Goal: Task Accomplishment & Management: Manage account settings

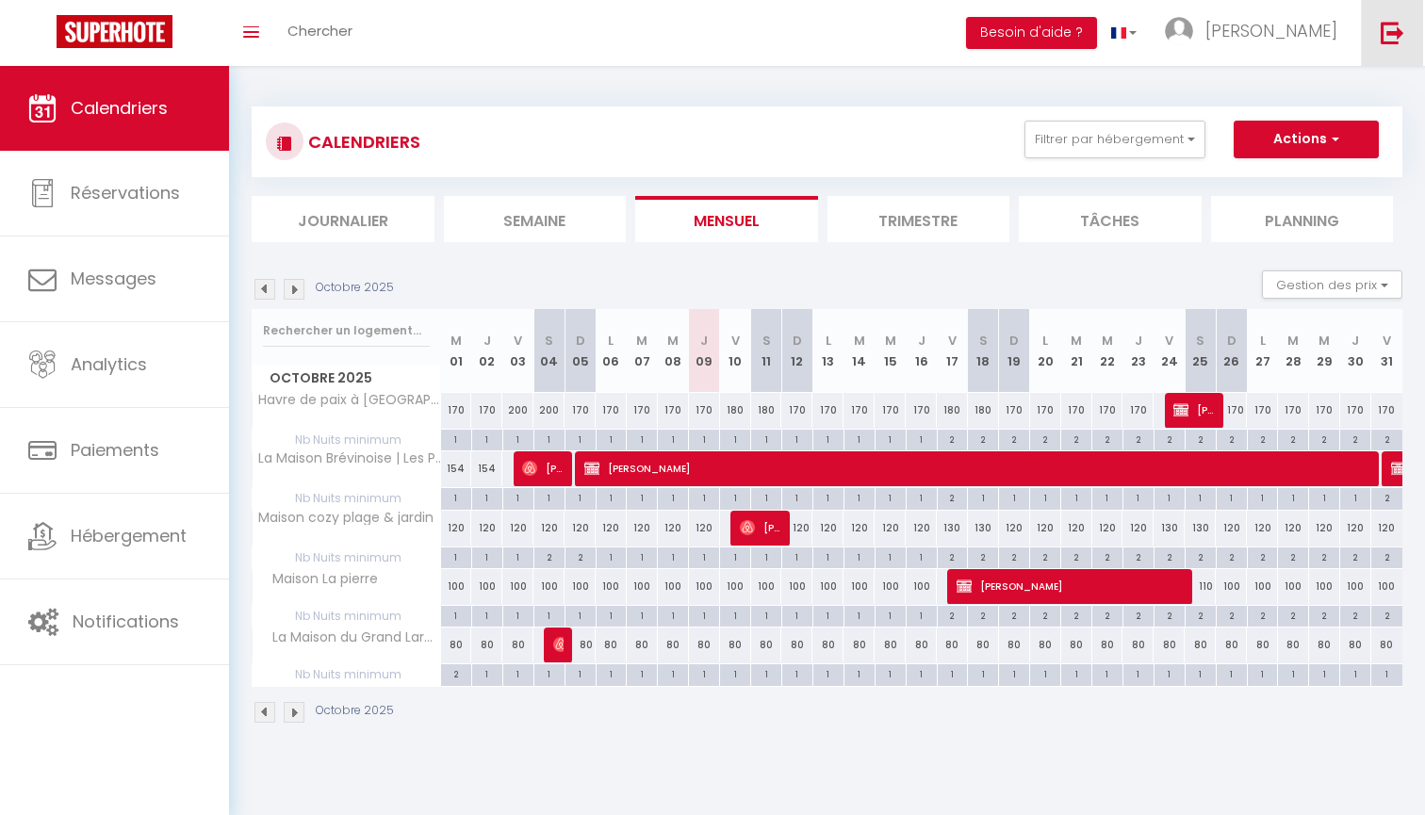
click at [1380, 40] on link at bounding box center [1392, 33] width 62 height 66
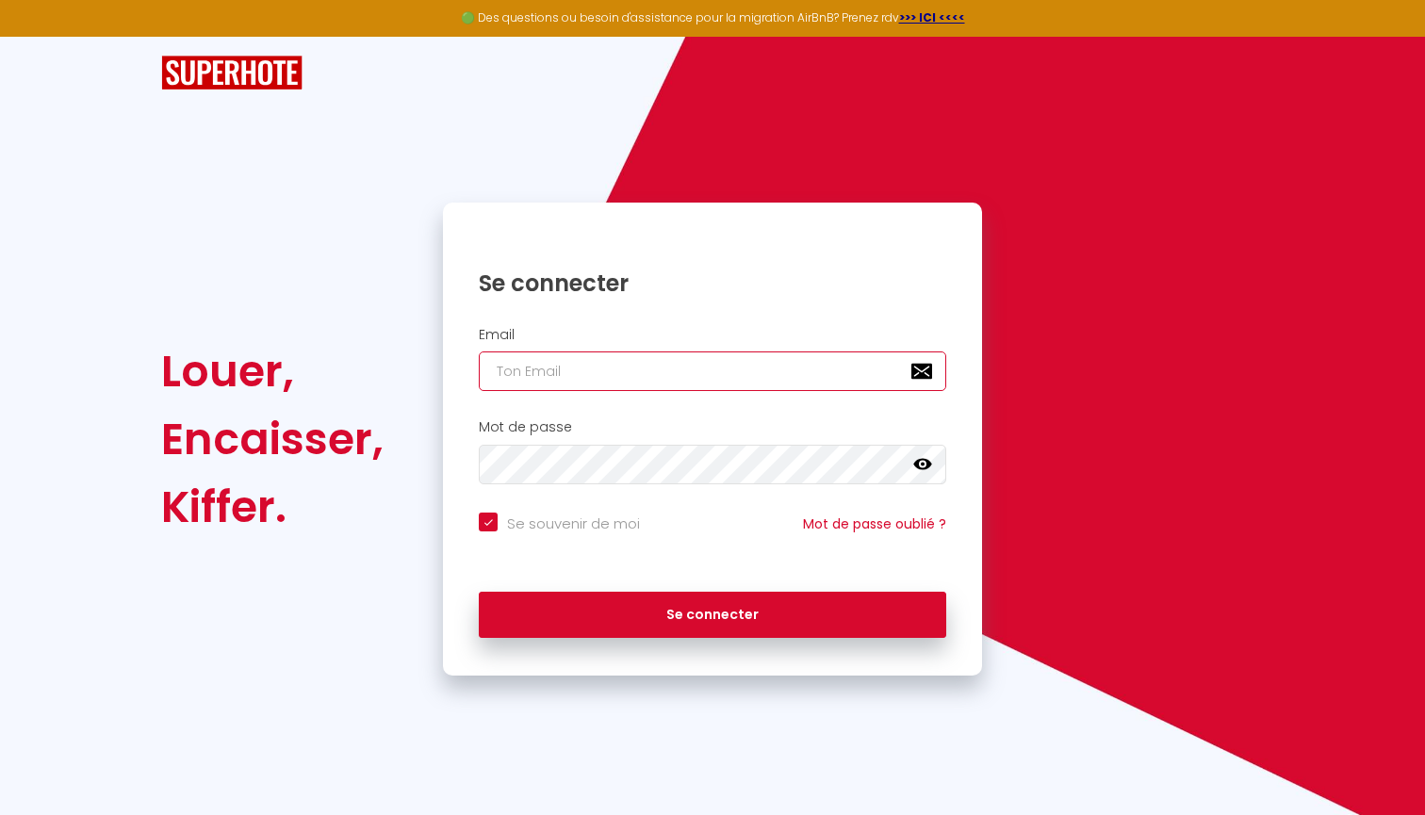
paste input "[EMAIL_ADDRESS][DOMAIN_NAME]"
type input "[EMAIL_ADDRESS][DOMAIN_NAME]"
checkbox input "true"
type input "[EMAIL_ADDRESS][DOMAIN_NAME]"
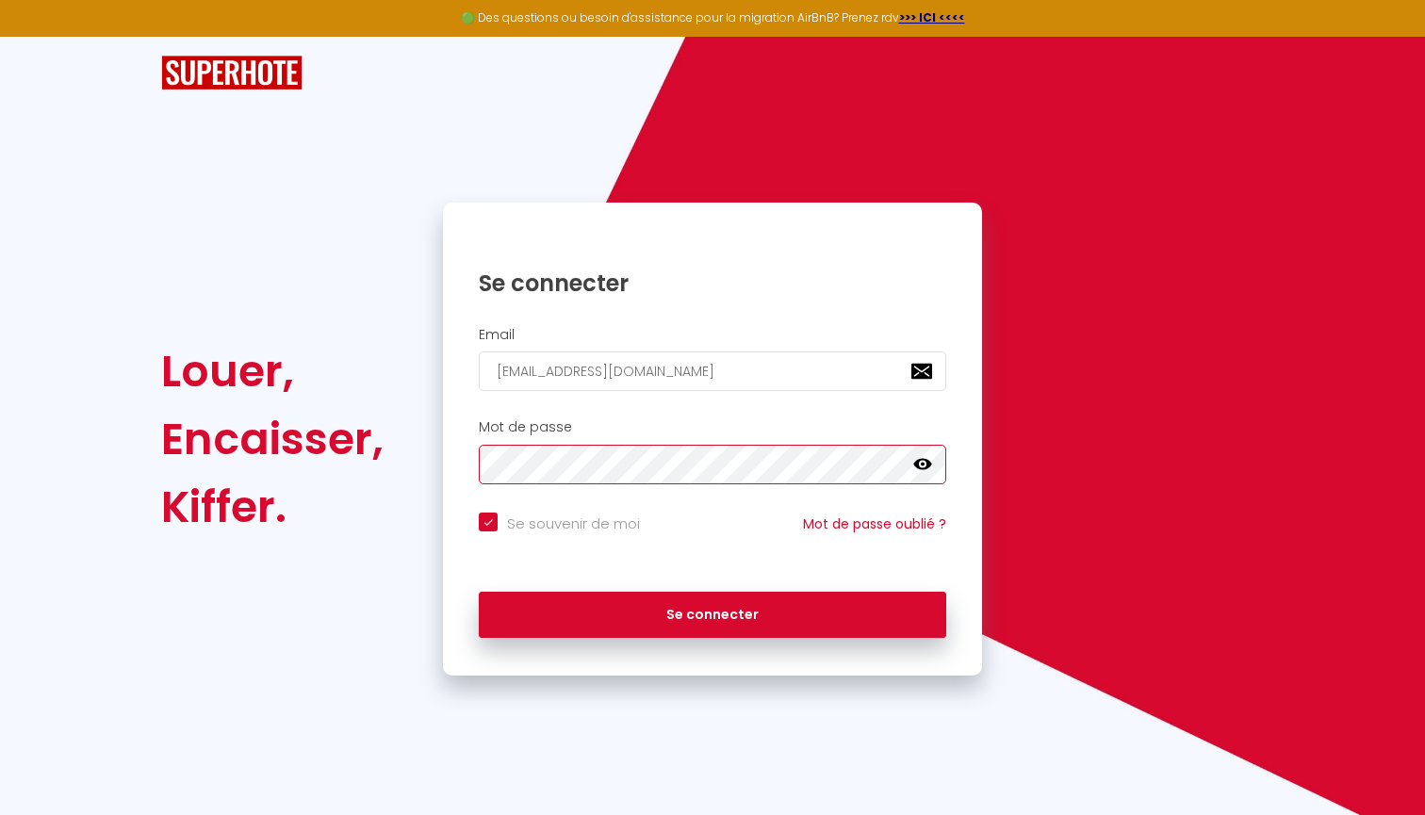
click at [712, 612] on button "Se connecter" at bounding box center [712, 615] width 467 height 47
checkbox input "true"
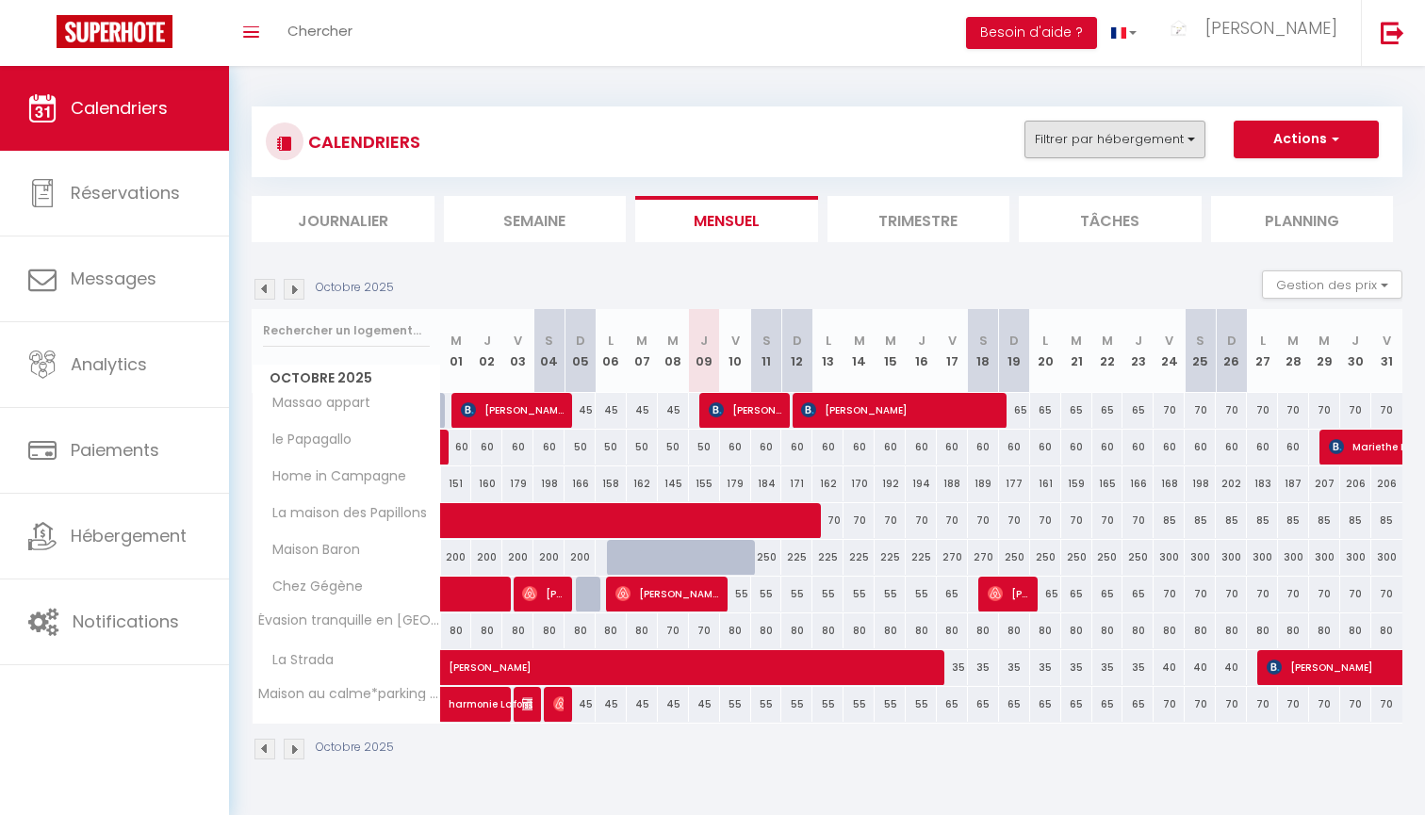
click at [1089, 137] on button "Filtrer par hébergement" at bounding box center [1114, 140] width 181 height 38
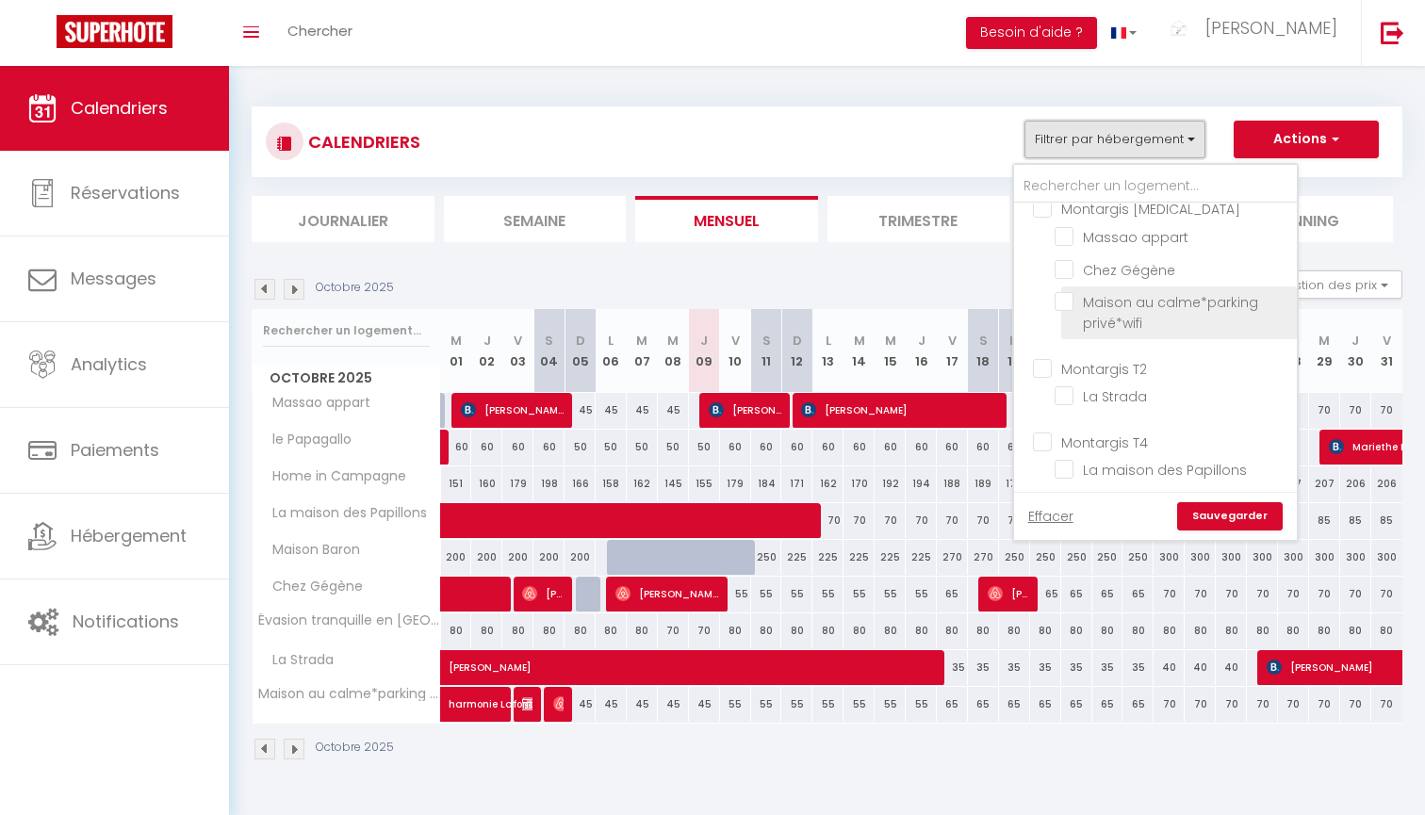
scroll to position [110, 0]
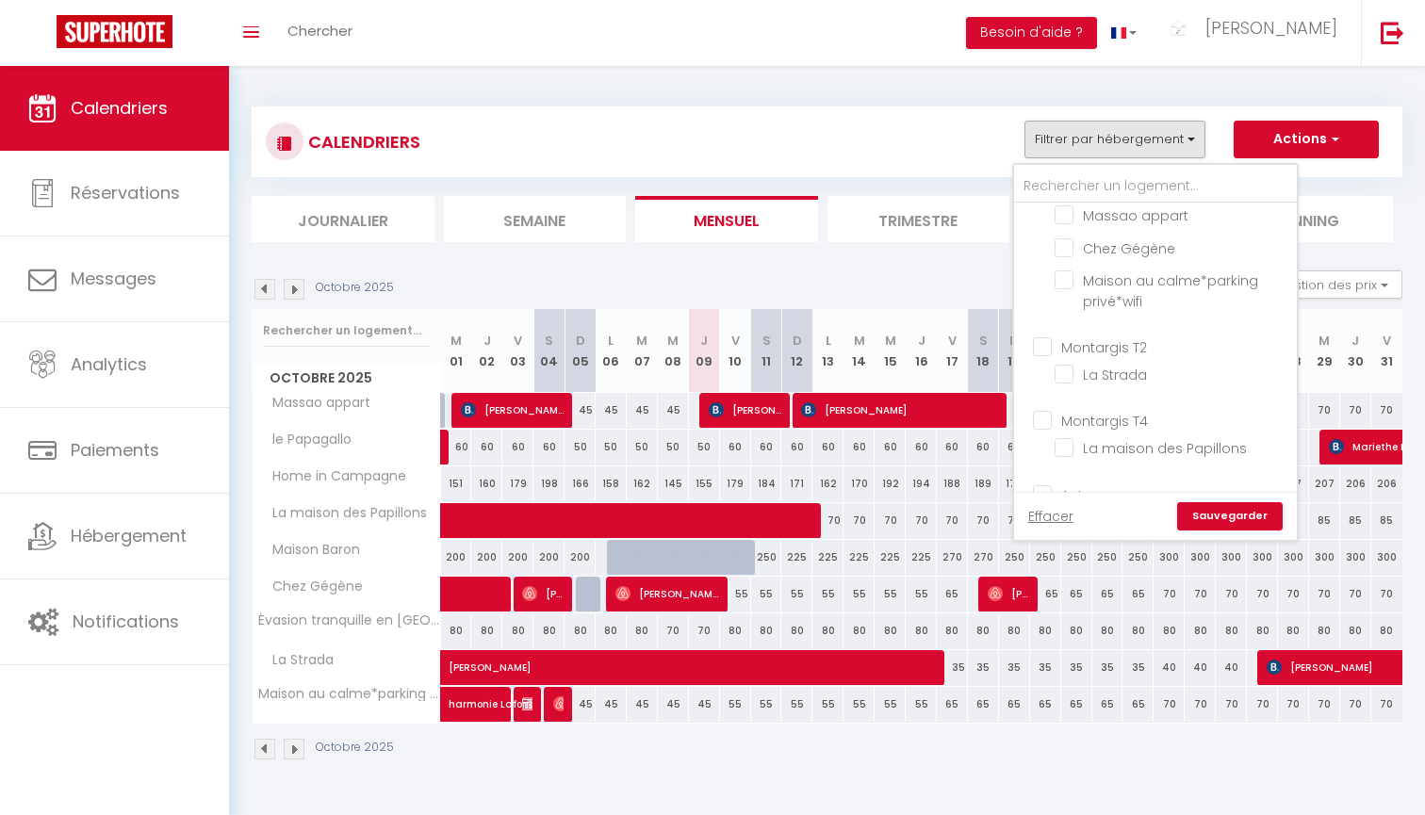
click at [1097, 350] on input "Montargis T2" at bounding box center [1174, 345] width 283 height 19
checkbox input "true"
checkbox input "false"
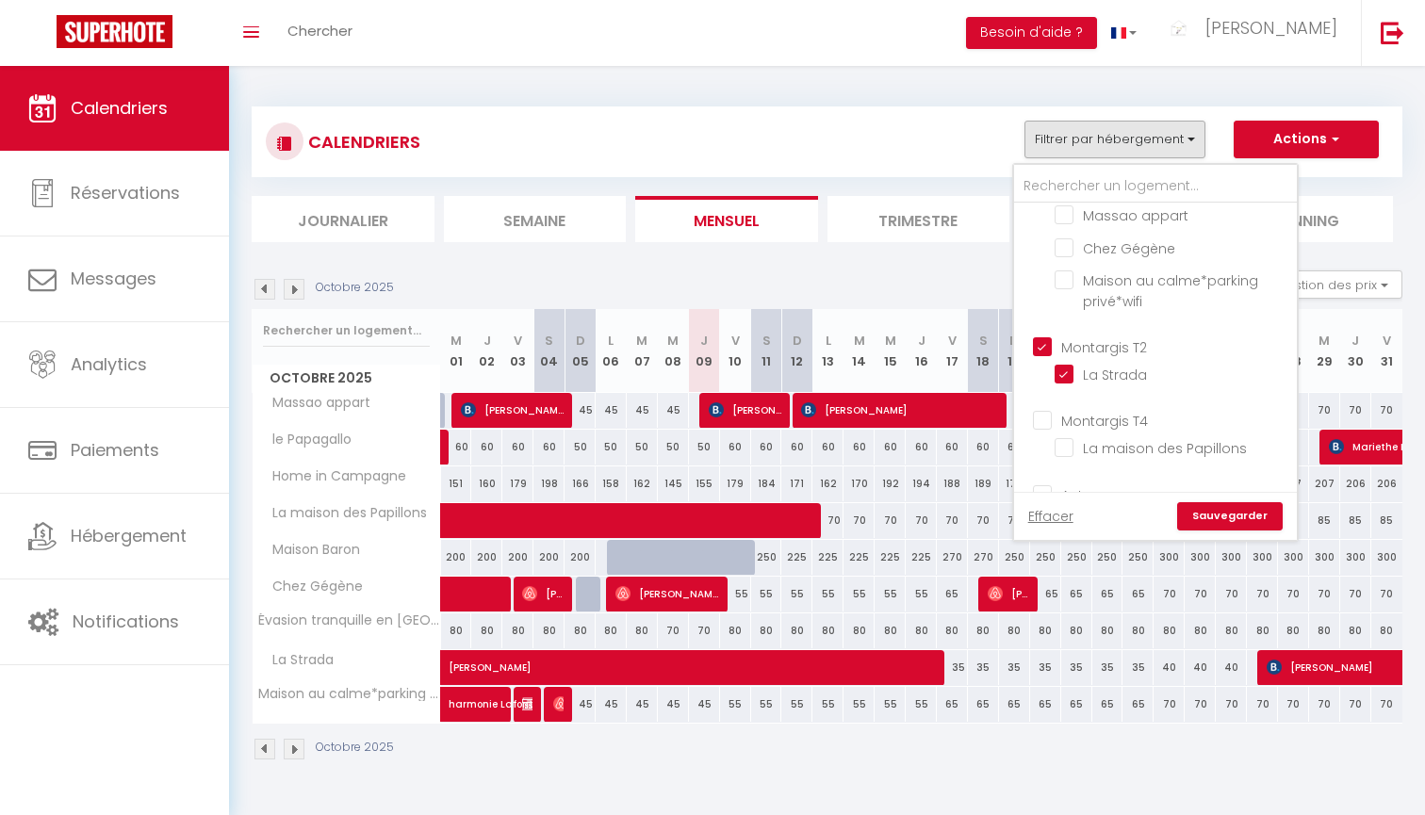
checkbox input "false"
checkbox input "true"
checkbox input "false"
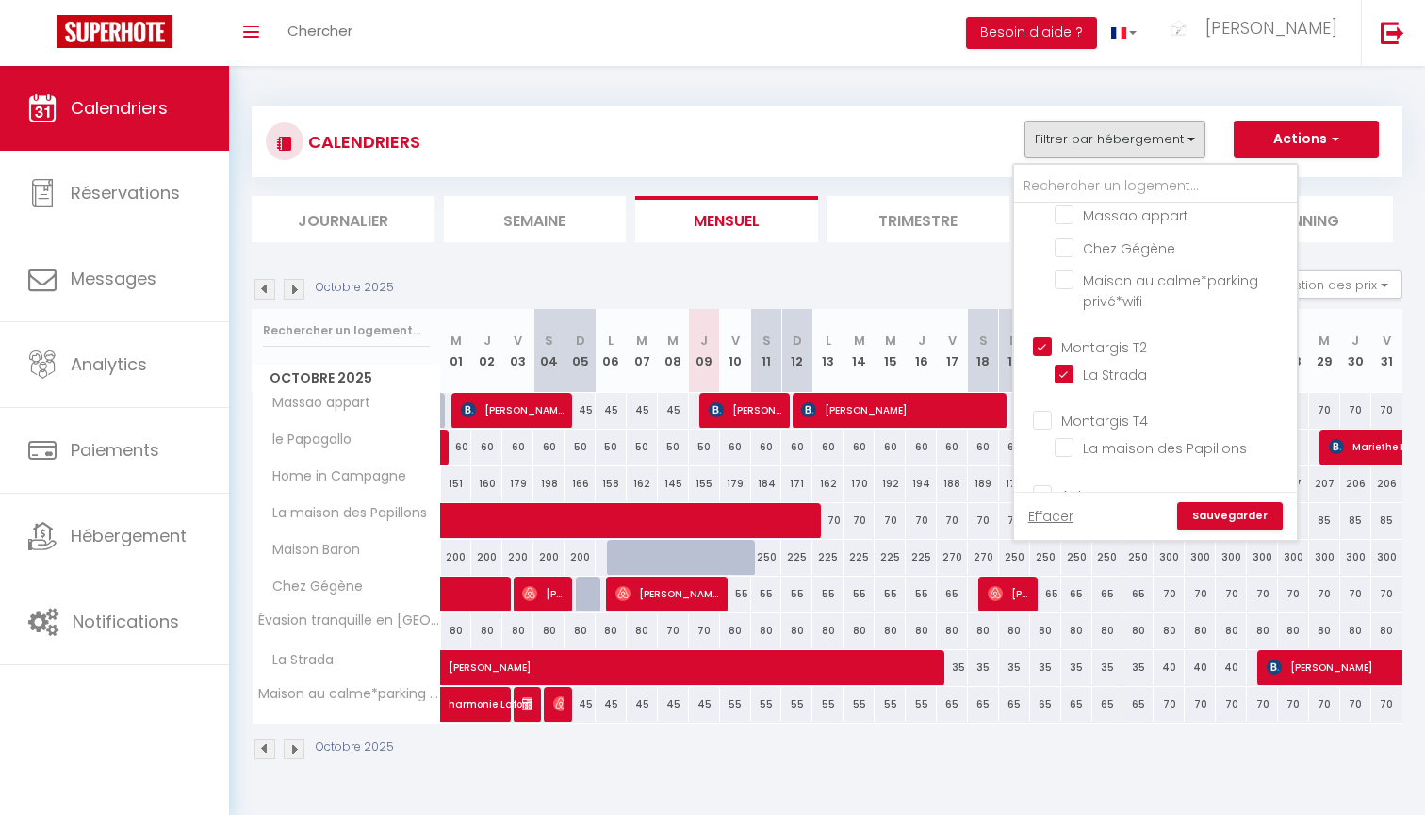
checkbox input "false"
click at [1214, 513] on link "Sauvegarder" at bounding box center [1230, 516] width 106 height 28
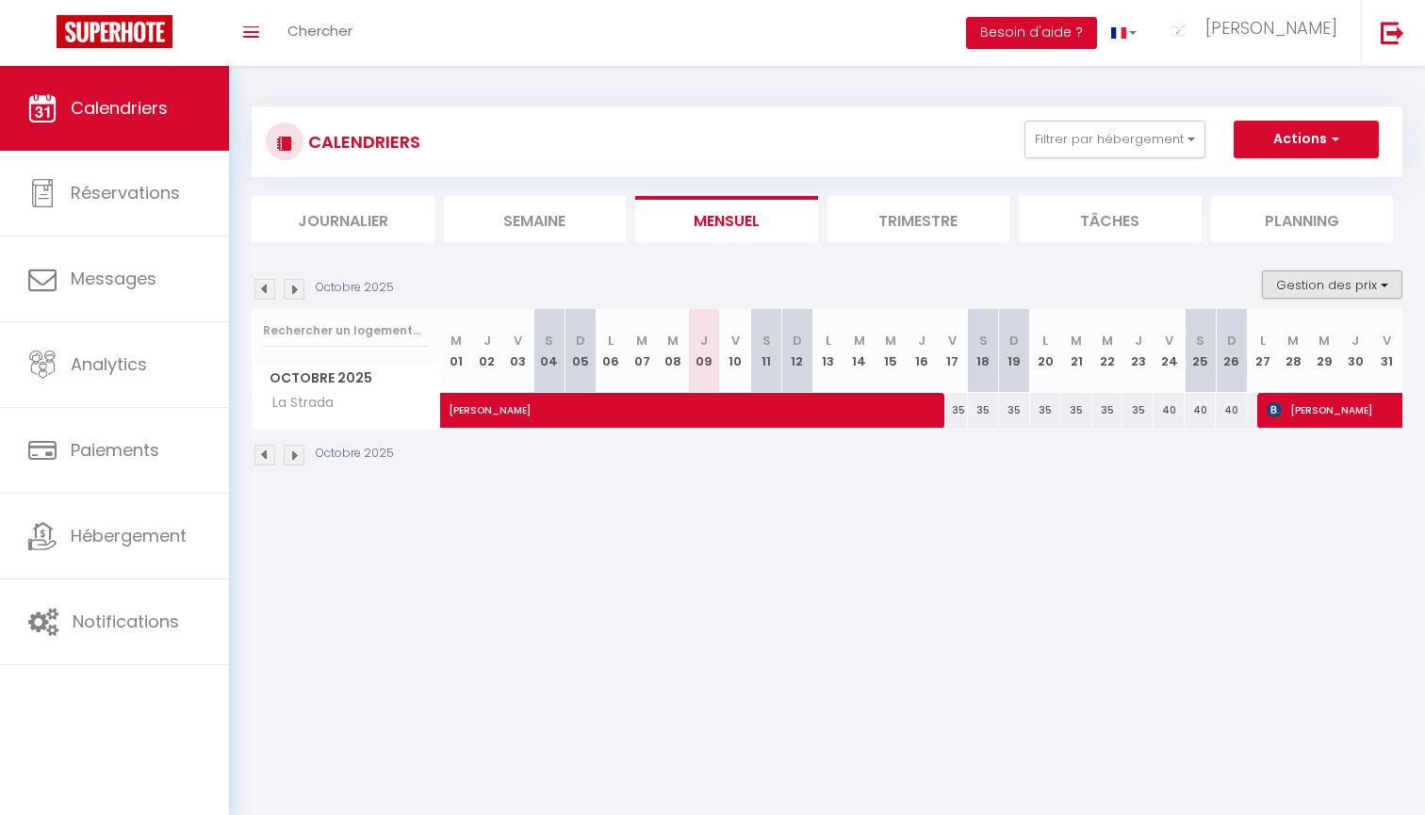
click at [1302, 283] on button "Gestion des prix" at bounding box center [1332, 284] width 140 height 28
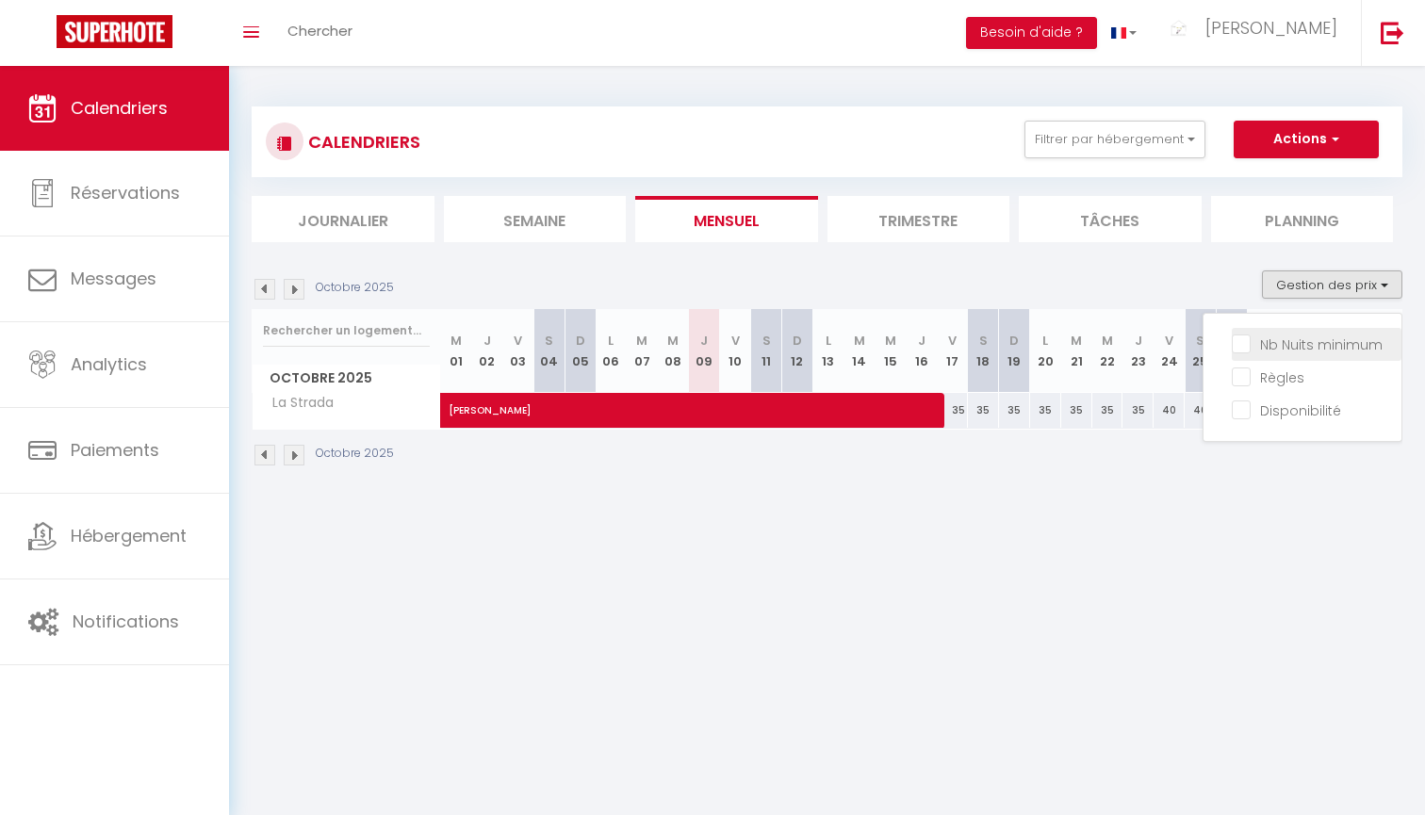
click at [1275, 342] on input "Nb Nuits minimum" at bounding box center [1317, 343] width 170 height 19
checkbox input "true"
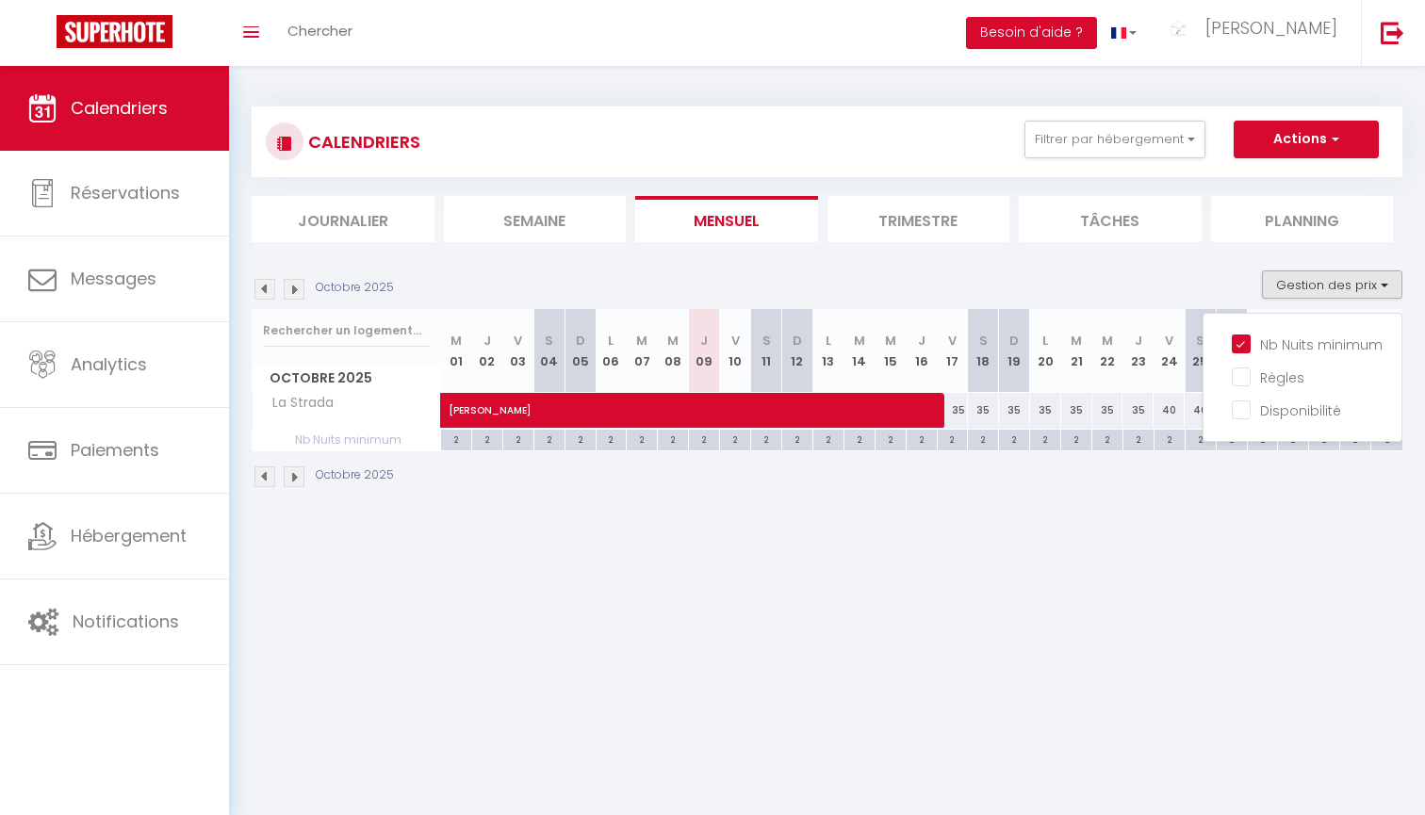
click at [930, 215] on li "Trimestre" at bounding box center [918, 219] width 183 height 46
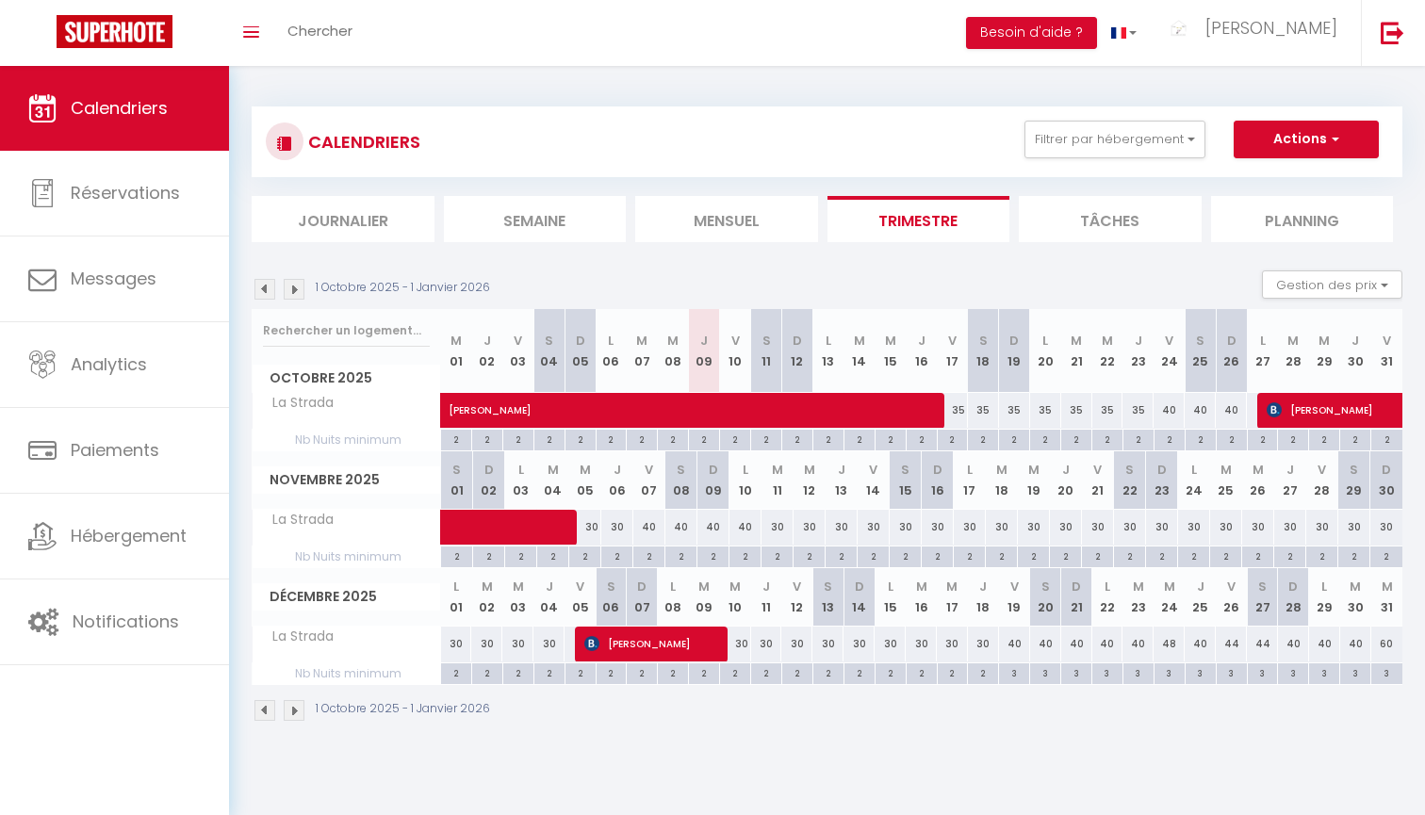
select select "OK"
select select "KO"
select select "1"
select select "0"
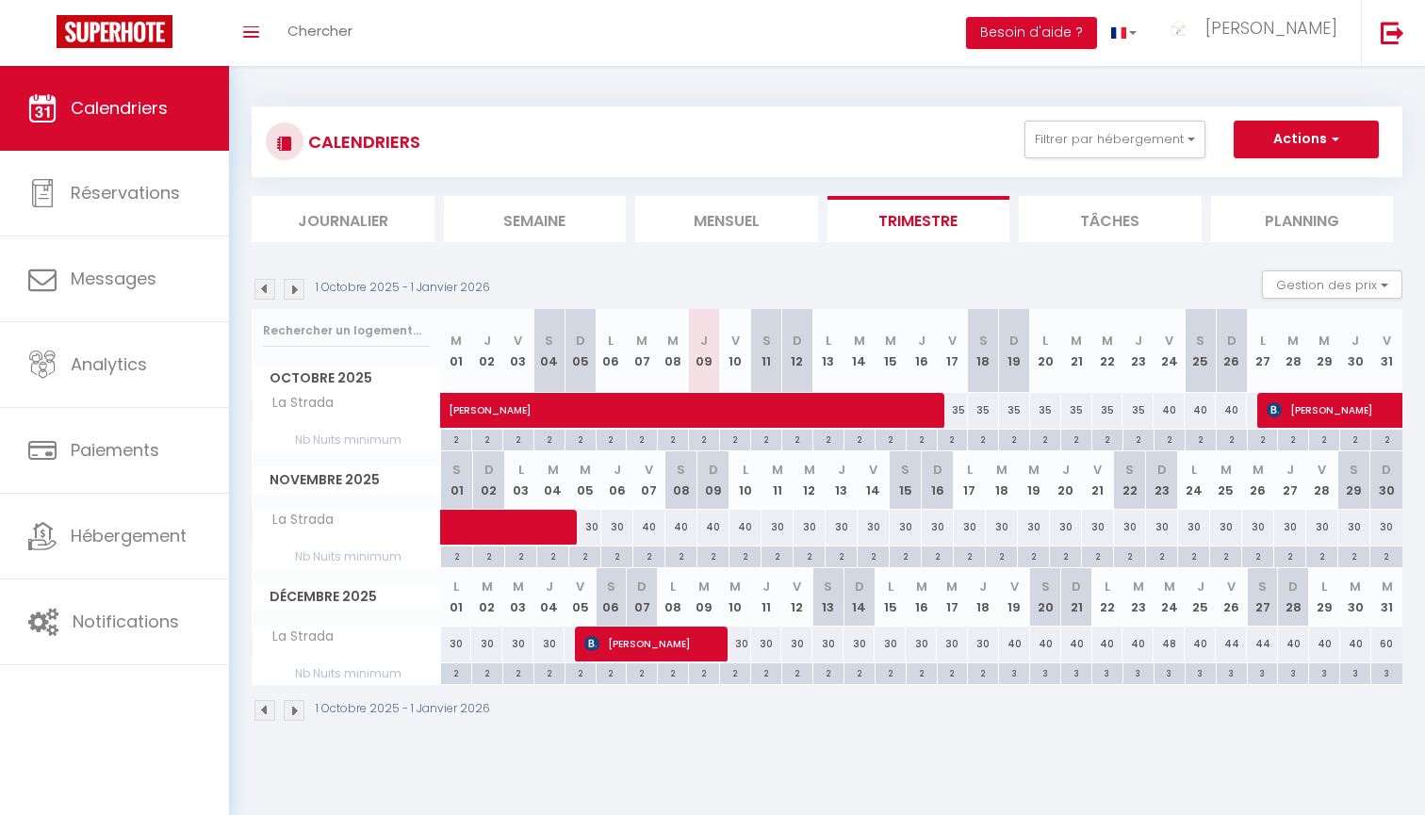
select select "1"
select select
select select "48887"
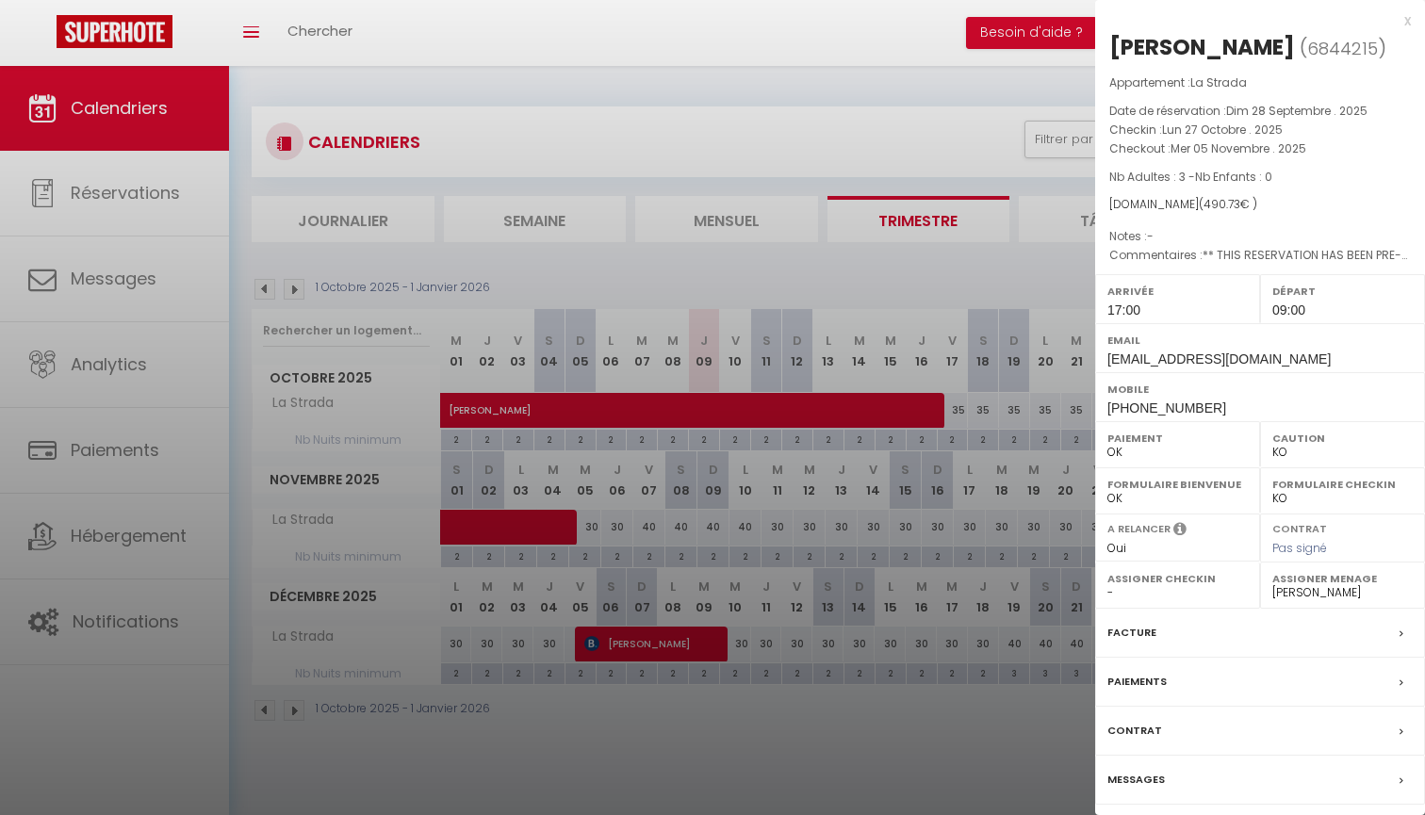
click at [959, 269] on div at bounding box center [712, 407] width 1425 height 815
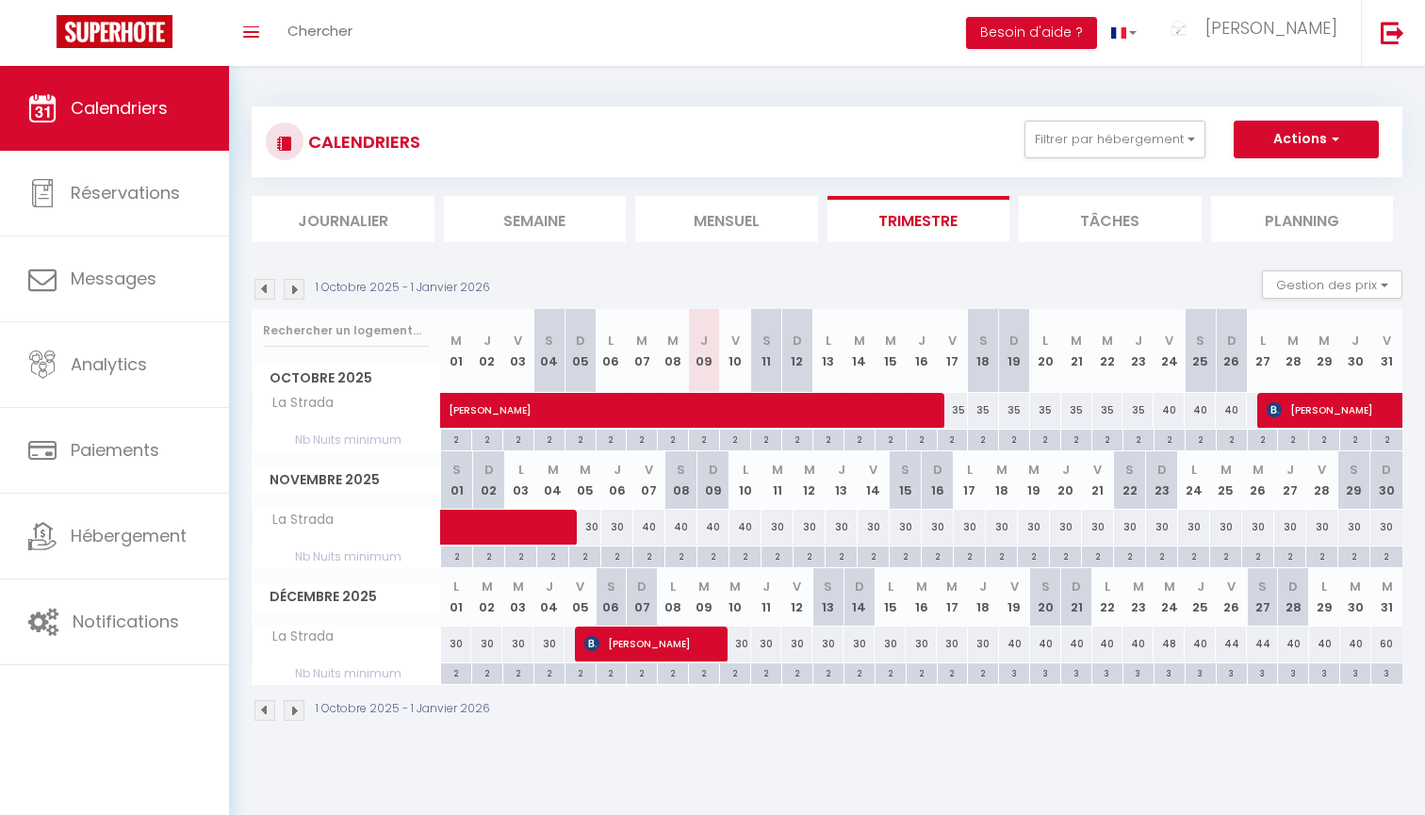
click at [670, 632] on span "[PERSON_NAME]" at bounding box center [651, 644] width 135 height 36
checkbox input "false"
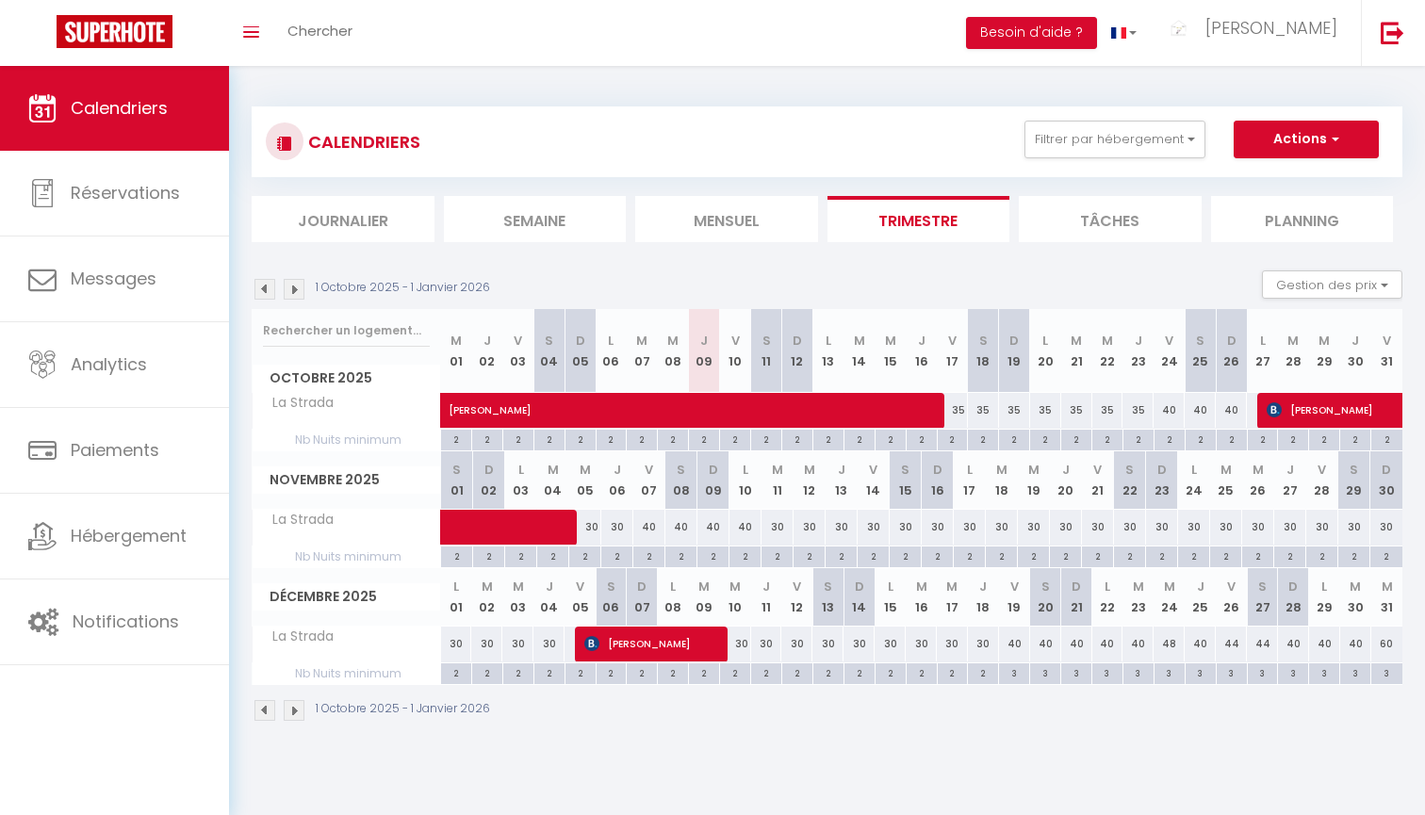
checkbox input "false"
select select
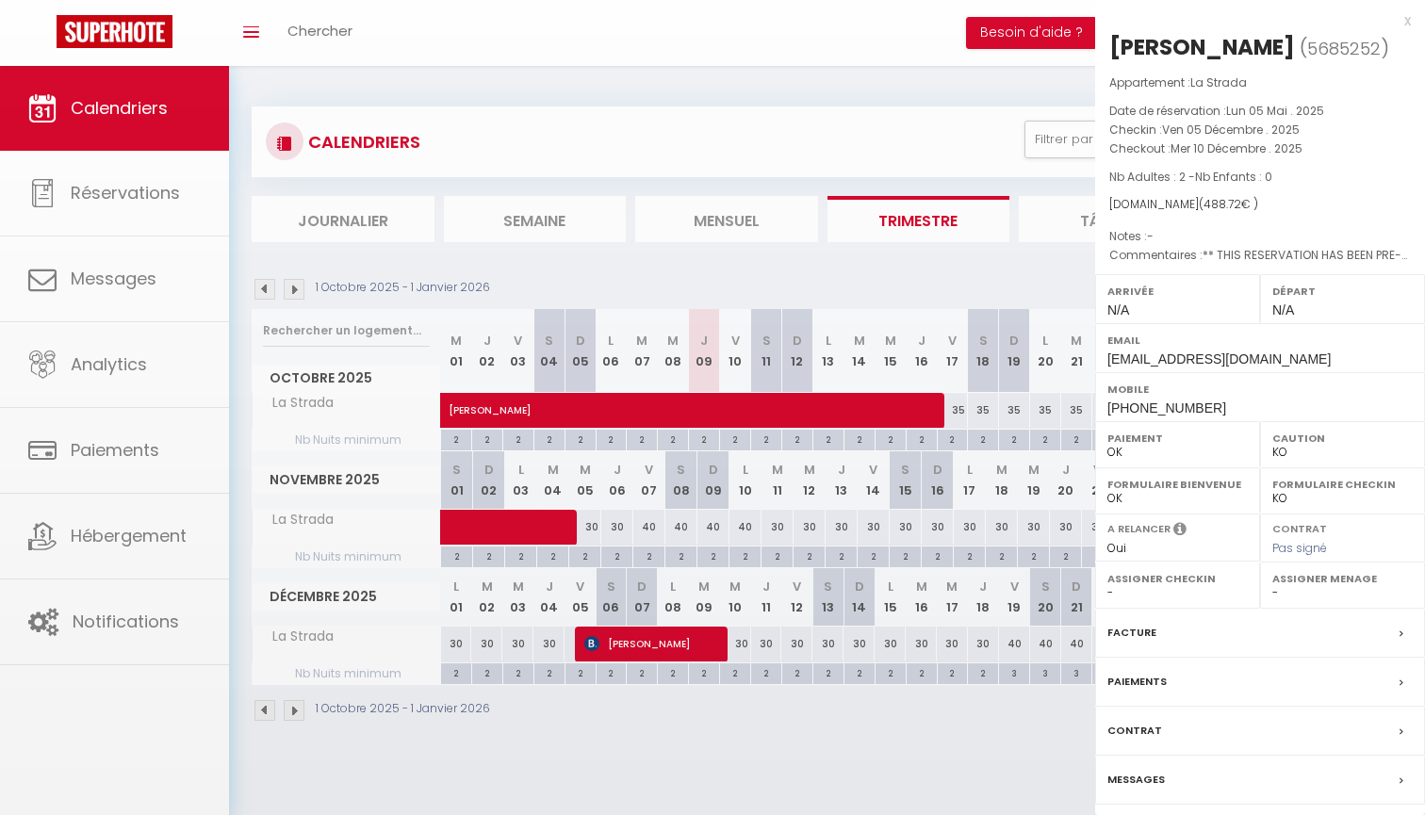
checkbox input "false"
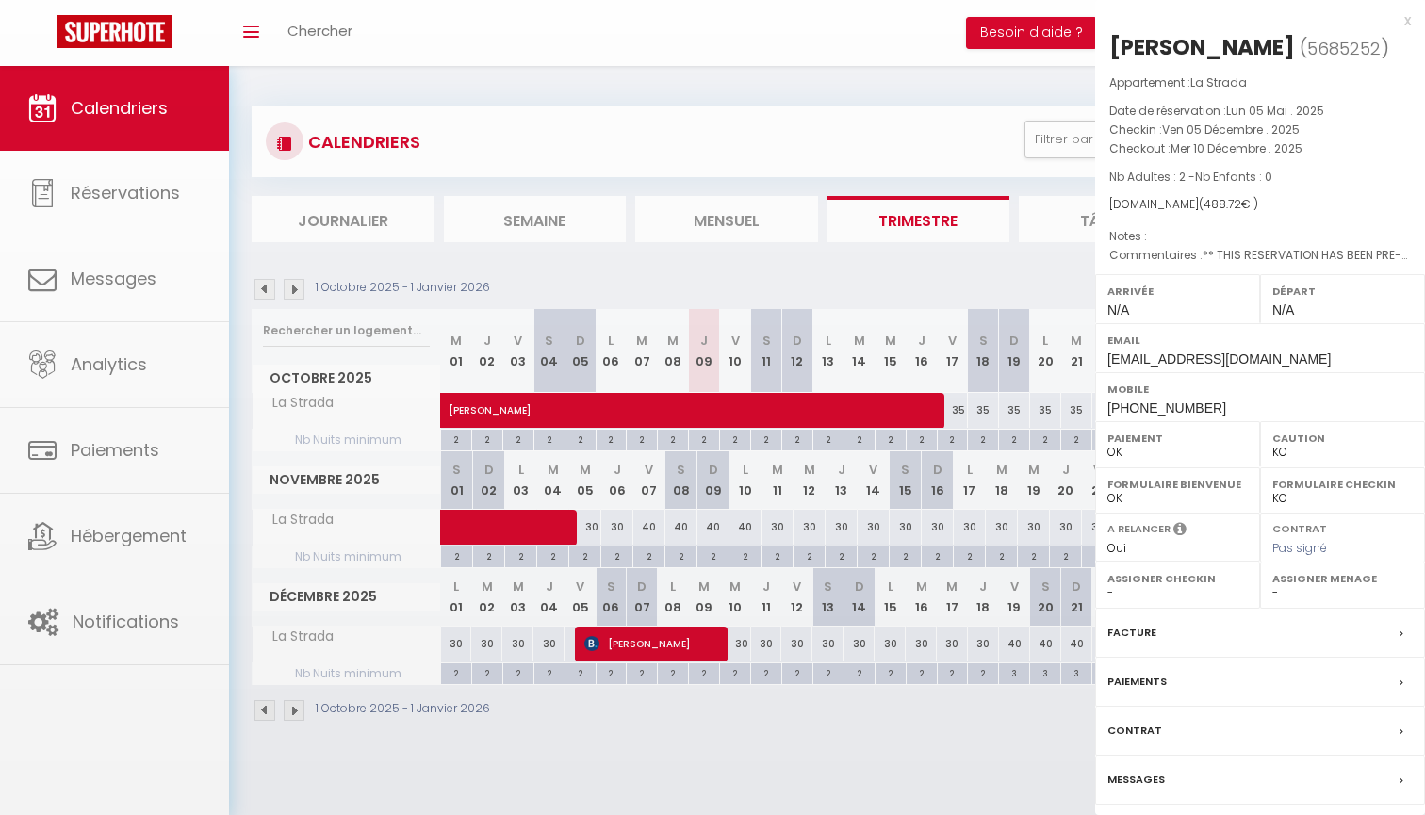
checkbox input "false"
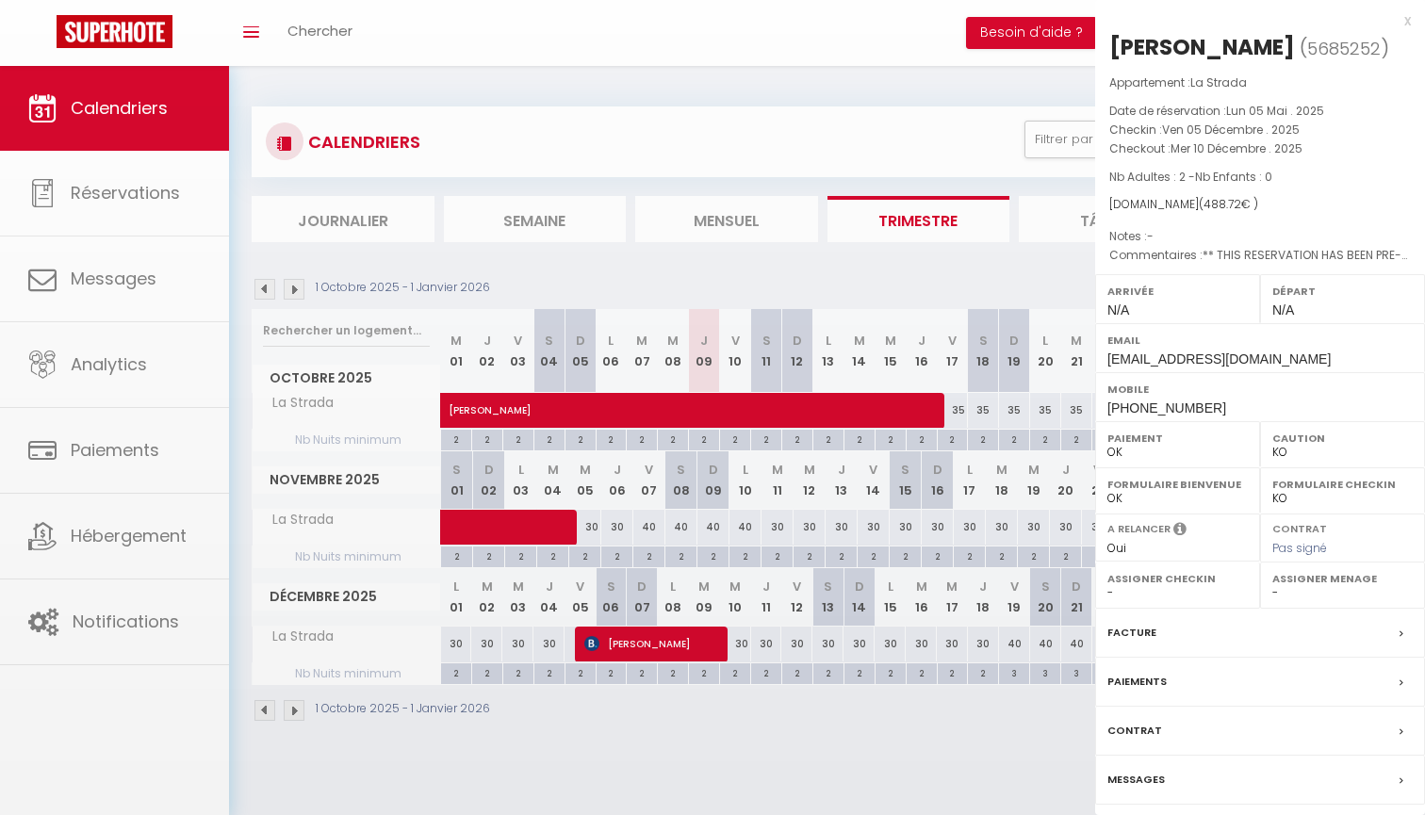
checkbox input "false"
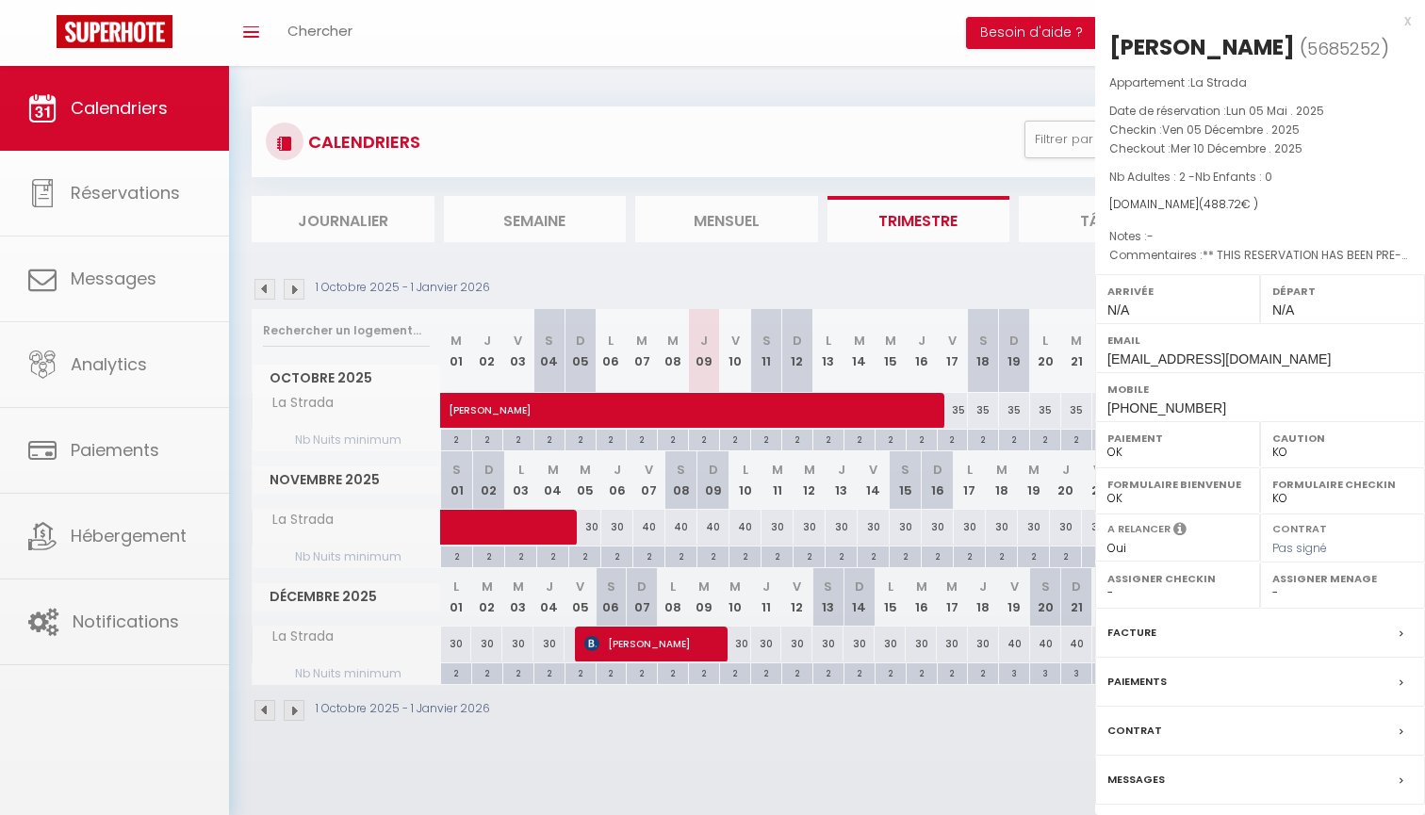
checkbox input "false"
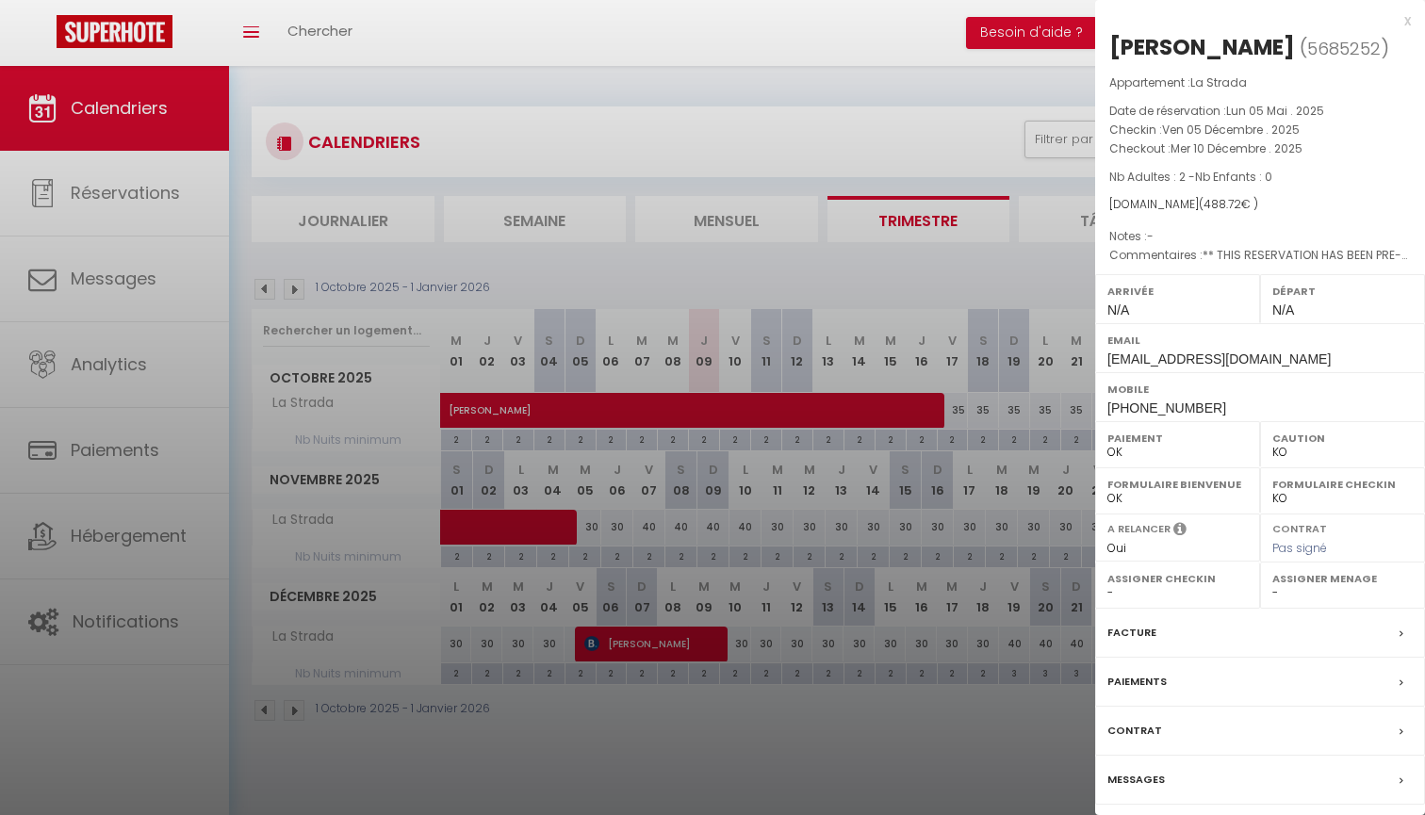
click at [725, 560] on div at bounding box center [712, 407] width 1425 height 815
checkbox input "false"
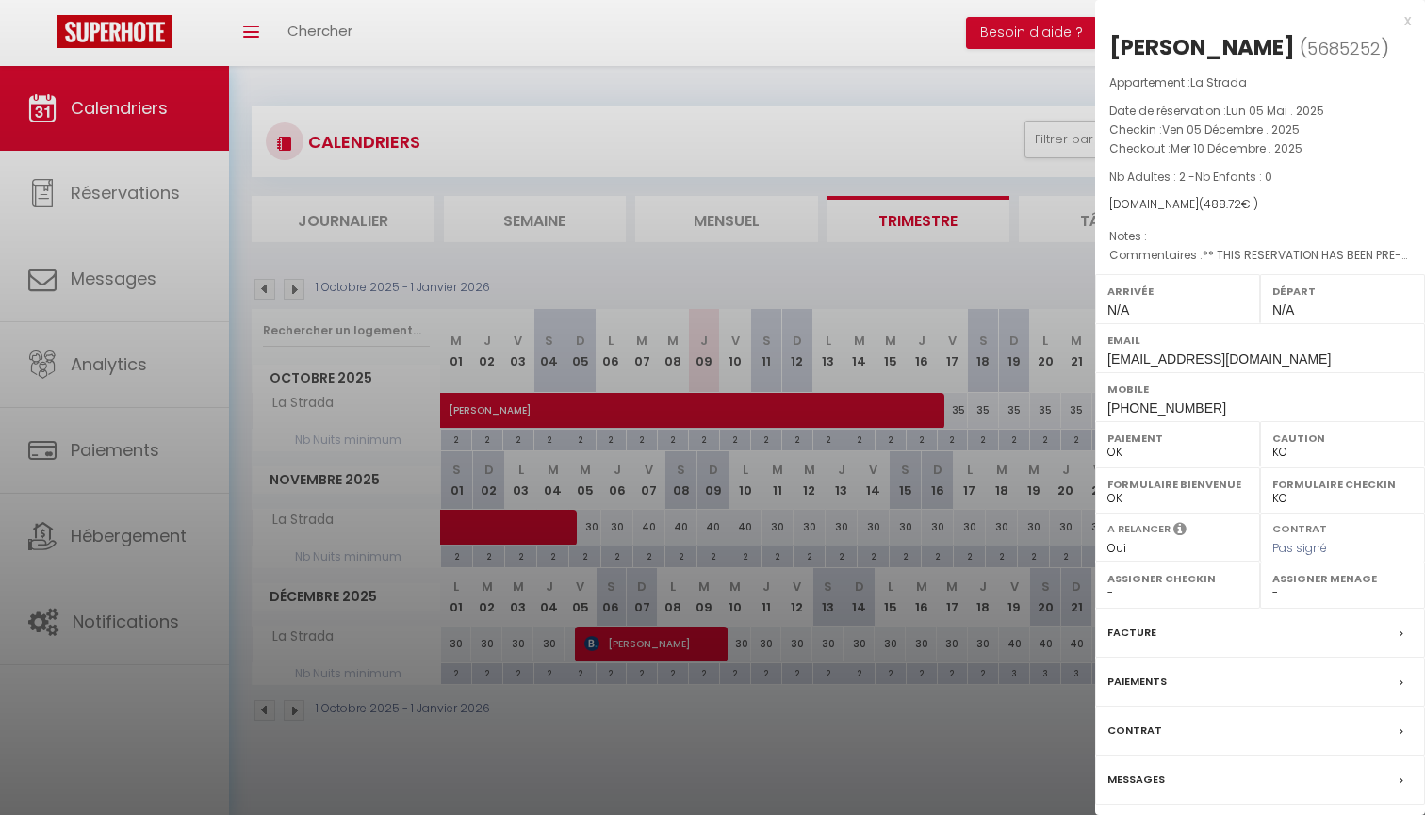
checkbox input "false"
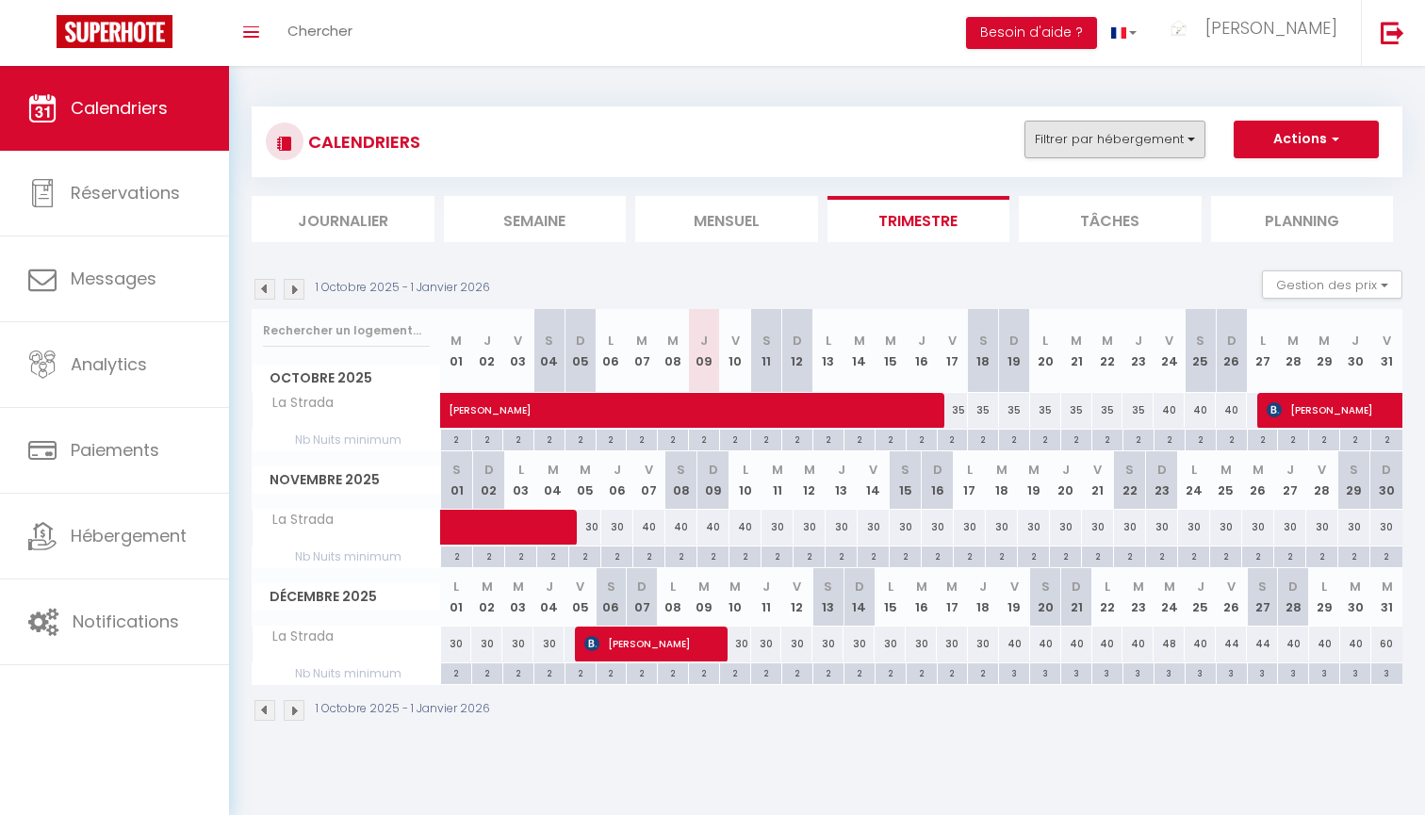
click at [1064, 138] on button "Filtrer par hébergement" at bounding box center [1114, 140] width 181 height 38
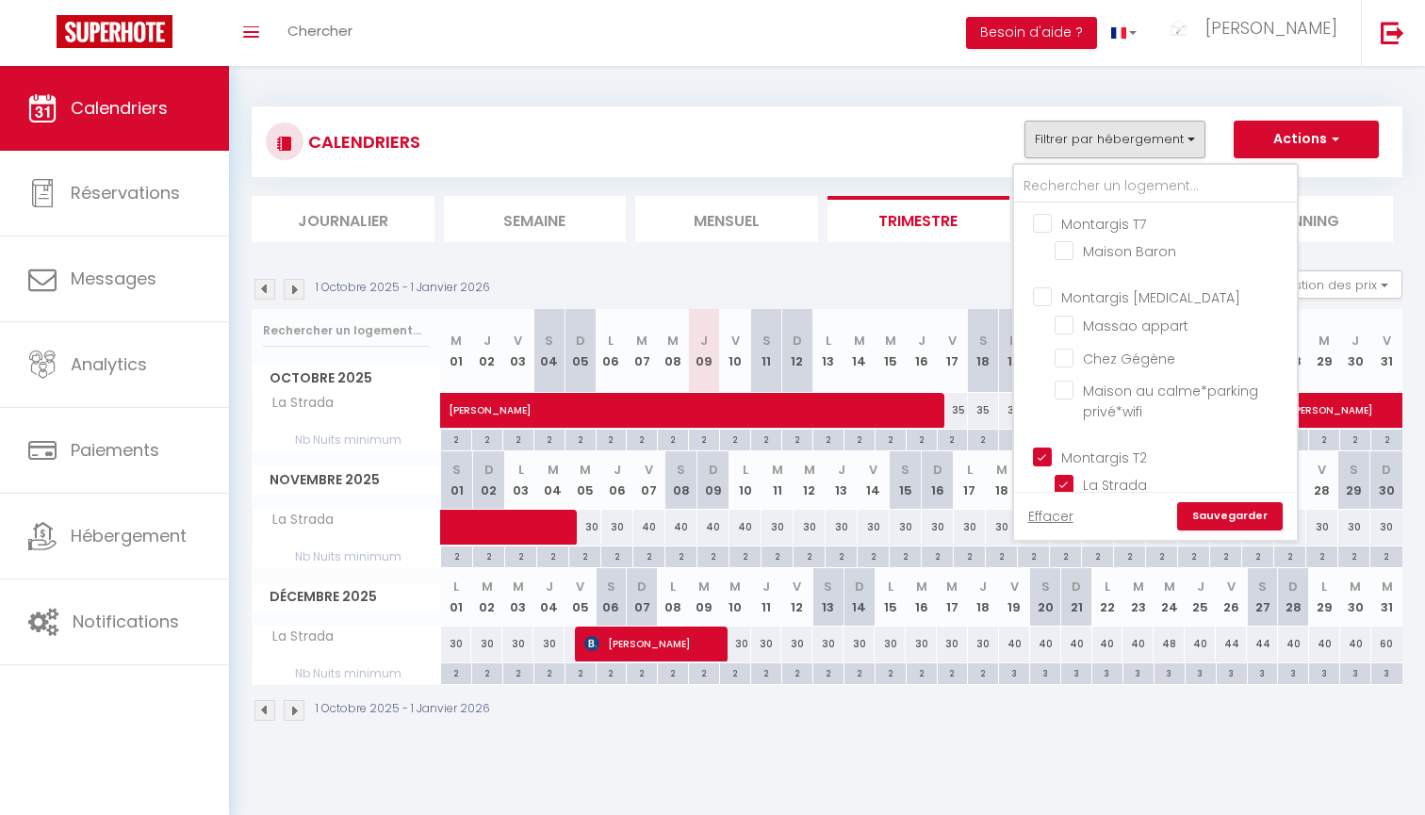
click at [1068, 454] on input "Montargis T2" at bounding box center [1174, 456] width 283 height 19
checkbox input "false"
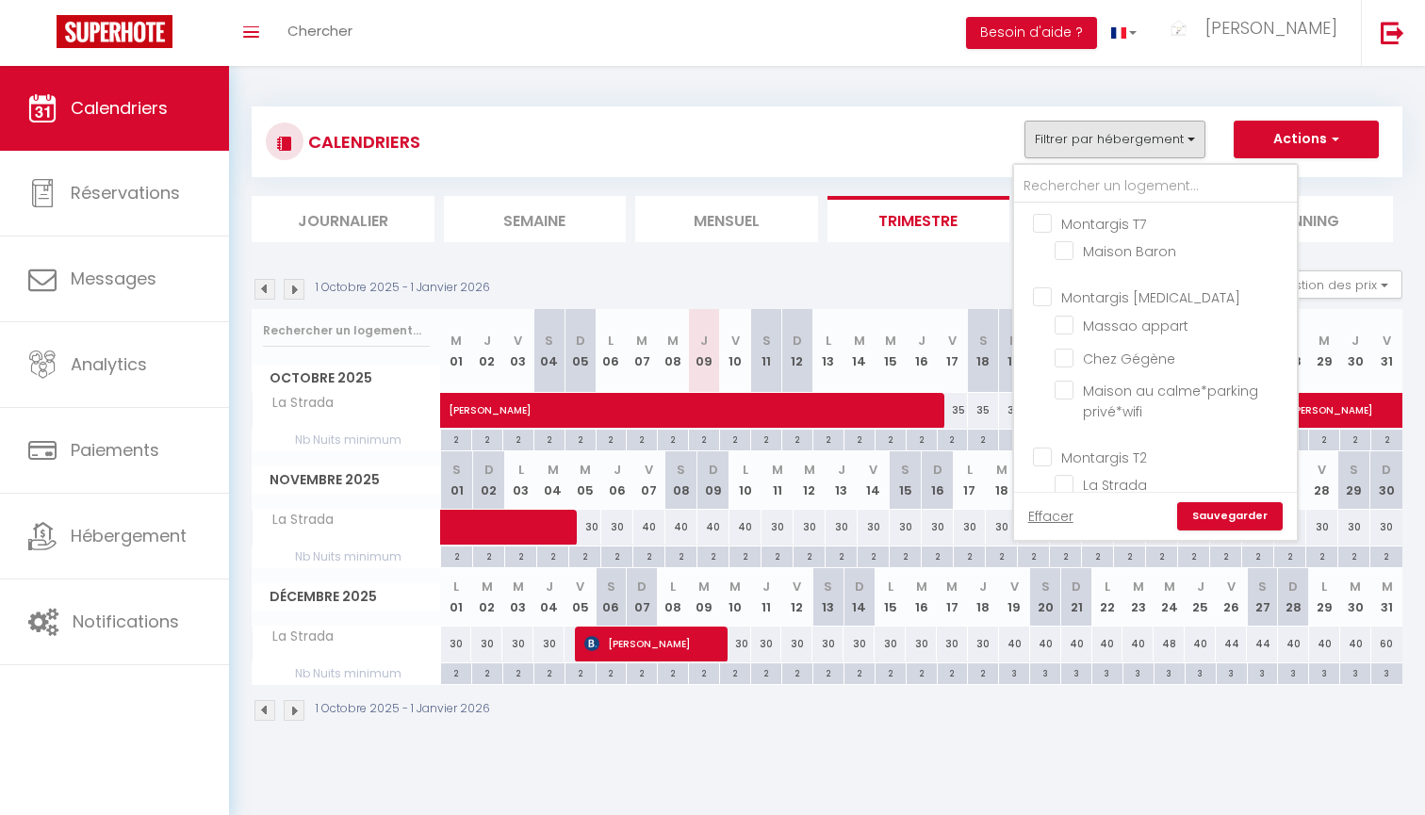
checkbox input "false"
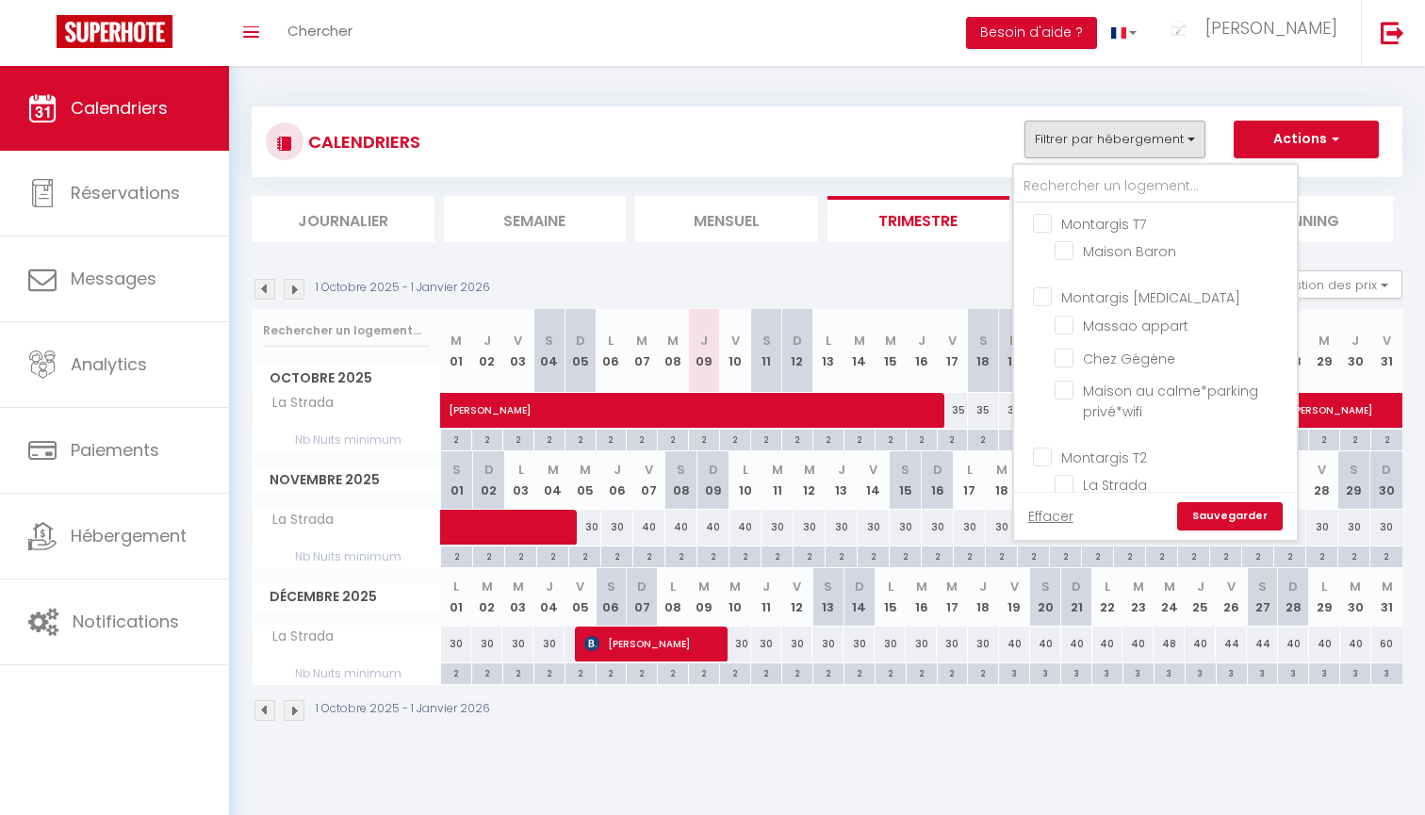
checkbox input "false"
click at [1098, 298] on input "Montargis [MEDICAL_DATA]" at bounding box center [1174, 295] width 283 height 19
checkbox input "true"
checkbox input "false"
checkbox input "true"
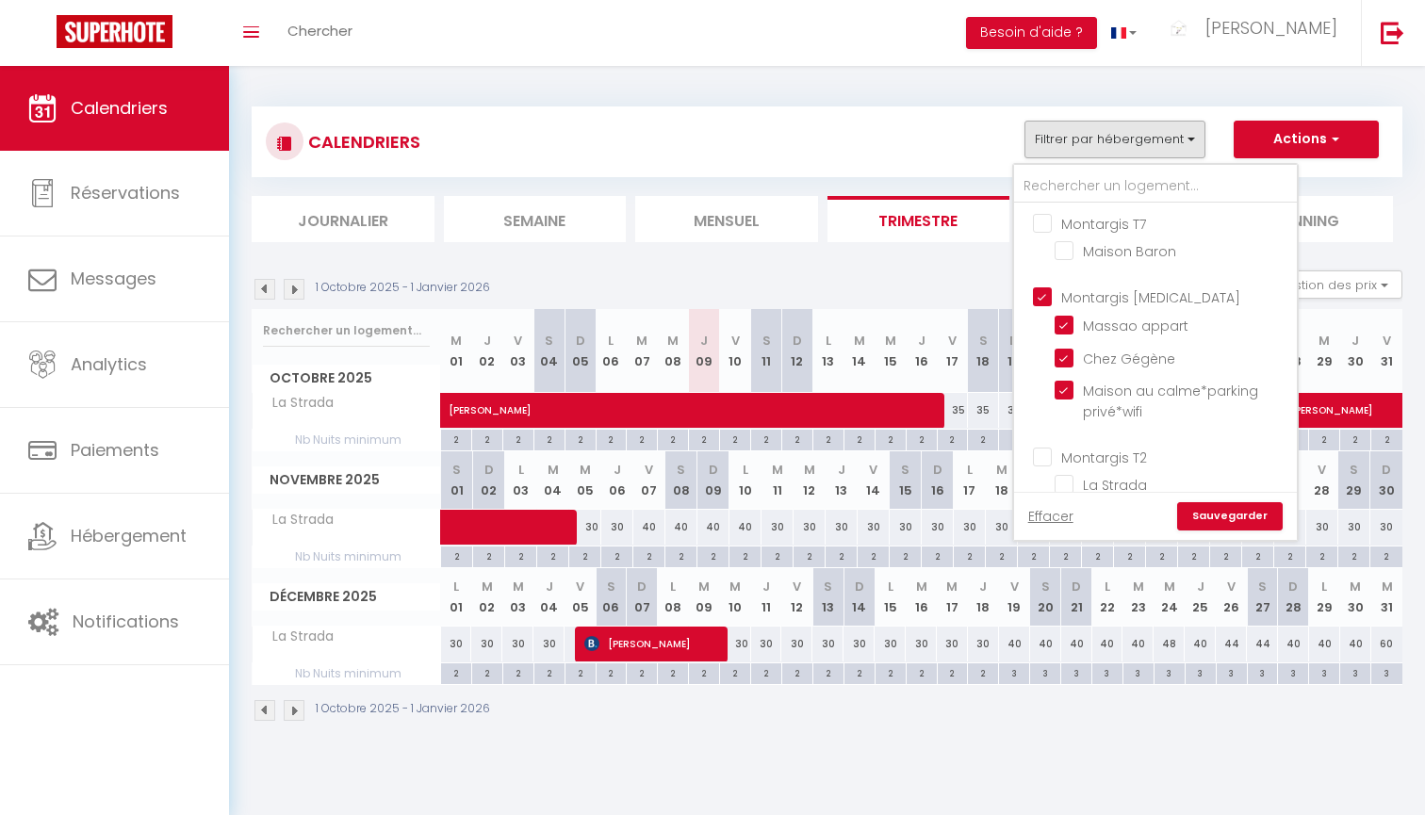
checkbox input "true"
checkbox input "false"
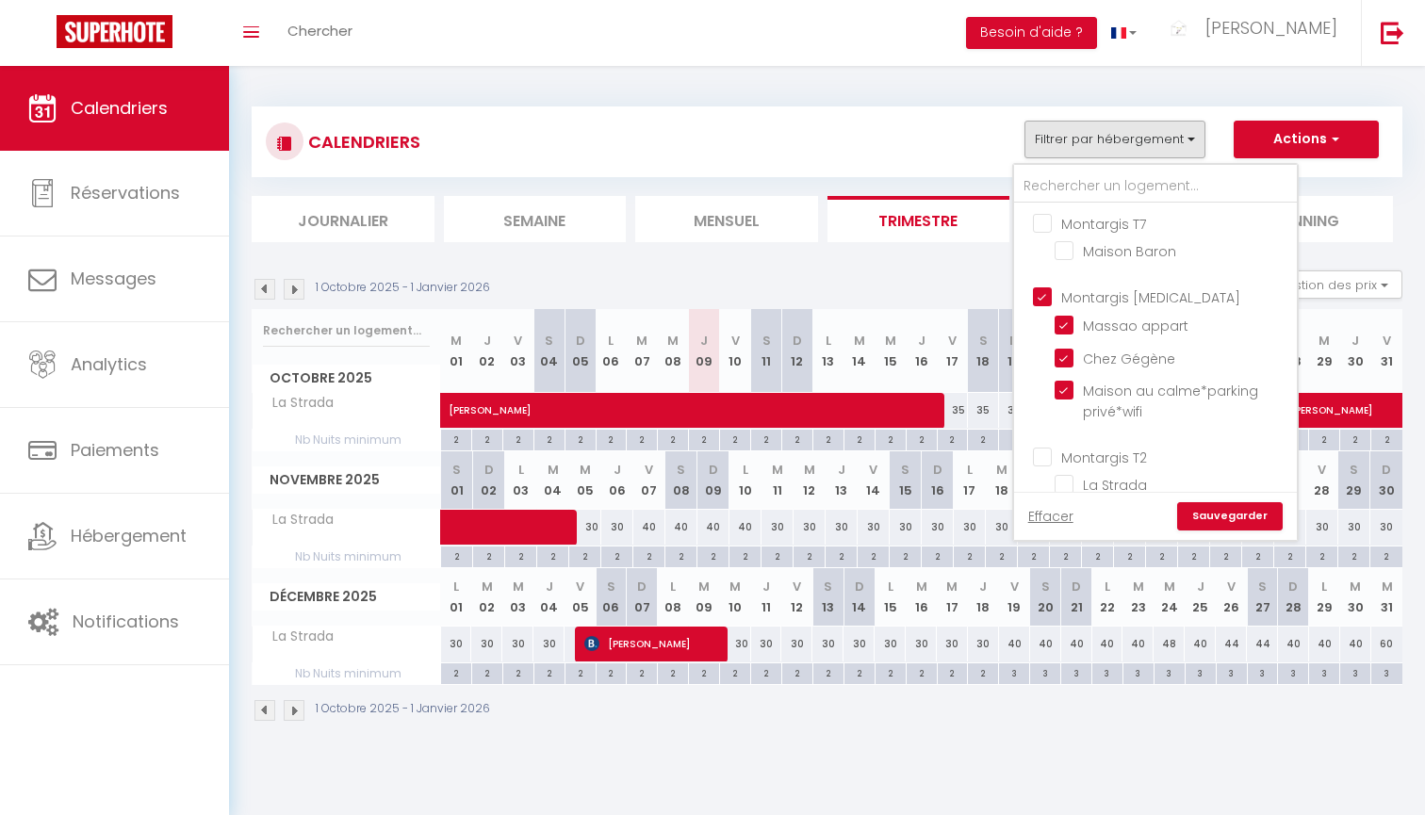
checkbox input "false"
click at [1212, 516] on link "Sauvegarder" at bounding box center [1230, 516] width 106 height 28
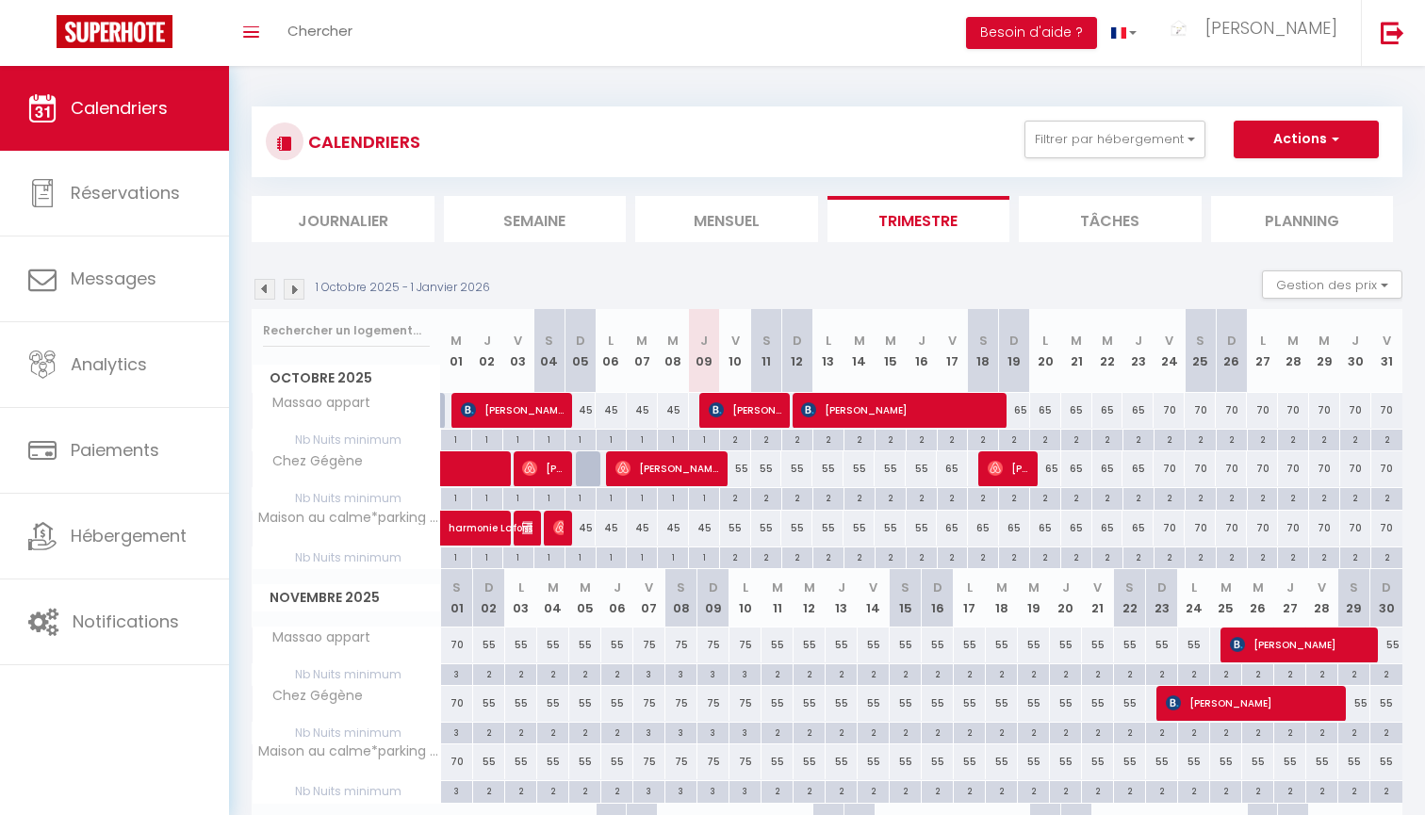
click at [711, 435] on div "1" at bounding box center [704, 439] width 30 height 18
type input "1"
type input "Jeu 09 Octobre 2025"
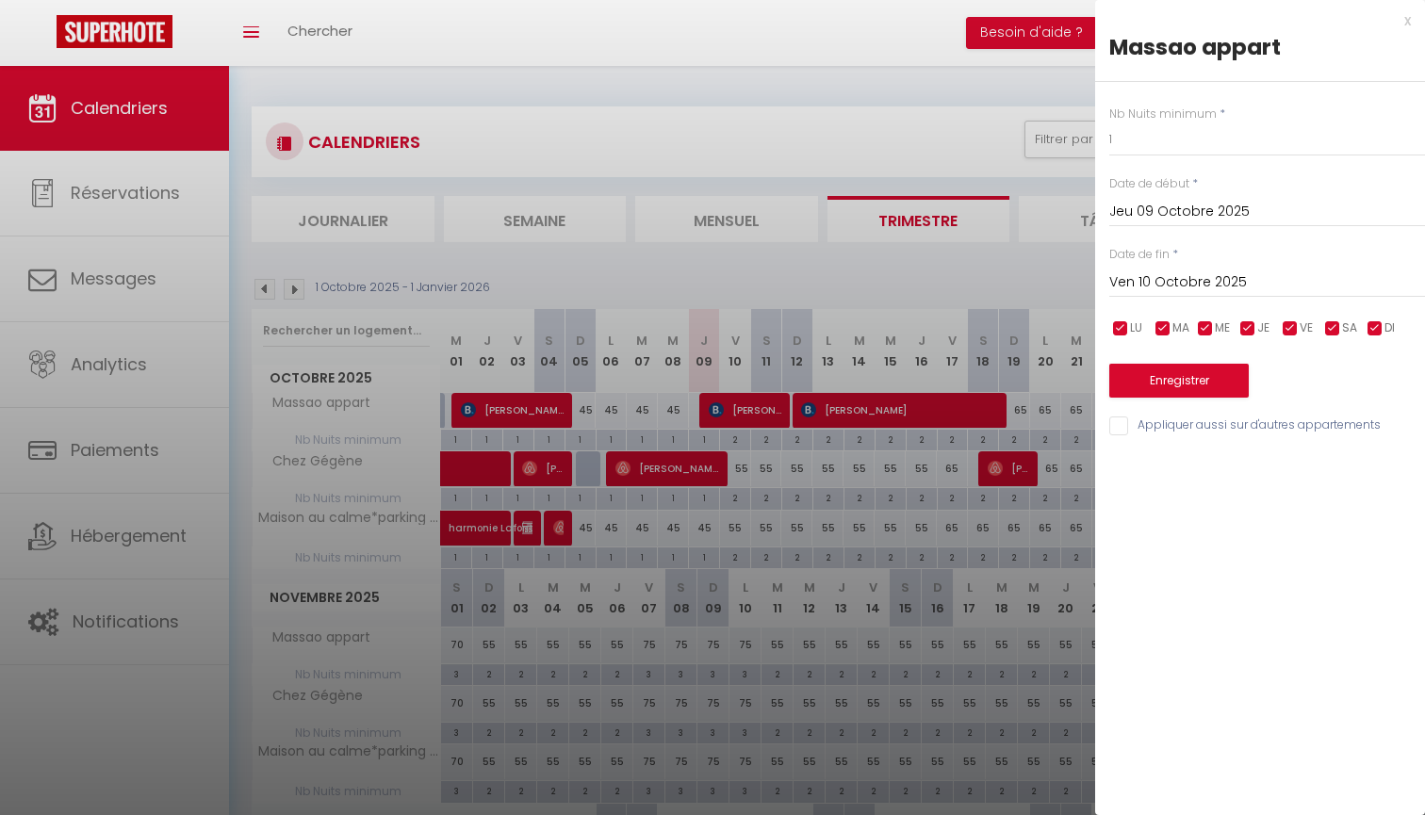
click at [1152, 277] on input "Ven 10 Octobre 2025" at bounding box center [1267, 282] width 316 height 25
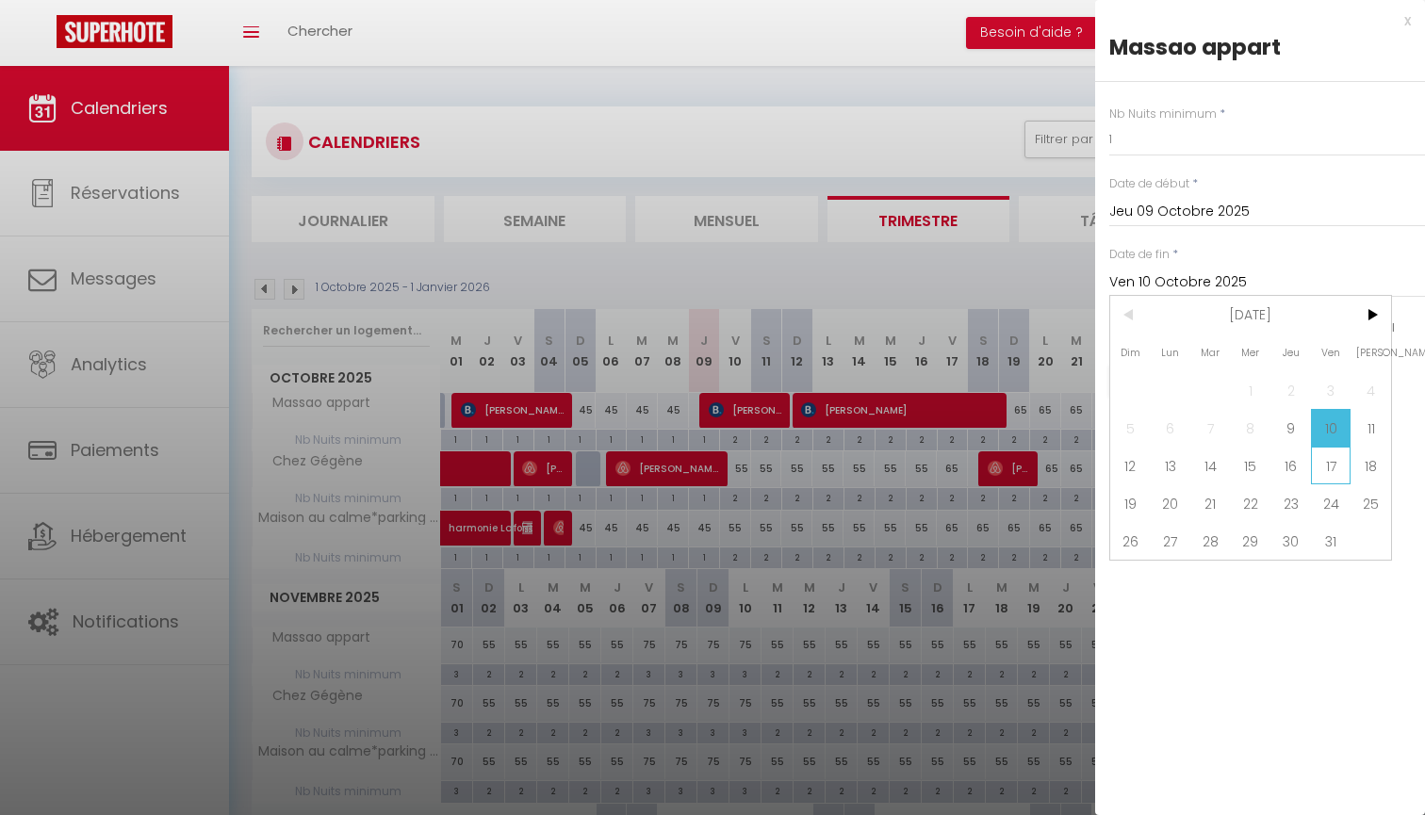
click at [1335, 471] on span "17" at bounding box center [1331, 466] width 41 height 38
type input "Ven 17 Octobre 2025"
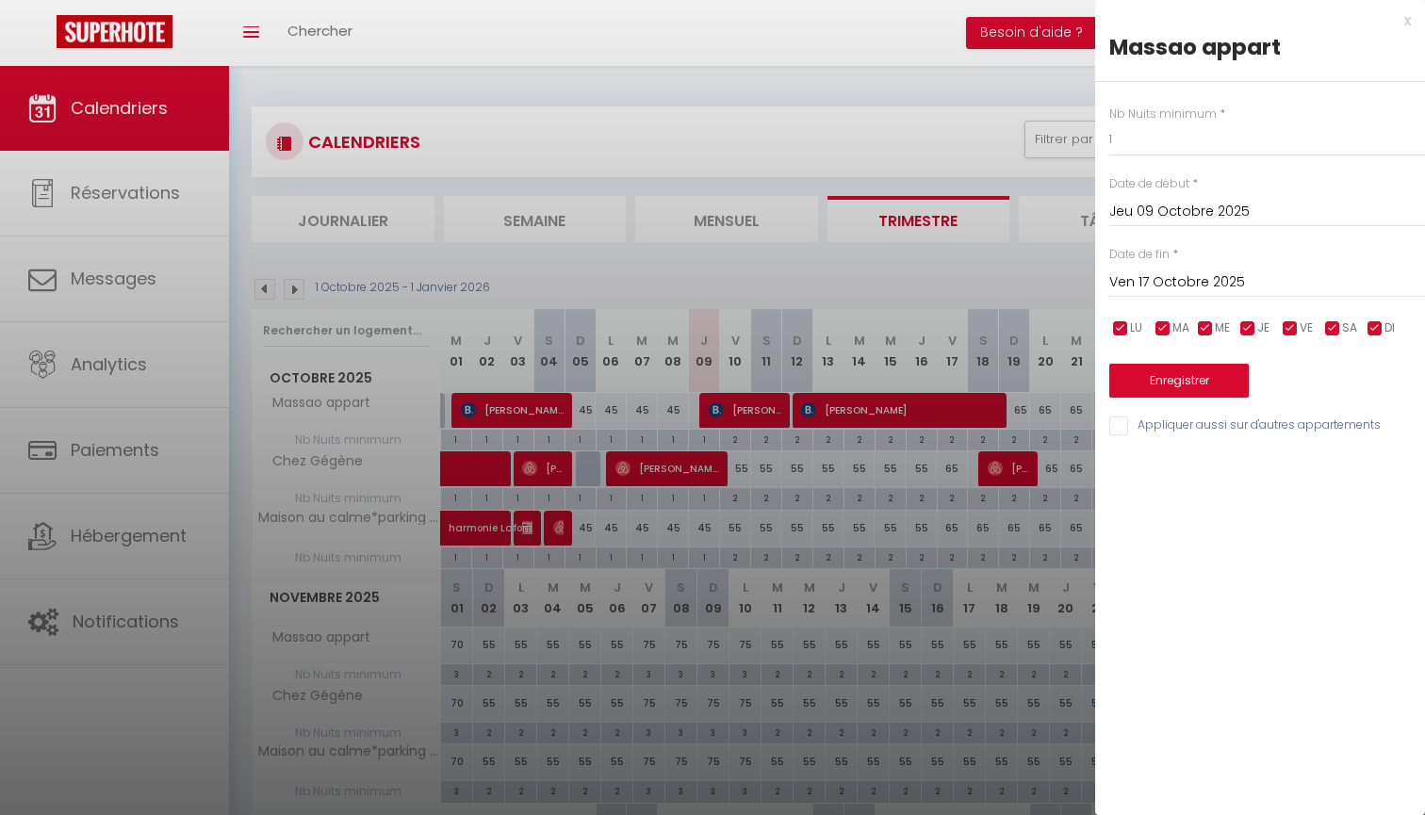
click at [1208, 429] on input "Appliquer aussi sur d'autres appartements" at bounding box center [1267, 426] width 316 height 19
checkbox input "true"
click at [1215, 380] on button "Enregistrer" at bounding box center [1178, 381] width 139 height 34
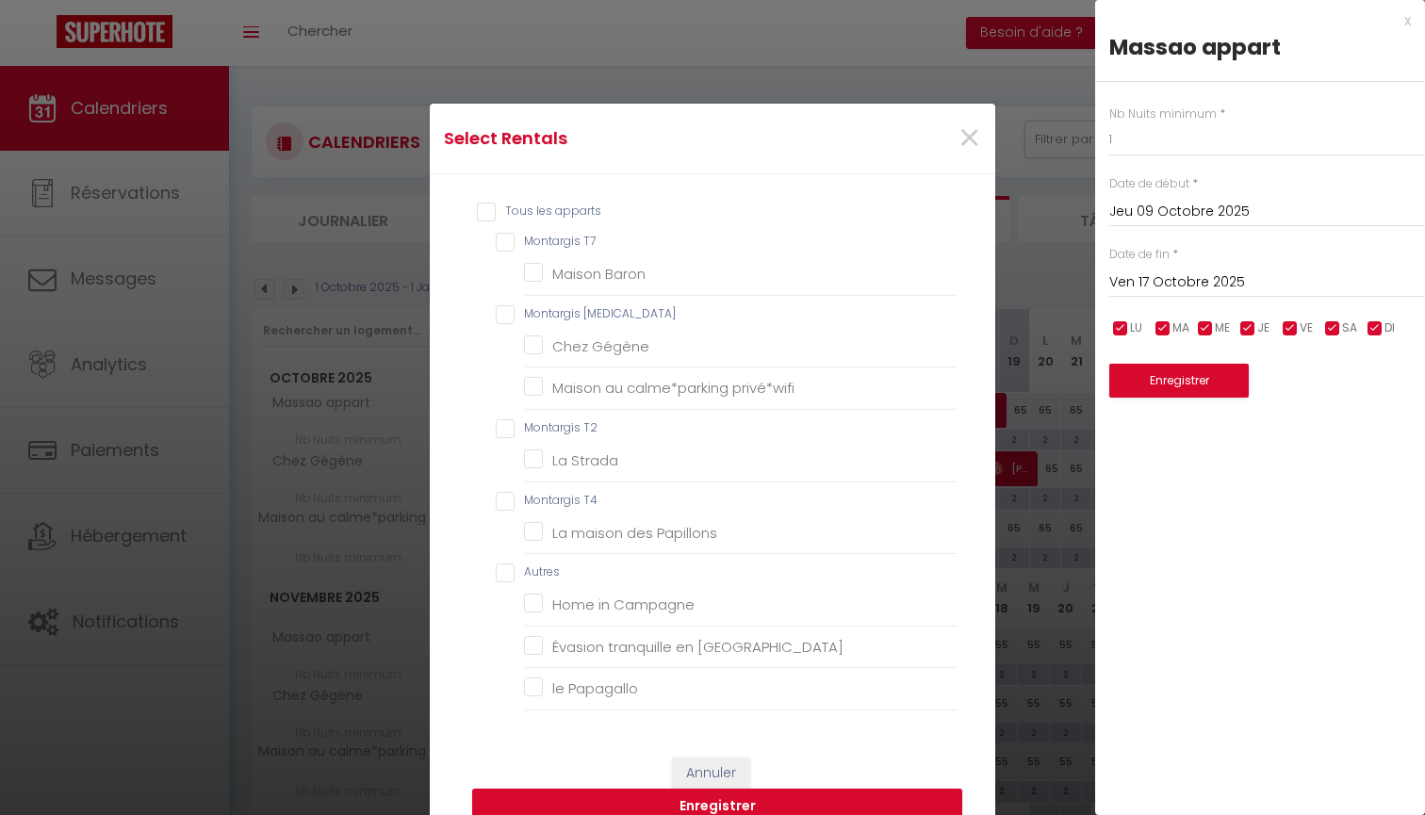
click at [578, 305] on ul "Montargis T7 Maison Baron Montargis [MEDICAL_DATA] Chez Gégène Maison au calme*…" at bounding box center [712, 472] width 490 height 478
click at [573, 314] on T3 "Montargis [MEDICAL_DATA]" at bounding box center [727, 314] width 462 height 19
checkbox T3 "true"
checkbox T7 "false"
checkbox Baron "false"
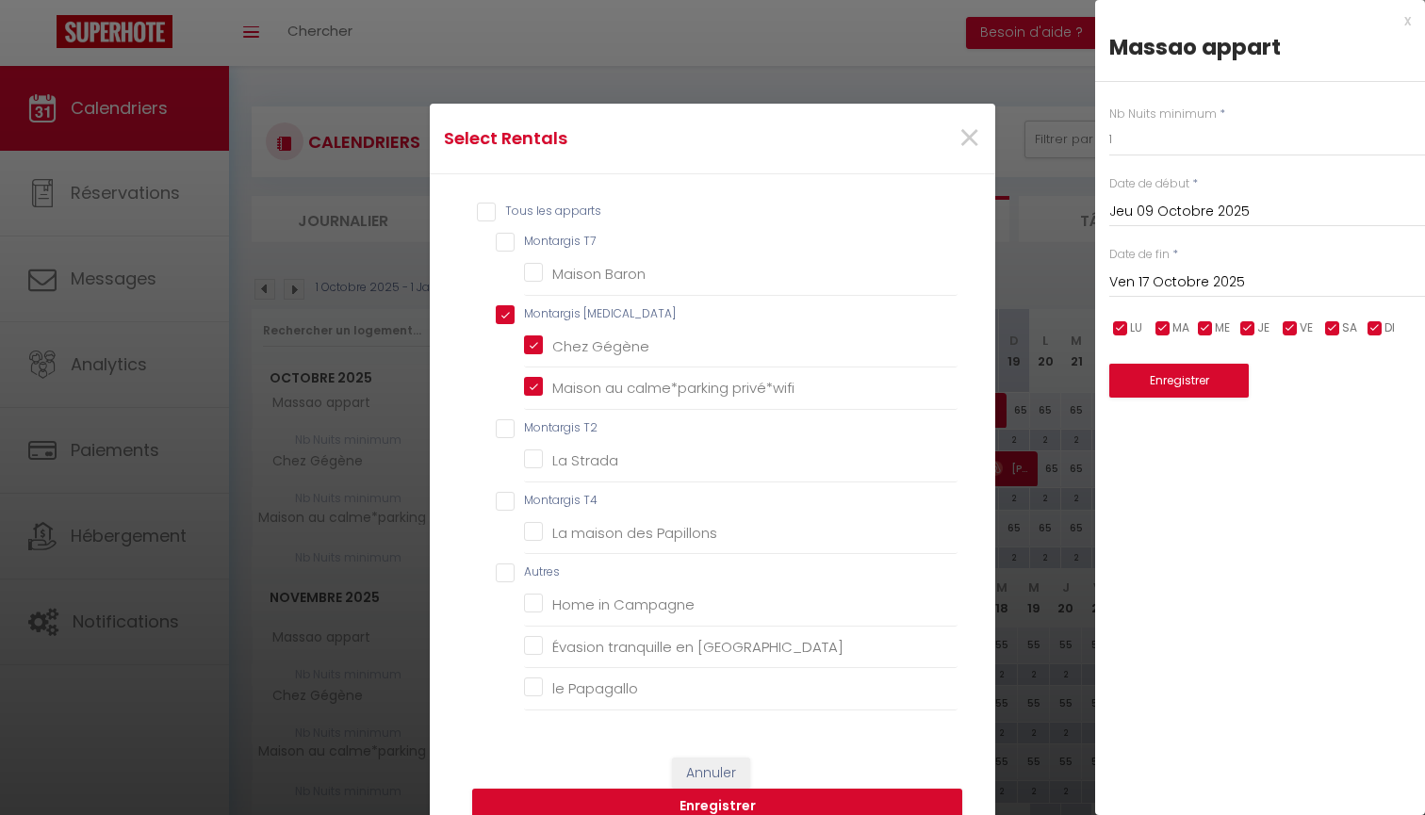
checkbox Gégène "true"
checkbox privé\*wifi "true"
checkbox T2 "false"
checkbox Strada "false"
checkbox T4 "false"
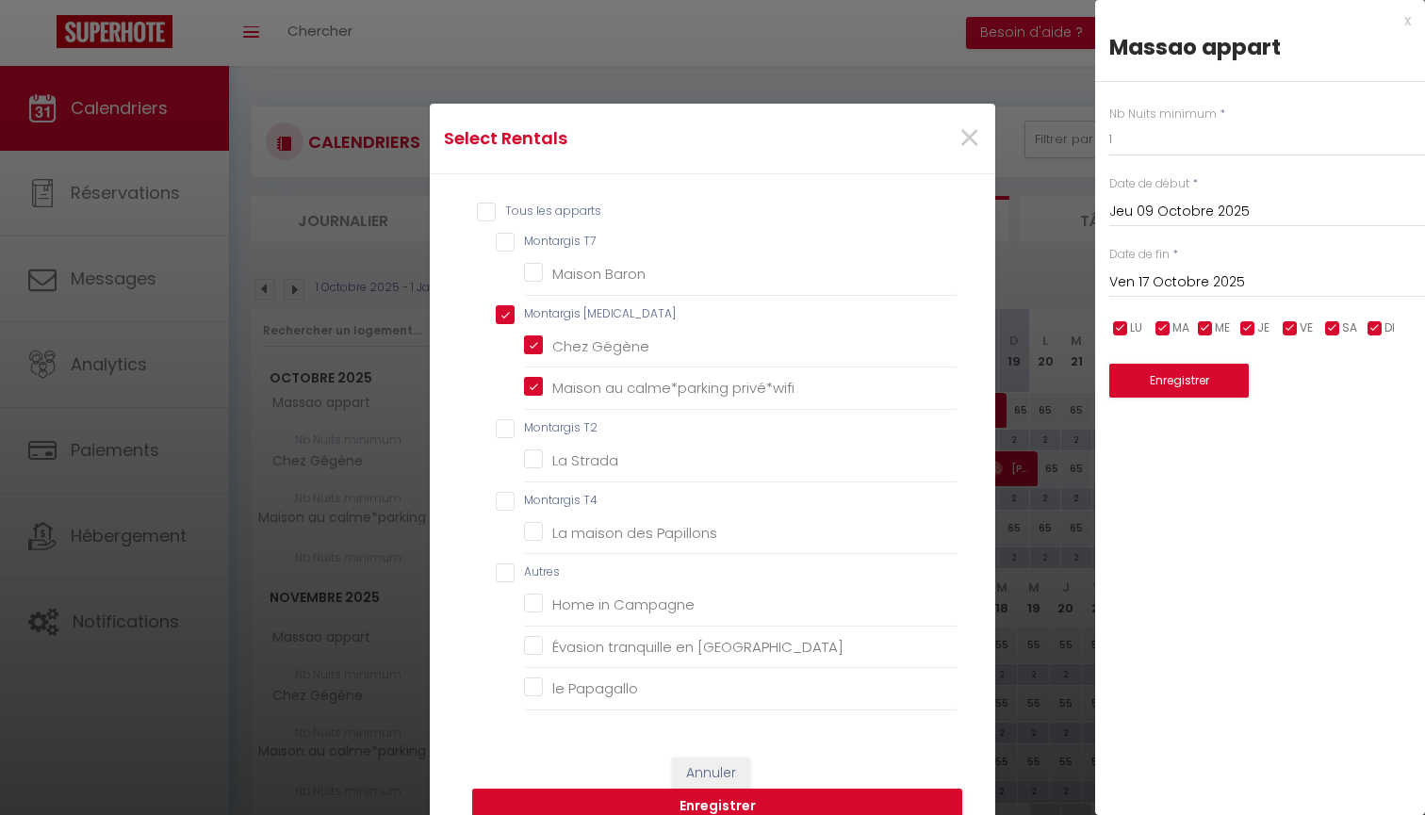
checkbox Papillons "false"
checkbox input "false"
checkbox Campagne "false"
checkbox Gâtinais "false"
checkbox Papagallo "false"
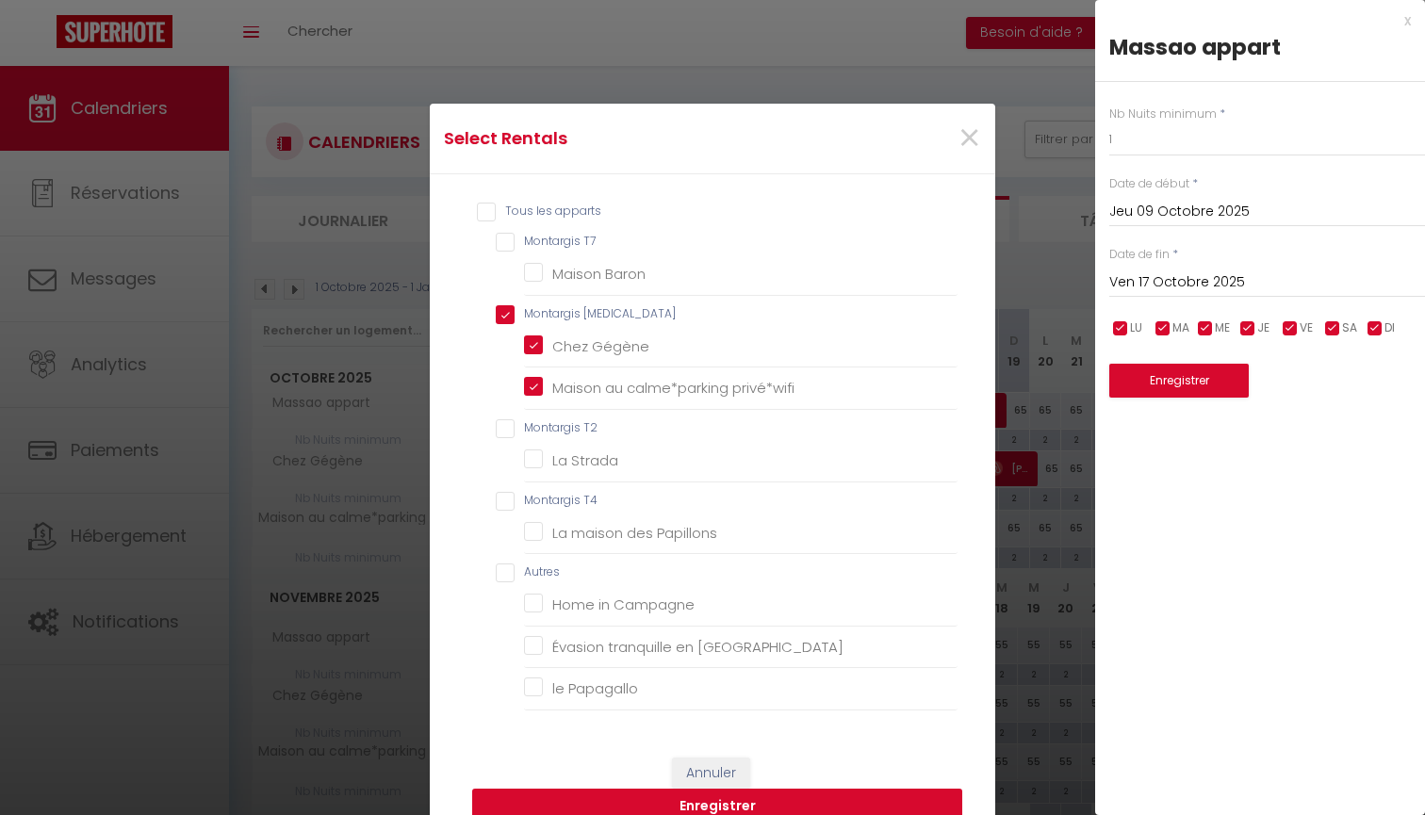
click at [904, 796] on button "Enregistrer" at bounding box center [717, 807] width 490 height 36
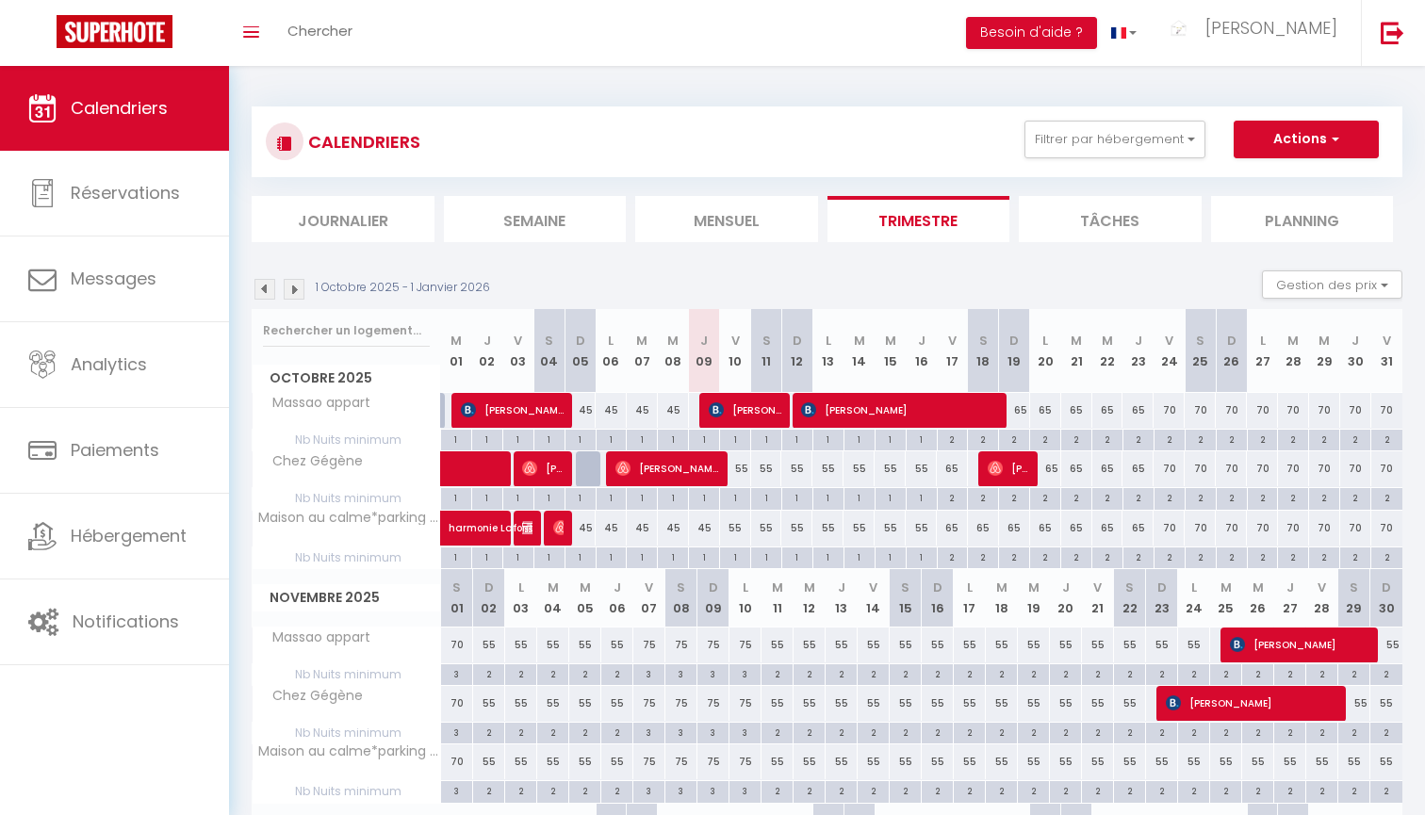
click at [843, 423] on span "[PERSON_NAME]" at bounding box center [899, 410] width 197 height 36
select select "22245"
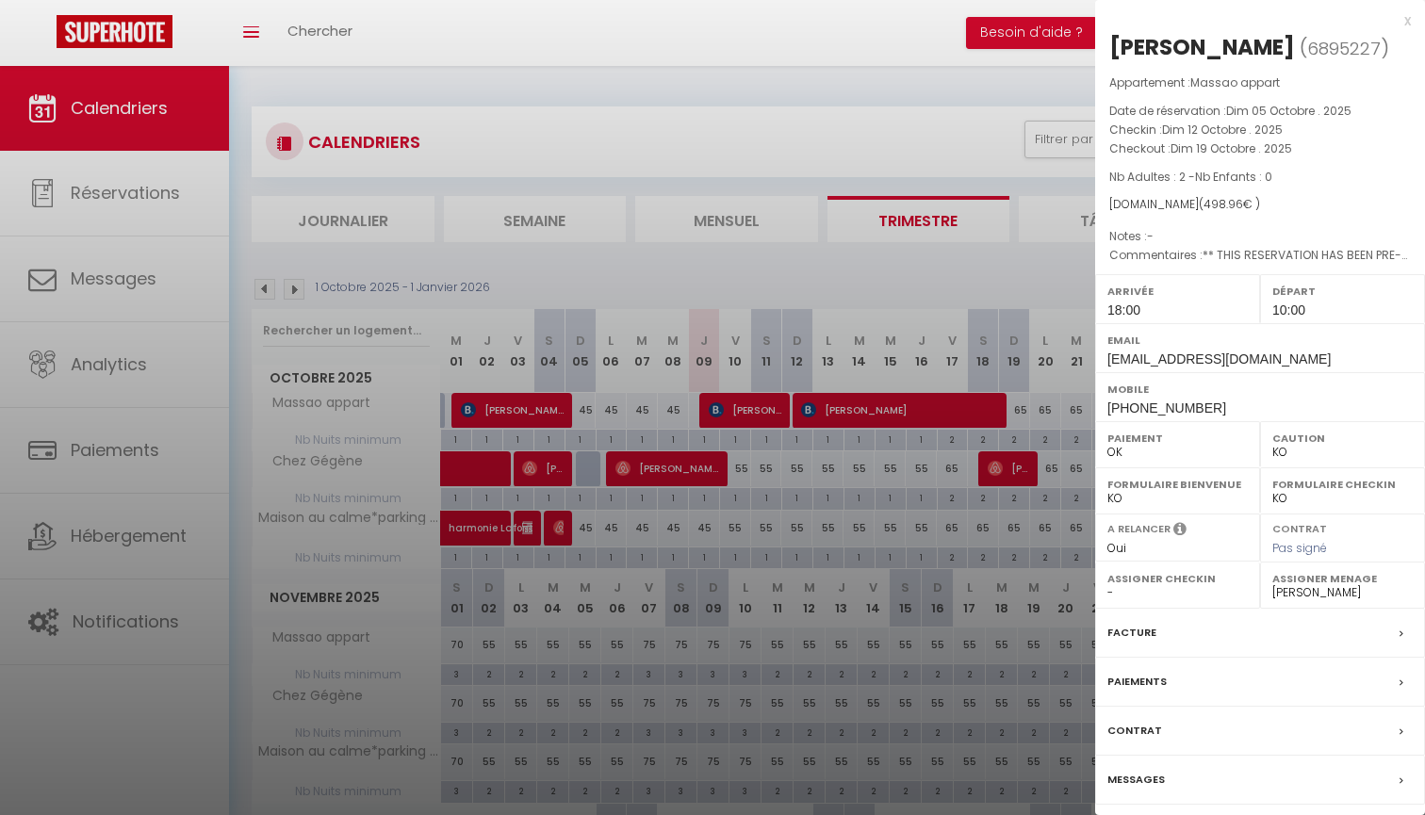
click at [858, 418] on div at bounding box center [712, 407] width 1425 height 815
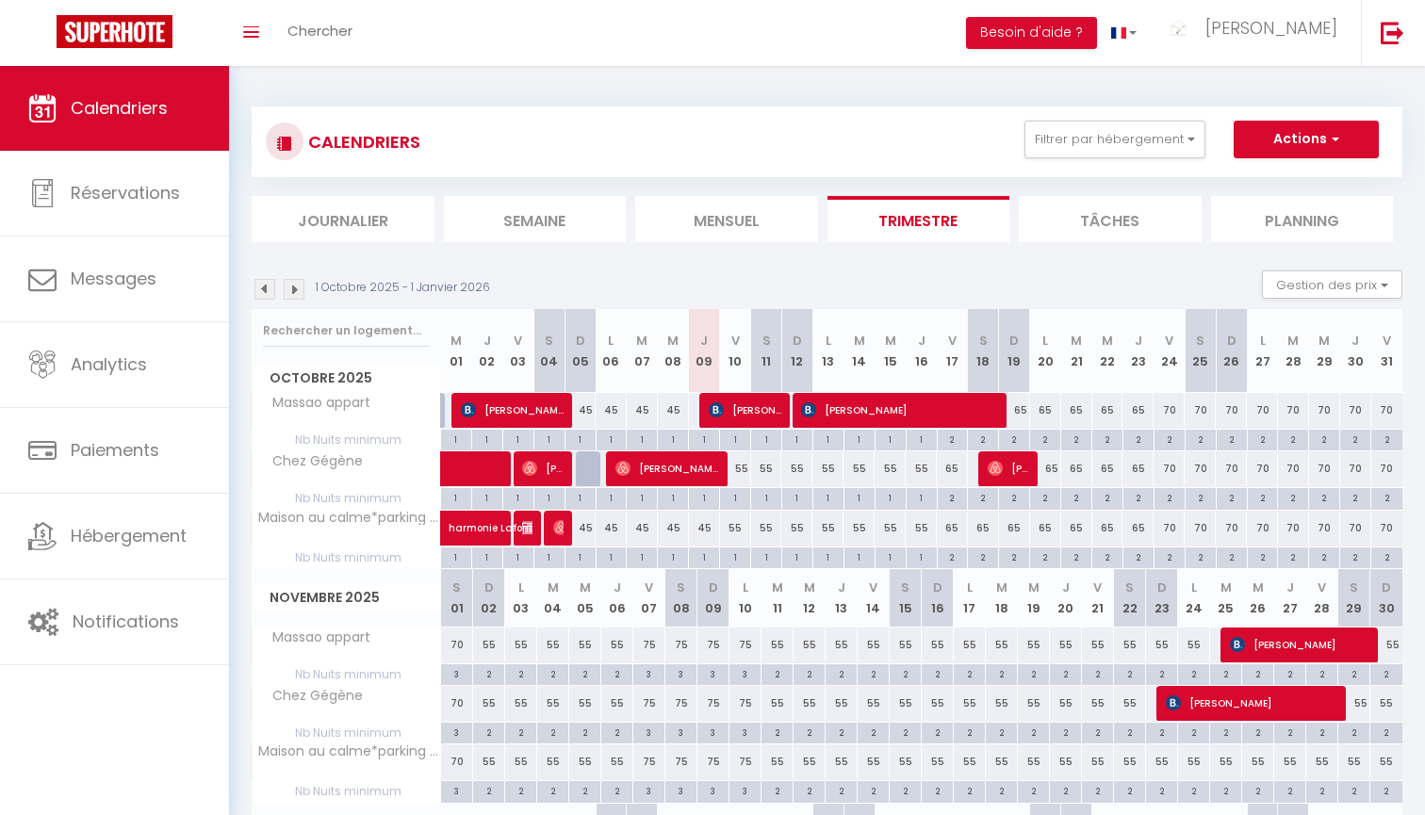
click at [747, 401] on span "[PERSON_NAME]" at bounding box center [745, 410] width 73 height 36
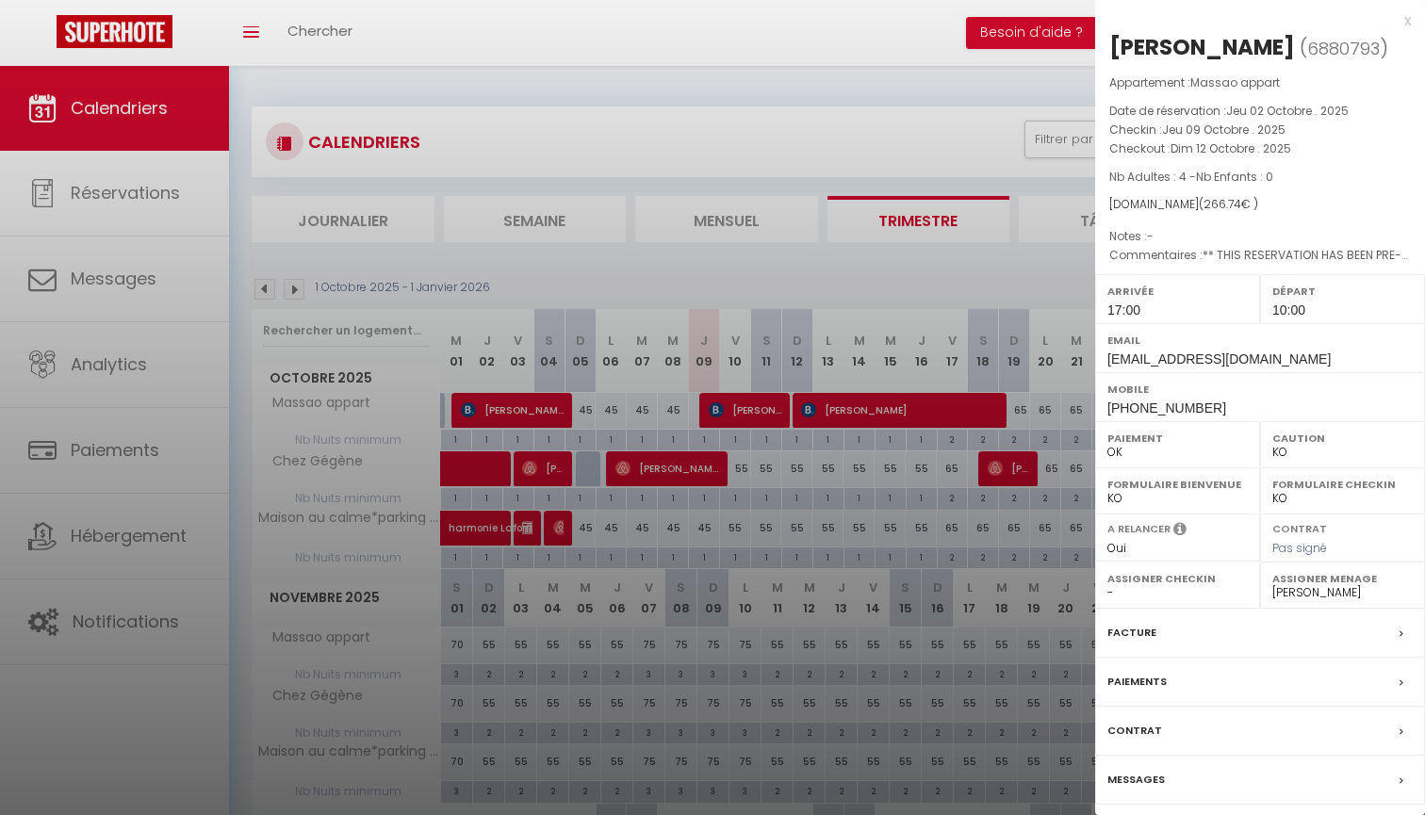
click at [802, 432] on div at bounding box center [712, 407] width 1425 height 815
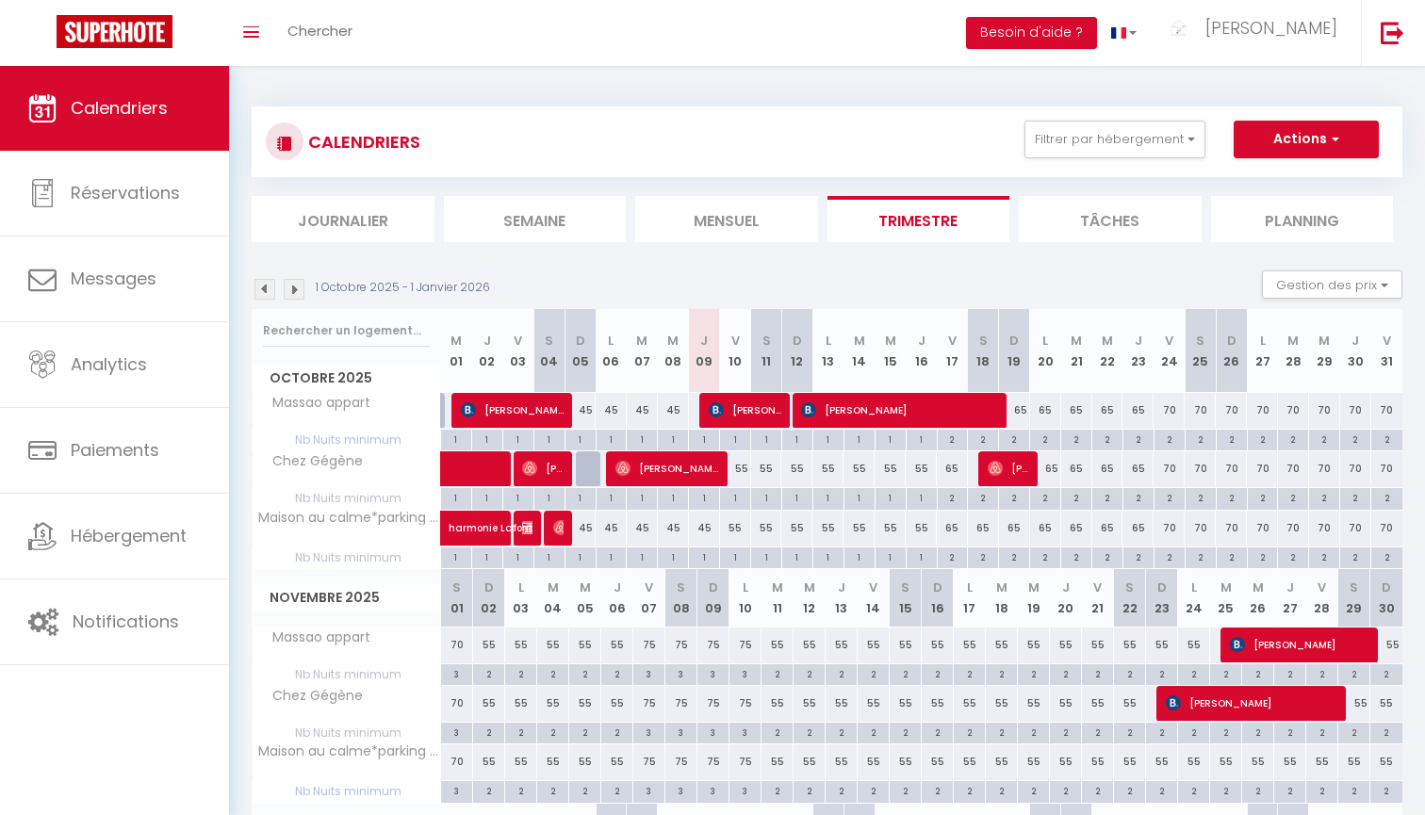
click at [1005, 465] on span "[PERSON_NAME]" at bounding box center [1008, 468] width 41 height 36
select select "OK"
select select "0"
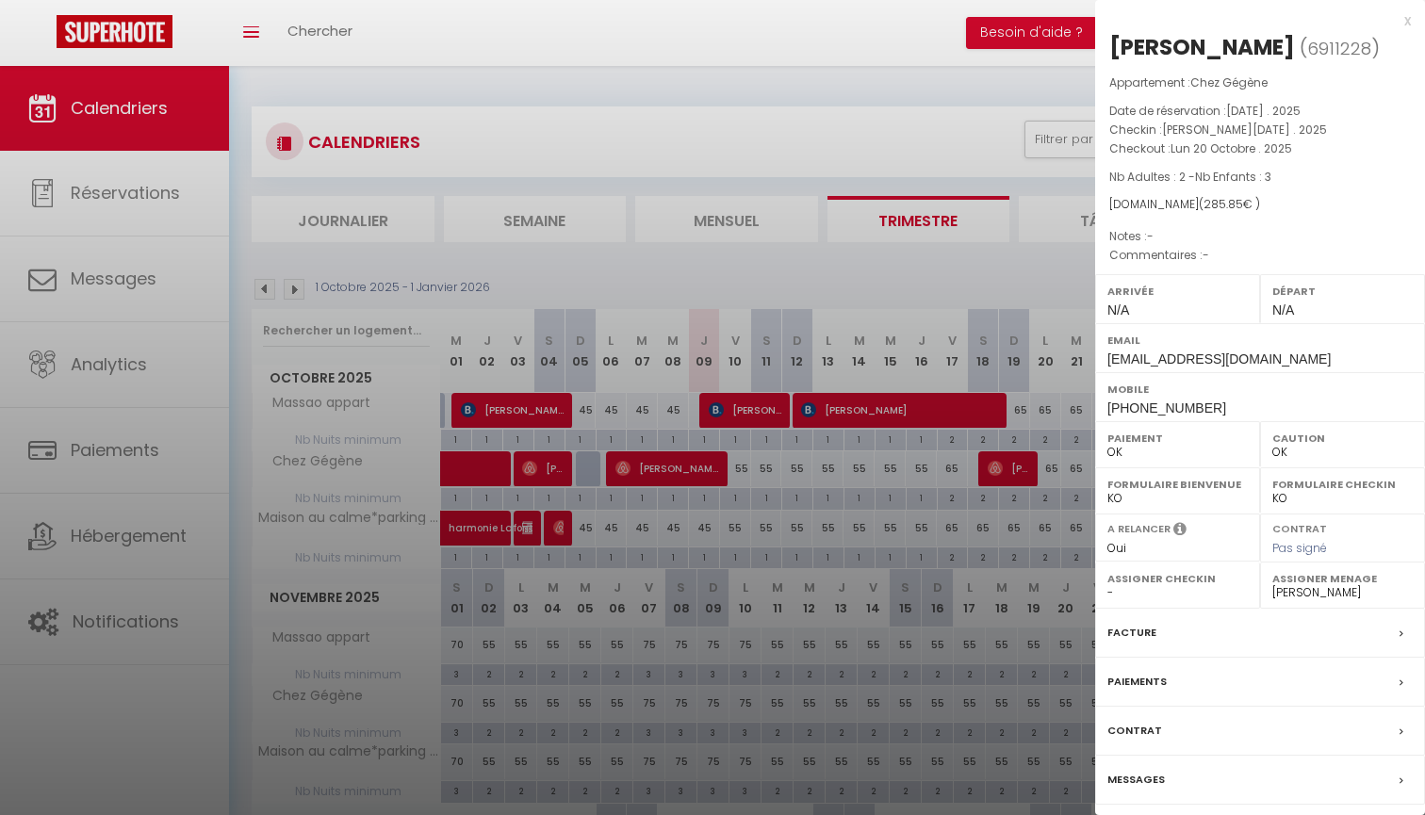
click at [764, 447] on div at bounding box center [712, 407] width 1425 height 815
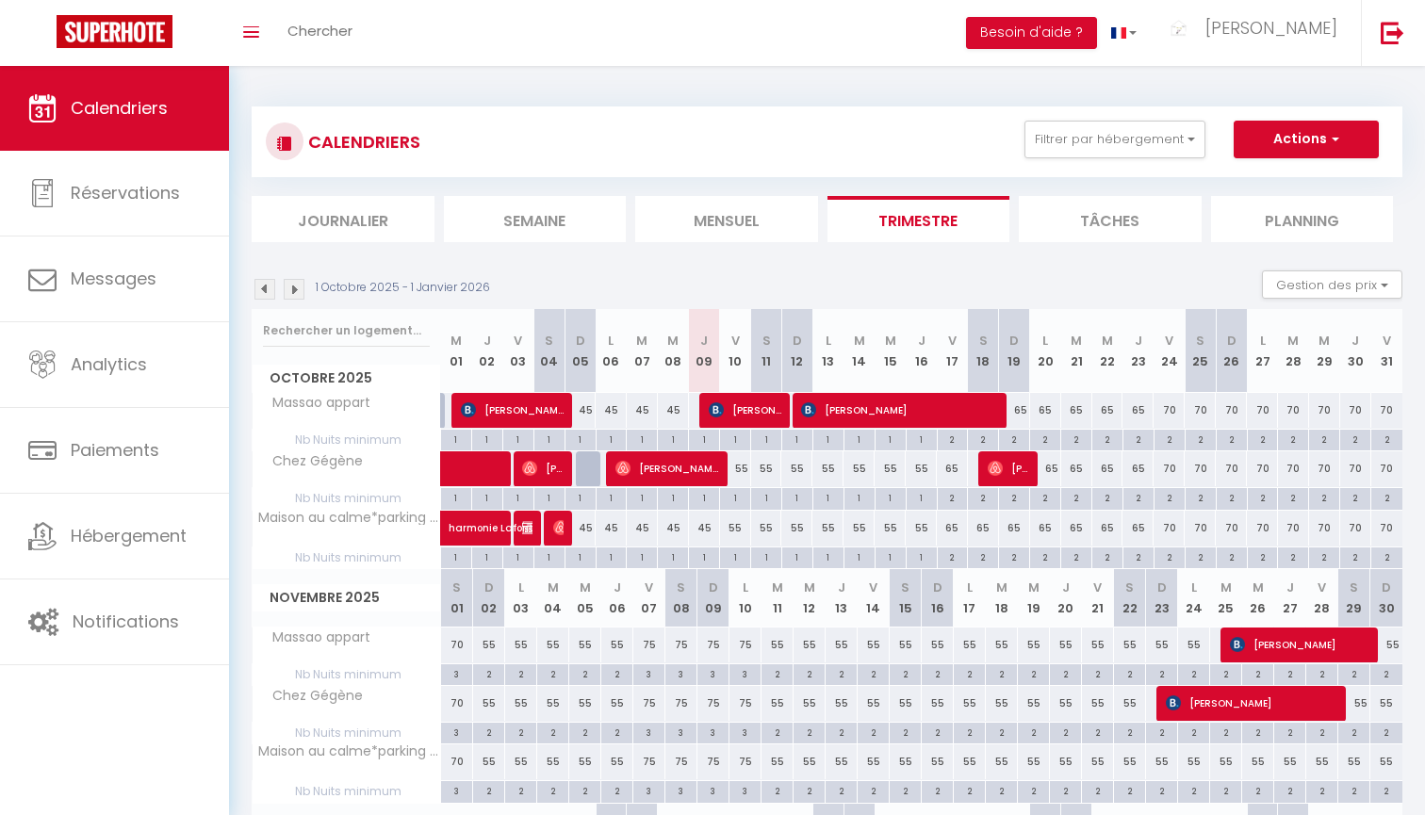
click at [677, 459] on span "[PERSON_NAME]" at bounding box center [667, 468] width 104 height 36
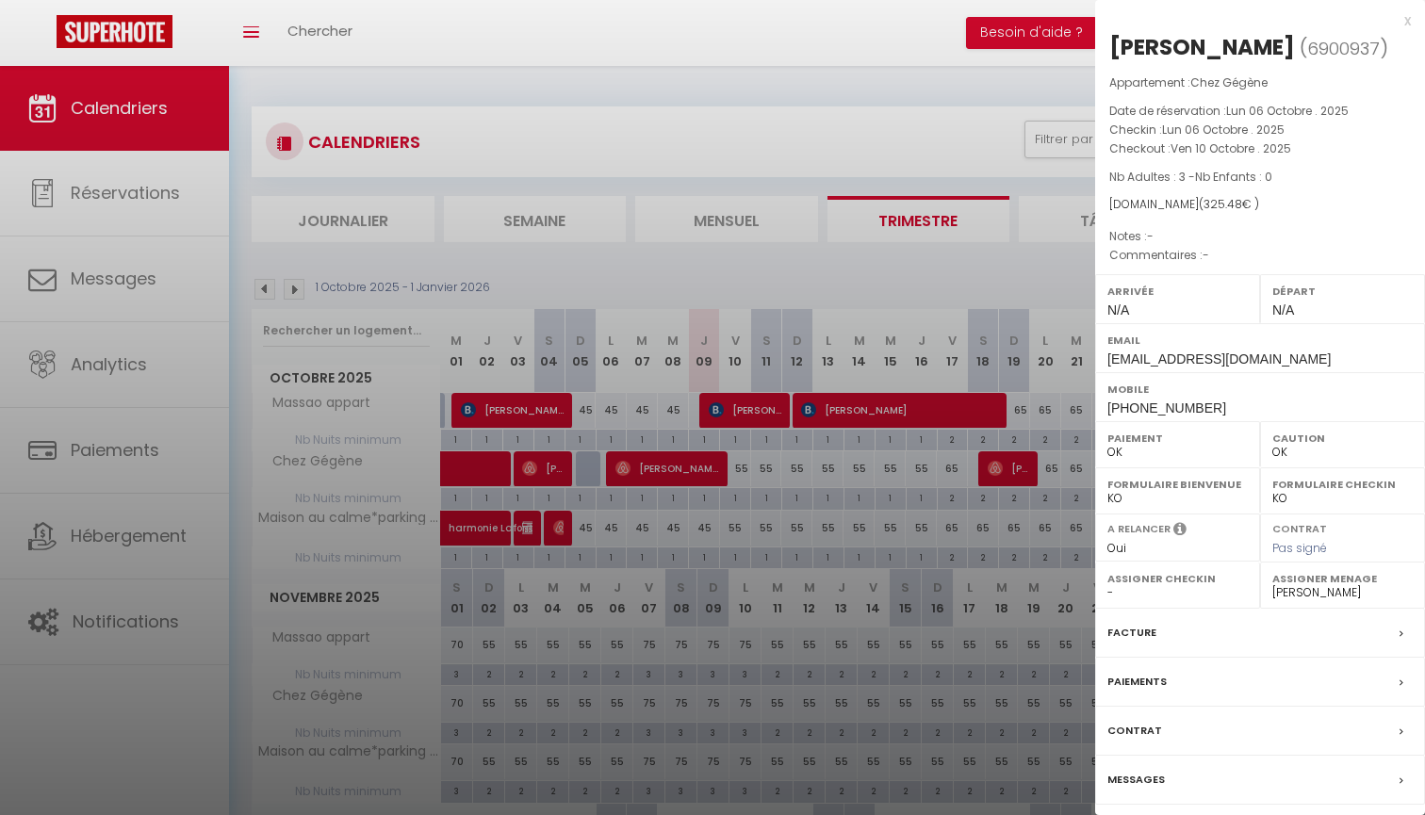
click at [786, 487] on div at bounding box center [712, 407] width 1425 height 815
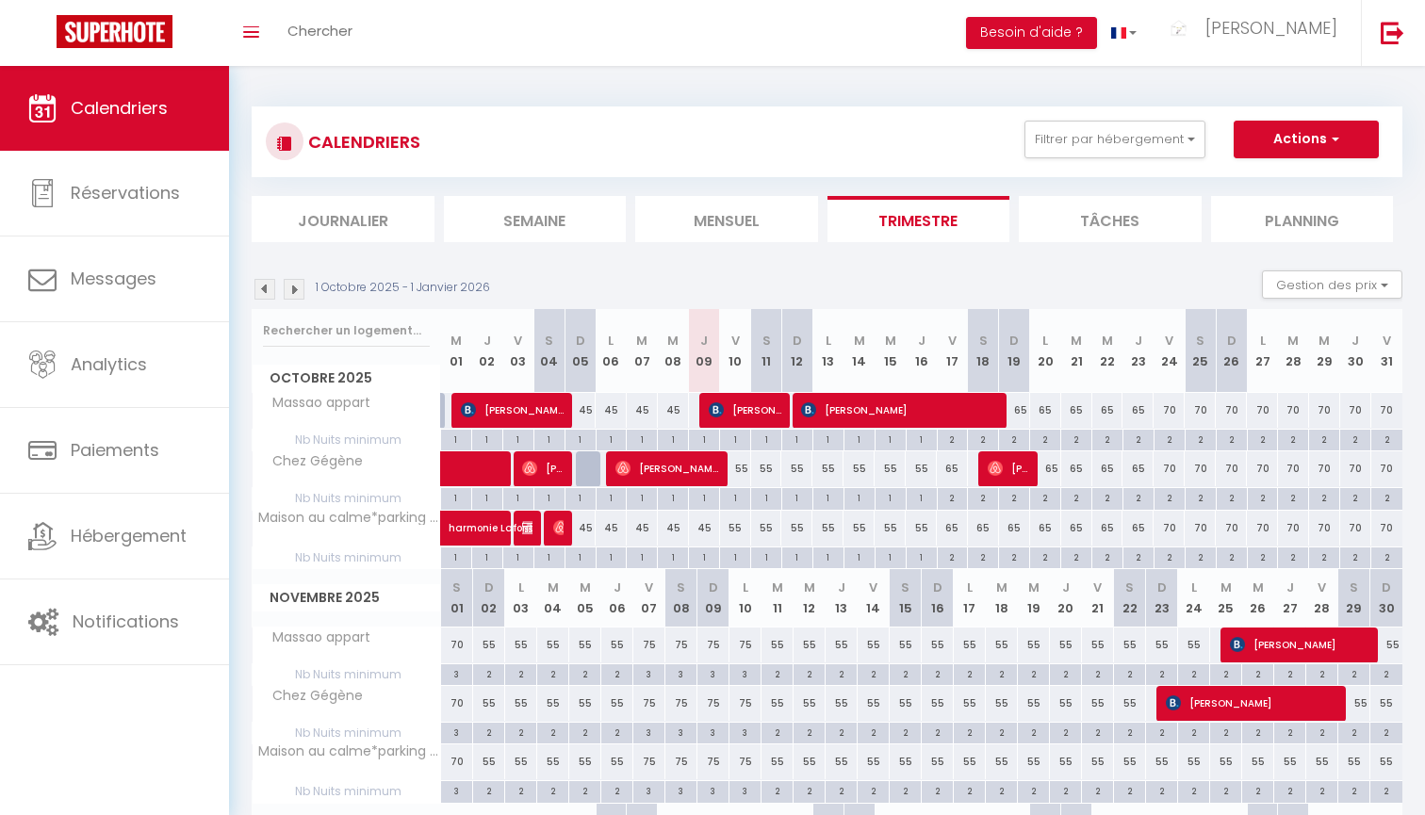
click at [740, 469] on div "55" at bounding box center [735, 468] width 31 height 35
type input "55"
type input "Ven 10 Octobre 2025"
type input "[DATE]"
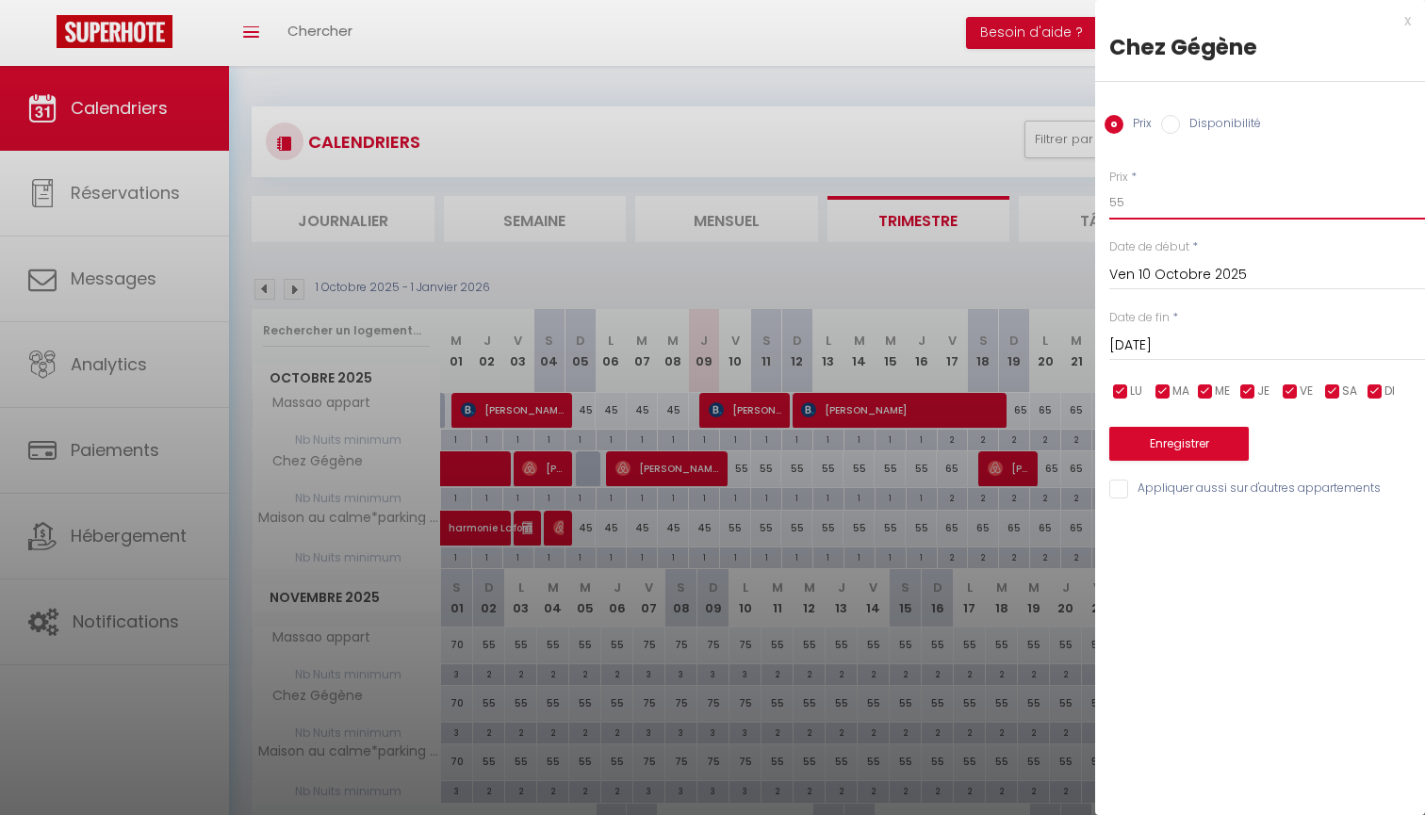
click at [1185, 214] on input "55" at bounding box center [1267, 203] width 316 height 34
type input "50"
click at [1176, 364] on div "Prix * 50 Statut * Disponible Indisponible Date de début * [DATE] < [DATE] > Di…" at bounding box center [1260, 323] width 330 height 356
click at [1201, 352] on input "[DATE]" at bounding box center [1267, 346] width 316 height 25
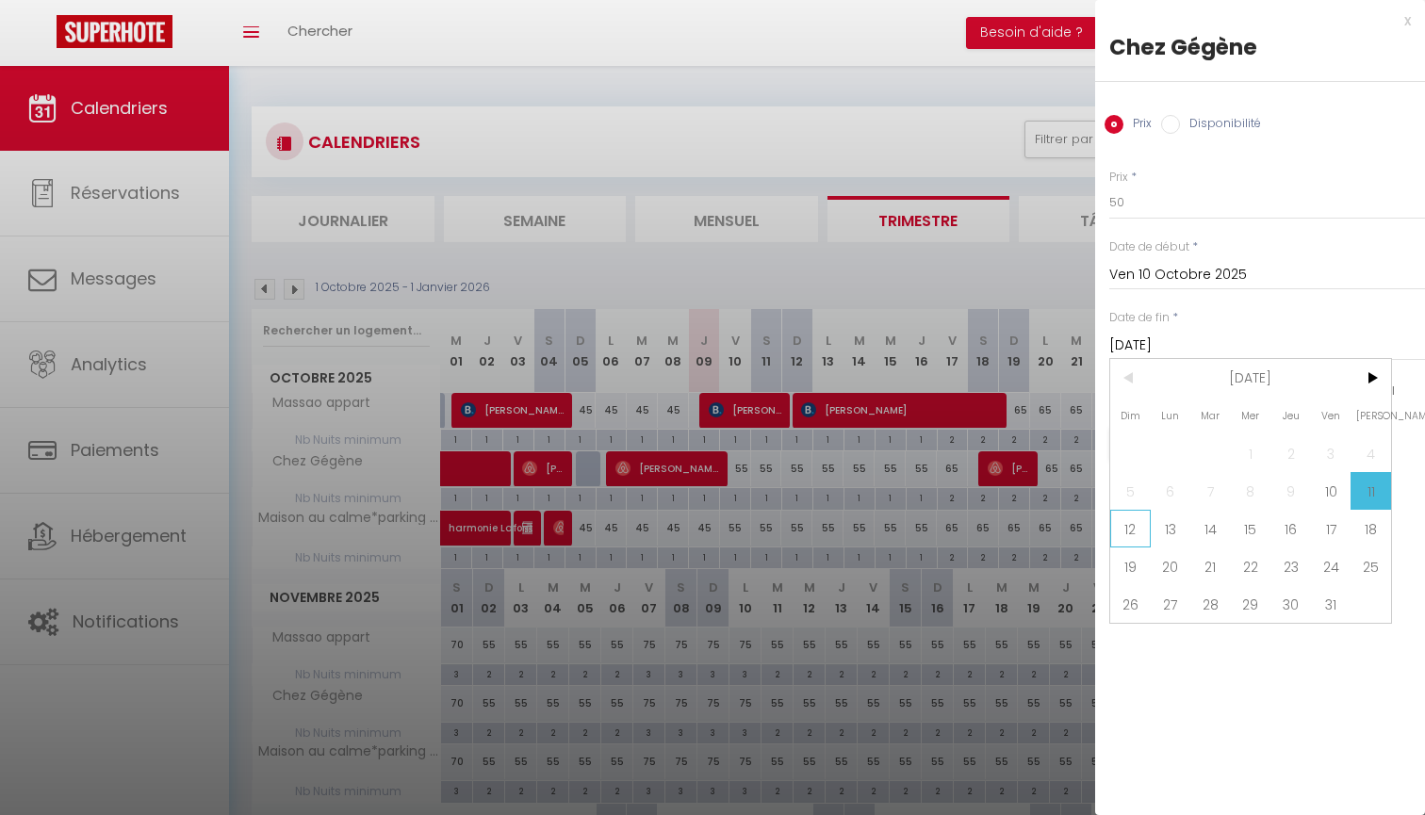
click at [1134, 522] on span "12" at bounding box center [1130, 529] width 41 height 38
type input "Dim 12 Octobre 2025"
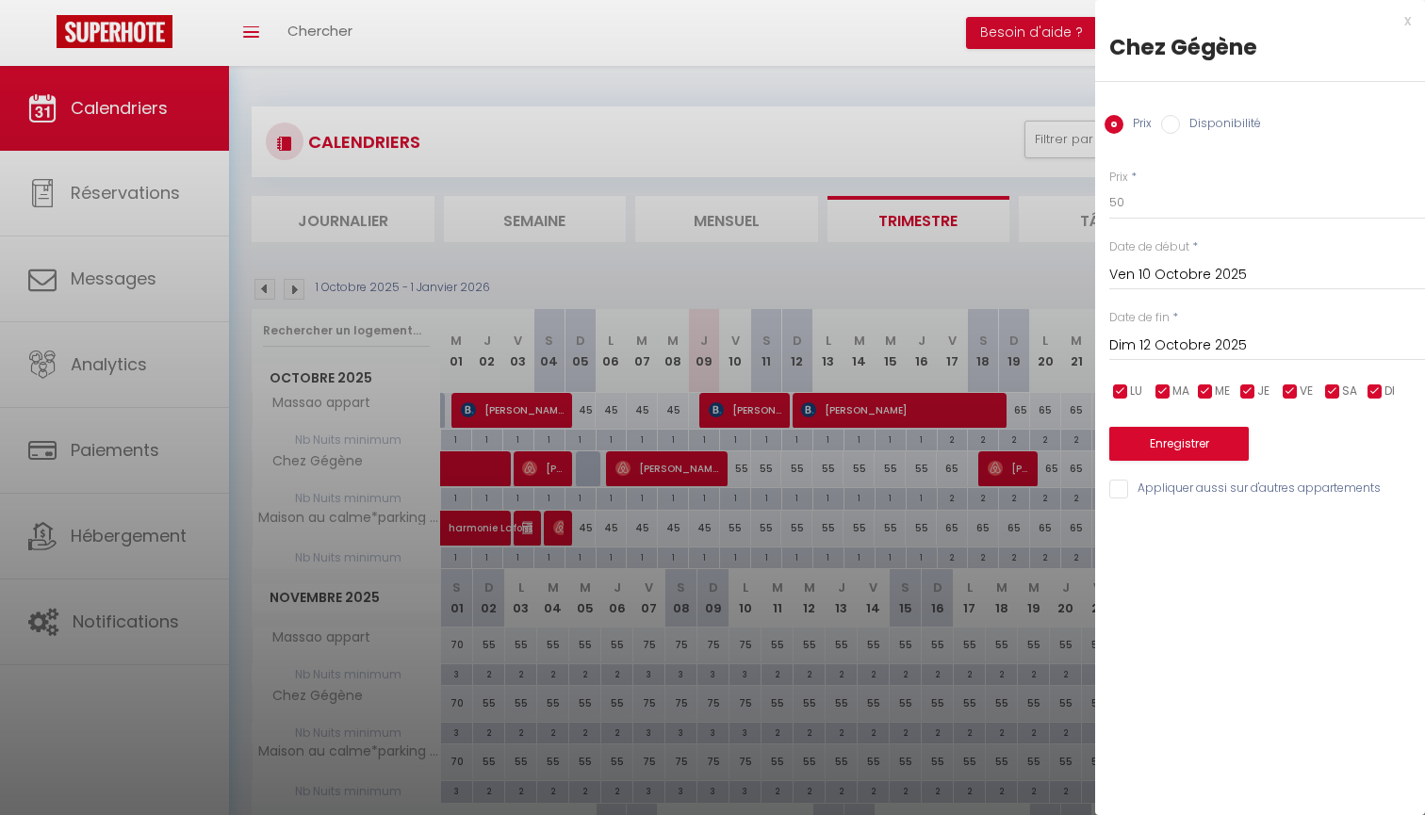
click at [1177, 470] on div "Prix * 50 Statut * Disponible Indisponible Date de début * [DATE] < [DATE] > Di…" at bounding box center [1260, 323] width 330 height 356
click at [1174, 475] on div "Prix * 50 Statut * Disponible Indisponible Date de début * [DATE] < [DATE] > Di…" at bounding box center [1260, 323] width 330 height 356
click at [1170, 484] on input "Appliquer aussi sur d'autres appartements" at bounding box center [1267, 489] width 316 height 19
checkbox input "true"
click at [1187, 447] on button "Enregistrer" at bounding box center [1178, 444] width 139 height 34
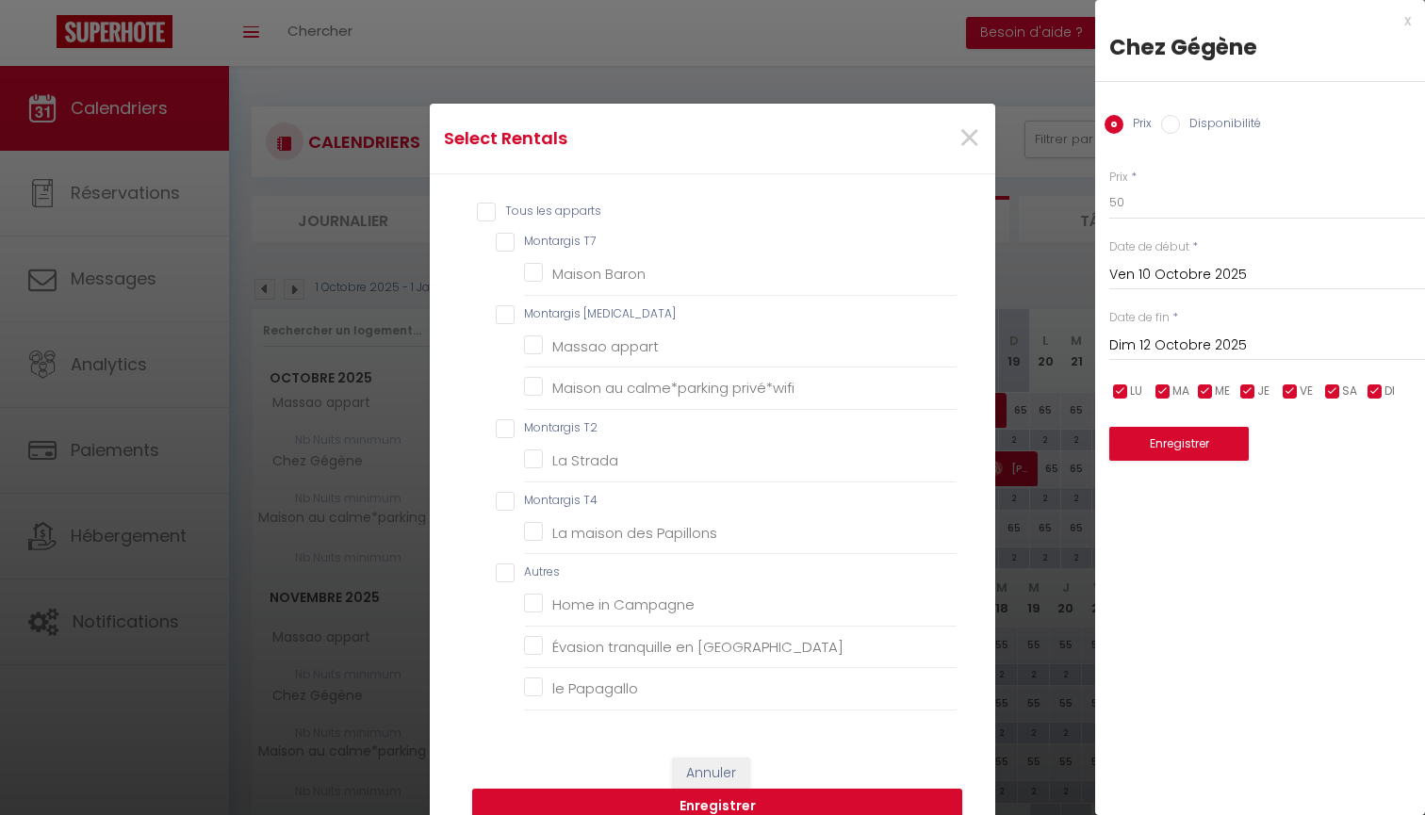
click at [575, 314] on T3 "Montargis [MEDICAL_DATA]" at bounding box center [727, 314] width 462 height 19
checkbox T3 "true"
checkbox T7 "false"
checkbox Baron "false"
checkbox appart "true"
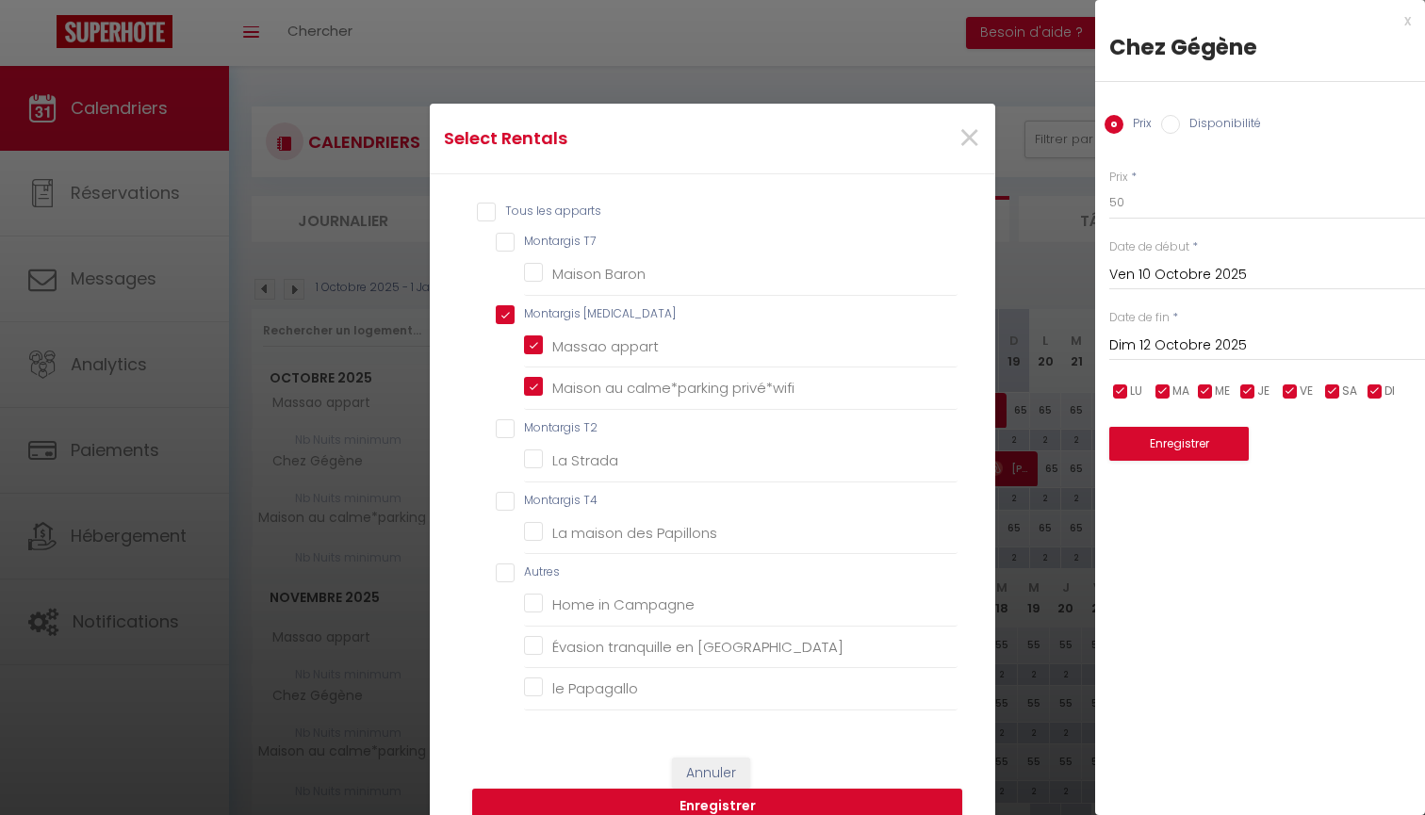
checkbox privé\*wifi "true"
checkbox T2 "false"
checkbox Strada "false"
checkbox T4 "false"
checkbox Papillons "false"
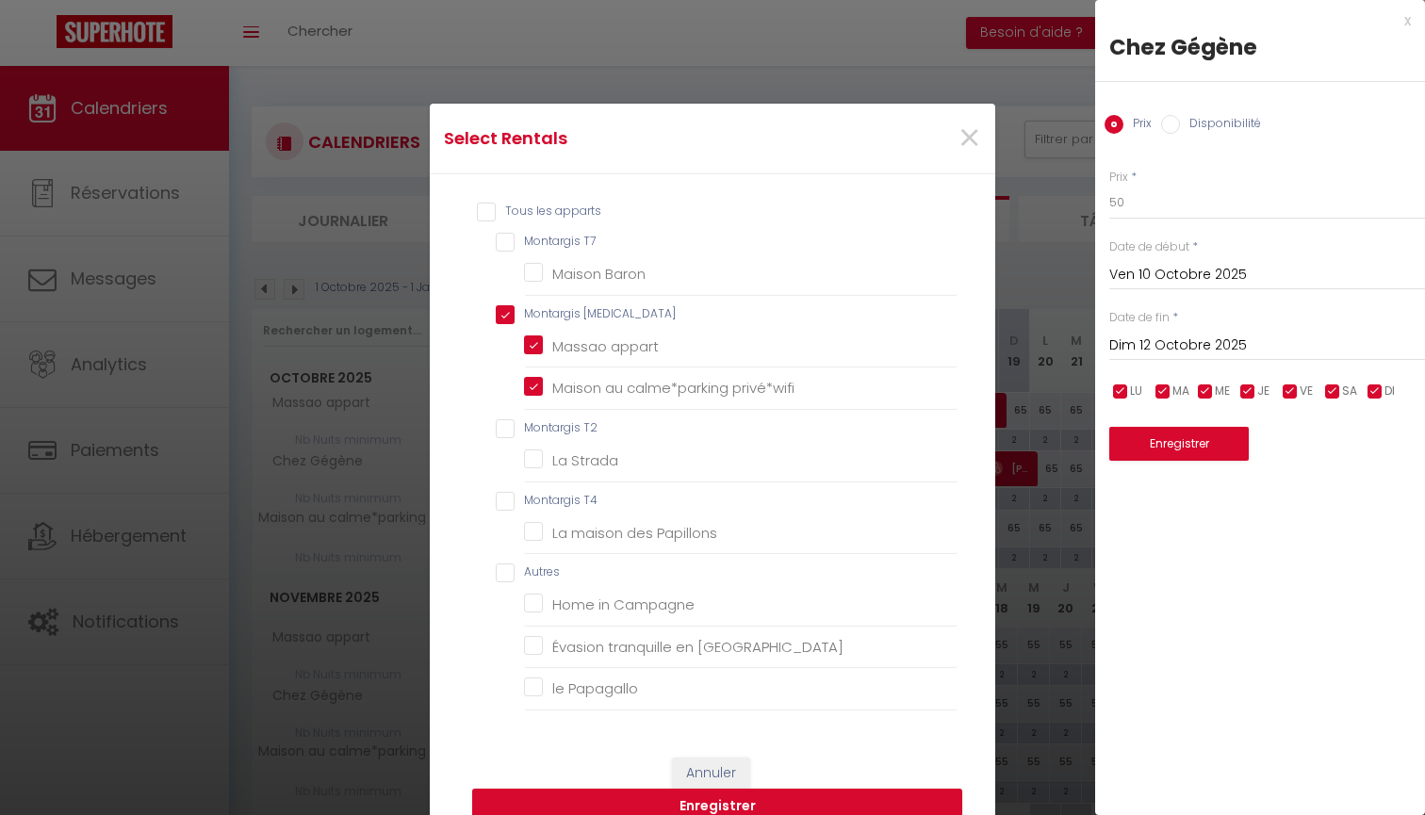
checkbox input "false"
checkbox Campagne "false"
checkbox Gâtinais "false"
checkbox Papagallo "false"
click at [776, 794] on button "Enregistrer" at bounding box center [717, 807] width 490 height 36
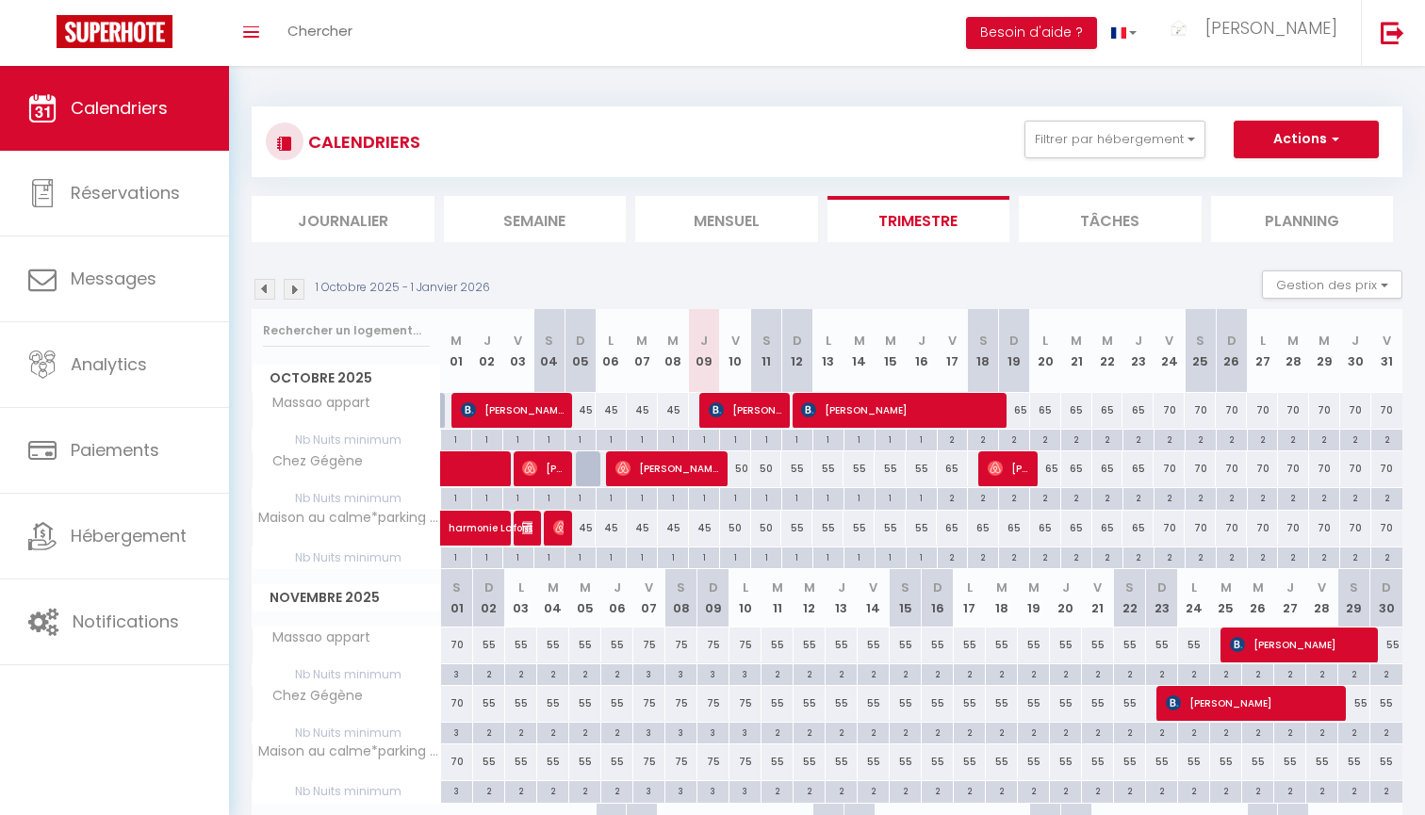
click at [803, 466] on div "55" at bounding box center [796, 468] width 31 height 35
type input "55"
type input "Dim 12 Octobre 2025"
type input "Lun 13 Octobre 2025"
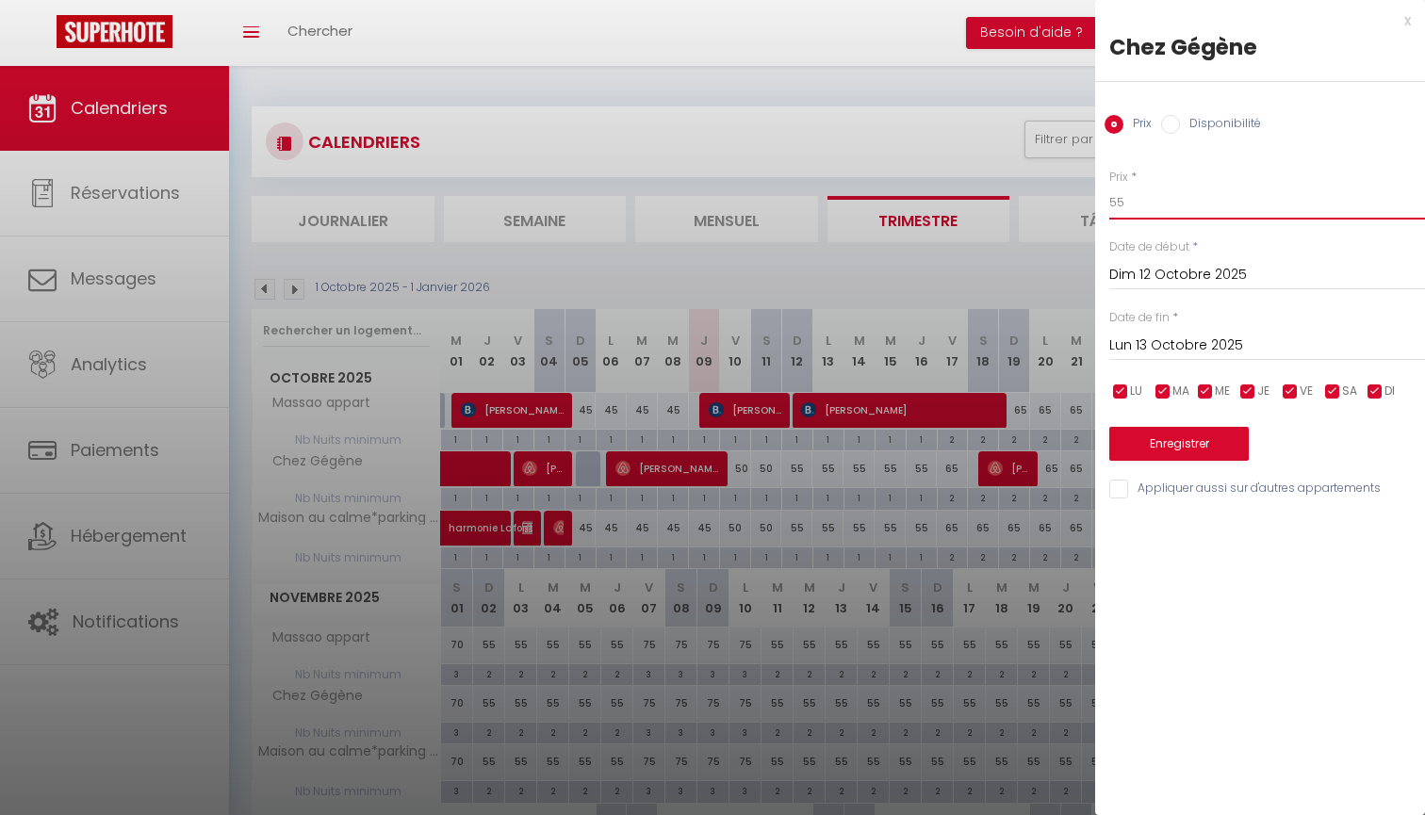
click at [1137, 218] on input "55" at bounding box center [1267, 203] width 316 height 34
type input "45"
click at [1210, 336] on input "Lun 13 Octobre 2025" at bounding box center [1267, 346] width 316 height 25
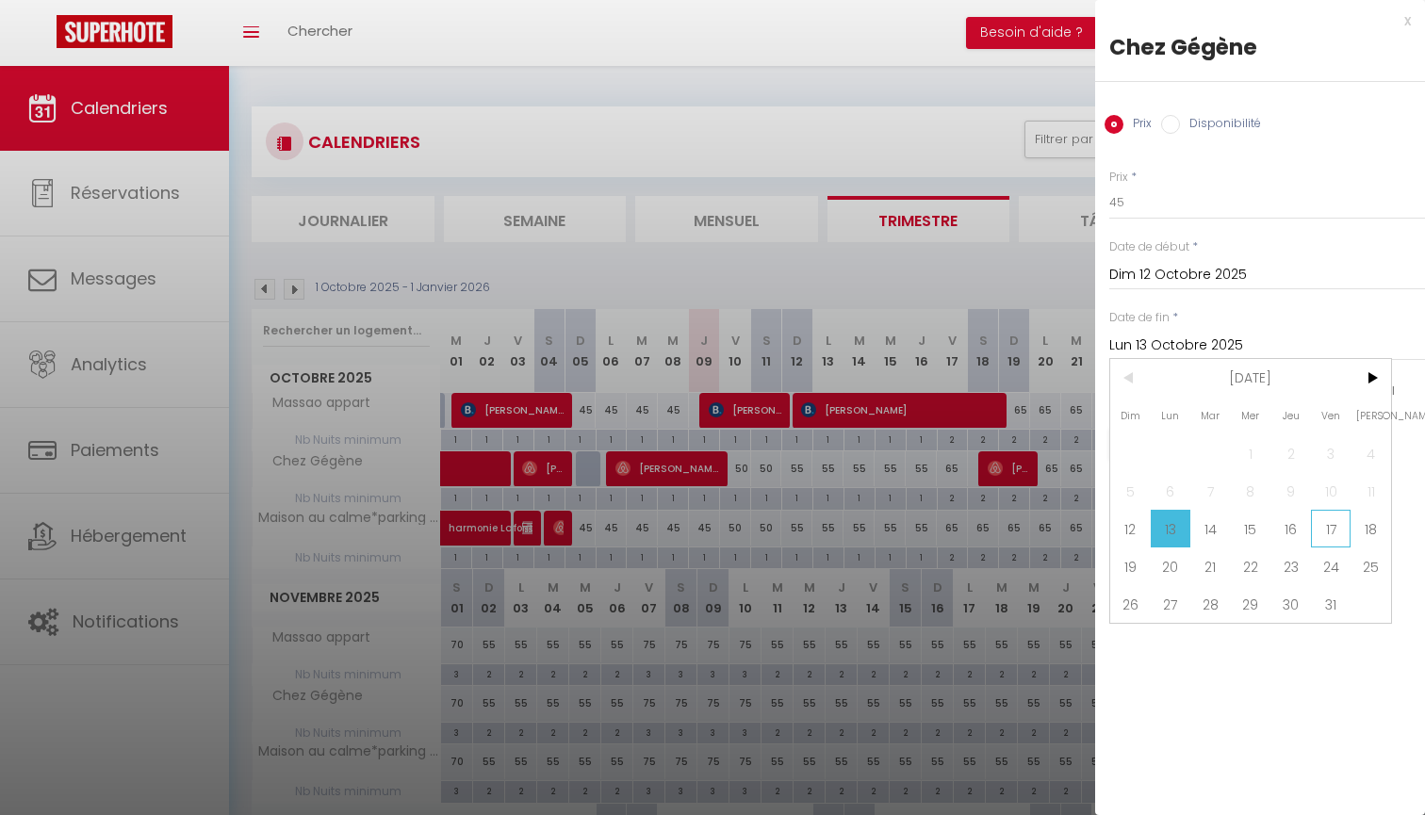
click at [1336, 517] on span "17" at bounding box center [1331, 529] width 41 height 38
type input "Ven 17 Octobre 2025"
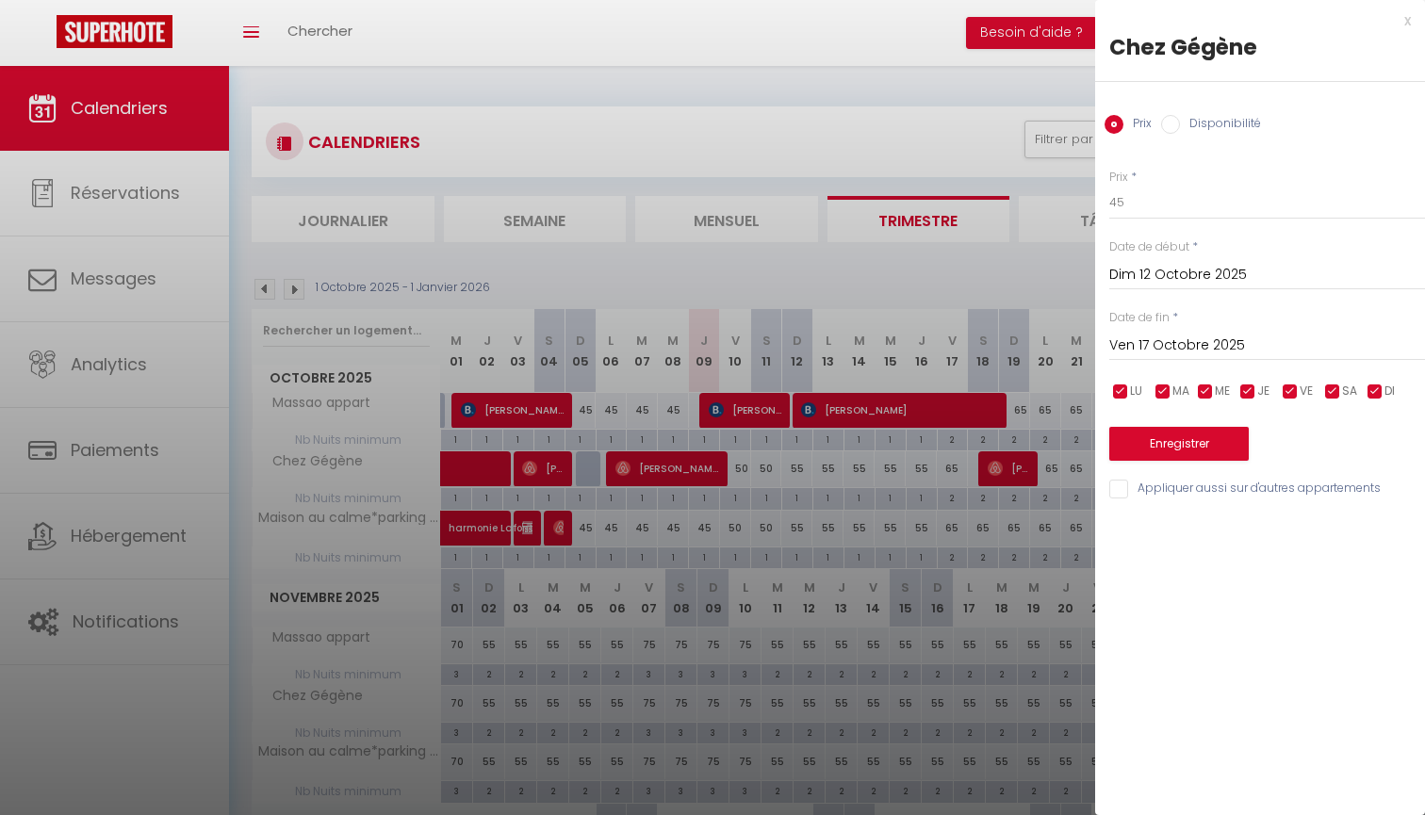
click at [1226, 475] on div "Prix * 45 Statut * Disponible Indisponible Date de début * [DATE] < [DATE] > Di…" at bounding box center [1260, 323] width 330 height 356
click at [1220, 480] on input "Appliquer aussi sur d'autres appartements" at bounding box center [1267, 489] width 316 height 19
checkbox input "true"
click at [1220, 419] on div "Enregistrer" at bounding box center [1267, 431] width 316 height 57
click at [1209, 440] on button "Enregistrer" at bounding box center [1178, 444] width 139 height 34
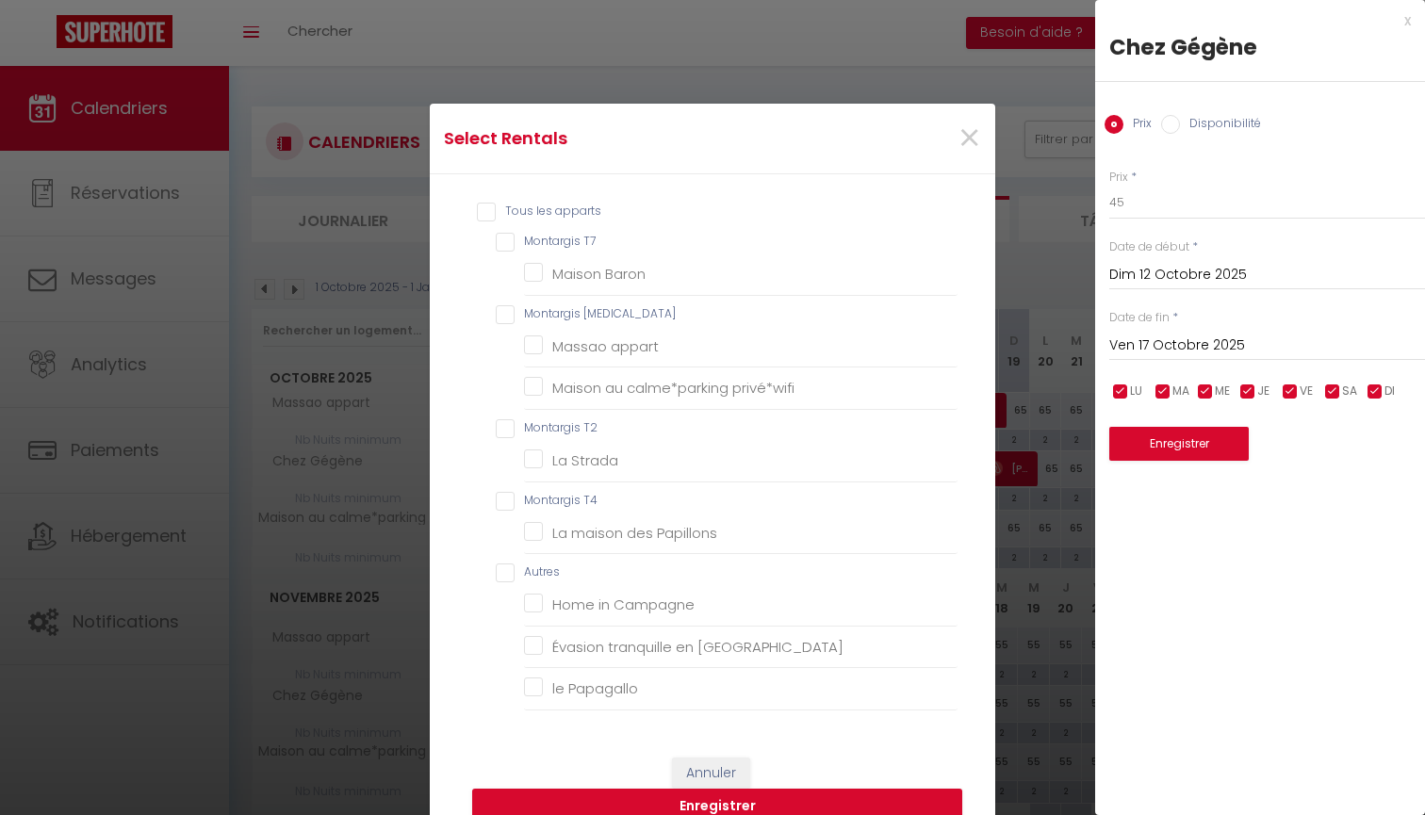
click at [582, 318] on T3 "Montargis [MEDICAL_DATA]" at bounding box center [727, 314] width 462 height 19
checkbox T3 "true"
checkbox T7 "false"
checkbox Baron "false"
checkbox appart "true"
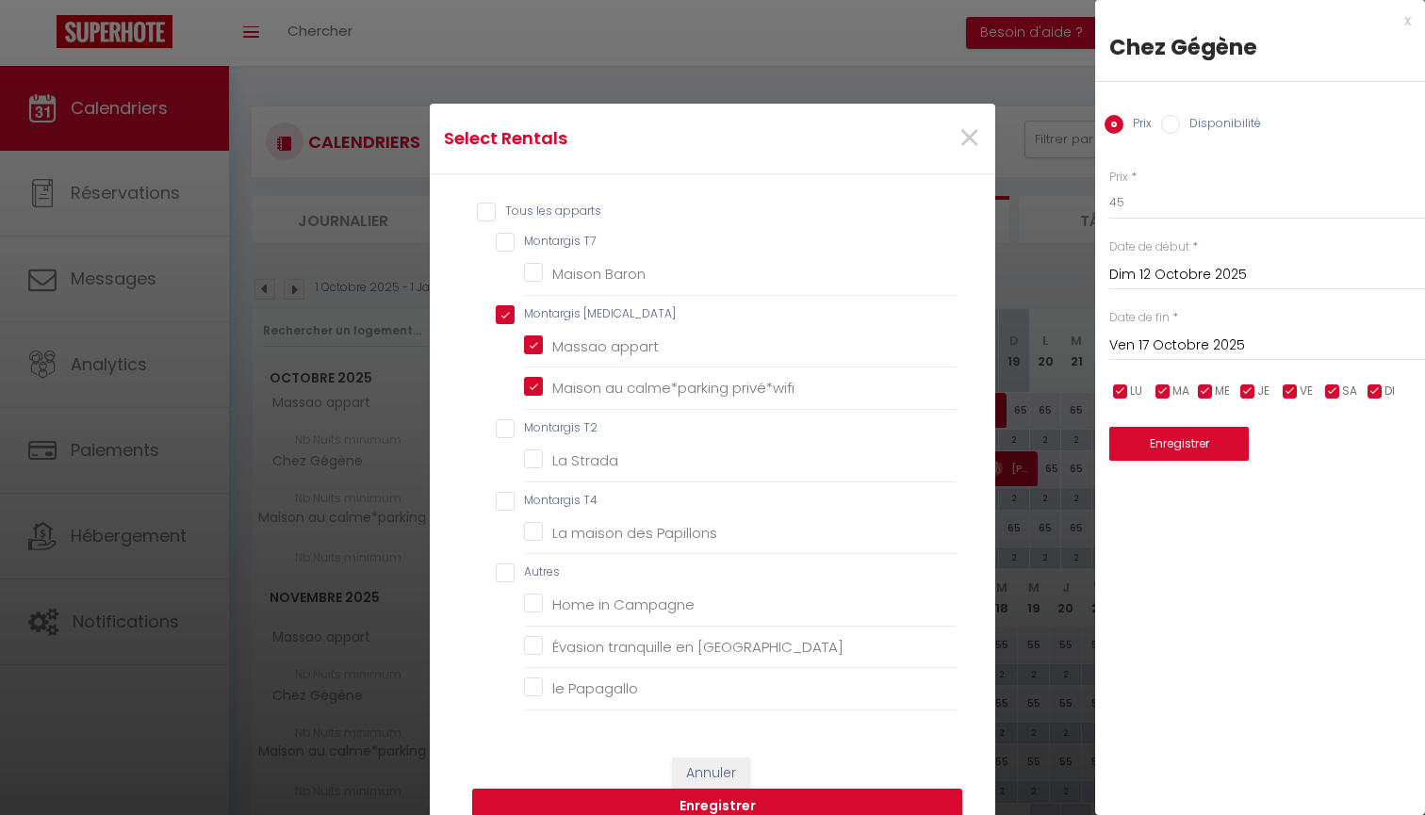
checkbox privé\*wifi "true"
checkbox T2 "false"
checkbox Strada "false"
checkbox T4 "false"
checkbox Papillons "false"
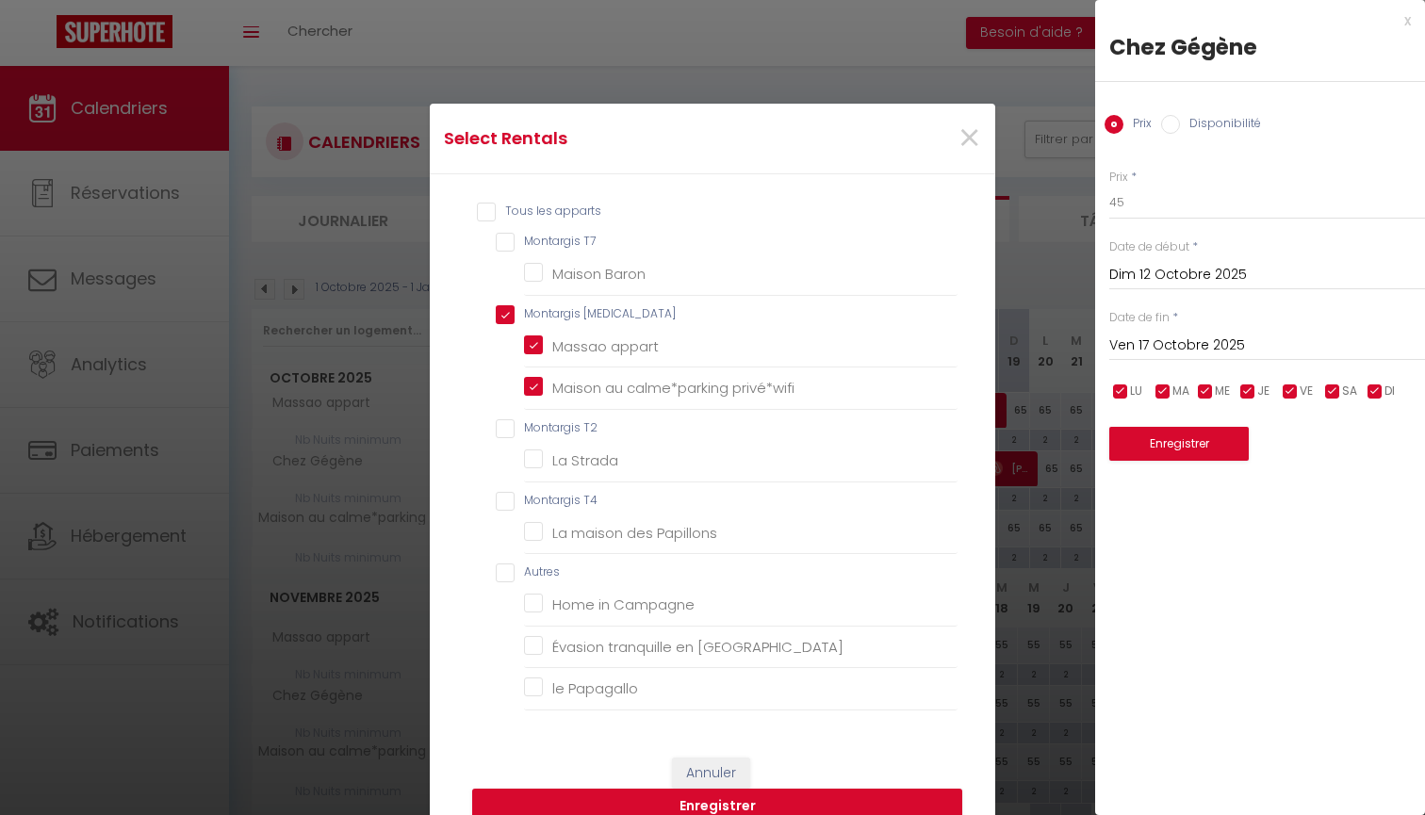
checkbox input "false"
checkbox Campagne "false"
checkbox Gâtinais "false"
checkbox Papagallo "false"
click at [765, 805] on button "Enregistrer" at bounding box center [717, 807] width 490 height 36
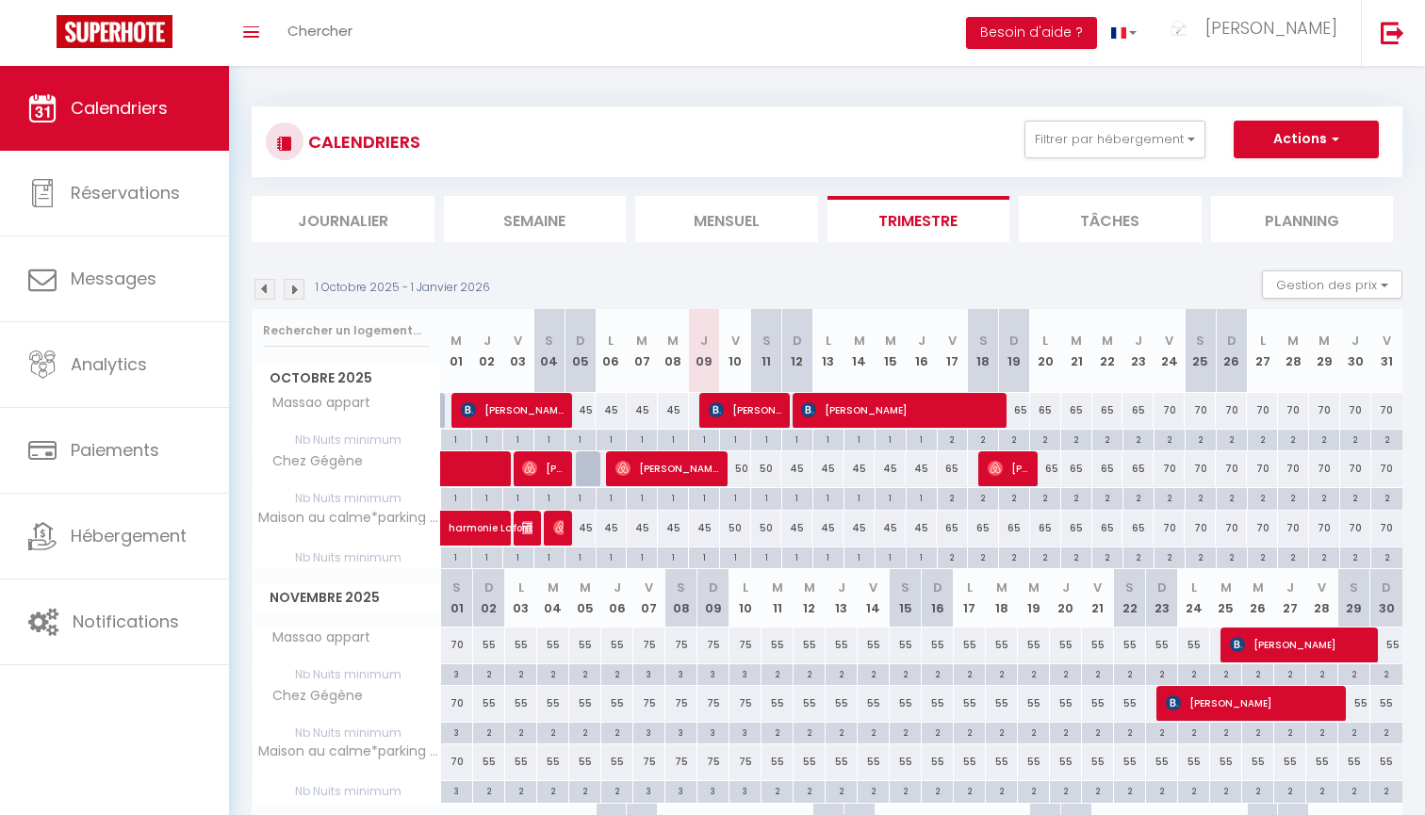
click at [956, 526] on div "65" at bounding box center [952, 528] width 31 height 35
type input "65"
type input "Ven 17 Octobre 2025"
type input "[DATE]"
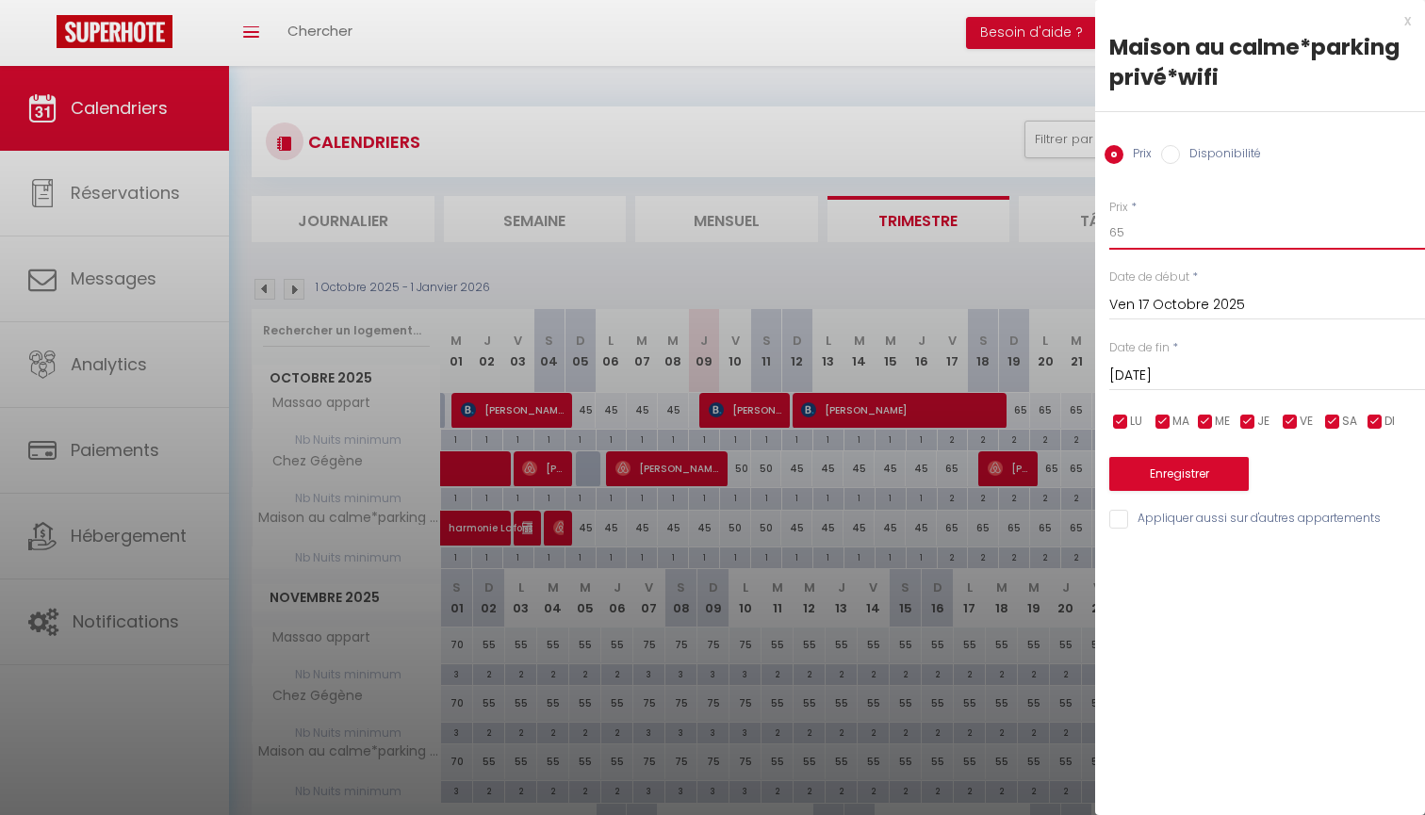
click at [1145, 223] on input "65" at bounding box center [1267, 233] width 316 height 34
type input "55"
click at [1184, 378] on input "[DATE]" at bounding box center [1267, 376] width 316 height 25
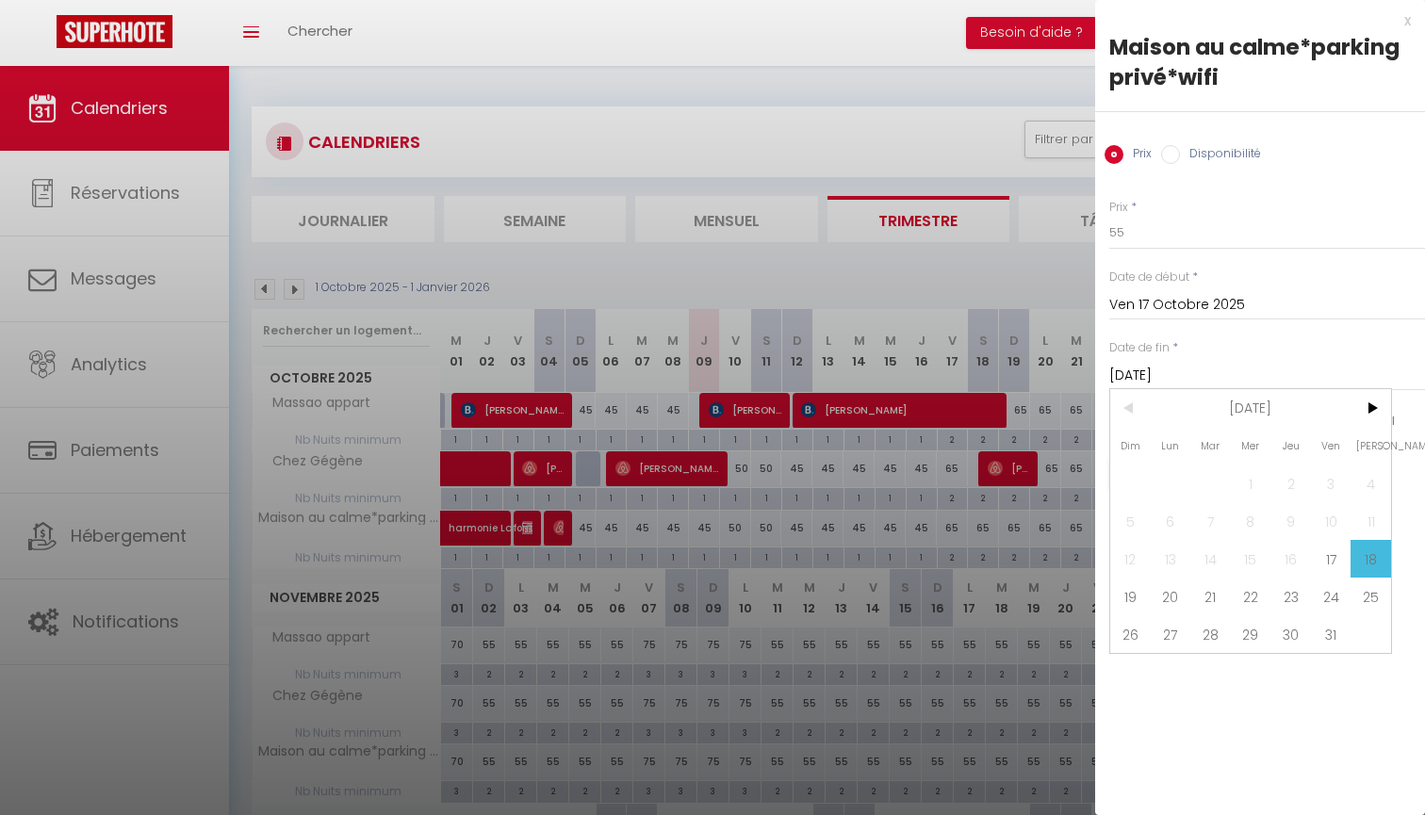
click at [1374, 377] on input "[DATE]" at bounding box center [1267, 376] width 316 height 25
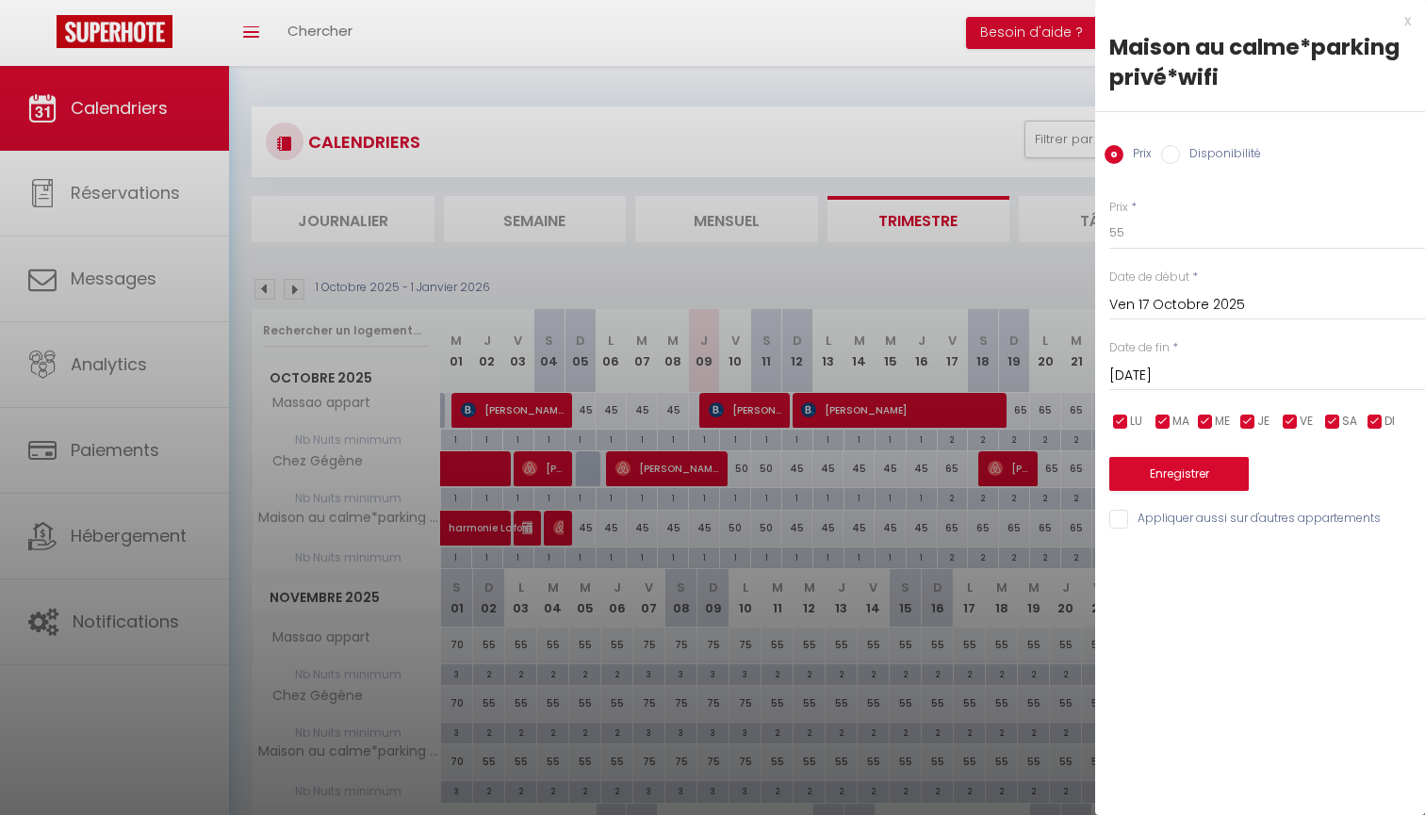
click at [1319, 368] on input "[DATE]" at bounding box center [1267, 376] width 316 height 25
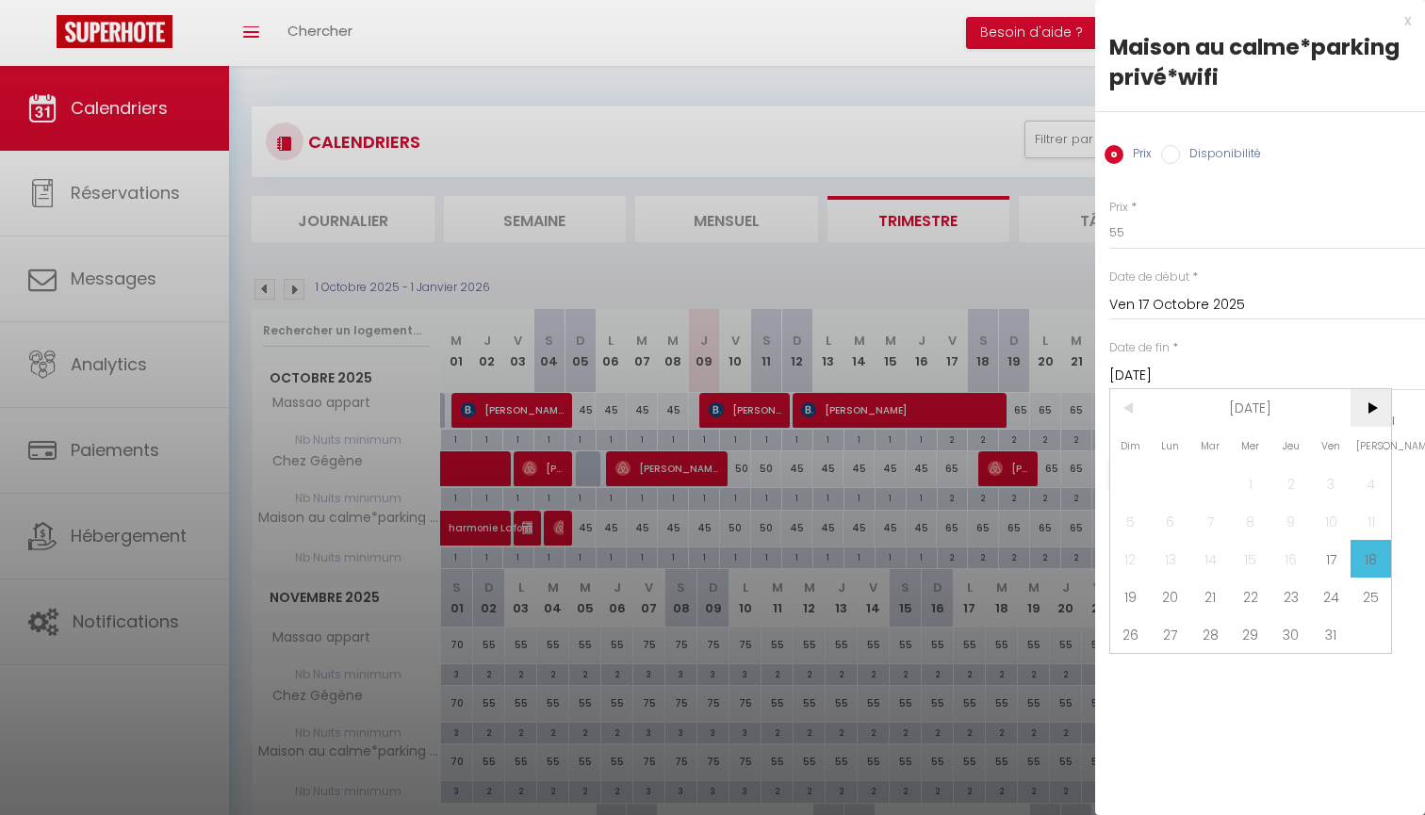
click at [1385, 399] on span ">" at bounding box center [1370, 408] width 41 height 38
click at [1349, 481] on span at bounding box center [1331, 484] width 41 height 38
click at [1363, 481] on span "1" at bounding box center [1370, 484] width 41 height 38
type input "[DATE]"
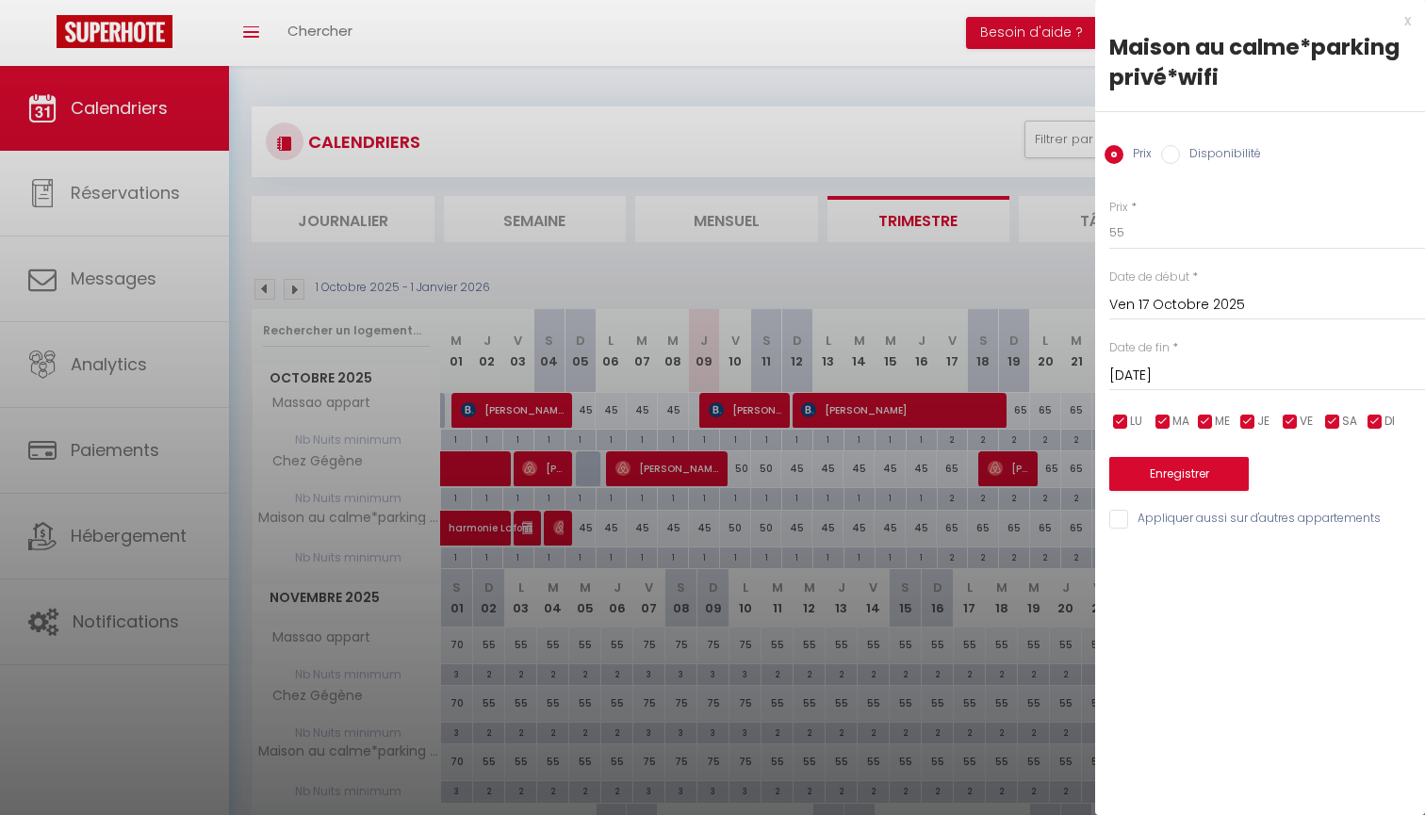
click at [1218, 470] on button "Enregistrer" at bounding box center [1178, 474] width 139 height 34
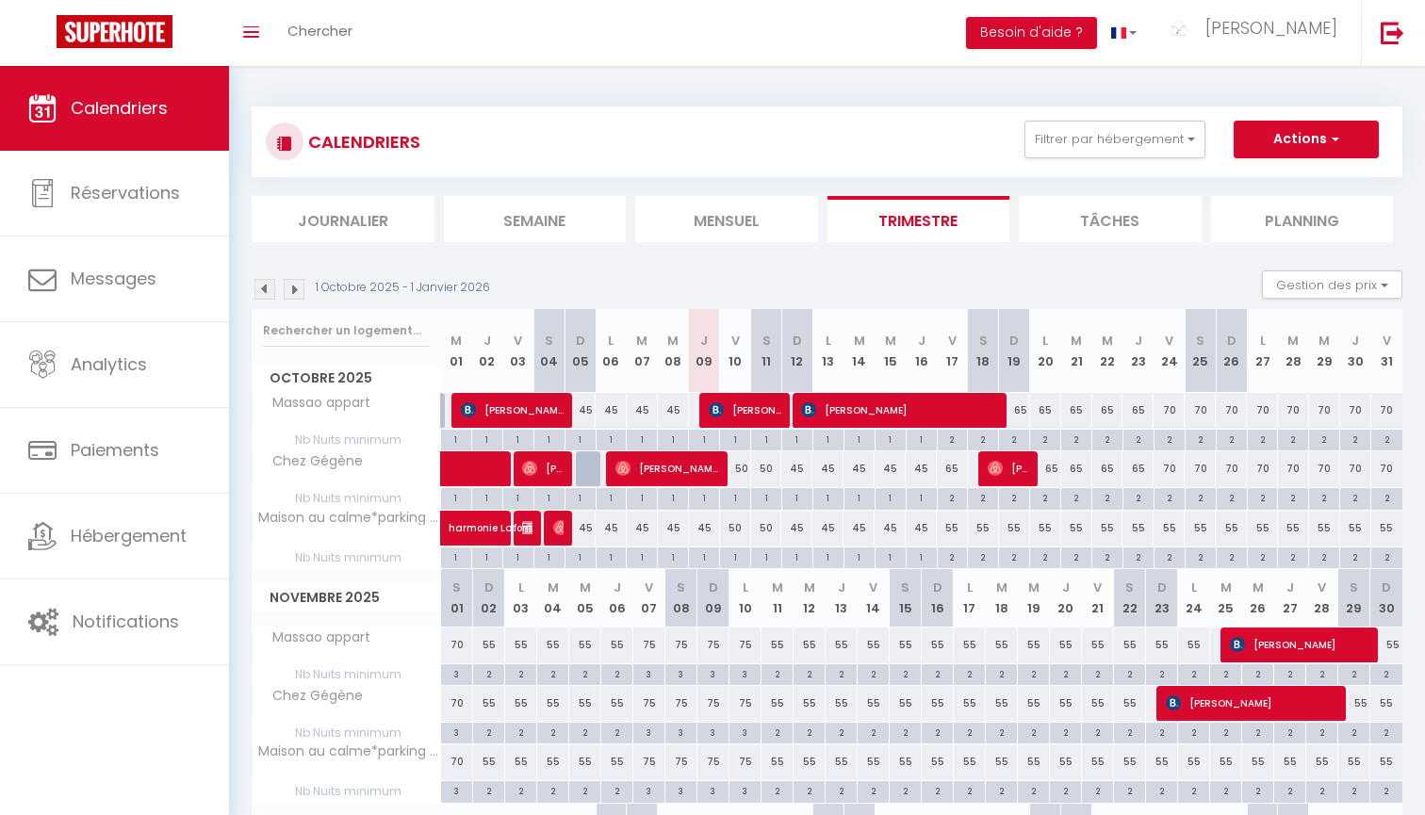
click at [955, 464] on div "65" at bounding box center [952, 468] width 31 height 35
type input "65"
type input "Ven 17 Octobre 2025"
type input "[DATE]"
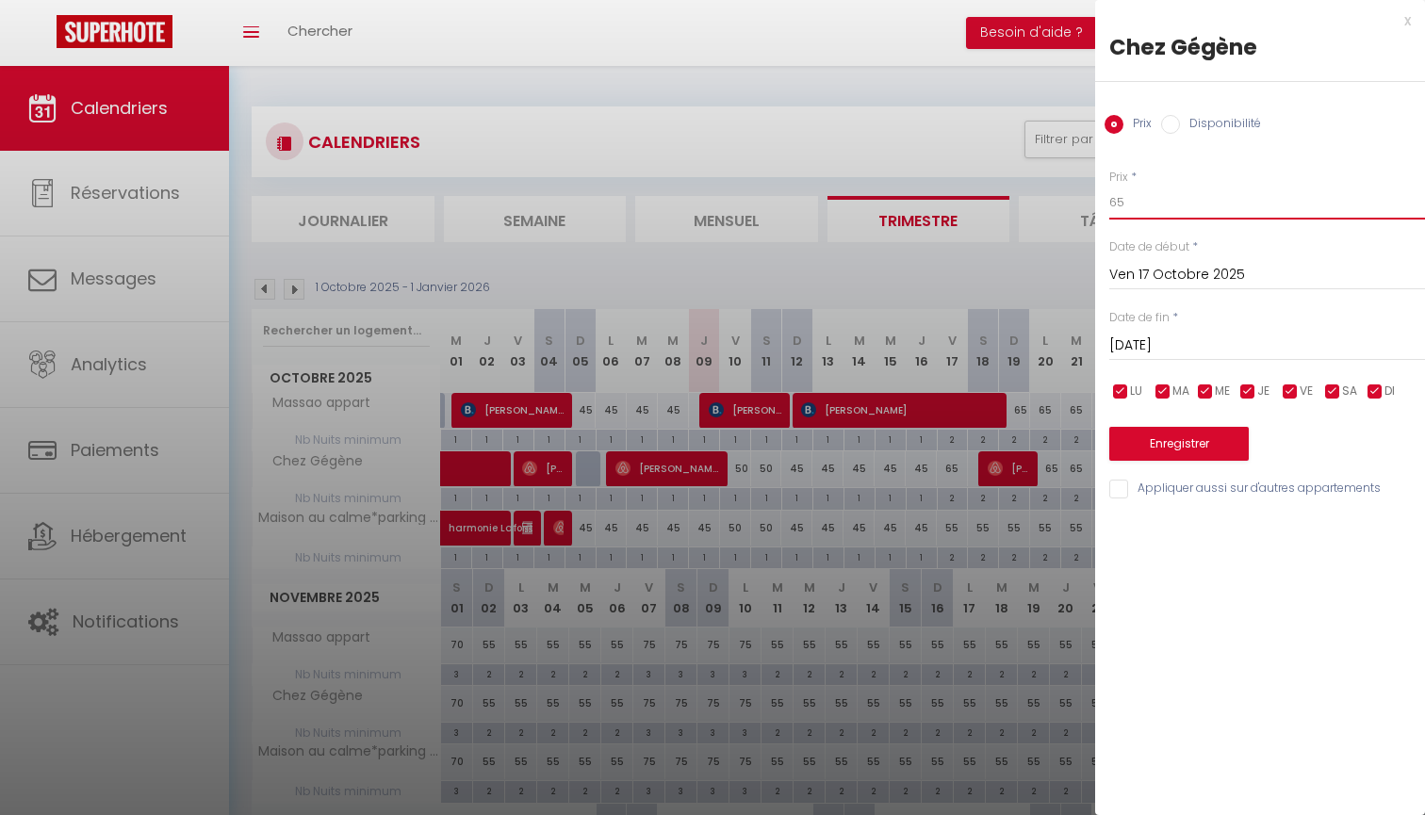
click at [1182, 195] on input "65" at bounding box center [1267, 203] width 316 height 34
type input "55"
click at [1156, 451] on button "Enregistrer" at bounding box center [1178, 444] width 139 height 34
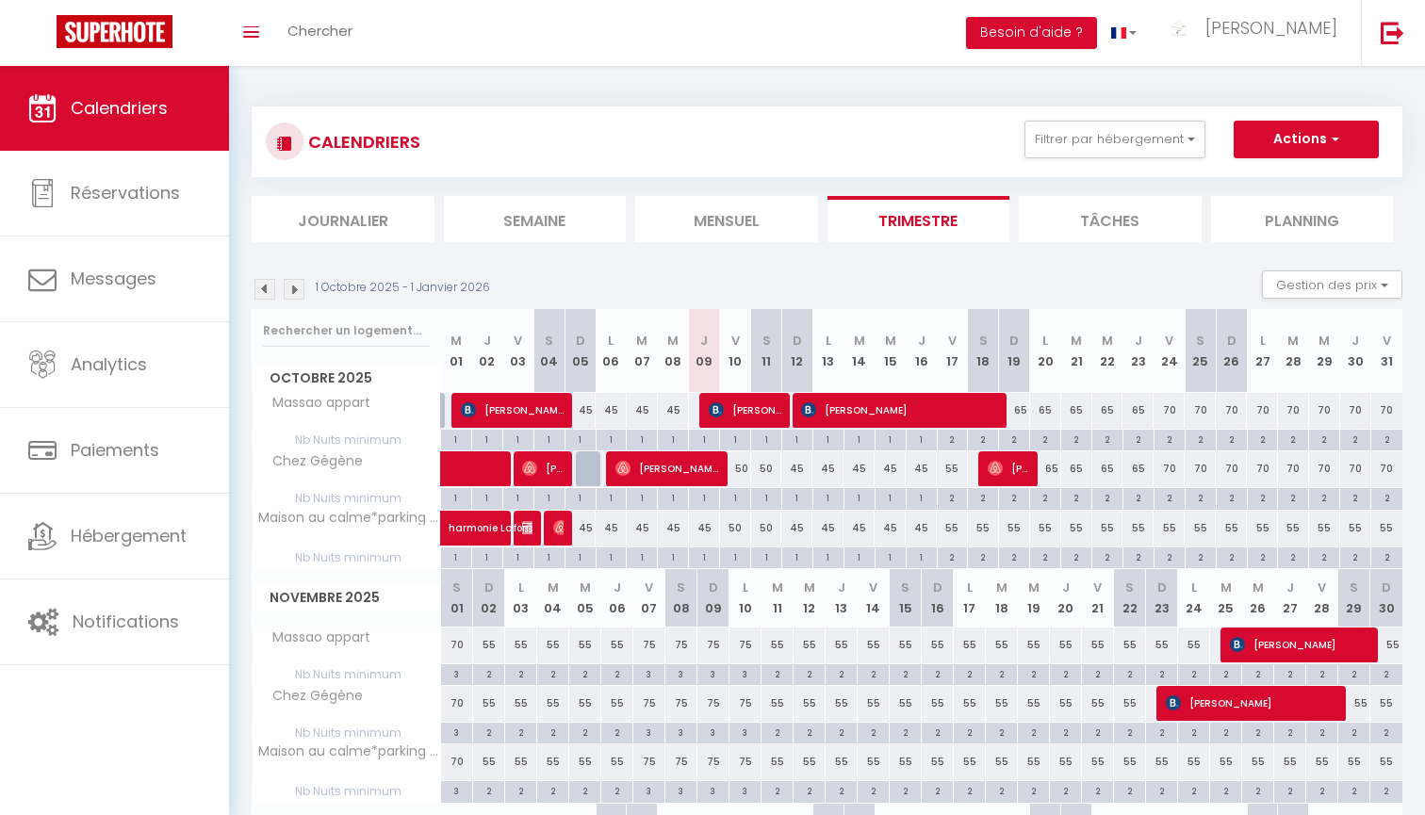
click at [1056, 467] on div "65" at bounding box center [1045, 468] width 31 height 35
type input "65"
type input "Lun 20 Octobre 2025"
type input "[DATE]"
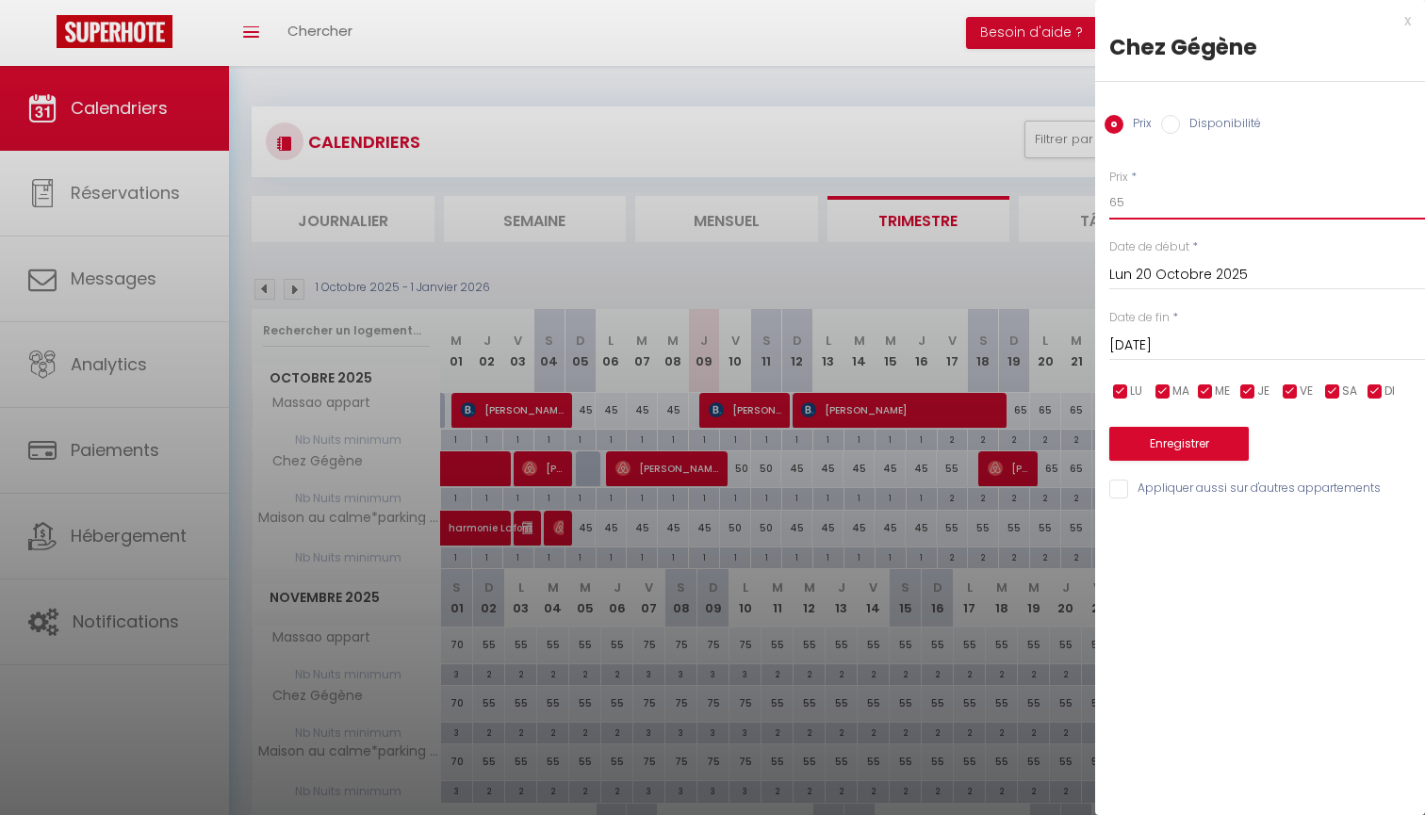
click at [1147, 206] on input "65" at bounding box center [1267, 203] width 316 height 34
type input "60"
click at [1168, 351] on input "[DATE]" at bounding box center [1267, 346] width 316 height 25
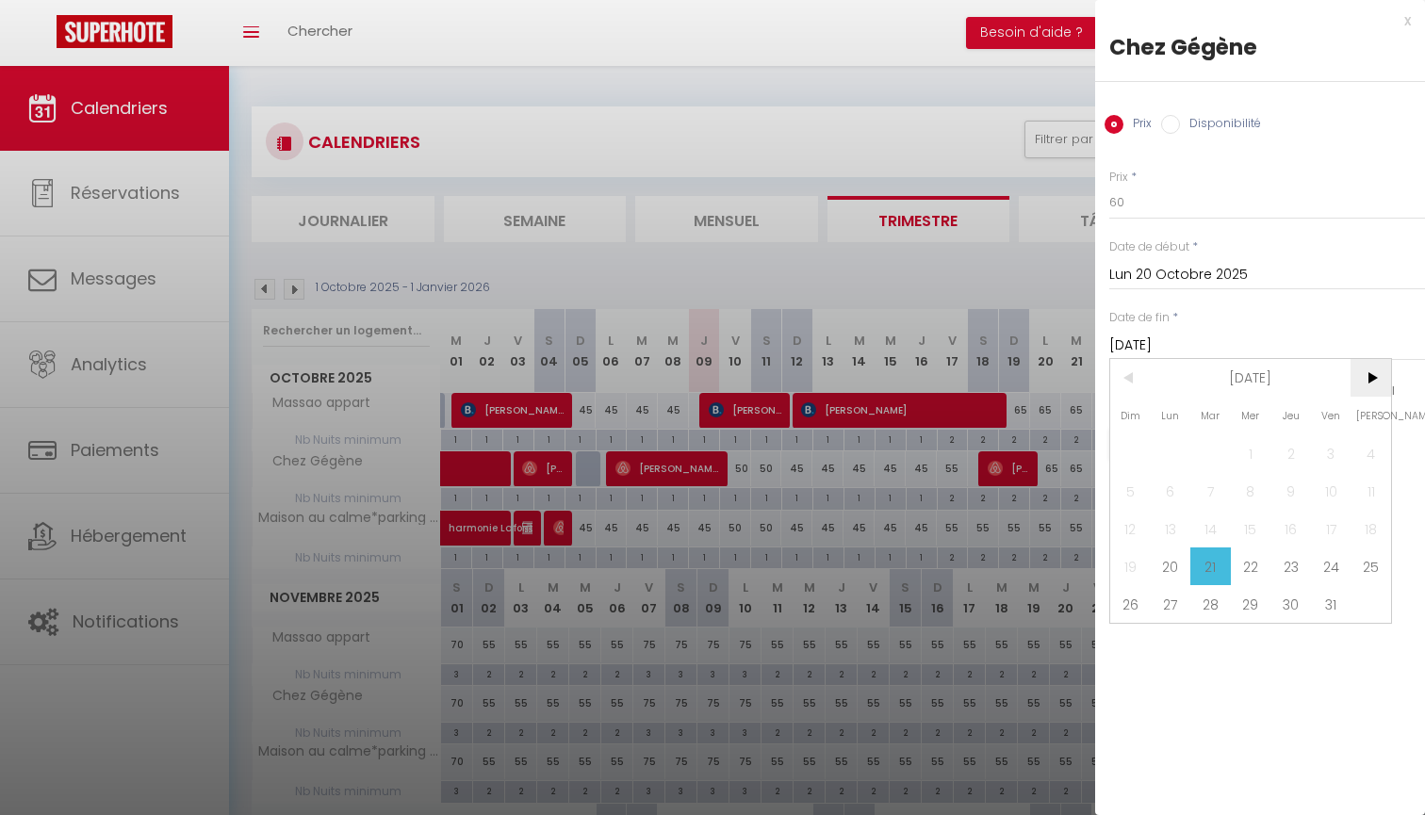
click at [1370, 373] on span ">" at bounding box center [1370, 378] width 41 height 38
click at [1364, 445] on span "1" at bounding box center [1370, 453] width 41 height 38
type input "[DATE]"
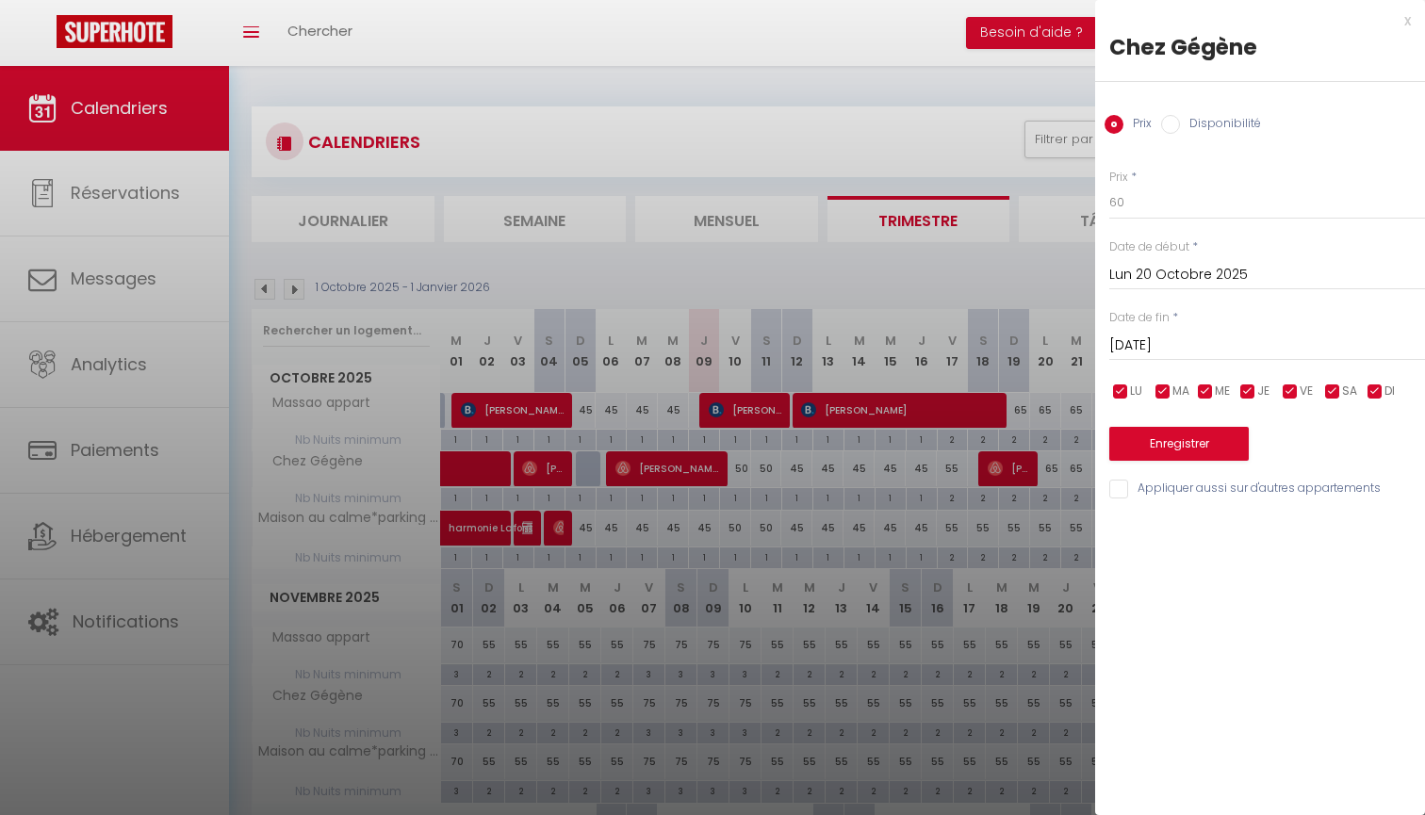
click at [1211, 441] on button "Enregistrer" at bounding box center [1178, 444] width 139 height 34
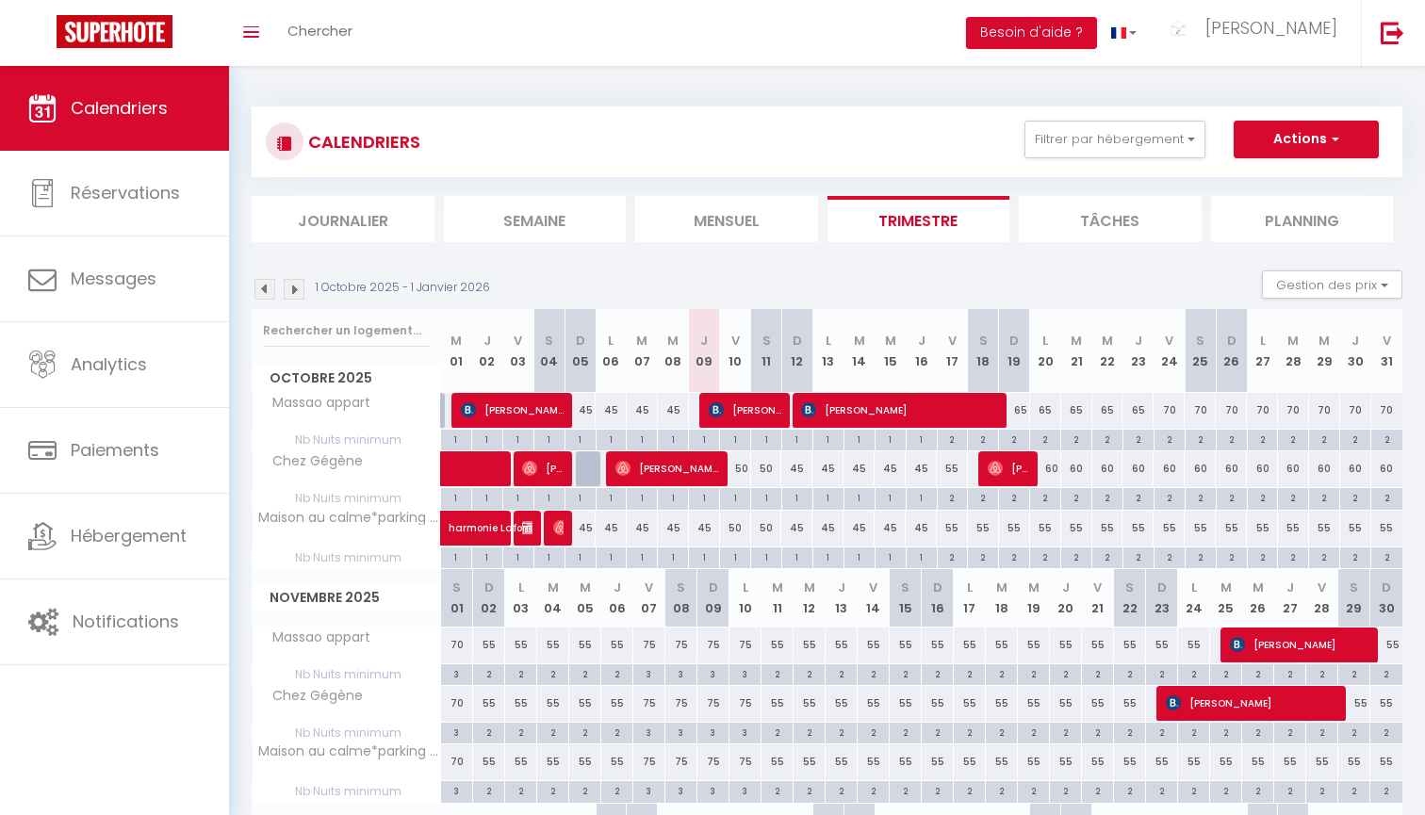
click at [1024, 410] on div "65" at bounding box center [1014, 410] width 31 height 35
type input "65"
type input "Dim 19 Octobre 2025"
type input "Lun 20 Octobre 2025"
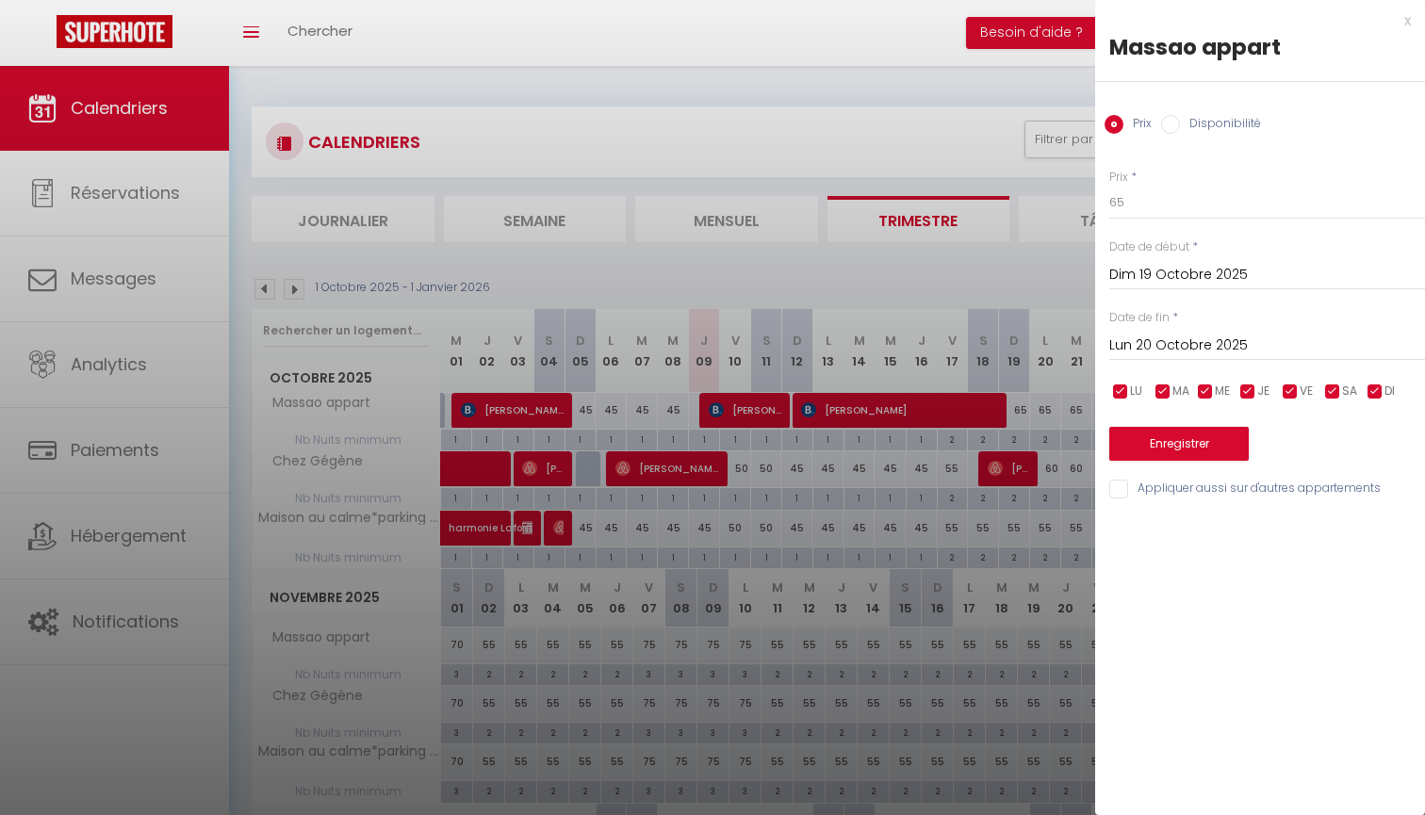
click at [1164, 334] on input "Lun 20 Octobre 2025" at bounding box center [1267, 346] width 316 height 25
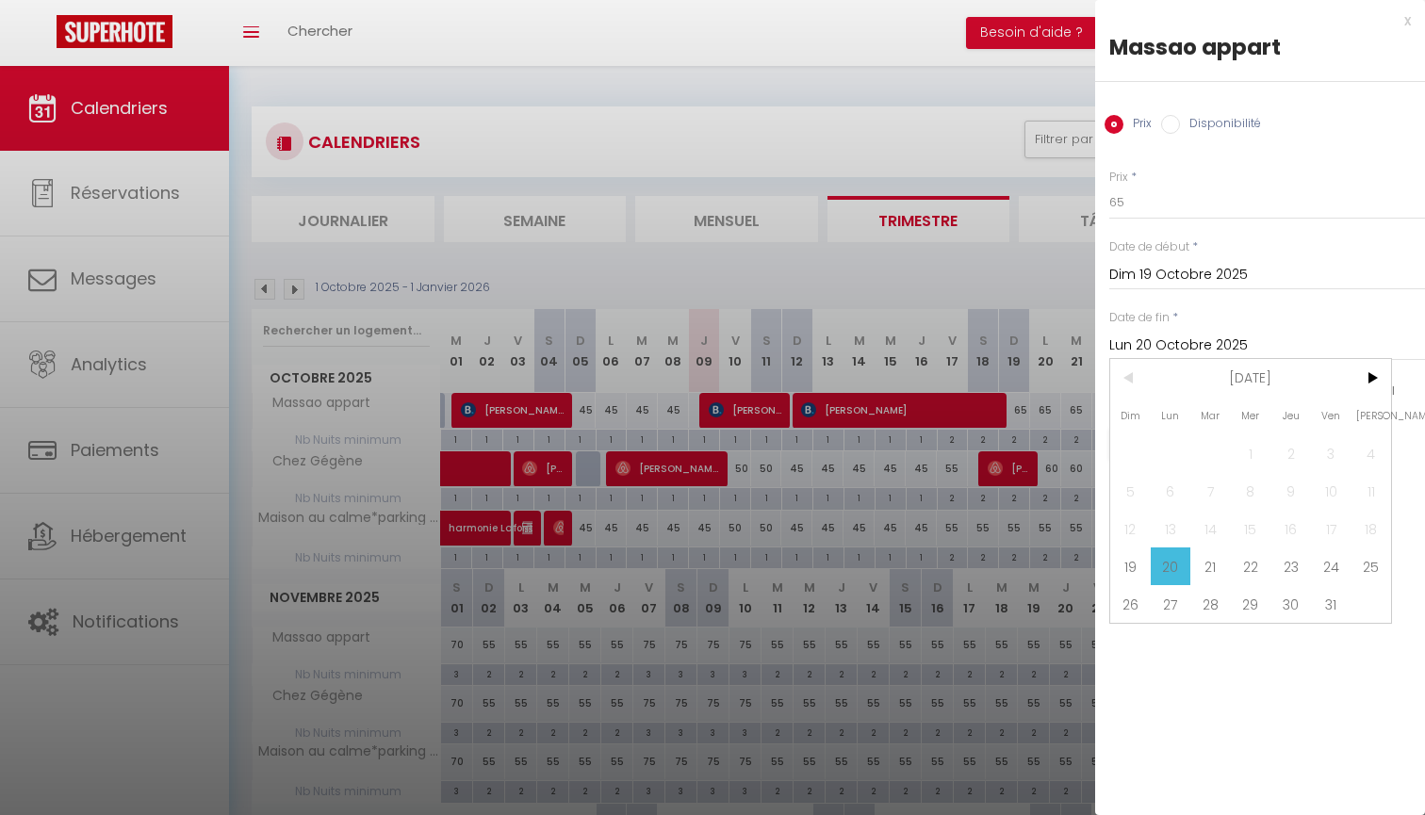
click at [997, 266] on div at bounding box center [712, 407] width 1425 height 815
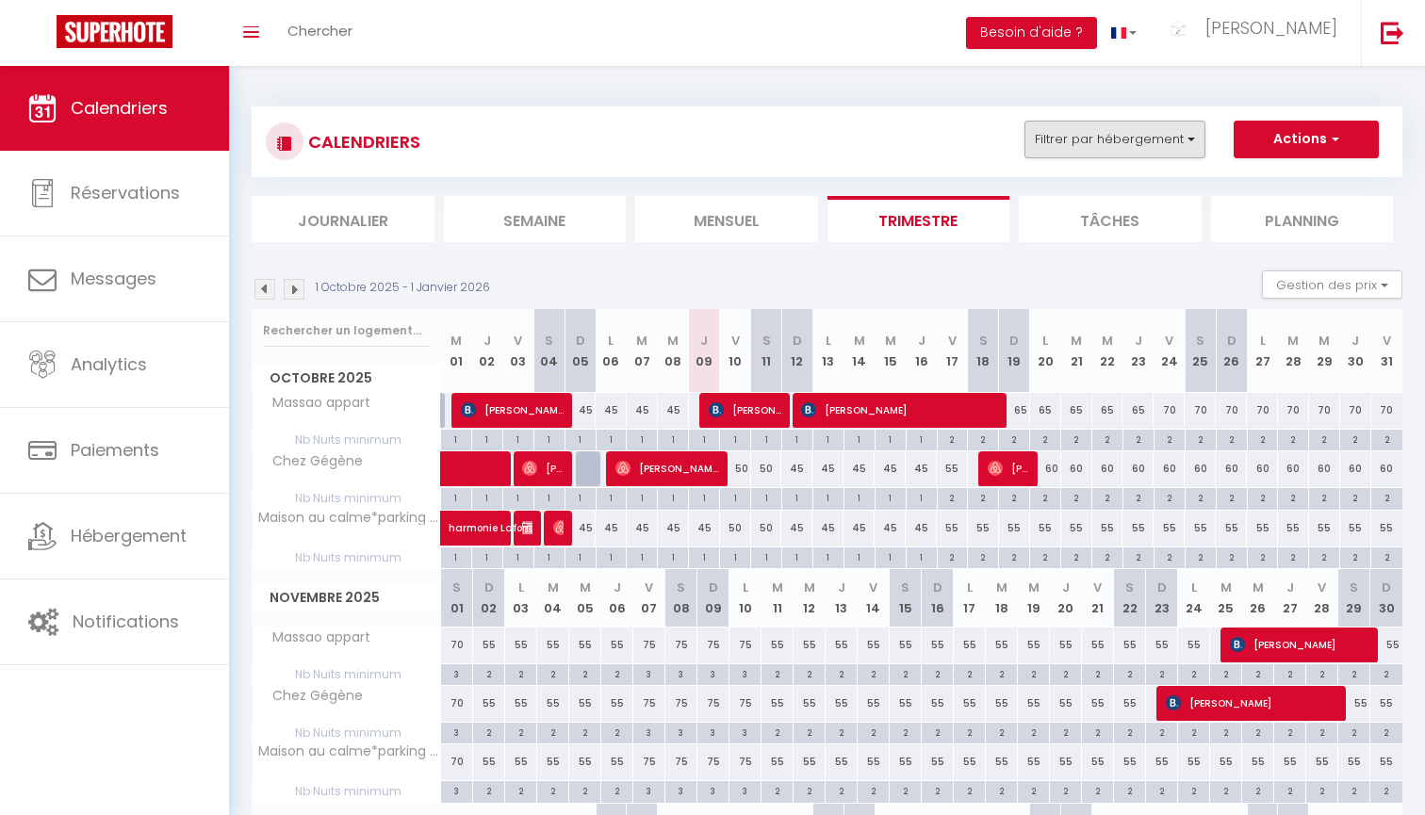
click at [1087, 145] on button "Filtrer par hébergement" at bounding box center [1114, 140] width 181 height 38
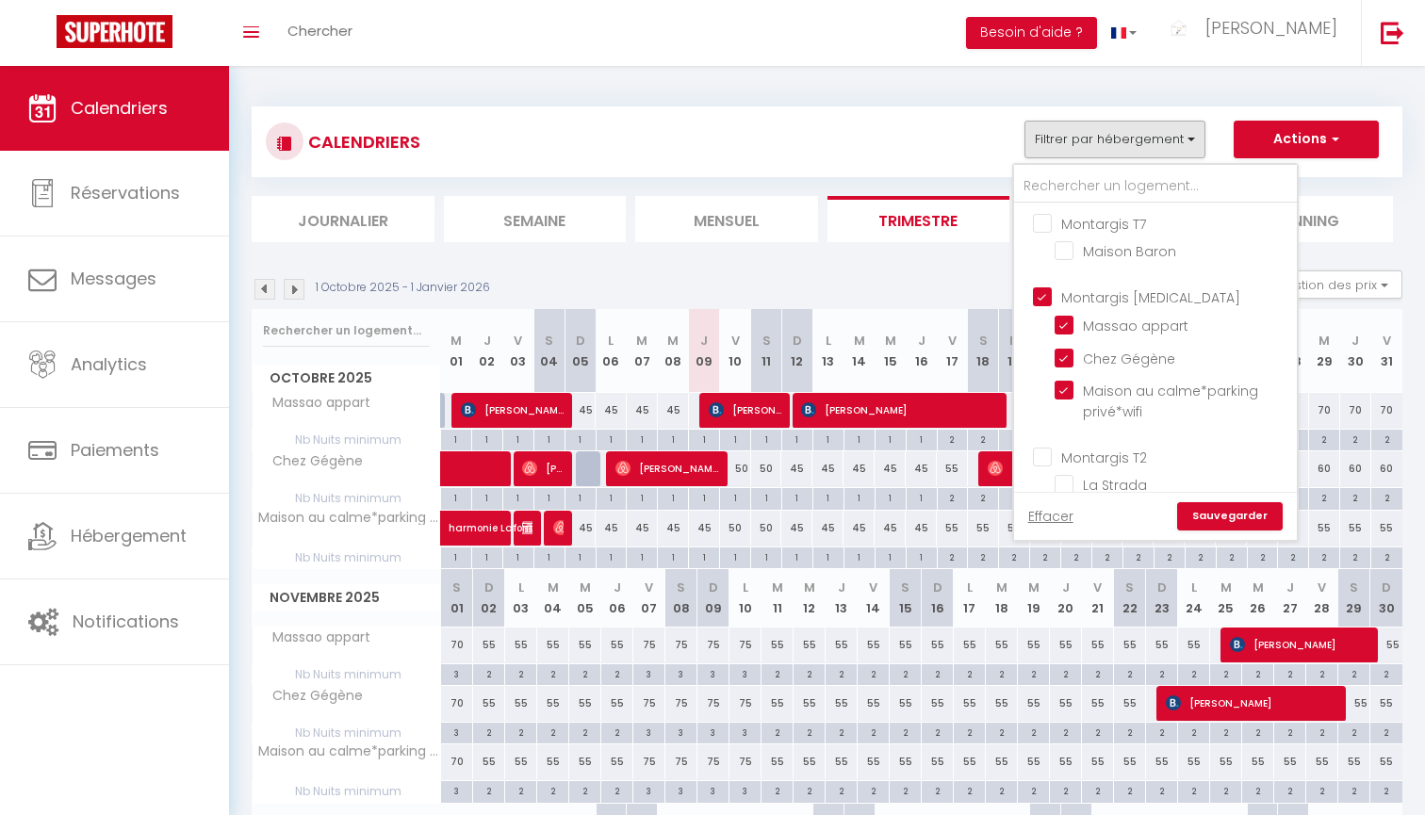
click at [1126, 295] on input "Montargis [MEDICAL_DATA]" at bounding box center [1174, 295] width 283 height 19
checkbox input "false"
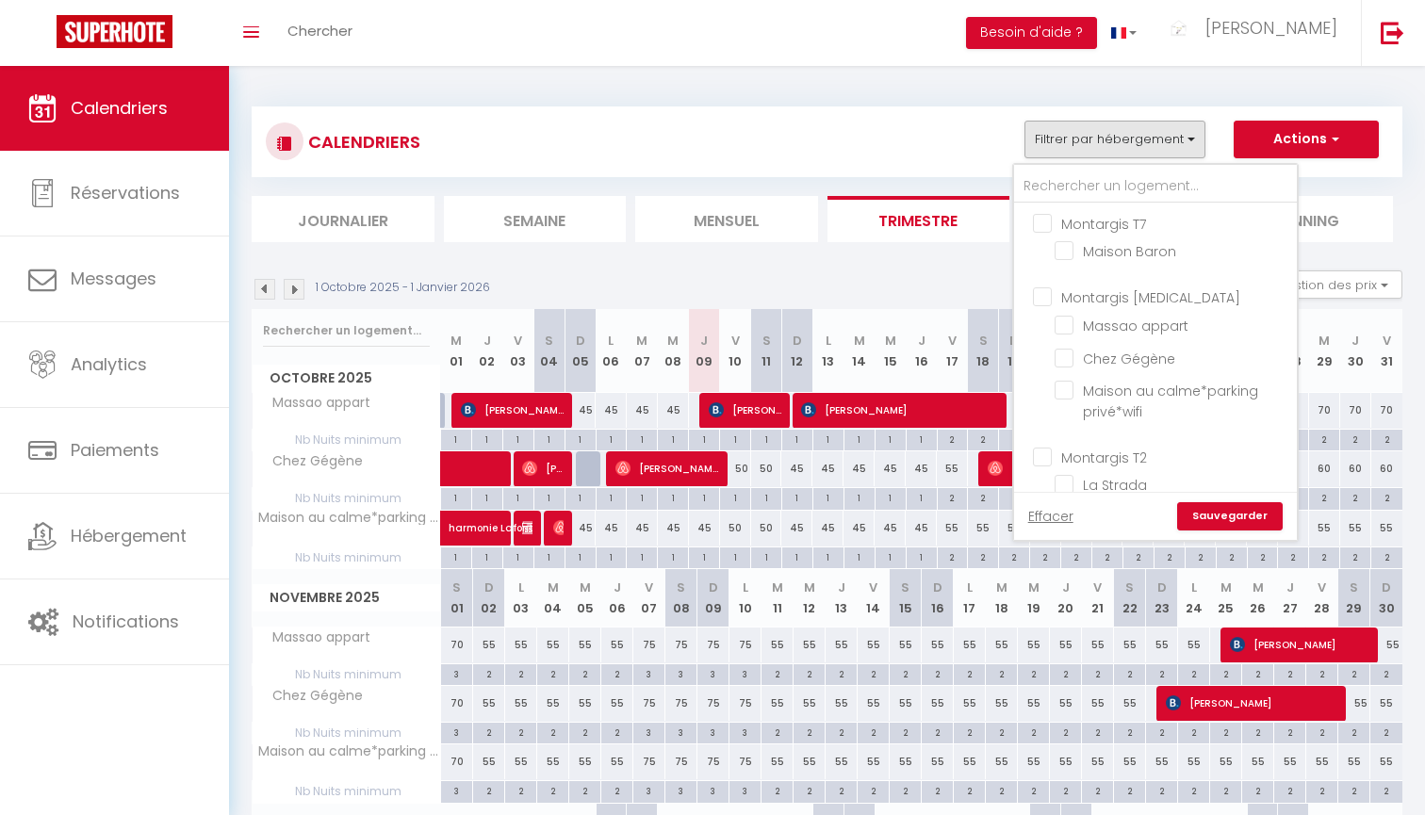
checkbox input "false"
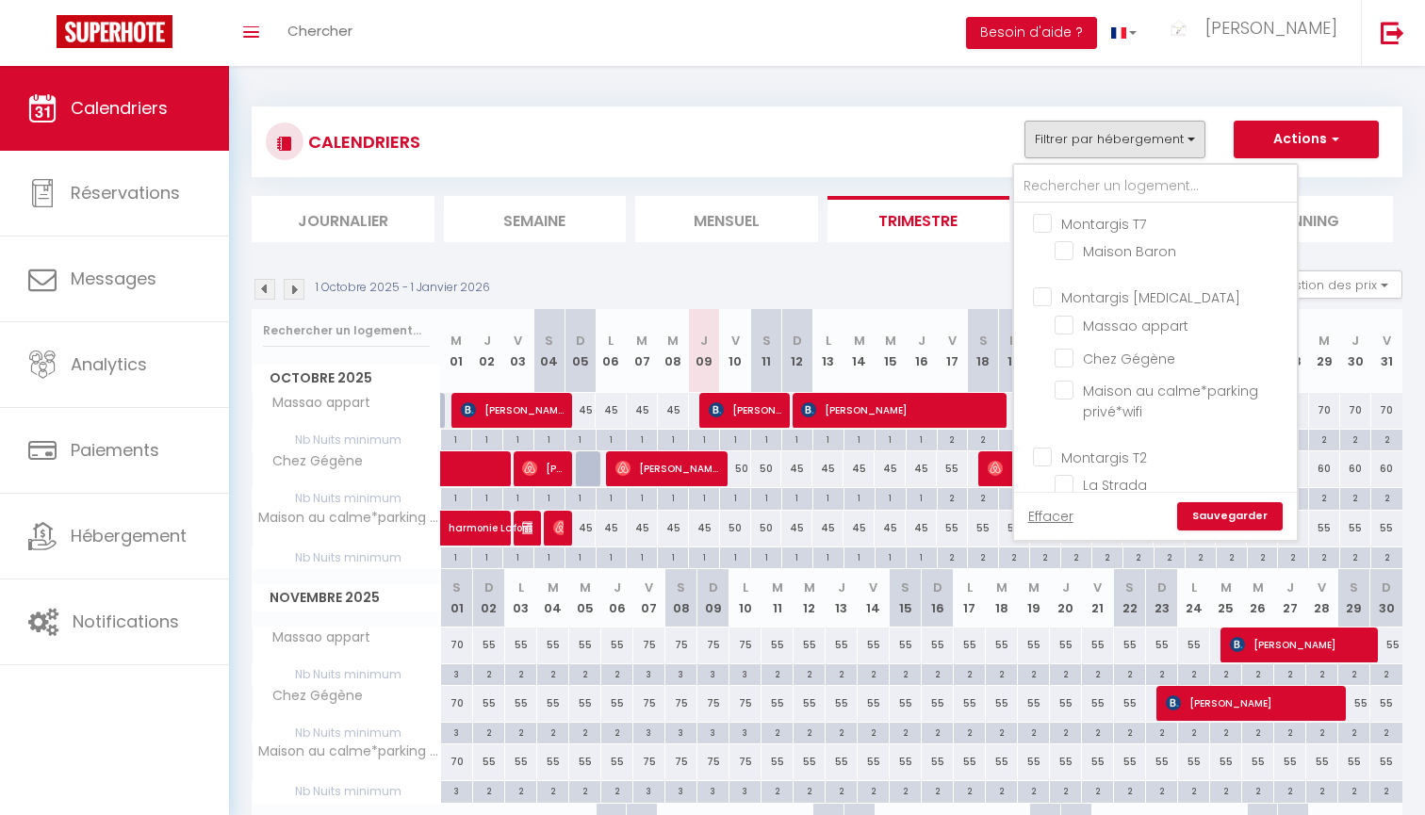
click at [1139, 227] on input "Montargis T7" at bounding box center [1174, 222] width 283 height 19
checkbox input "true"
checkbox input "false"
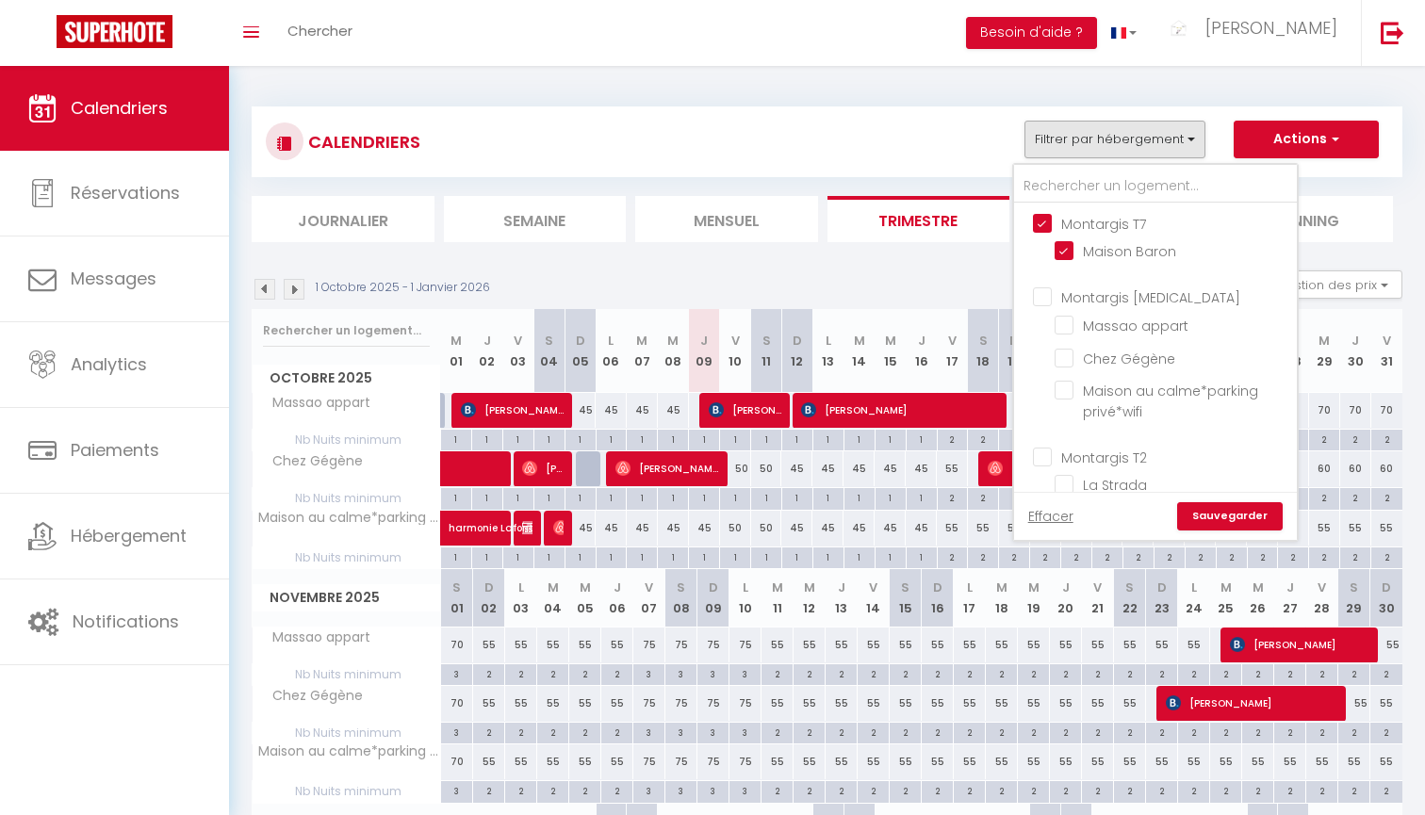
checkbox input "false"
click at [1135, 296] on input "Montargis T4" at bounding box center [1174, 297] width 283 height 19
checkbox input "true"
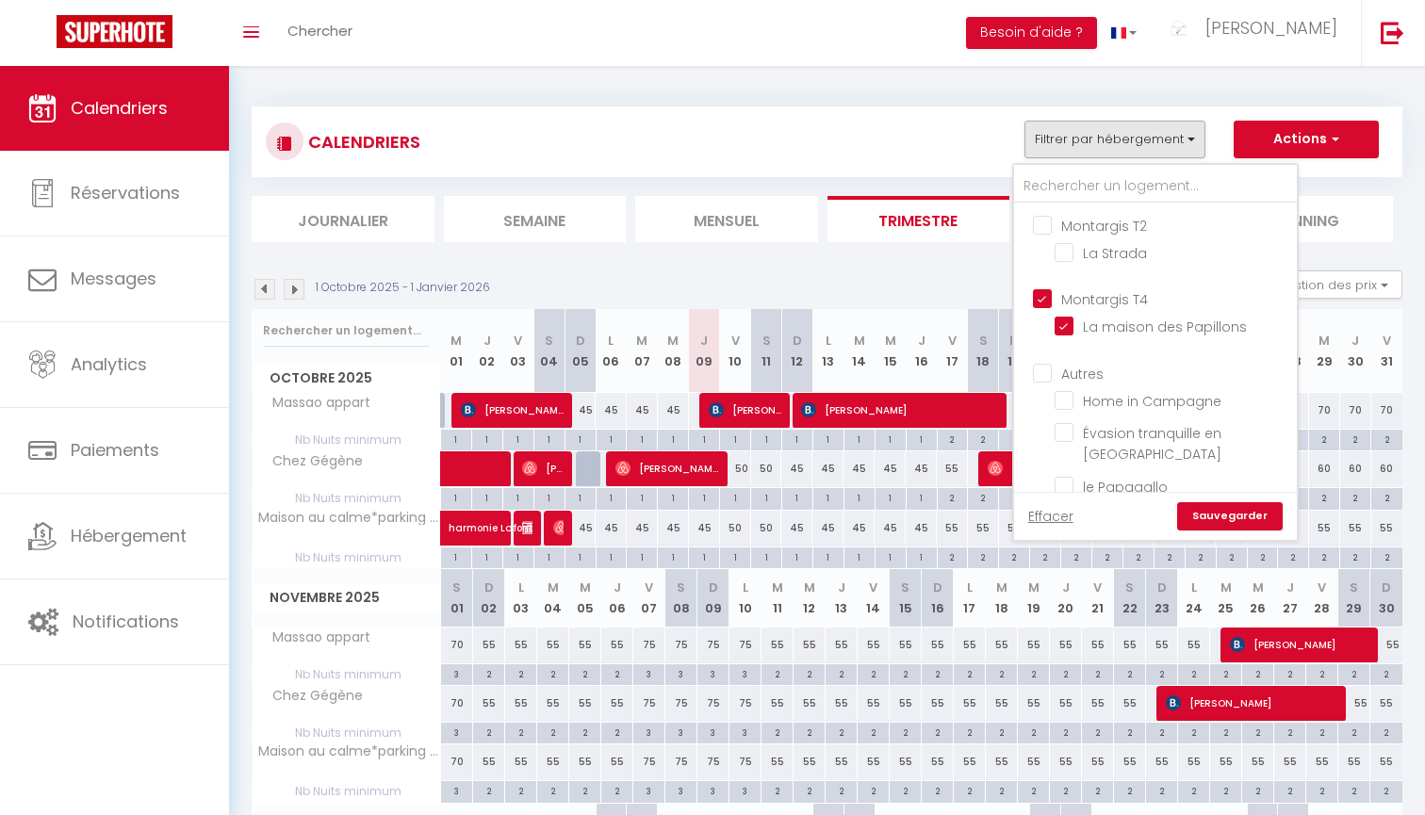
checkbox input "true"
checkbox input "false"
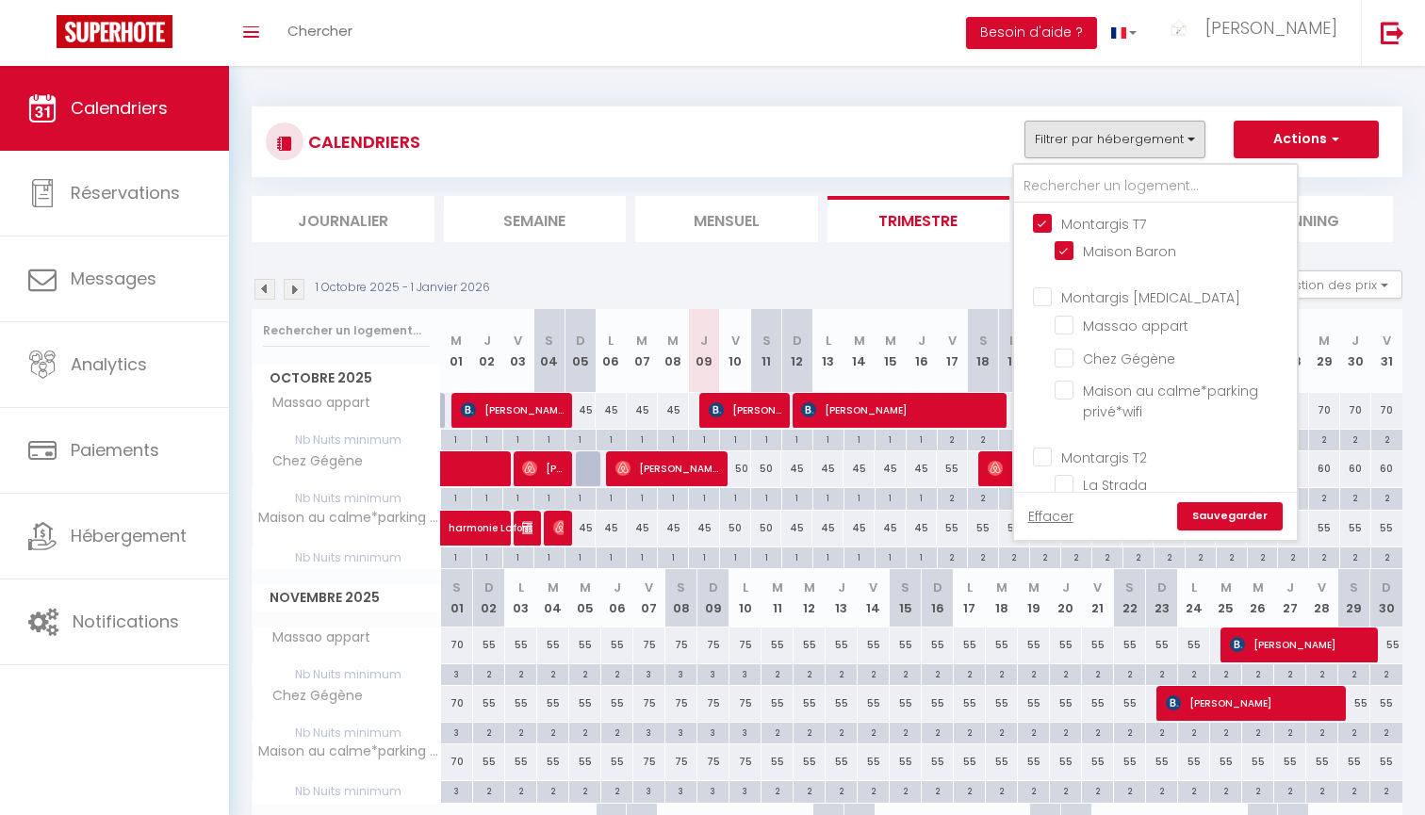
click at [1137, 222] on input "Montargis T7" at bounding box center [1174, 222] width 283 height 19
checkbox input "false"
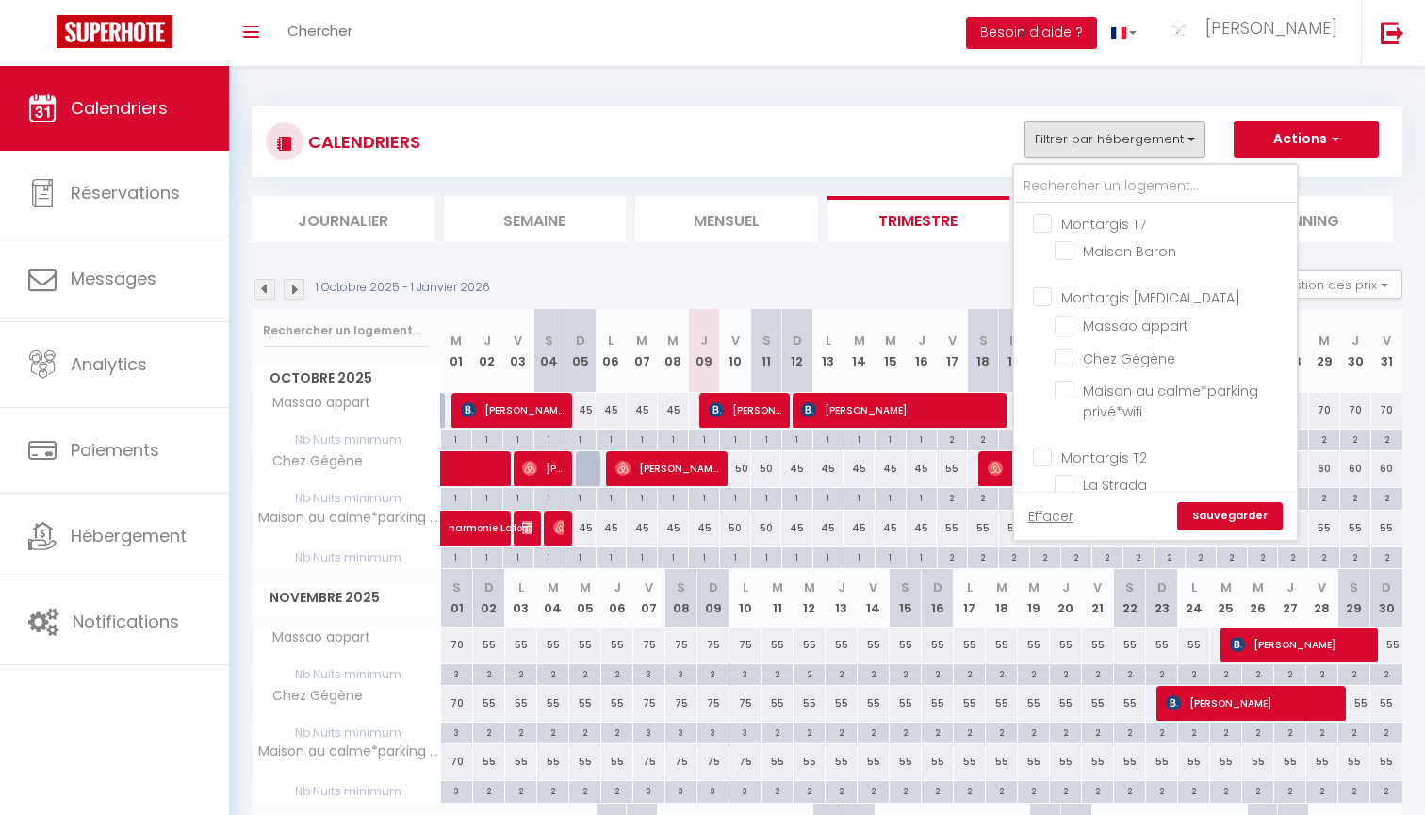
checkbox input "false"
click at [1219, 515] on link "Sauvegarder" at bounding box center [1230, 516] width 106 height 28
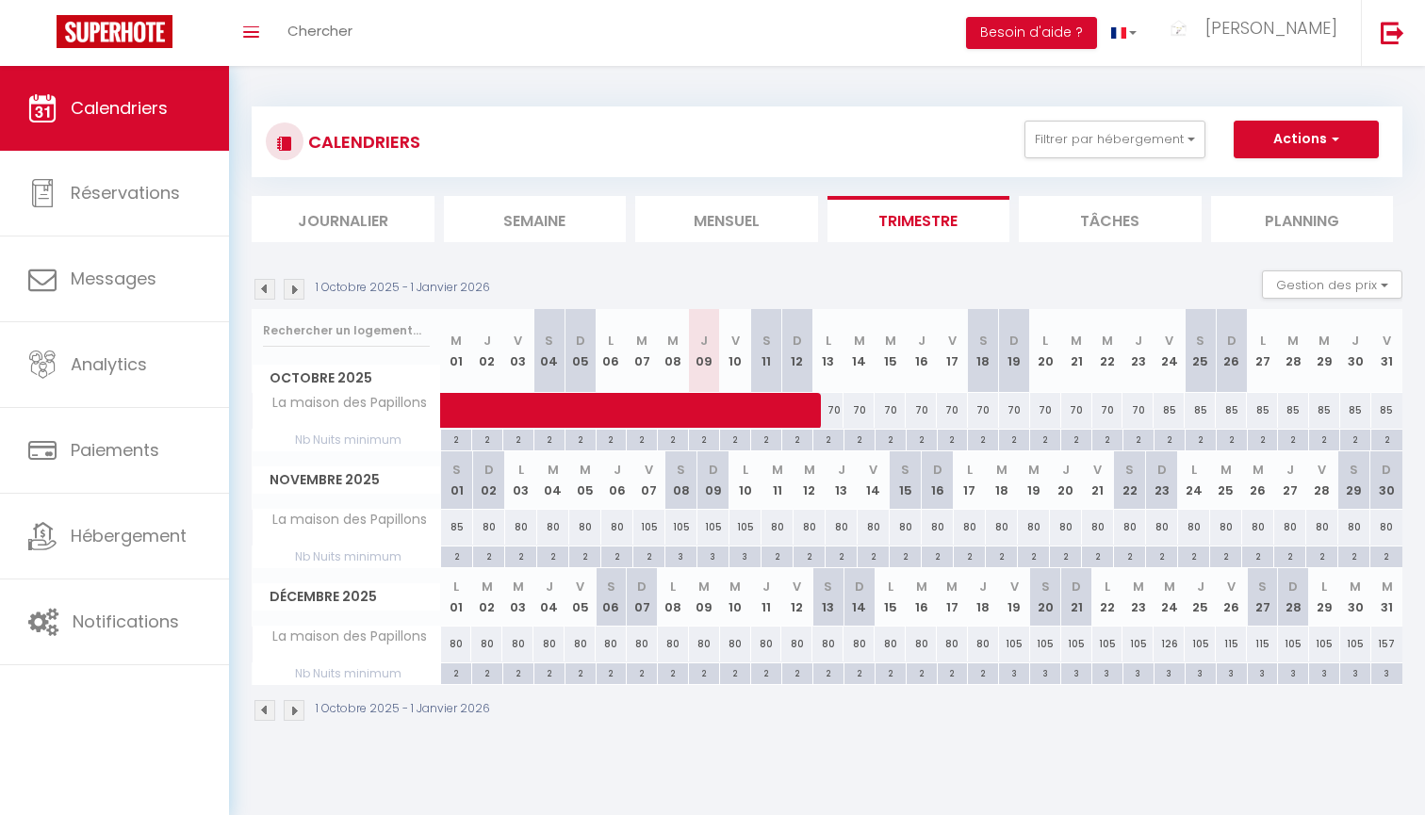
click at [265, 287] on img at bounding box center [264, 289] width 21 height 21
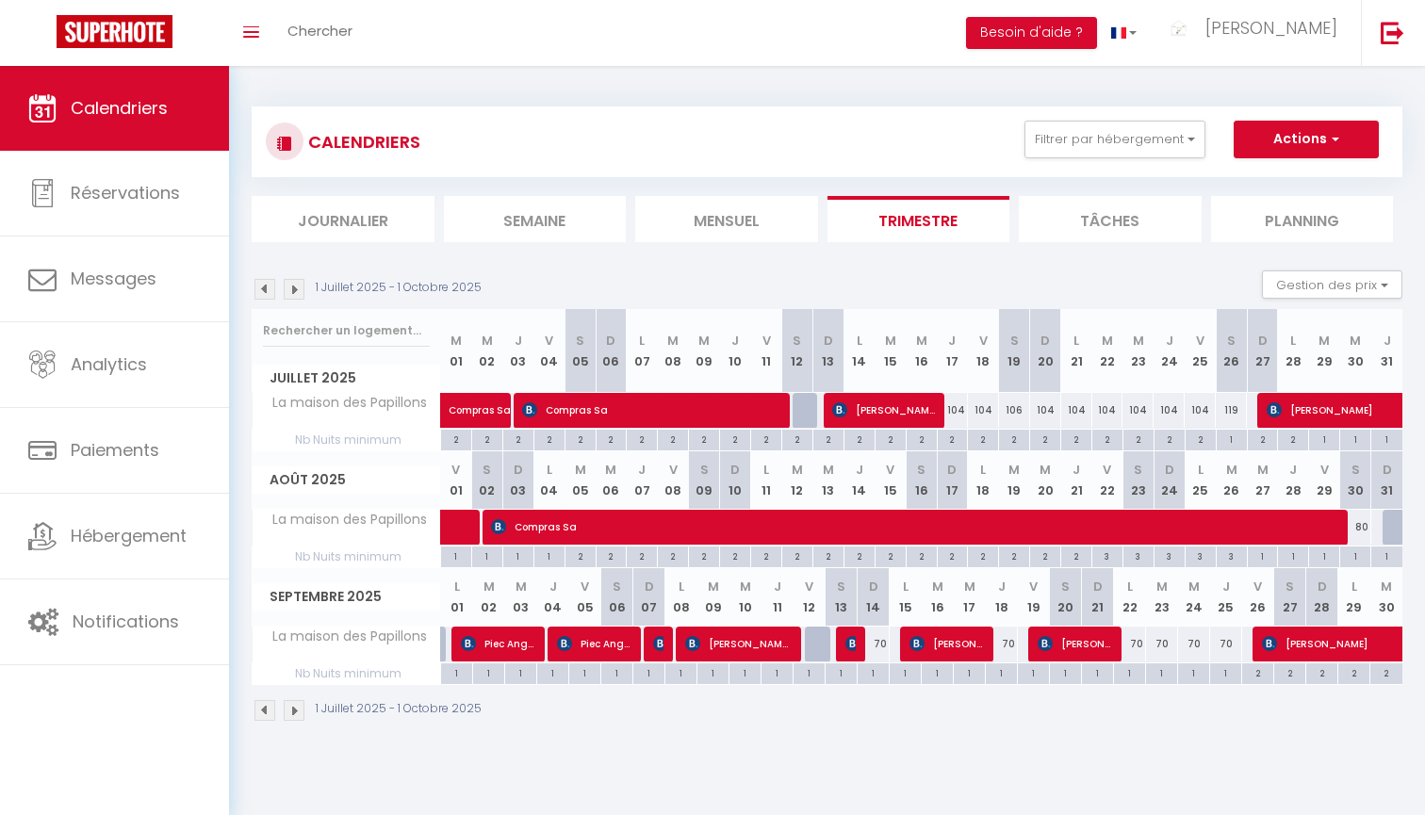
click at [288, 286] on img at bounding box center [294, 289] width 21 height 21
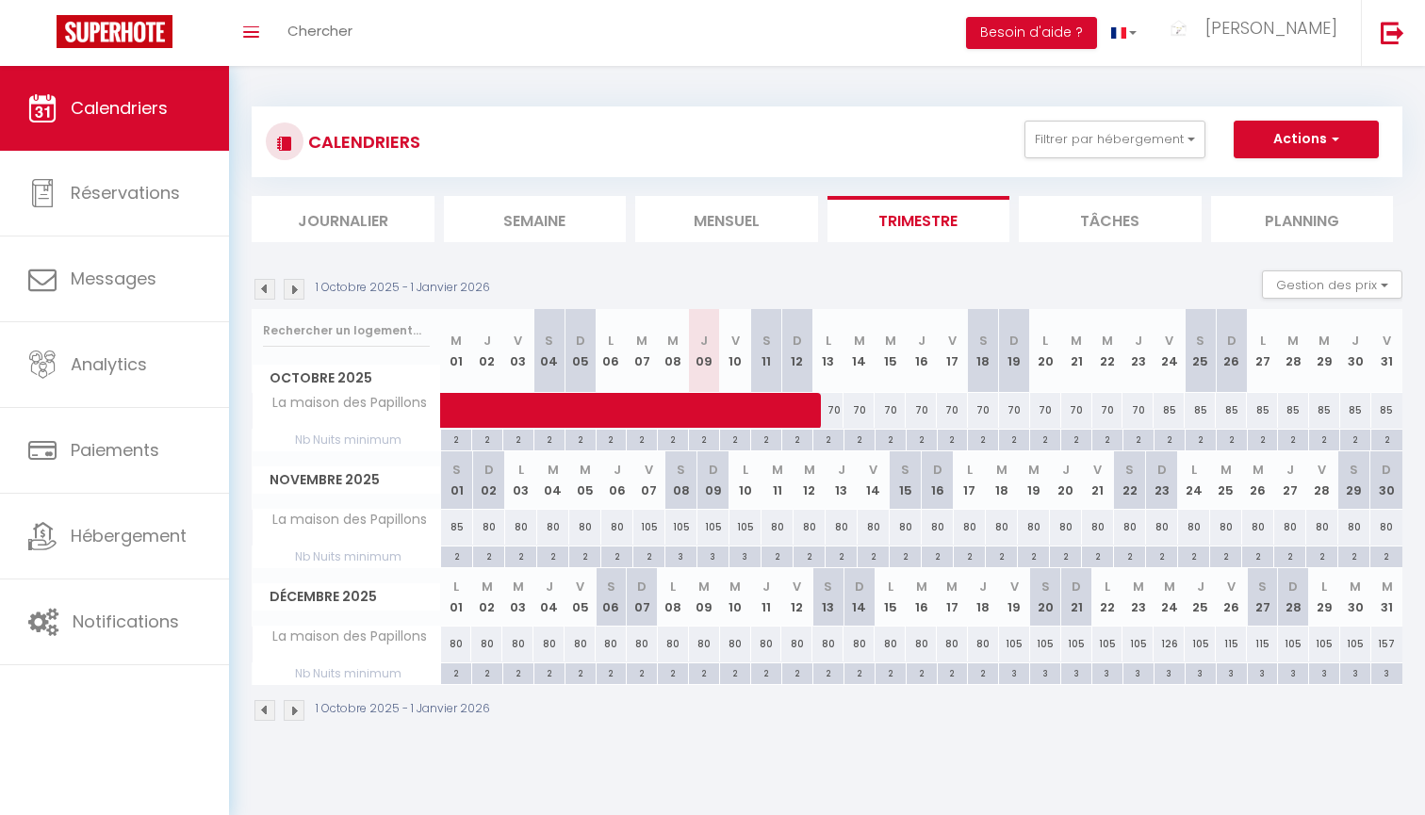
click at [984, 408] on div "70" at bounding box center [983, 410] width 31 height 35
type input "70"
type input "[DATE]"
type input "Dim 19 Octobre 2025"
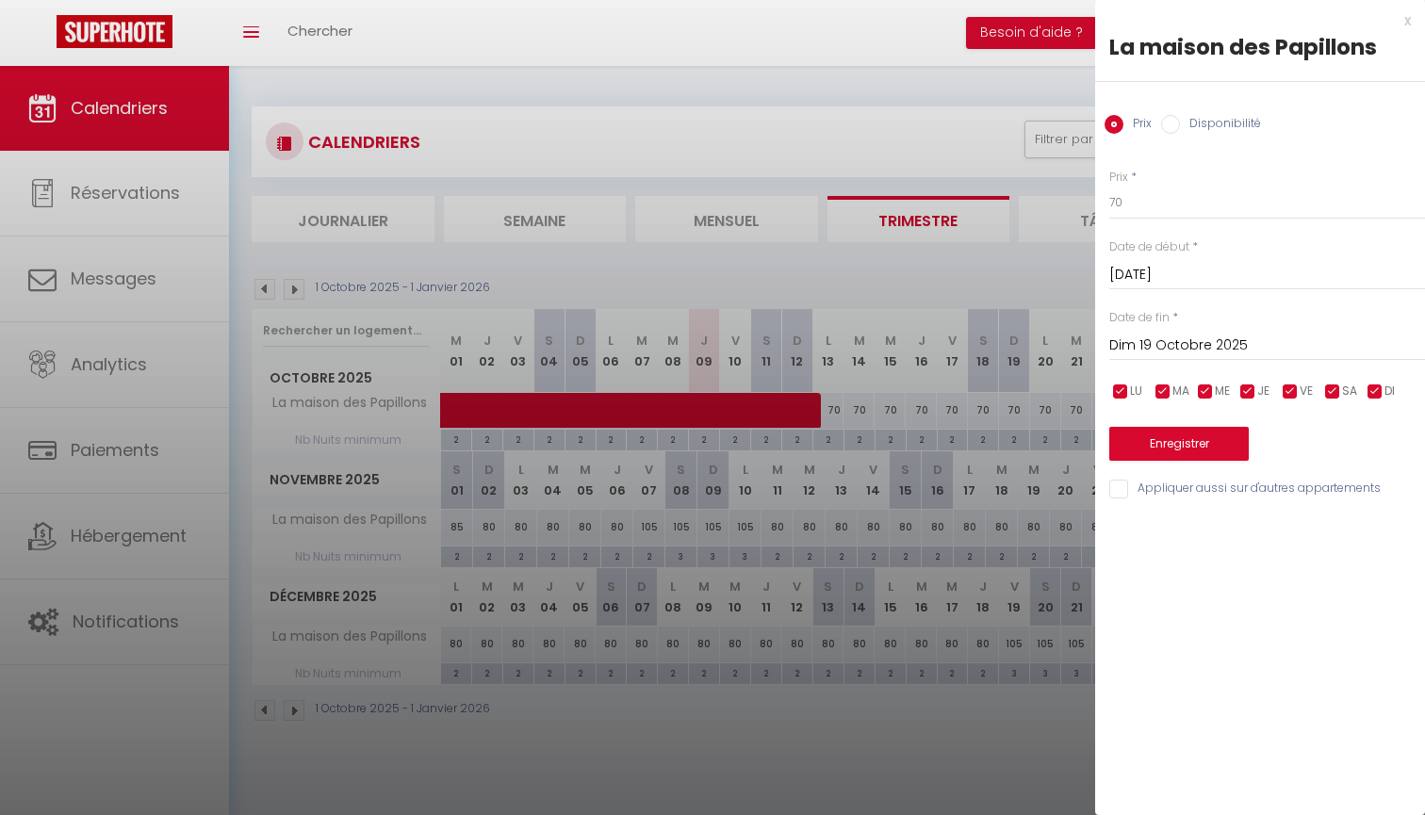
click at [1145, 253] on label "Date de début" at bounding box center [1149, 247] width 80 height 18
click at [1142, 276] on input "[DATE]" at bounding box center [1267, 275] width 316 height 25
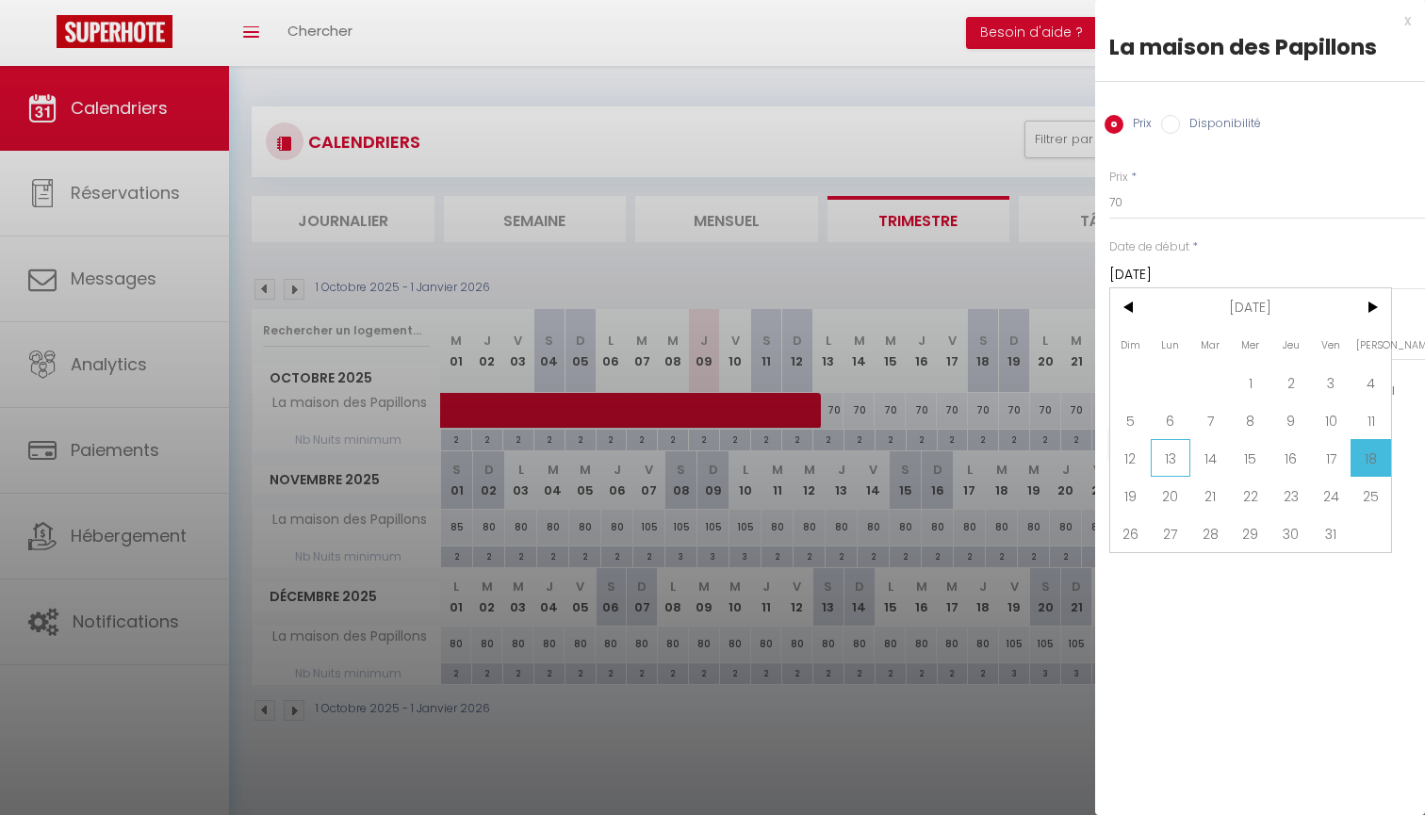
click at [1167, 469] on span "13" at bounding box center [1171, 458] width 41 height 38
type input "Lun 13 Octobre 2025"
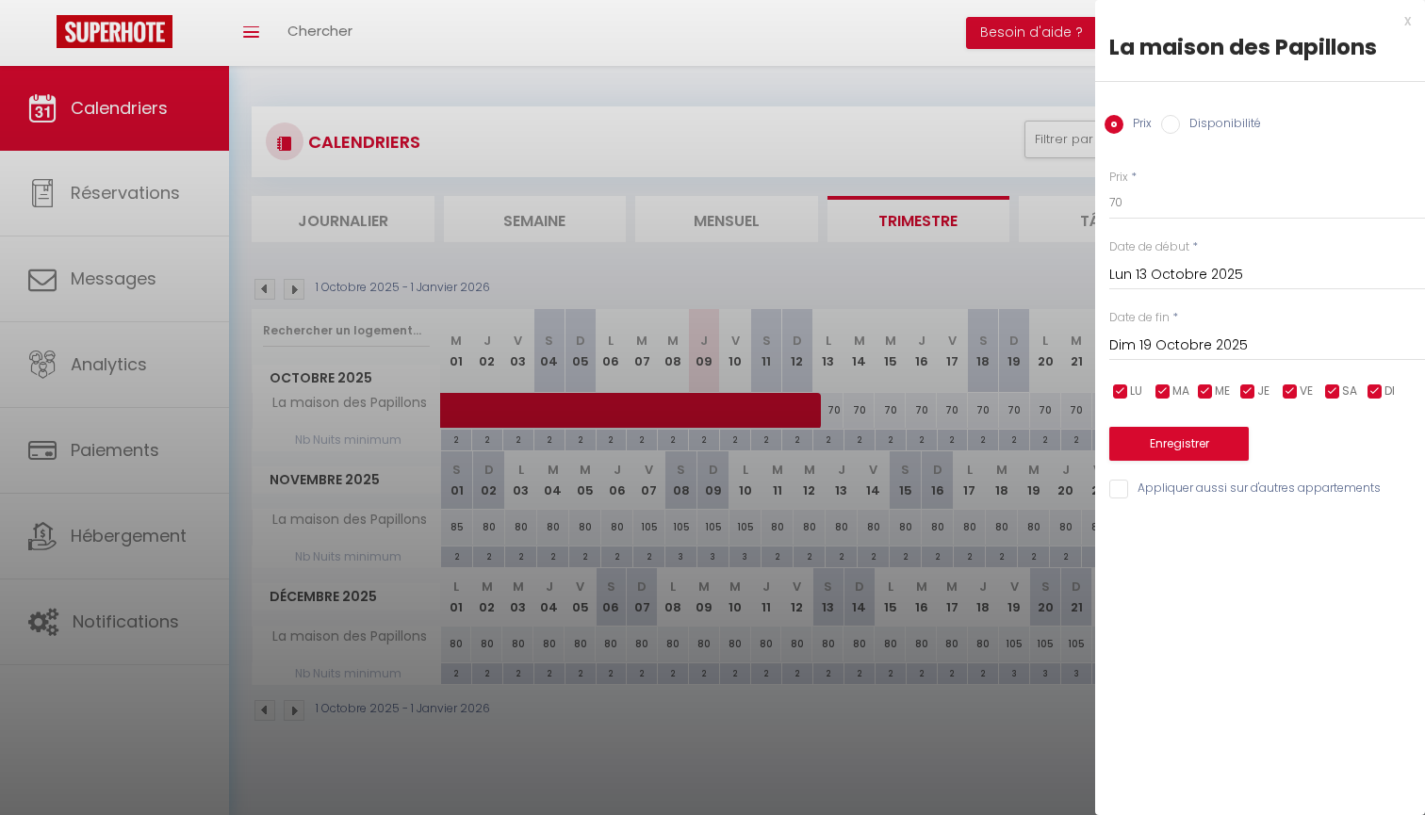
click at [1213, 351] on input "Dim 19 Octobre 2025" at bounding box center [1267, 346] width 316 height 25
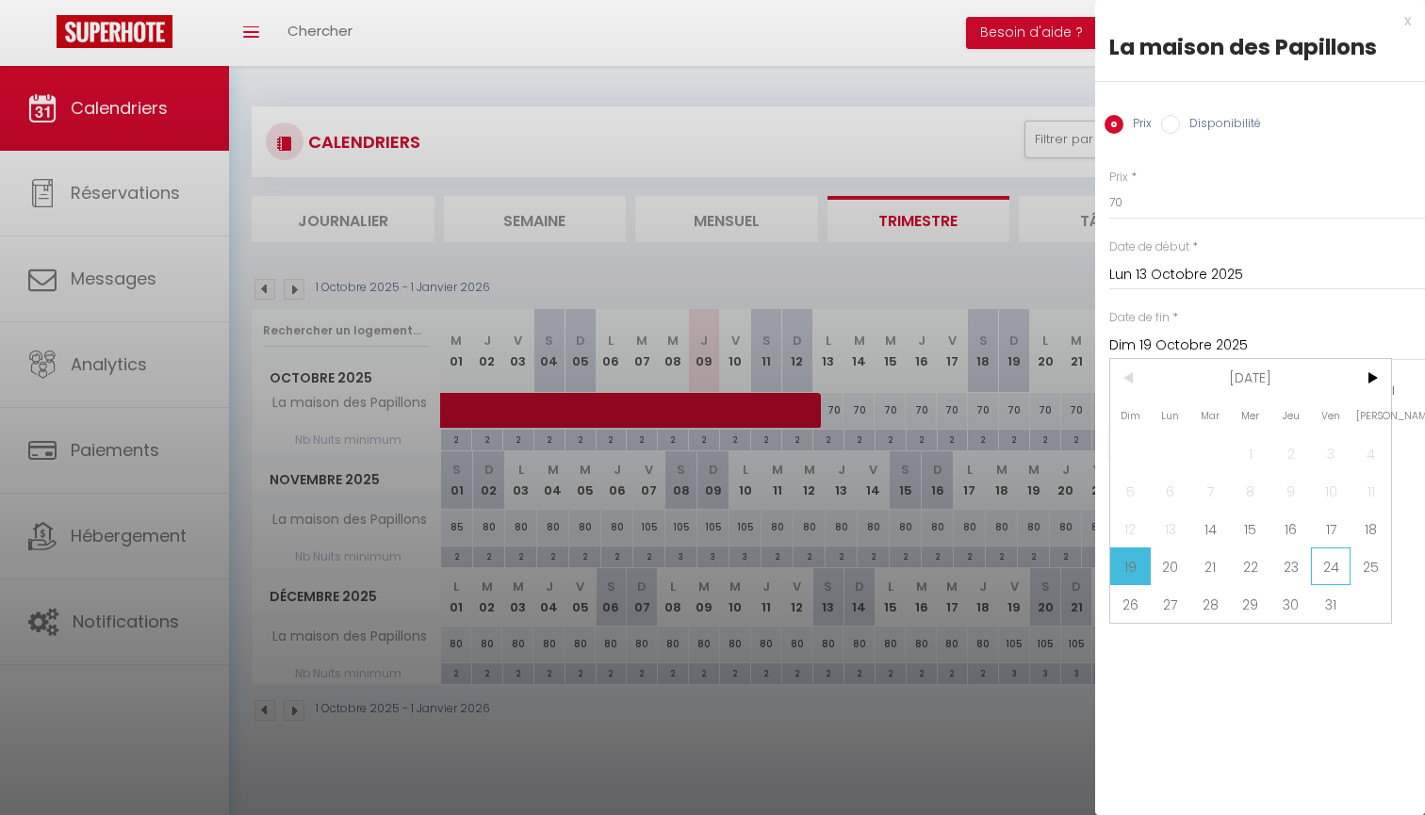
click at [1320, 551] on span "24" at bounding box center [1331, 566] width 41 height 38
type input "Ven 24 Octobre 2025"
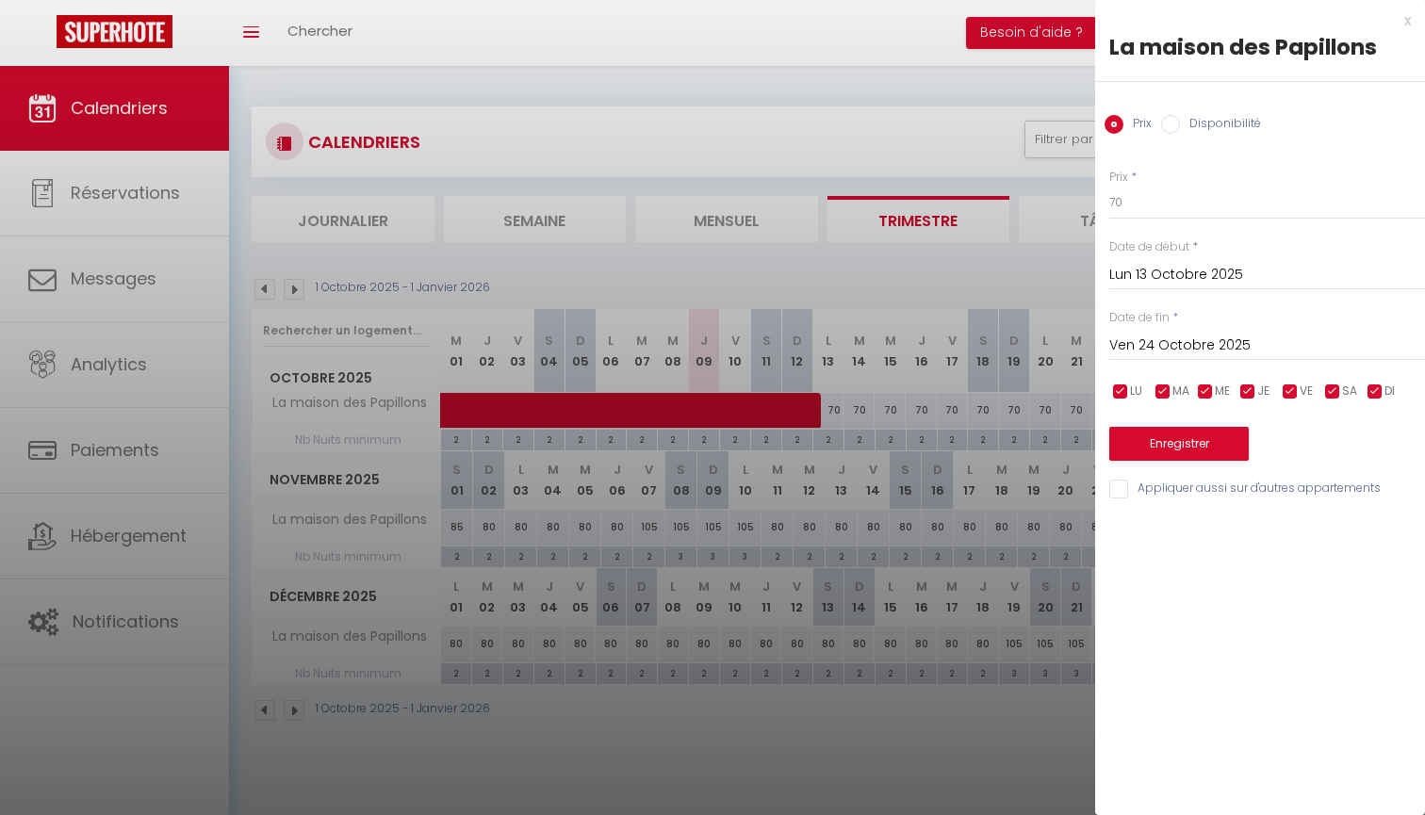
click at [1145, 183] on div "Prix * 70" at bounding box center [1267, 195] width 316 height 52
click at [1142, 196] on input "70" at bounding box center [1267, 203] width 316 height 34
type input "65"
click at [1195, 440] on button "Enregistrer" at bounding box center [1178, 444] width 139 height 34
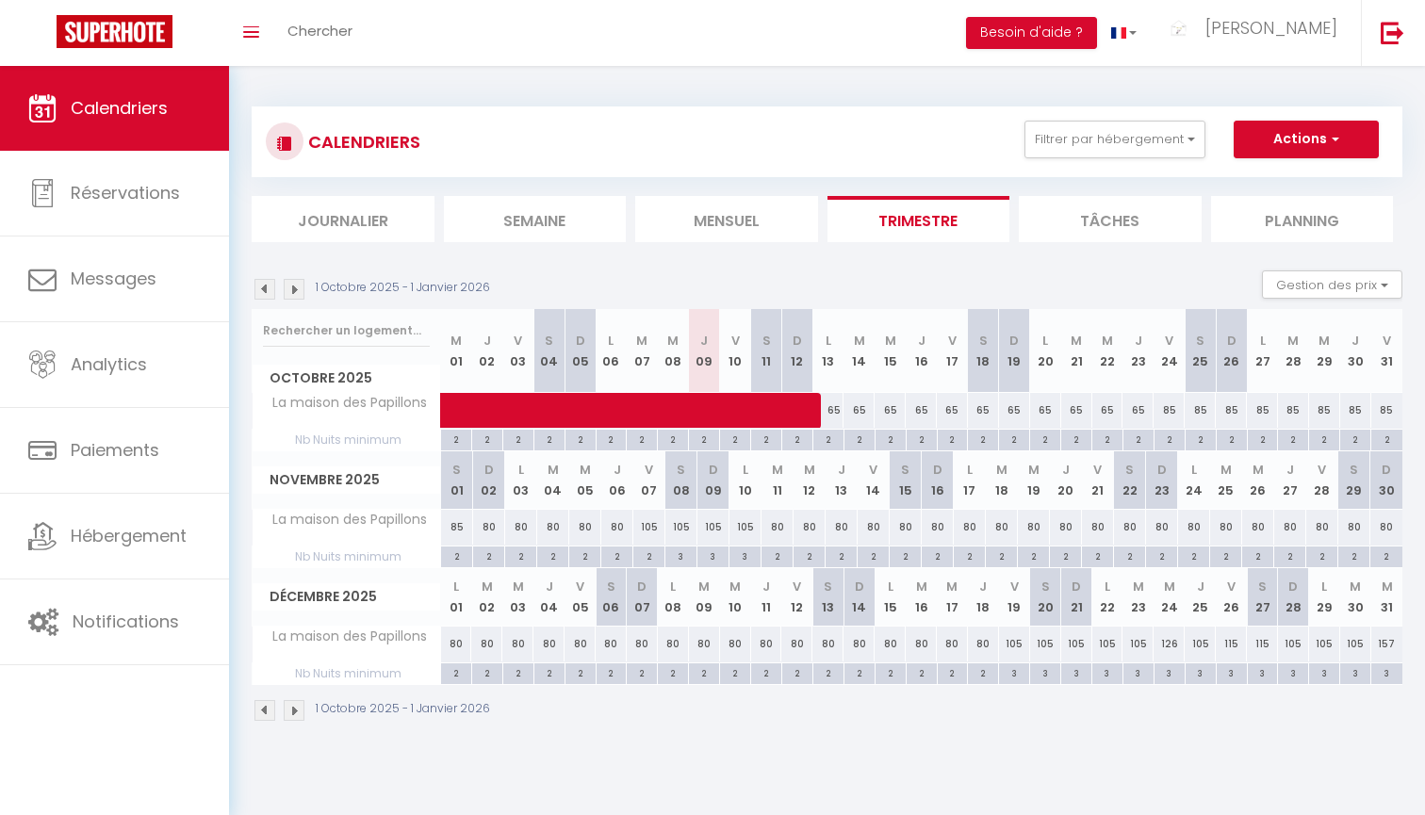
click at [956, 407] on span at bounding box center [721, 411] width 520 height 36
select select "48887"
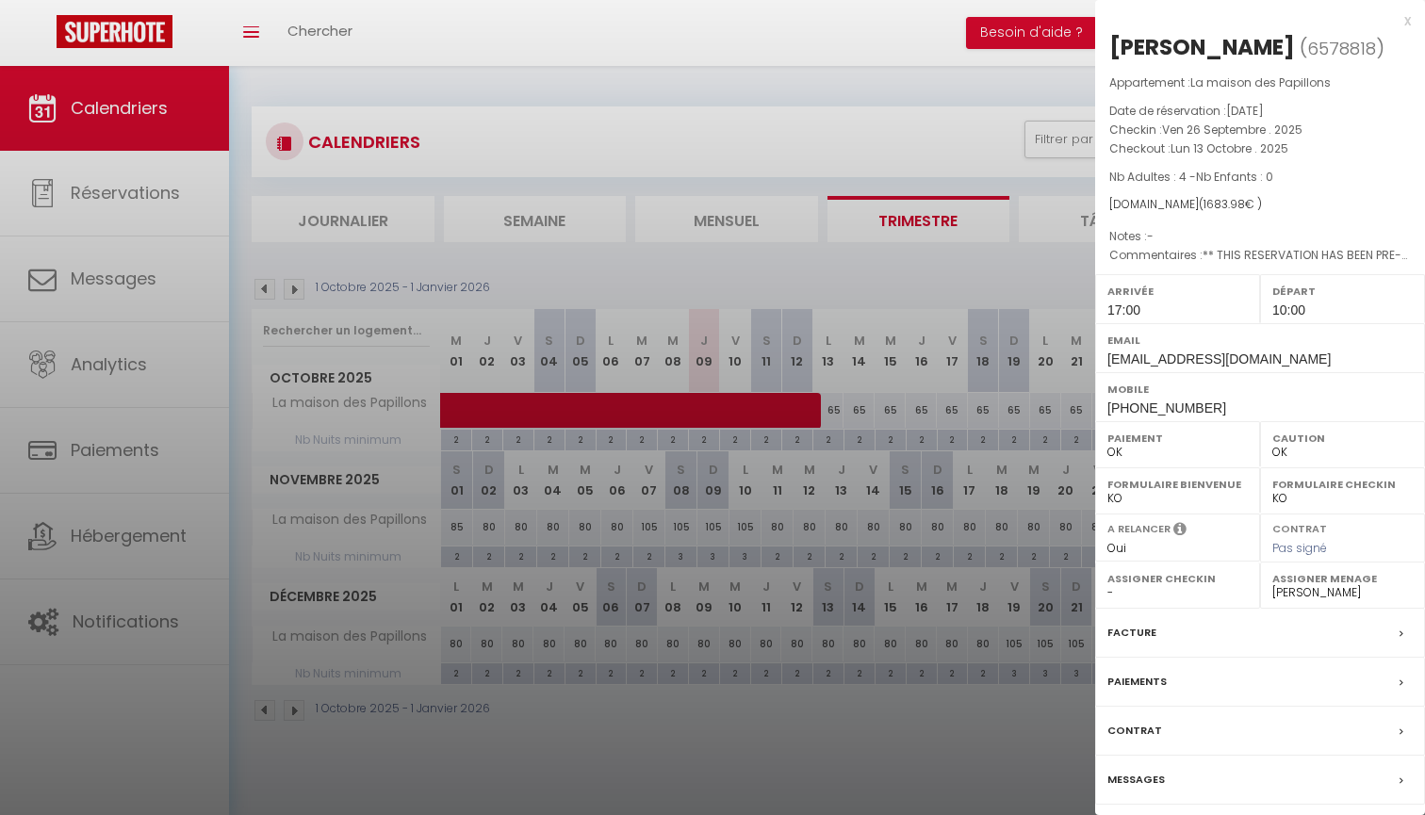
click at [1028, 426] on div at bounding box center [712, 407] width 1425 height 815
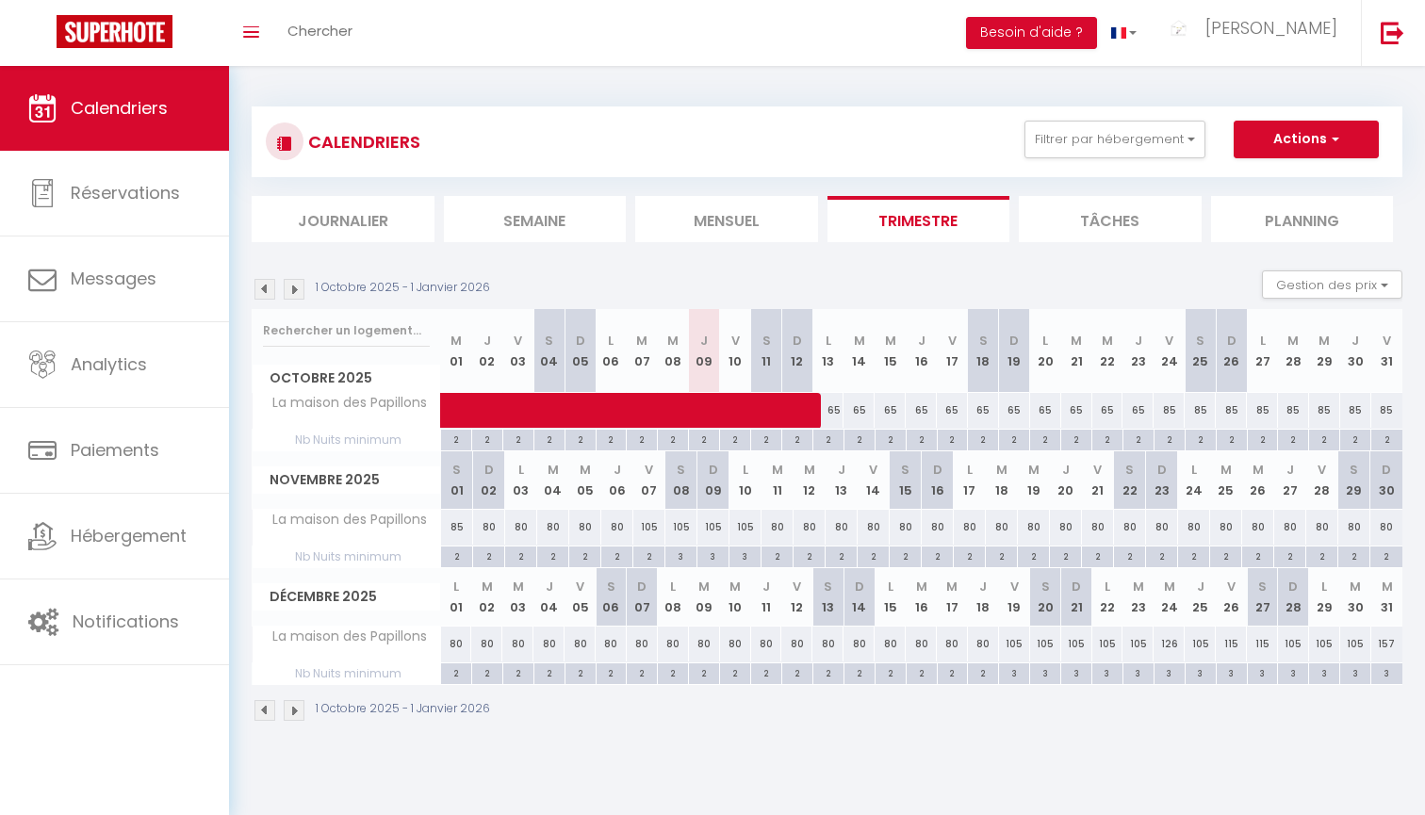
click at [1115, 404] on div "65" at bounding box center [1107, 410] width 31 height 35
type input "65"
type input "Mer 22 Octobre 2025"
type input "Jeu 23 Octobre 2025"
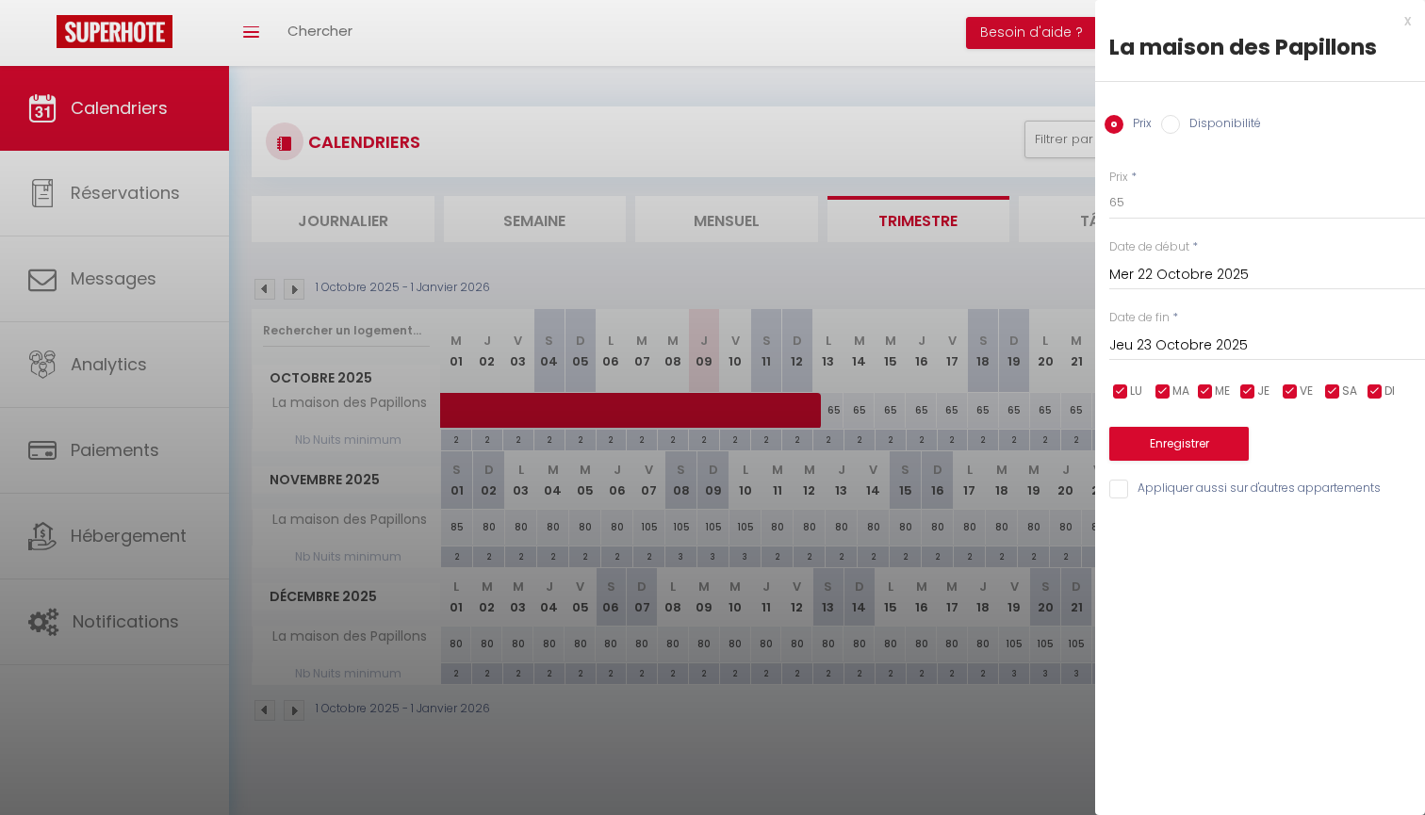
click at [1168, 267] on input "Mer 22 Octobre 2025" at bounding box center [1267, 275] width 316 height 25
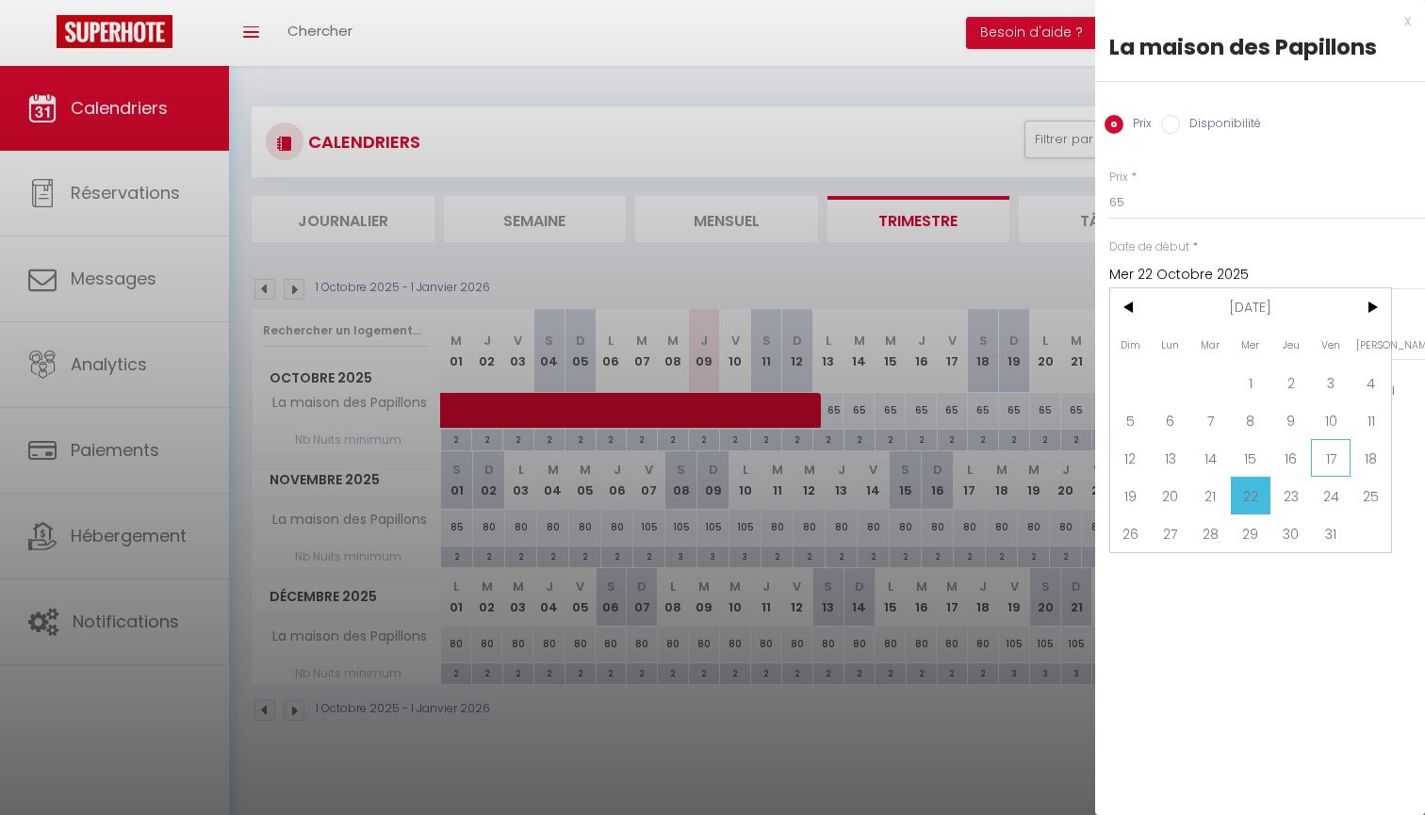
click at [1324, 460] on span "17" at bounding box center [1331, 458] width 41 height 38
type input "Ven 17 Octobre 2025"
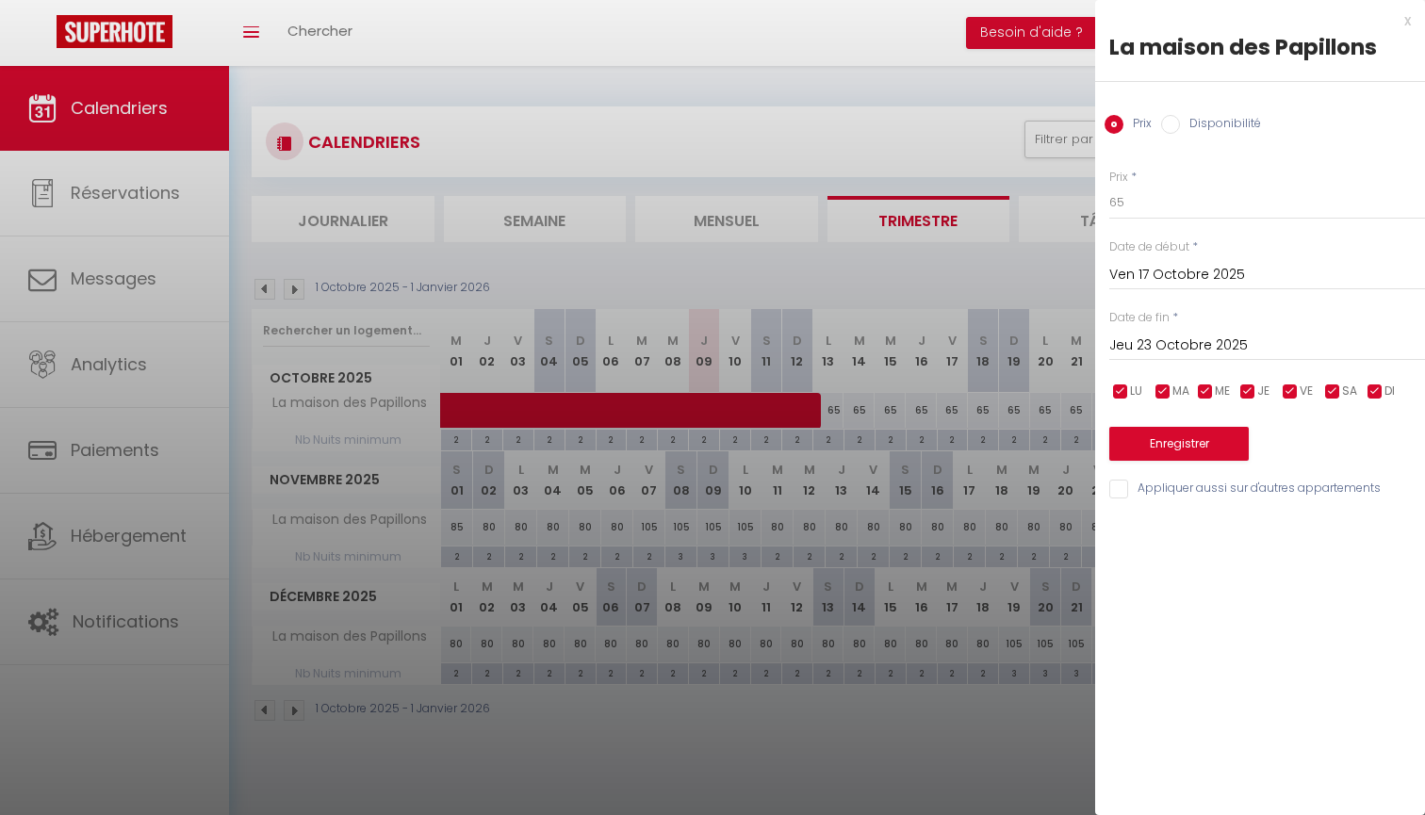
click at [1211, 345] on input "Jeu 23 Octobre 2025" at bounding box center [1267, 346] width 316 height 25
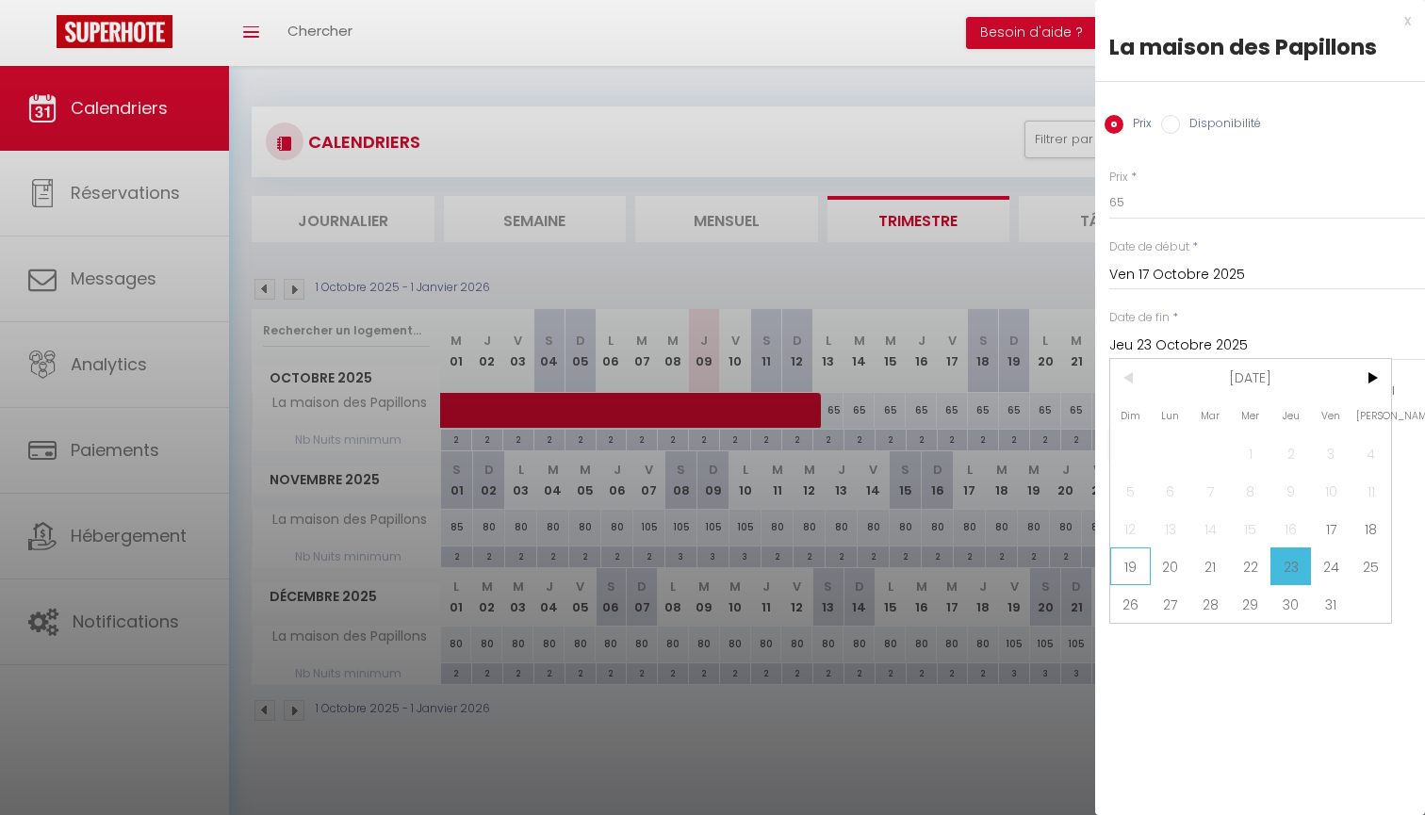
click at [1135, 574] on span "19" at bounding box center [1130, 566] width 41 height 38
type input "Dim 19 Octobre 2025"
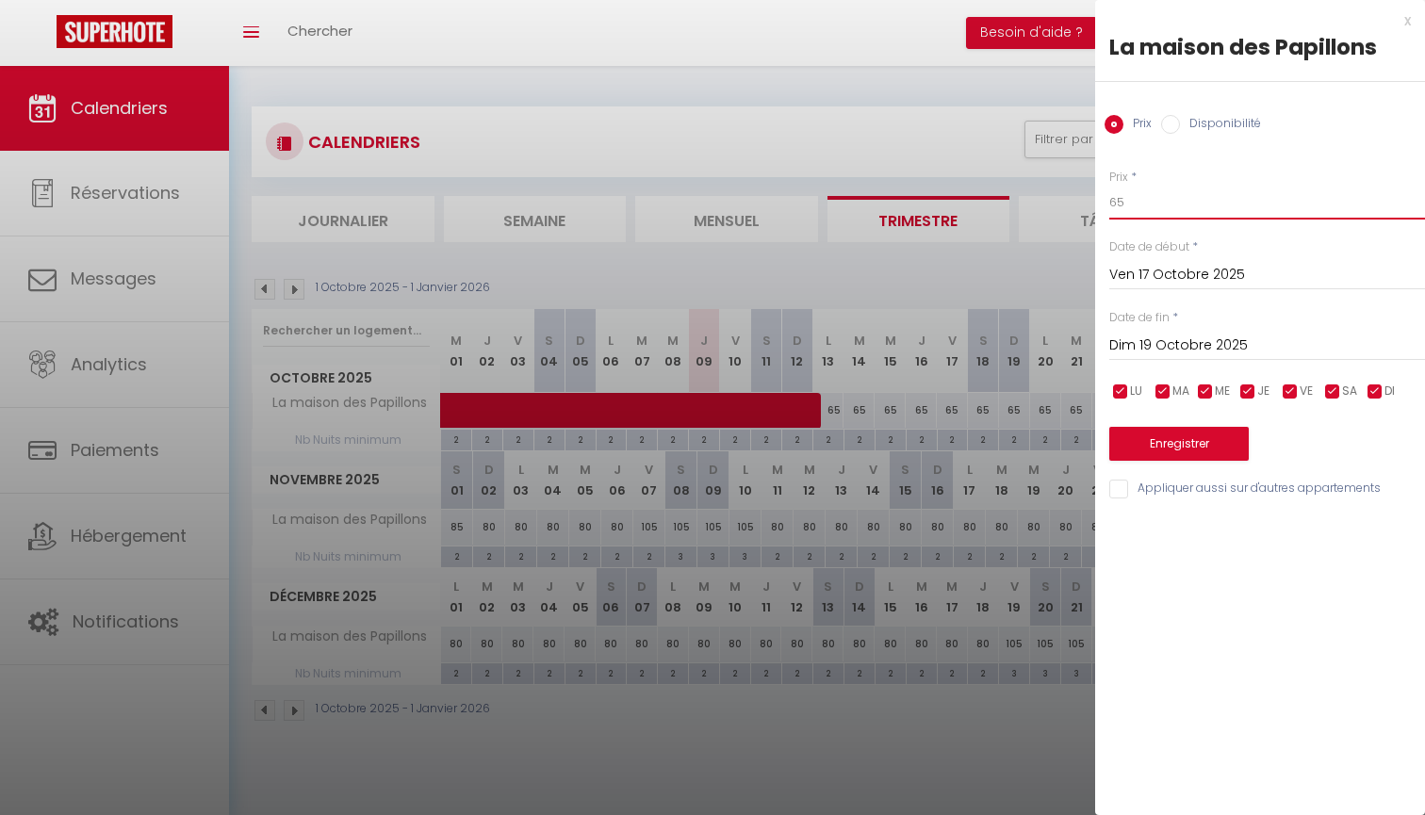
click at [1155, 207] on input "65" at bounding box center [1267, 203] width 316 height 34
type input "70"
click at [1146, 449] on button "Enregistrer" at bounding box center [1178, 444] width 139 height 34
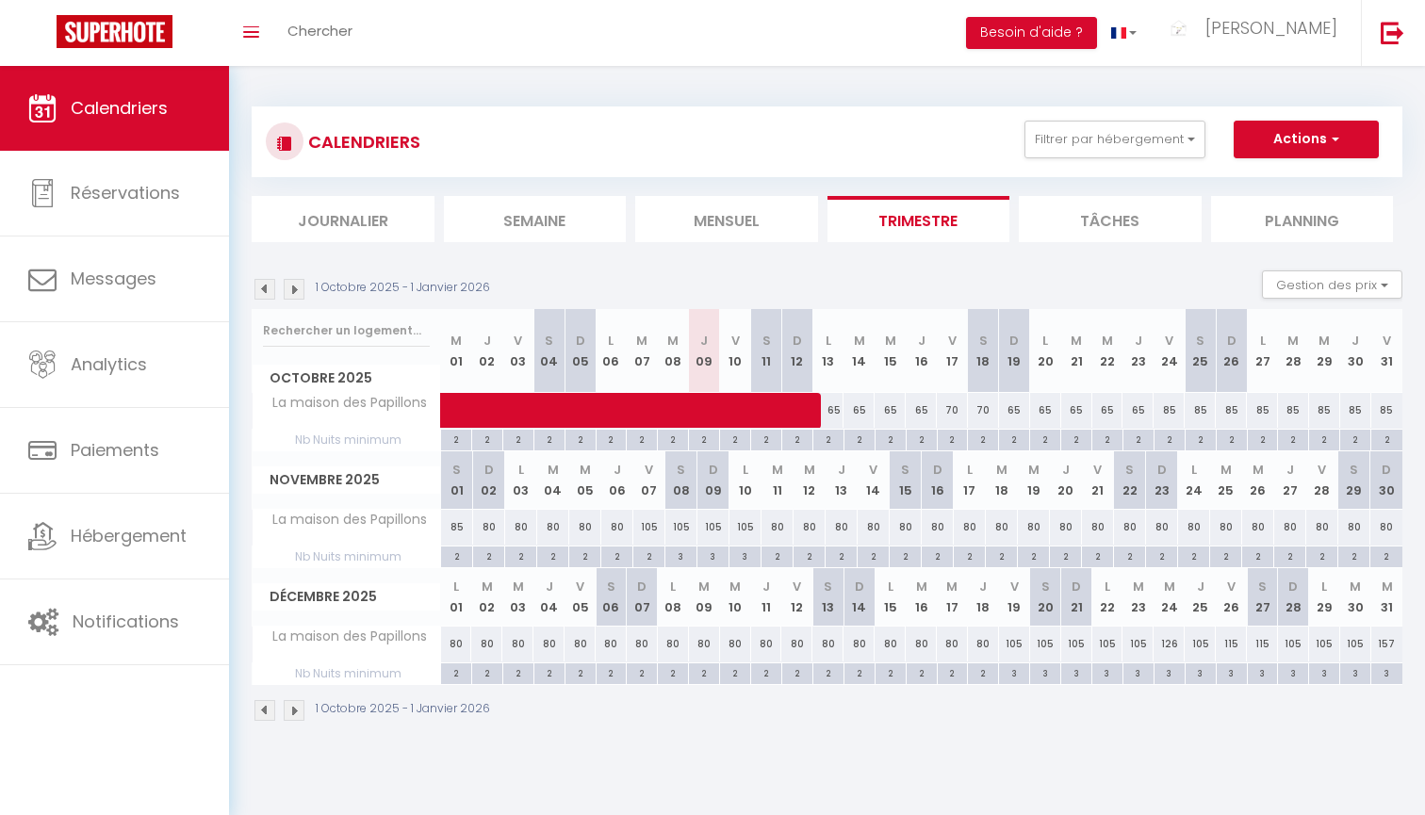
click at [1169, 404] on div "85" at bounding box center [1168, 410] width 31 height 35
type input "85"
type input "Ven 24 Octobre 2025"
type input "[DATE]"
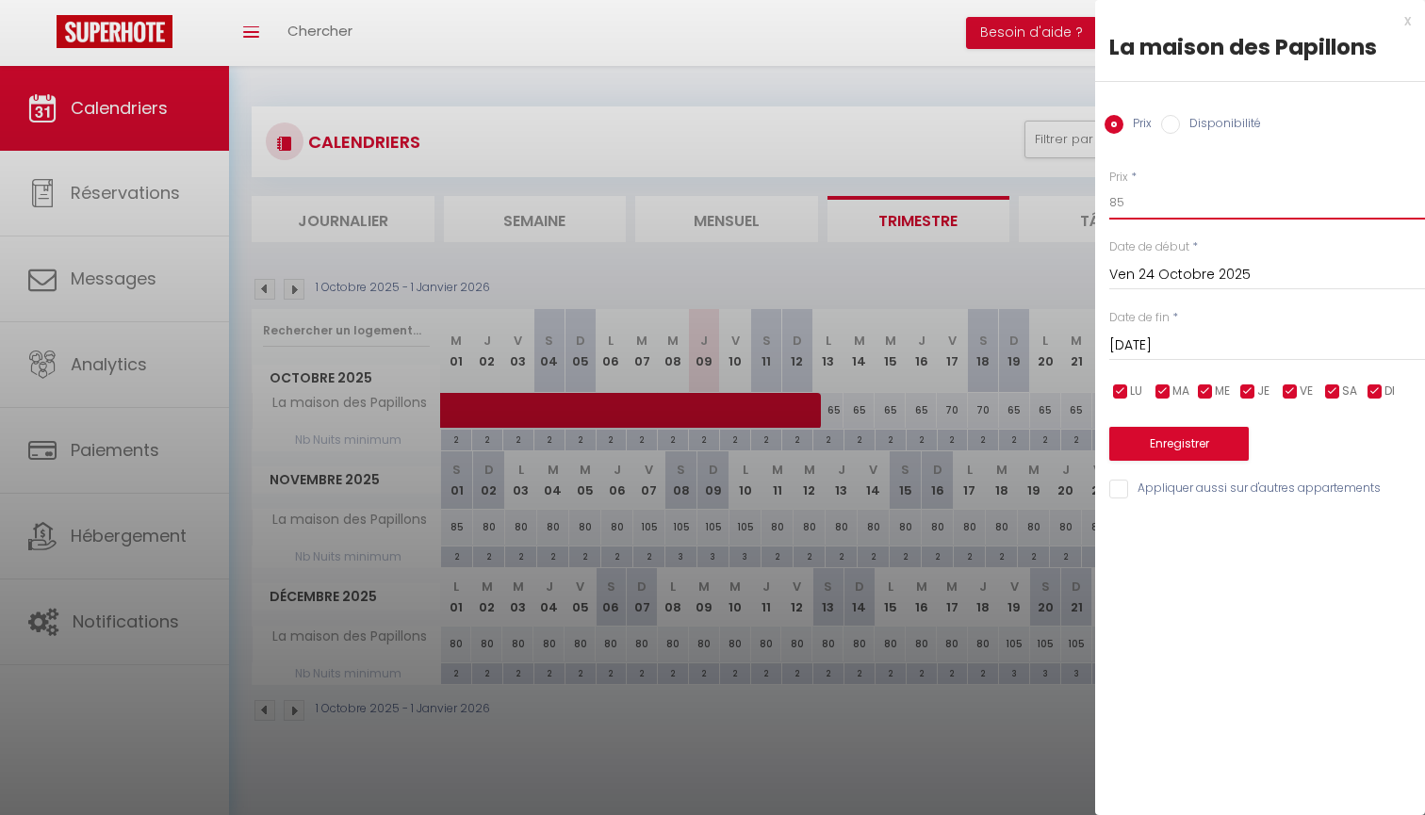
click at [1162, 192] on input "85" at bounding box center [1267, 203] width 316 height 34
click at [991, 337] on div at bounding box center [712, 407] width 1425 height 815
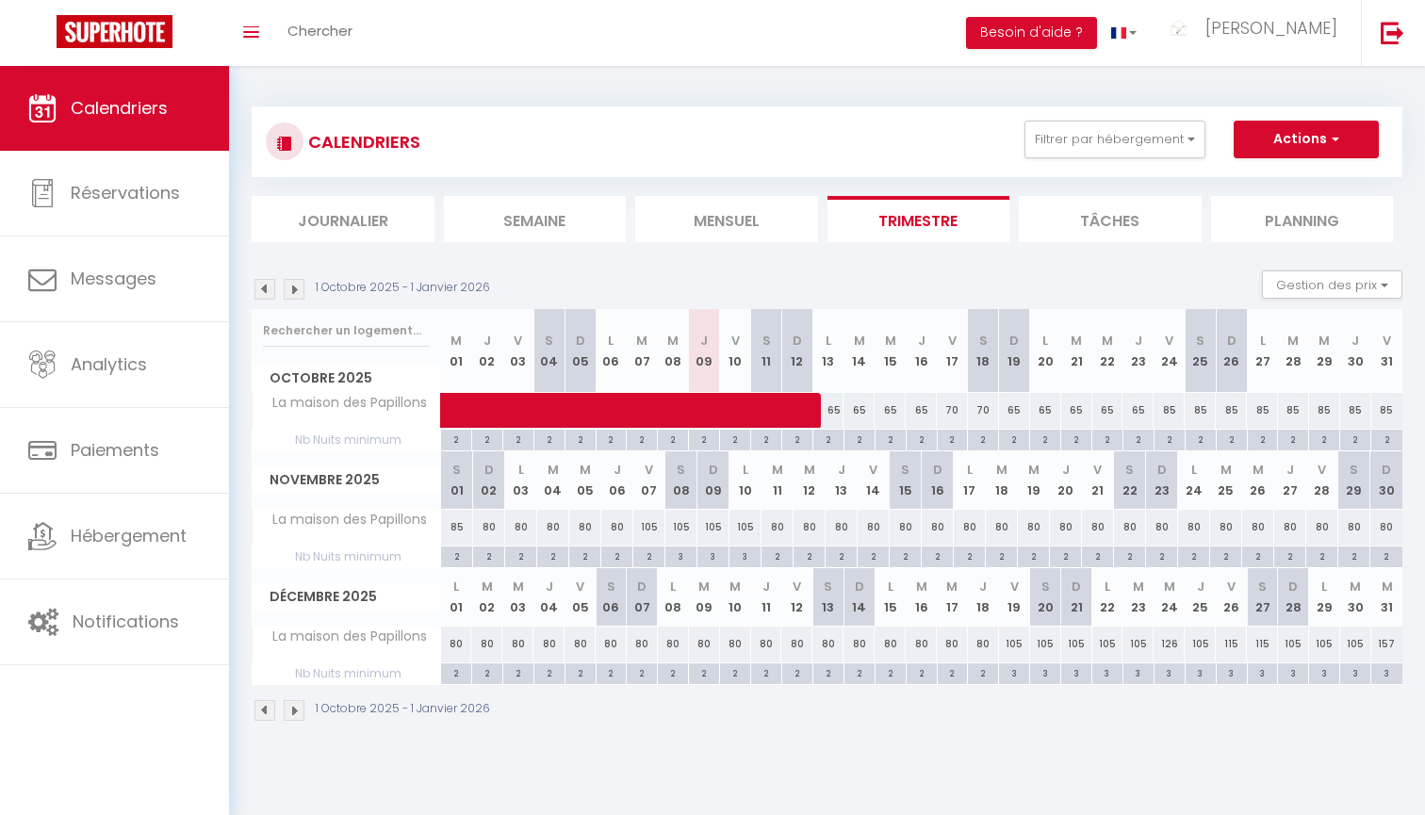
click at [1174, 409] on div "85" at bounding box center [1168, 410] width 31 height 35
type input "85"
type input "Ven 24 Octobre 2025"
type input "[DATE]"
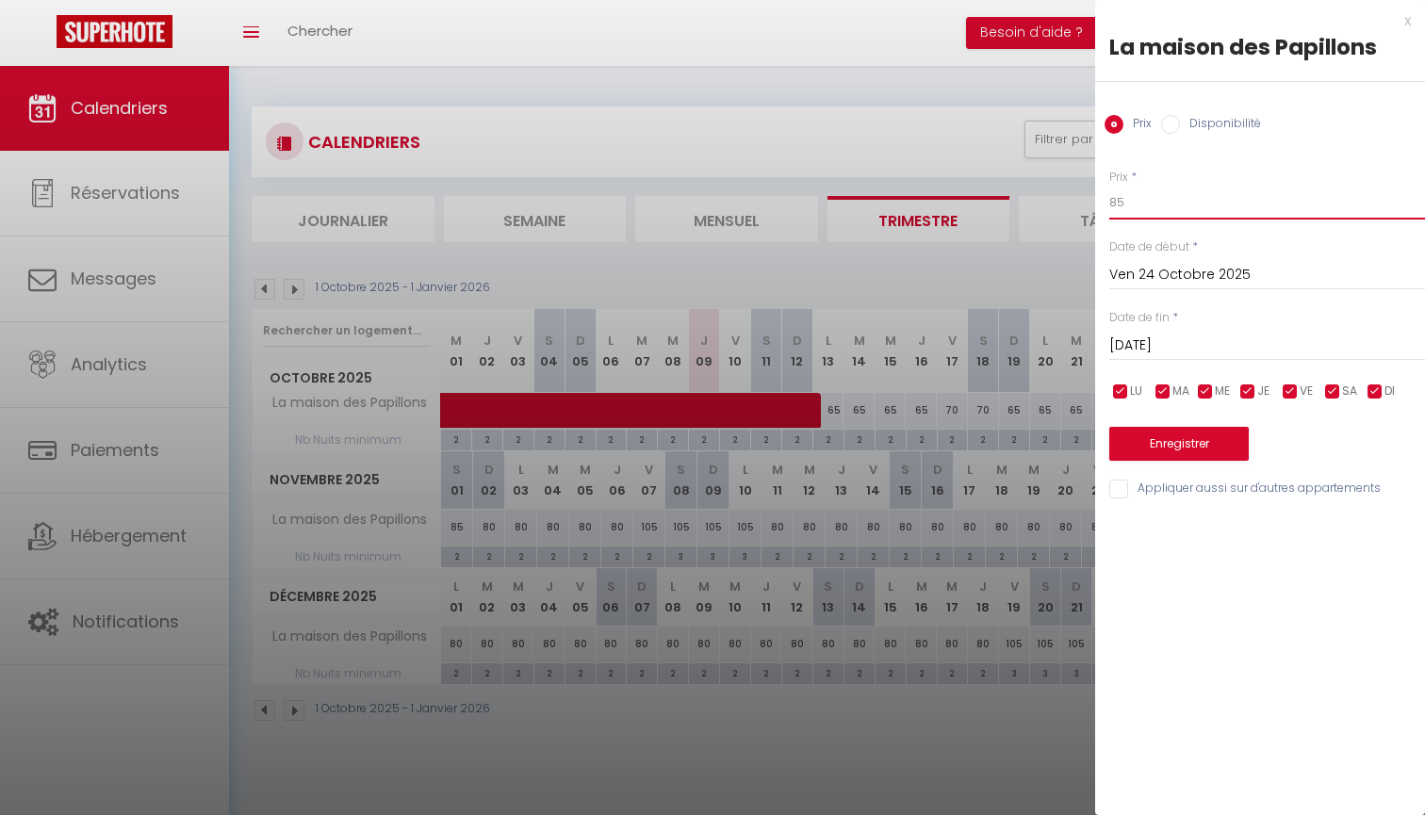
click at [1141, 215] on input "85" at bounding box center [1267, 203] width 316 height 34
type input "75"
click at [1168, 338] on input "[DATE]" at bounding box center [1267, 346] width 316 height 25
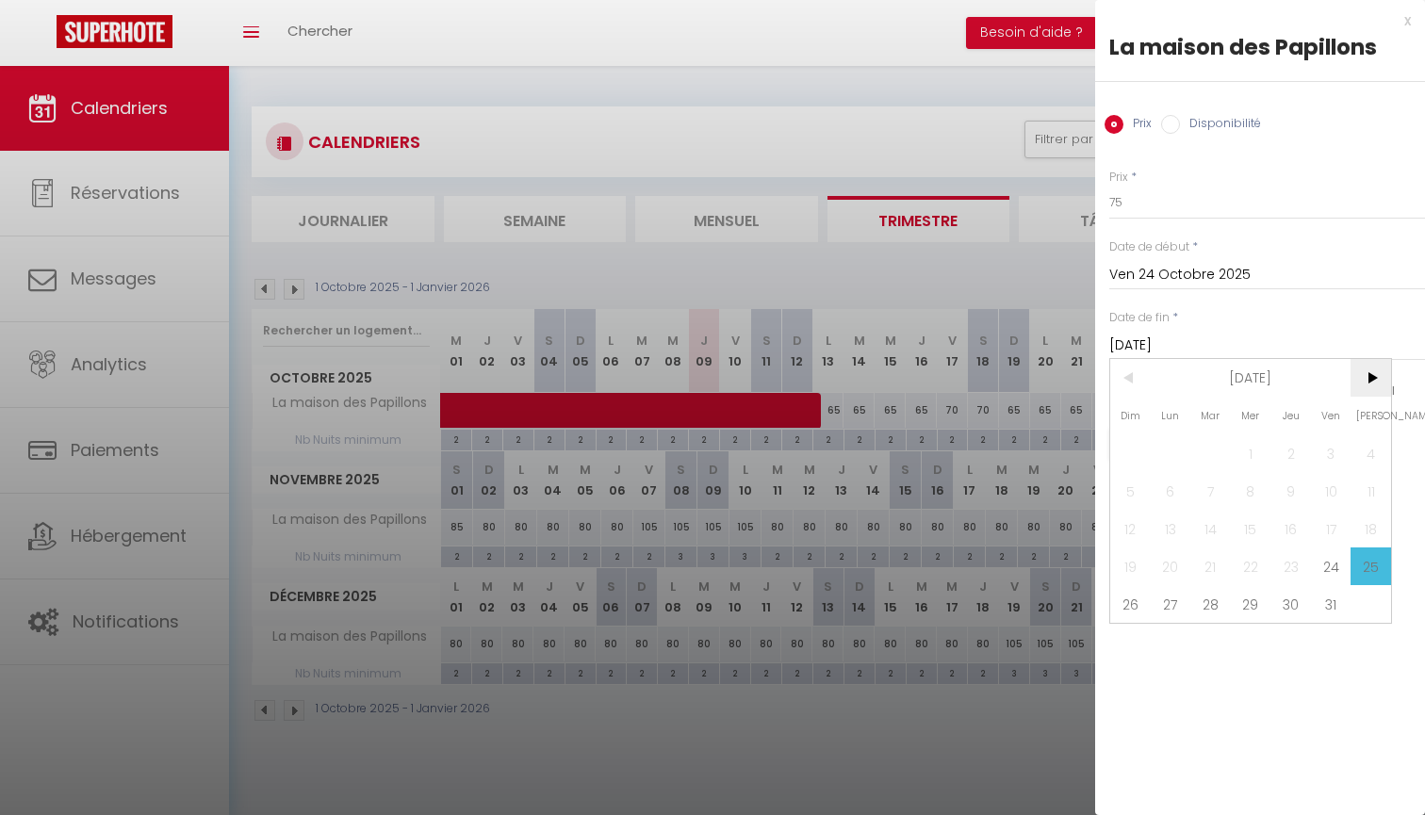
click at [1382, 380] on span ">" at bounding box center [1370, 378] width 41 height 38
click at [1133, 490] on span "2" at bounding box center [1130, 491] width 41 height 38
type input "Dim 02 Novembre 2025"
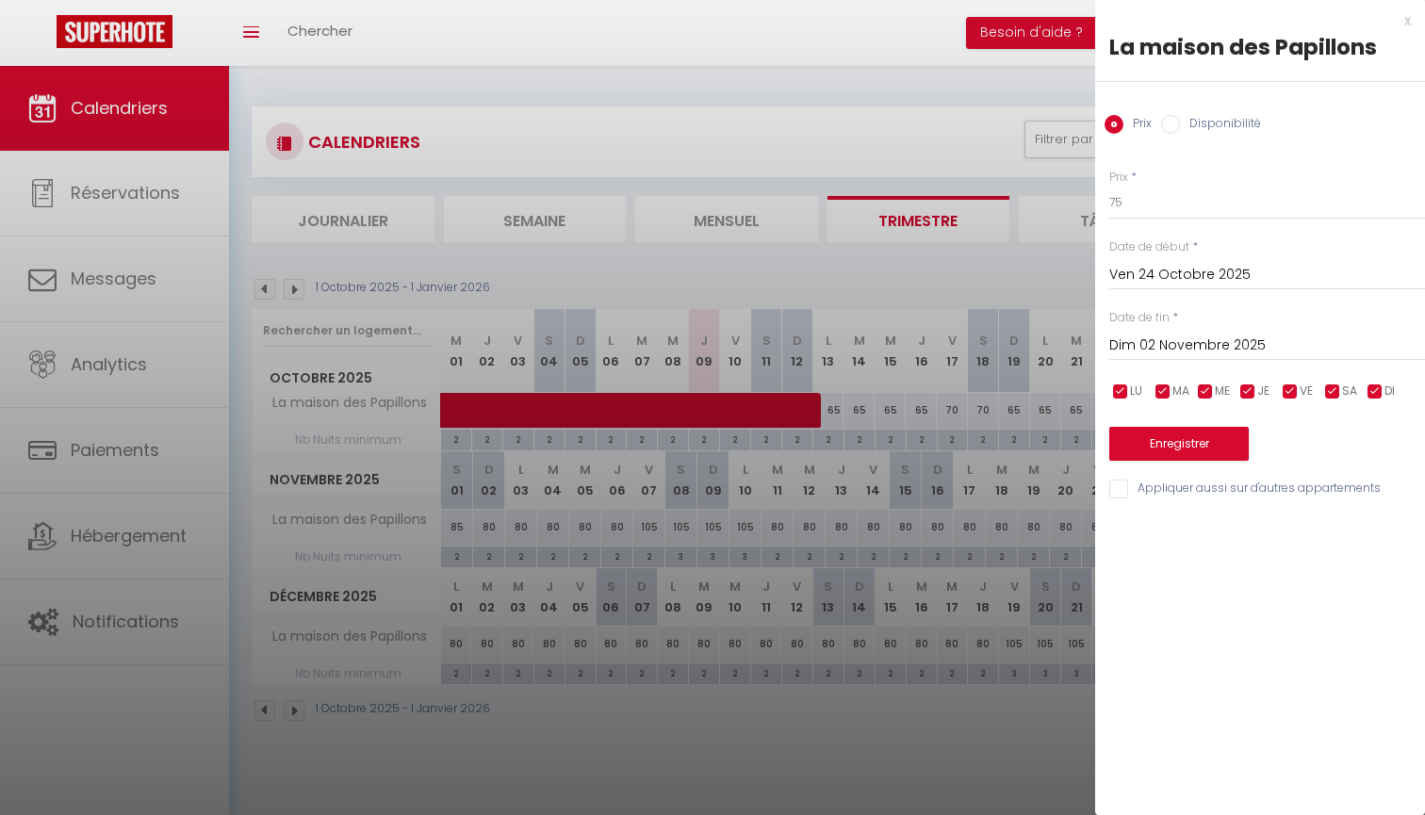
click at [1163, 435] on button "Enregistrer" at bounding box center [1178, 444] width 139 height 34
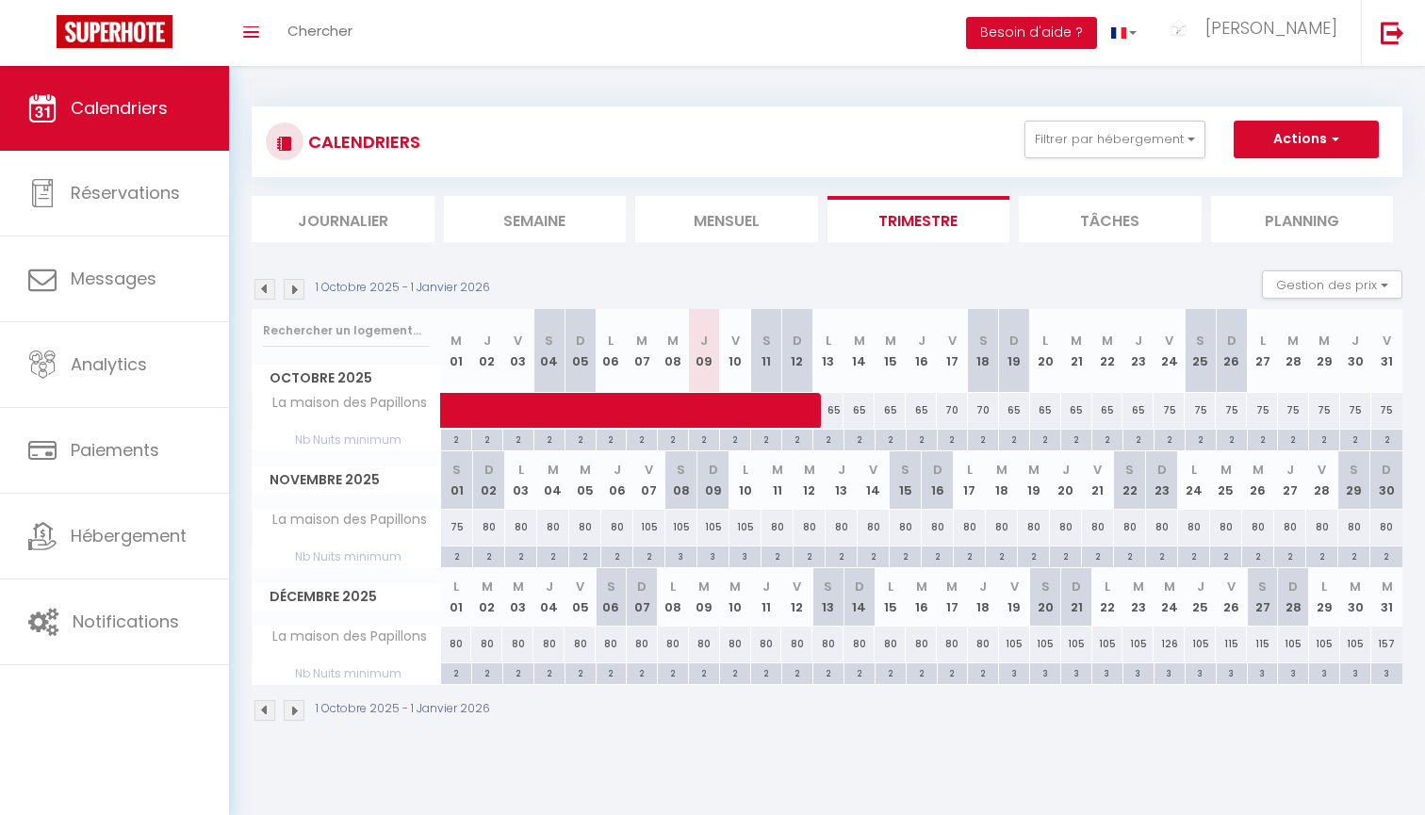
click at [652, 524] on div "105" at bounding box center [649, 527] width 32 height 35
type input "105"
type input "Ven 07 Novembre 2025"
type input "Sam 08 Novembre 2025"
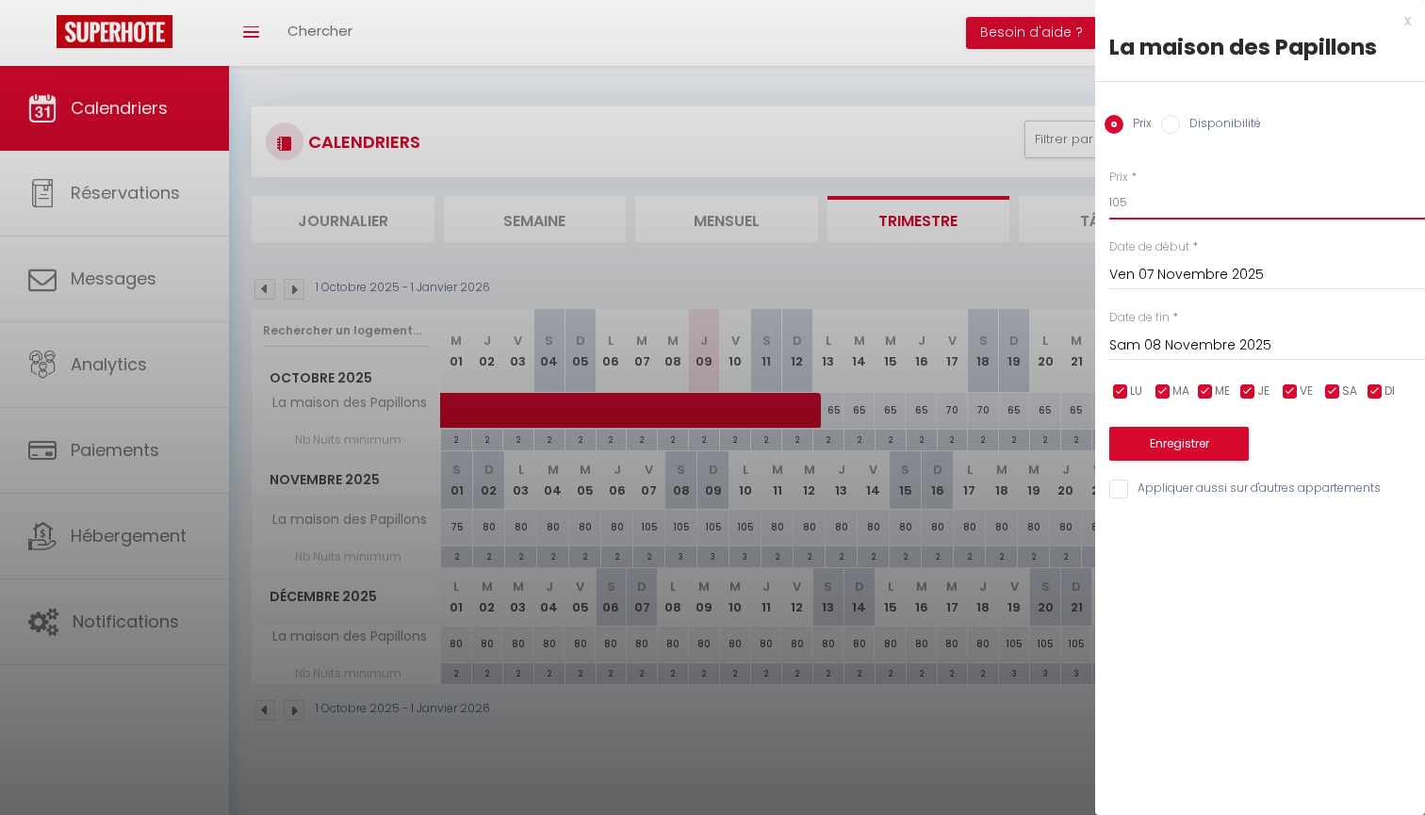
click at [1182, 205] on input "105" at bounding box center [1267, 203] width 316 height 34
type input "95"
click at [1179, 340] on input "Sam 08 Novembre 2025" at bounding box center [1267, 346] width 316 height 25
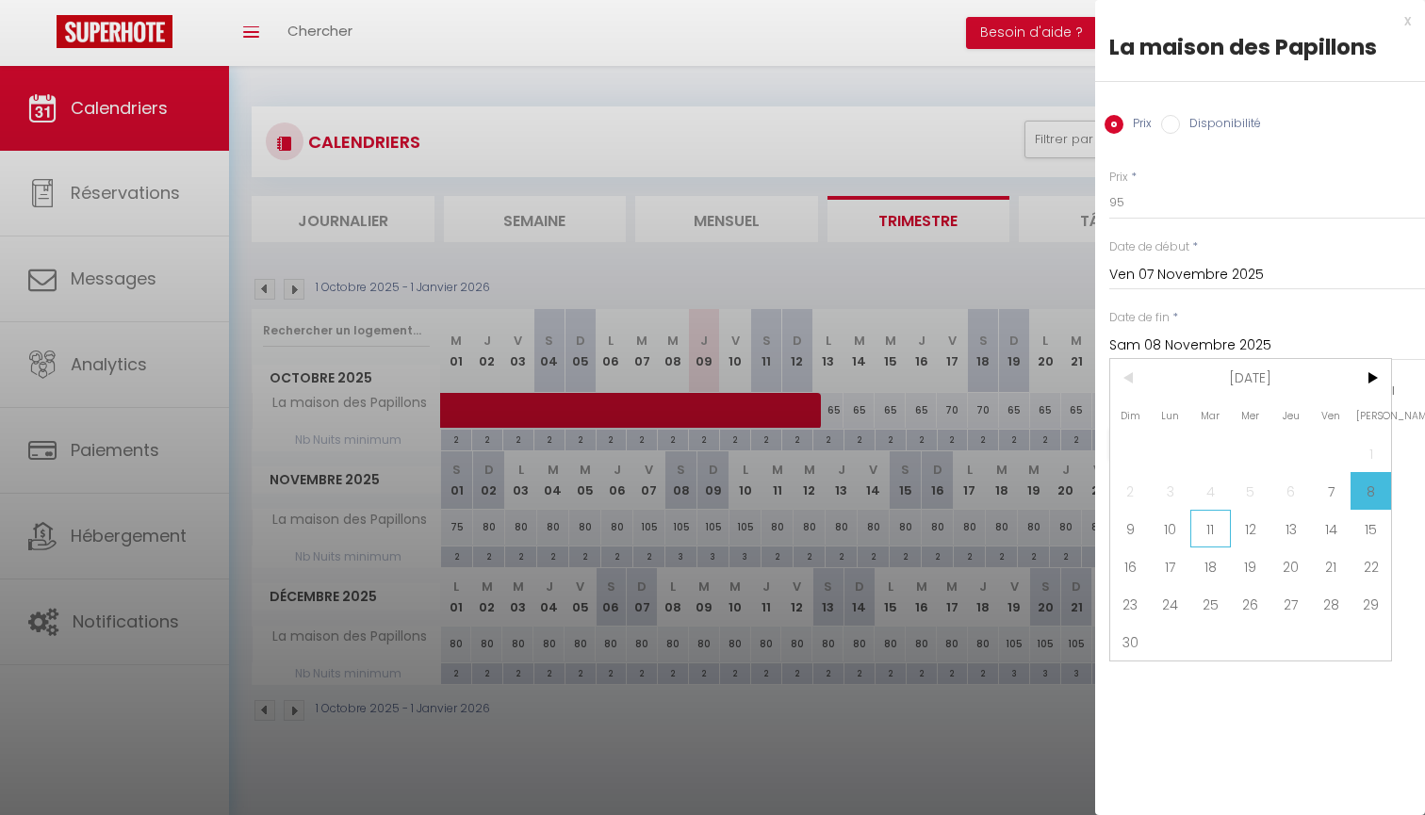
click at [1205, 515] on span "11" at bounding box center [1210, 529] width 41 height 38
type input "[DATE]"
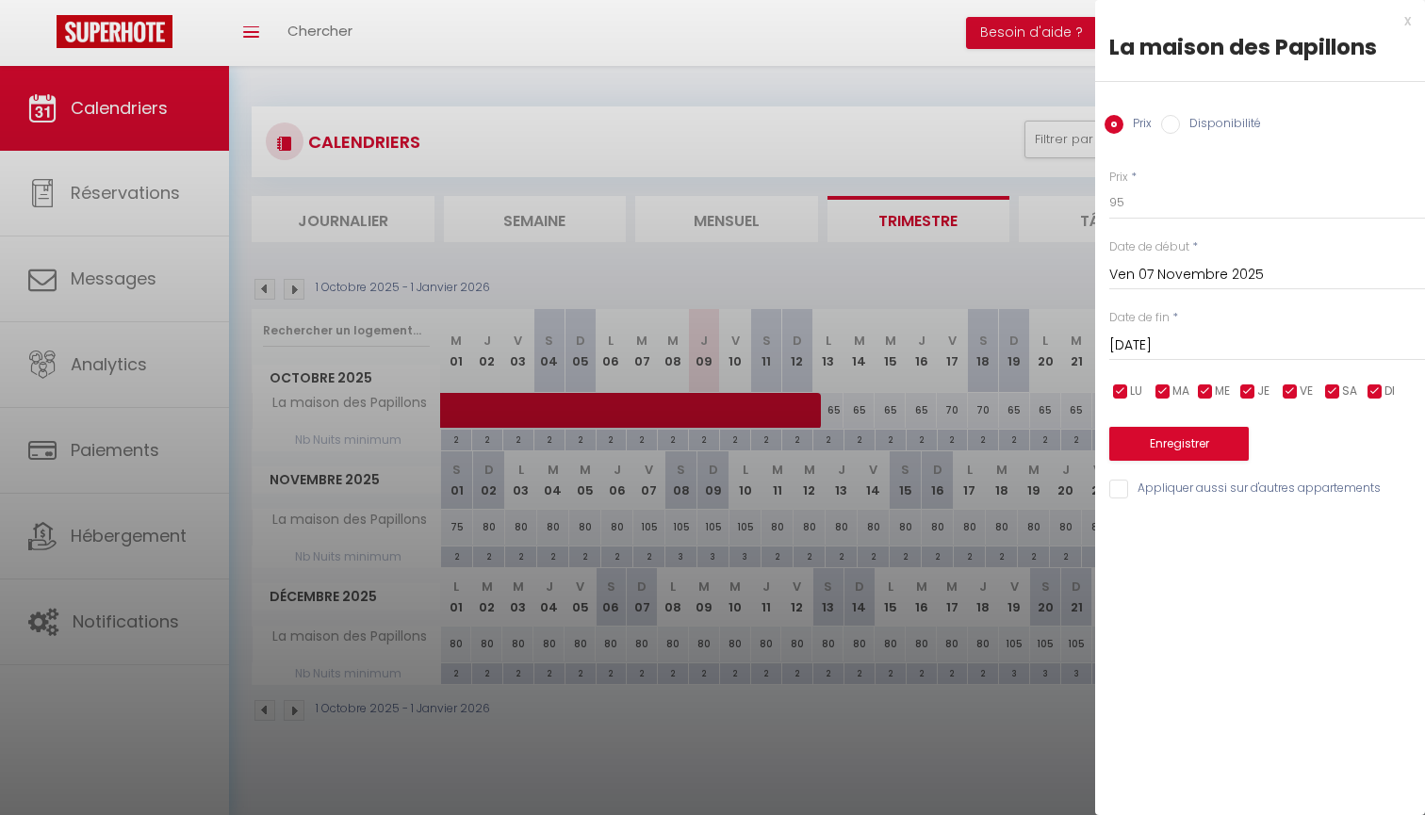
click at [1196, 449] on button "Enregistrer" at bounding box center [1178, 444] width 139 height 34
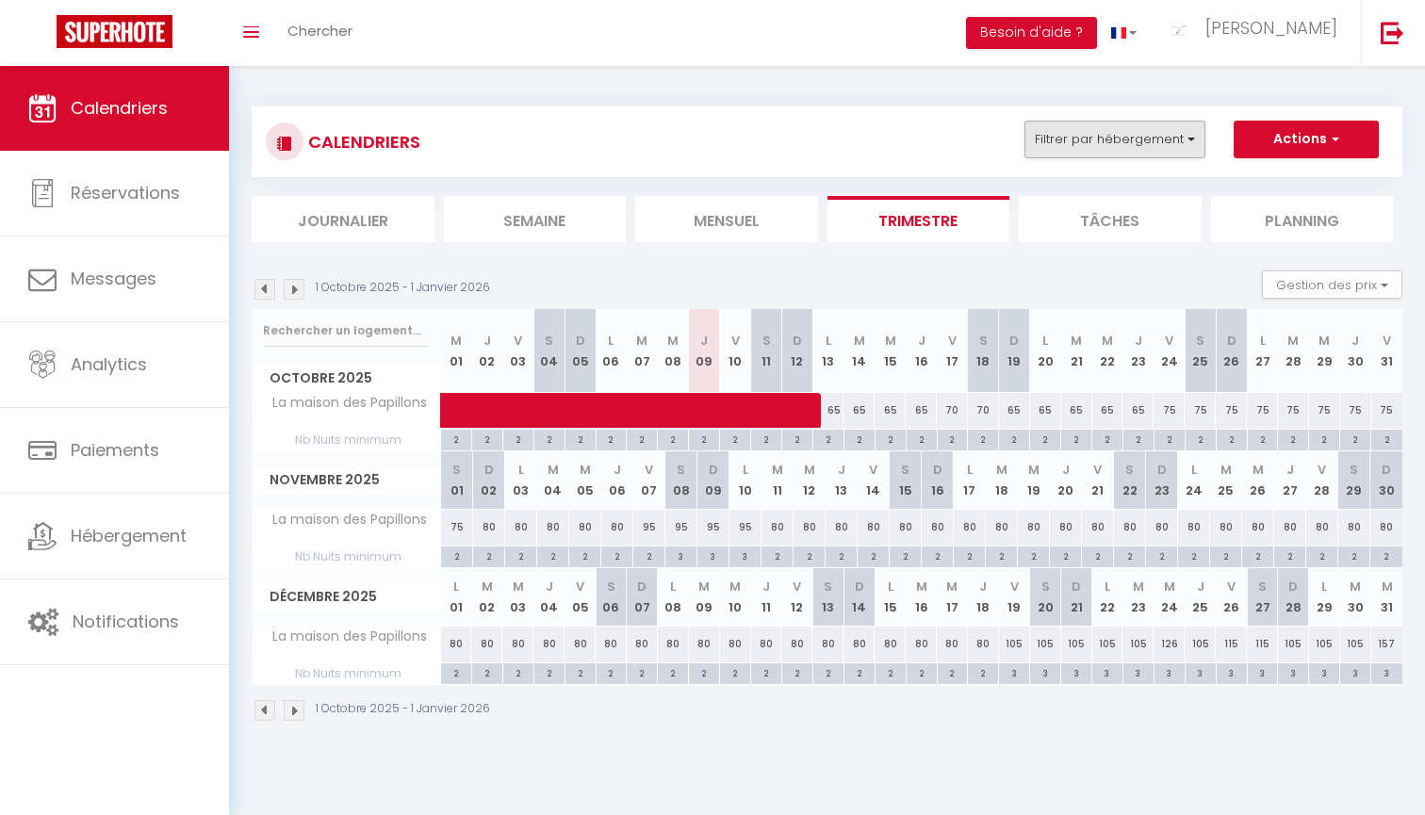
click at [1154, 151] on button "Filtrer par hébergement" at bounding box center [1114, 140] width 181 height 38
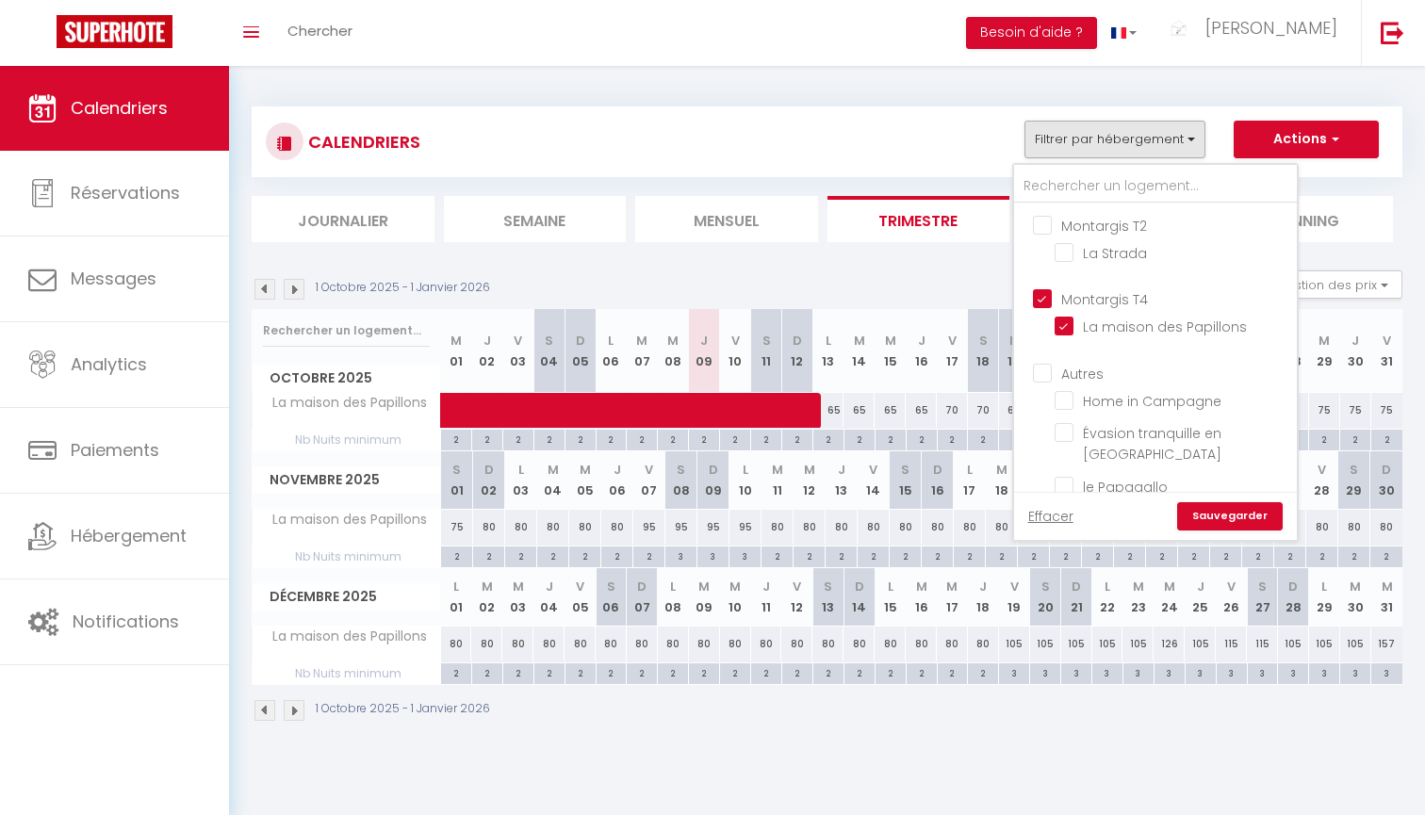
click at [1137, 289] on input "Montargis T4" at bounding box center [1174, 297] width 283 height 19
click at [1091, 451] on input "Montargis T2" at bounding box center [1174, 456] width 283 height 19
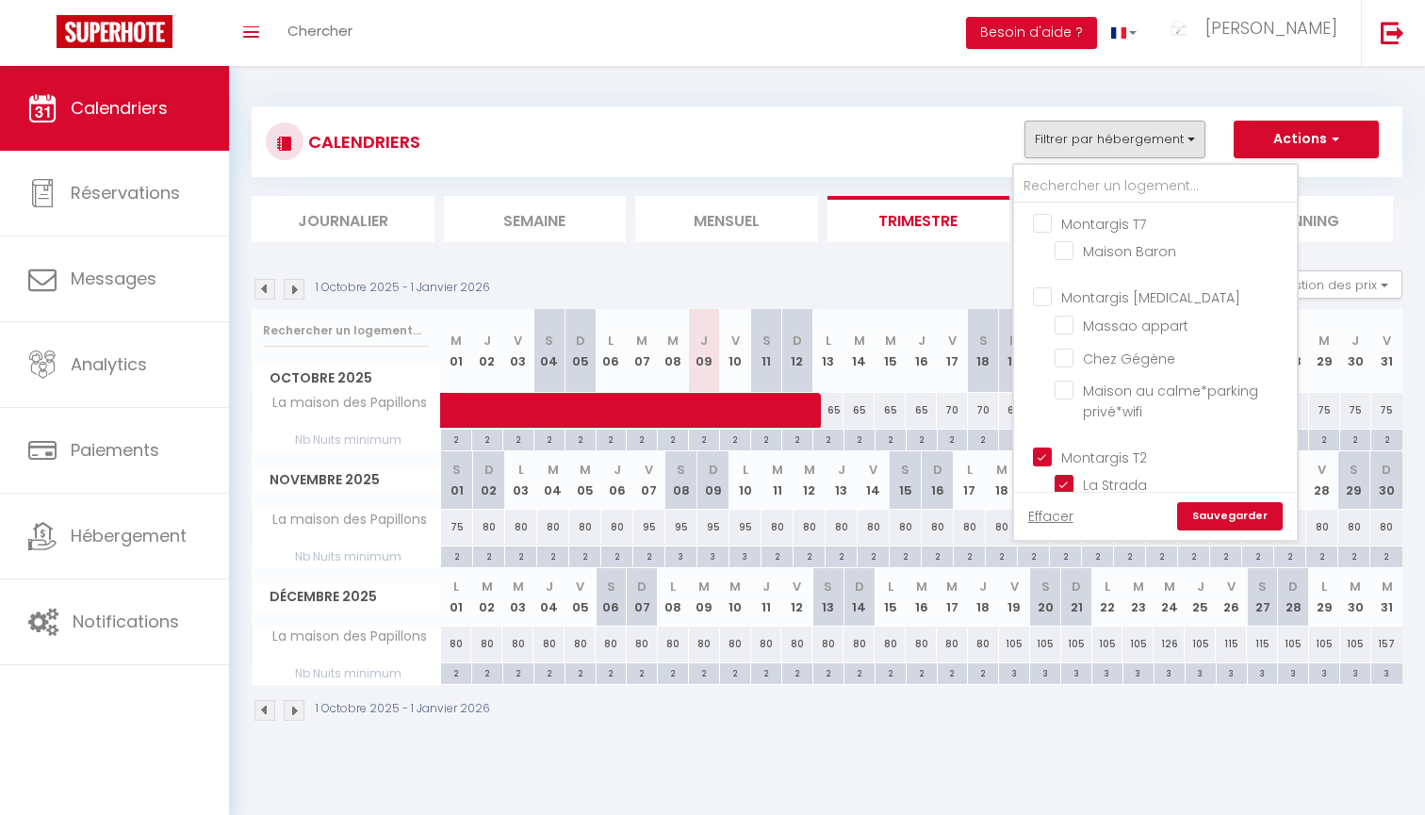
click at [1237, 520] on link "Sauvegarder" at bounding box center [1230, 516] width 106 height 28
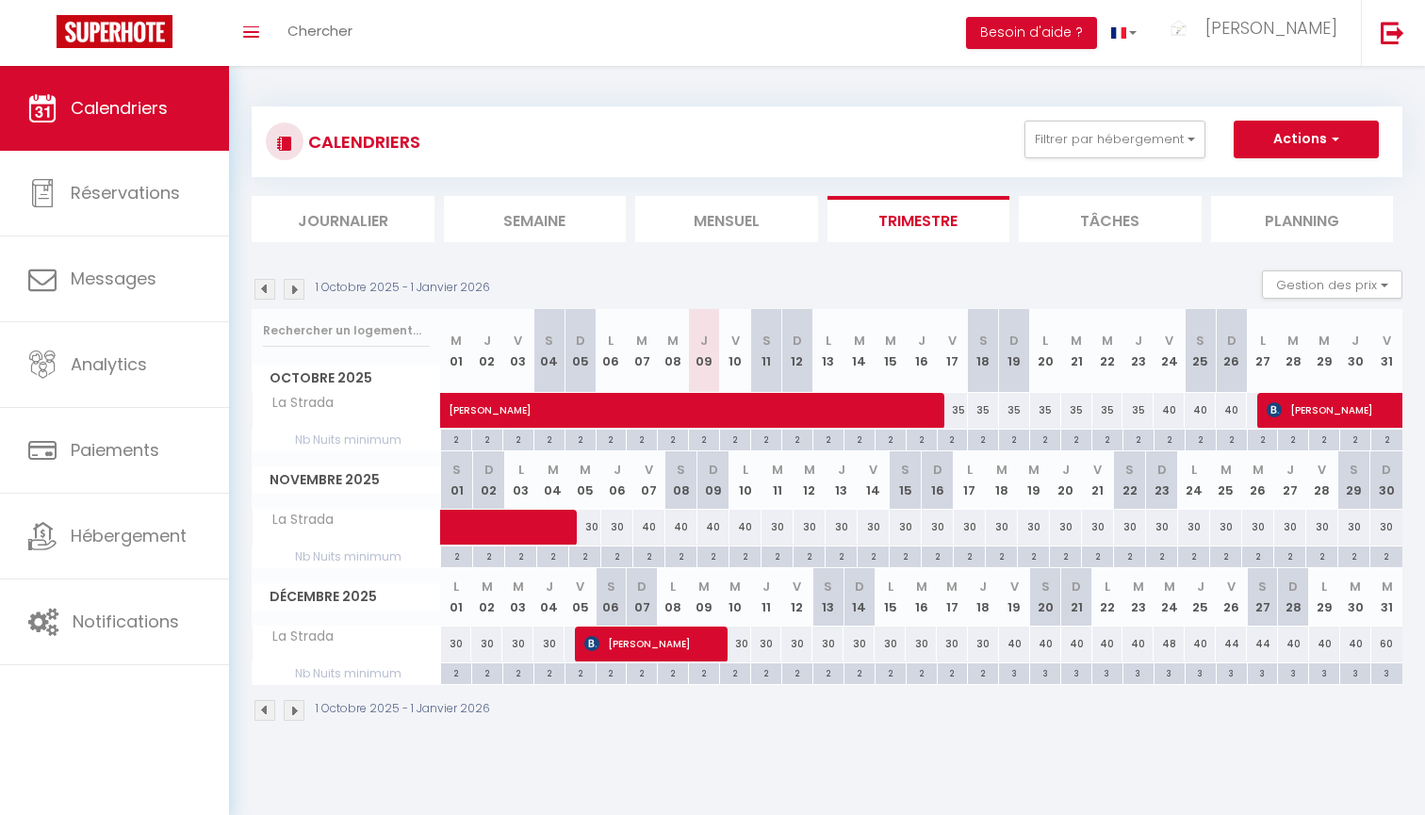
click at [292, 288] on img at bounding box center [294, 289] width 21 height 21
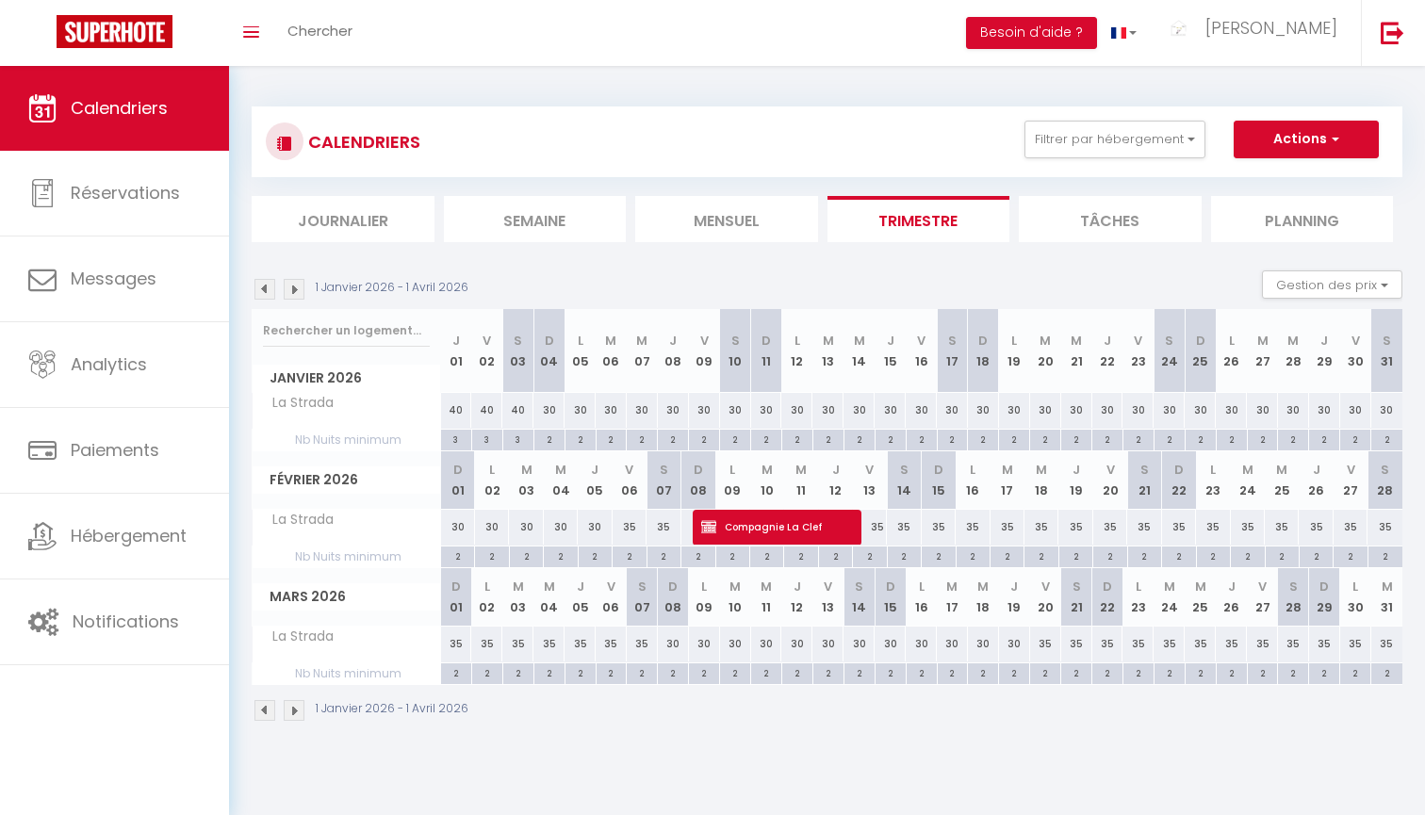
click at [735, 517] on span "Compagnie La Clef" at bounding box center [768, 527] width 135 height 36
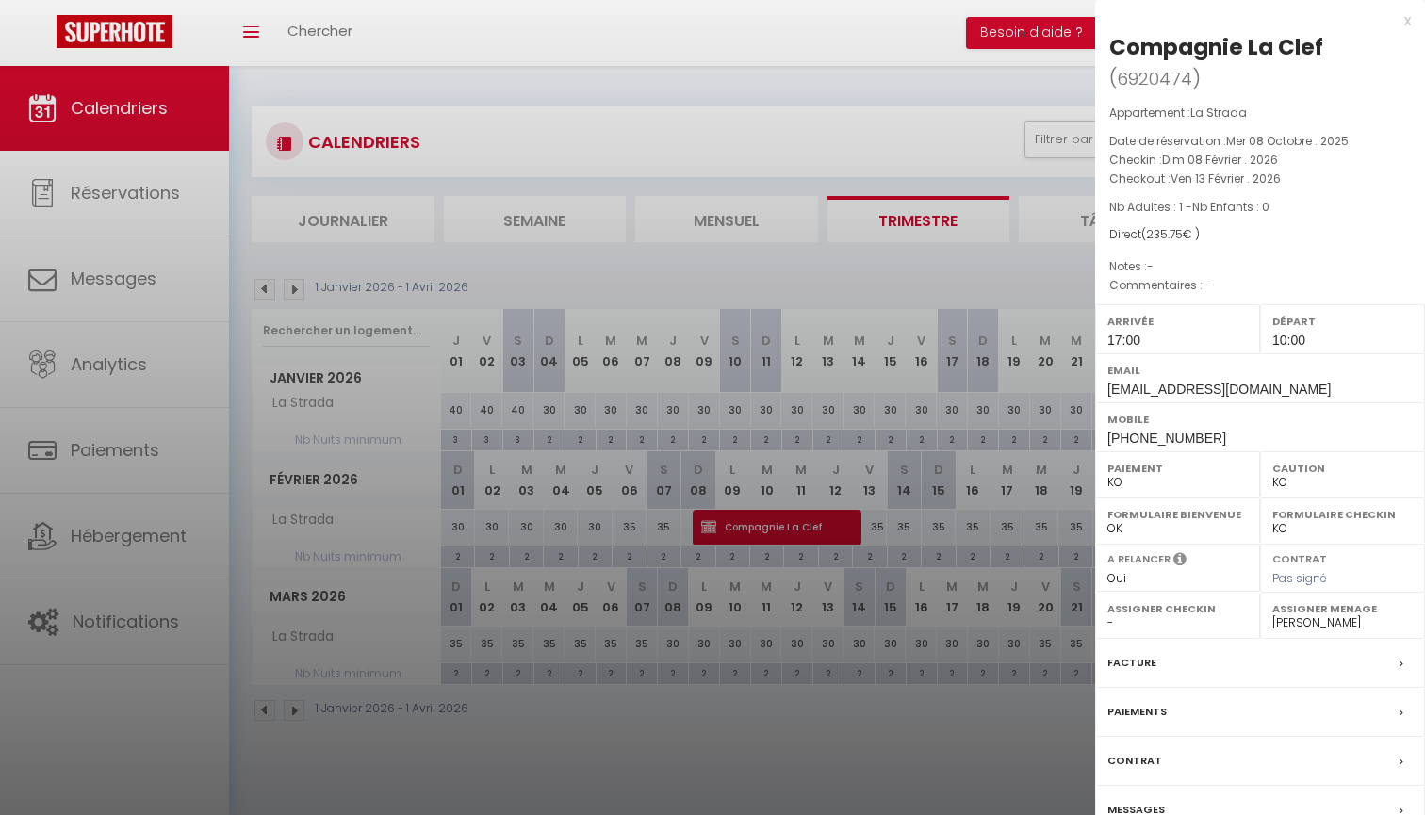
click at [810, 301] on div at bounding box center [712, 407] width 1425 height 815
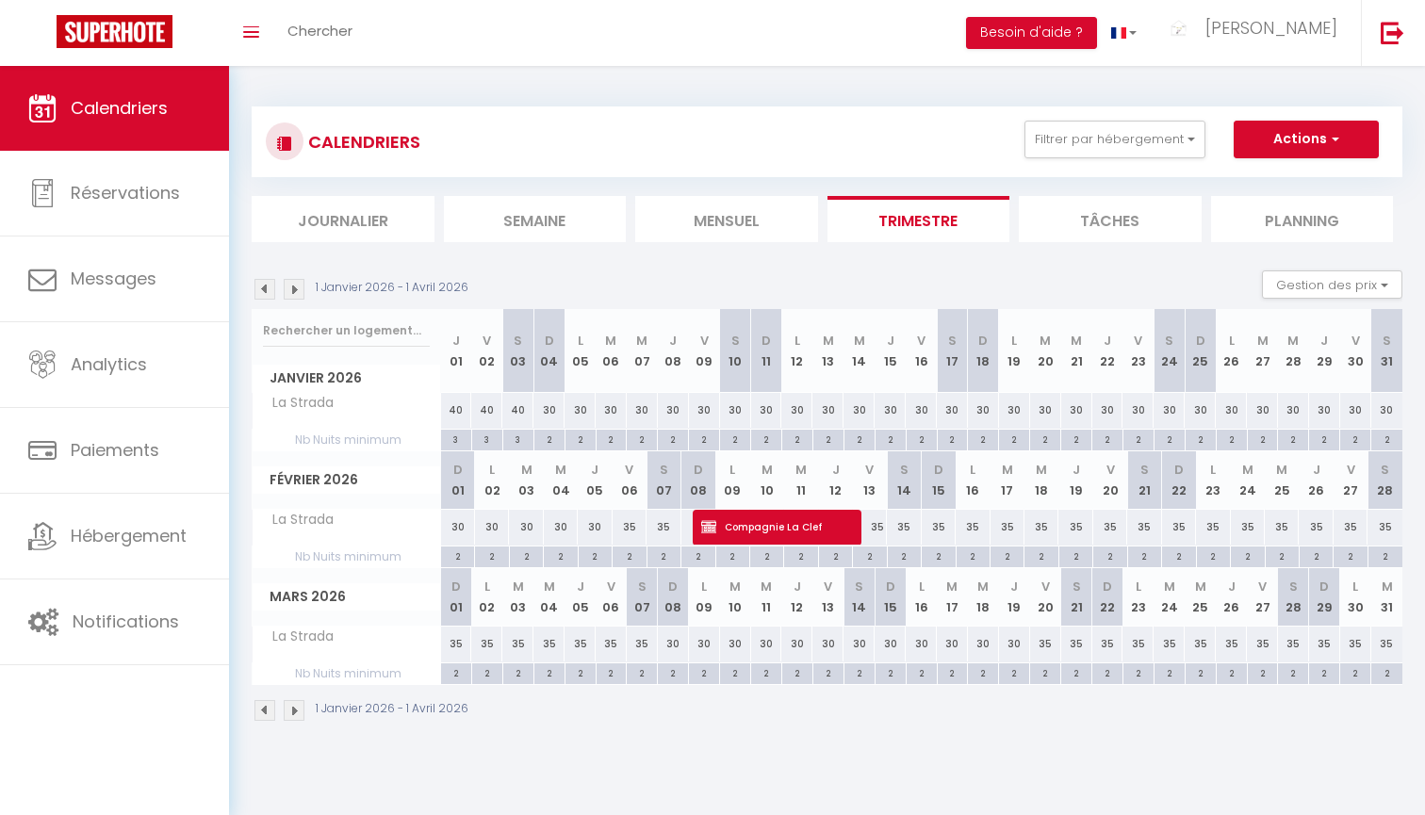
click at [267, 291] on img at bounding box center [264, 289] width 21 height 21
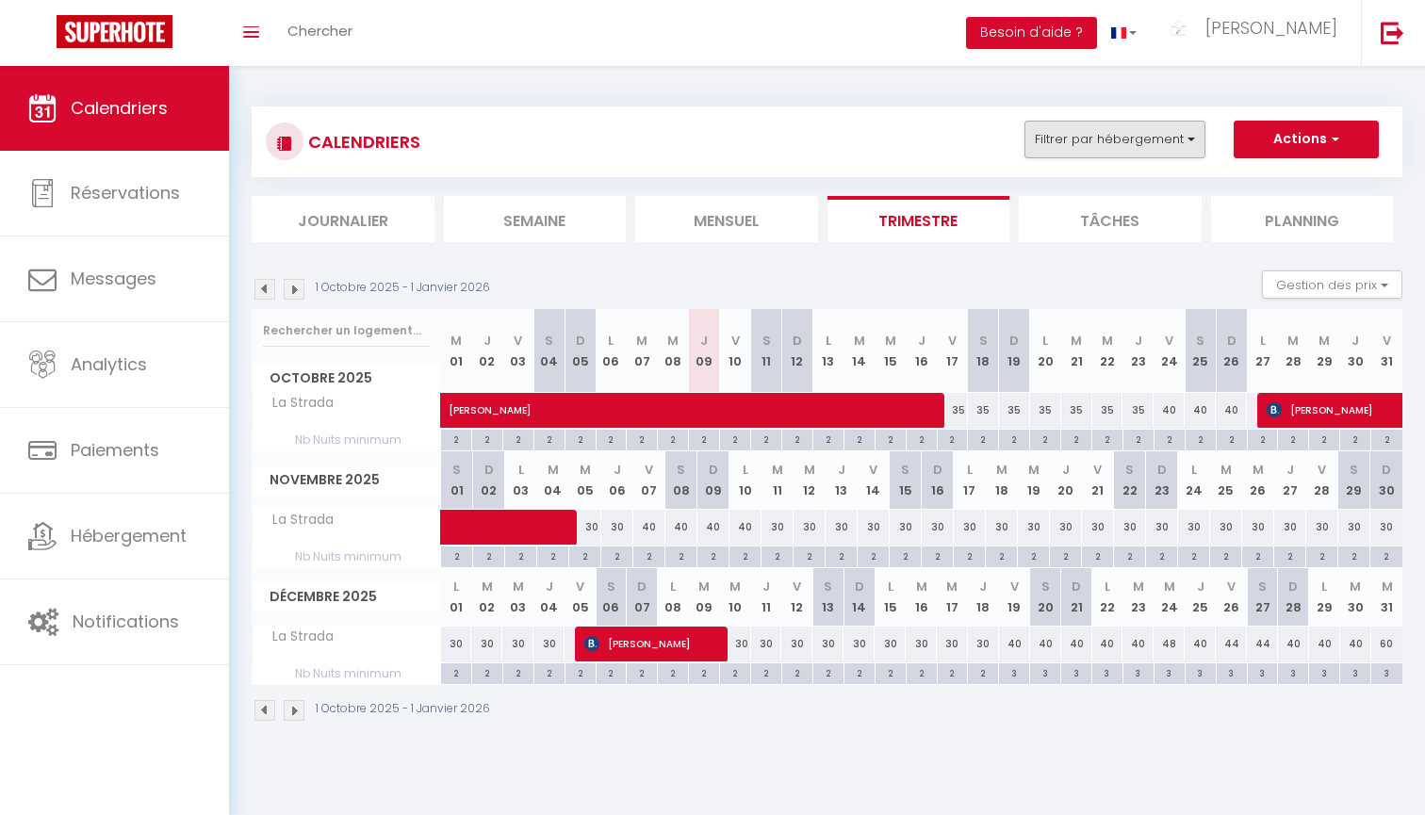
click at [1087, 144] on button "Filtrer par hébergement" at bounding box center [1114, 140] width 181 height 38
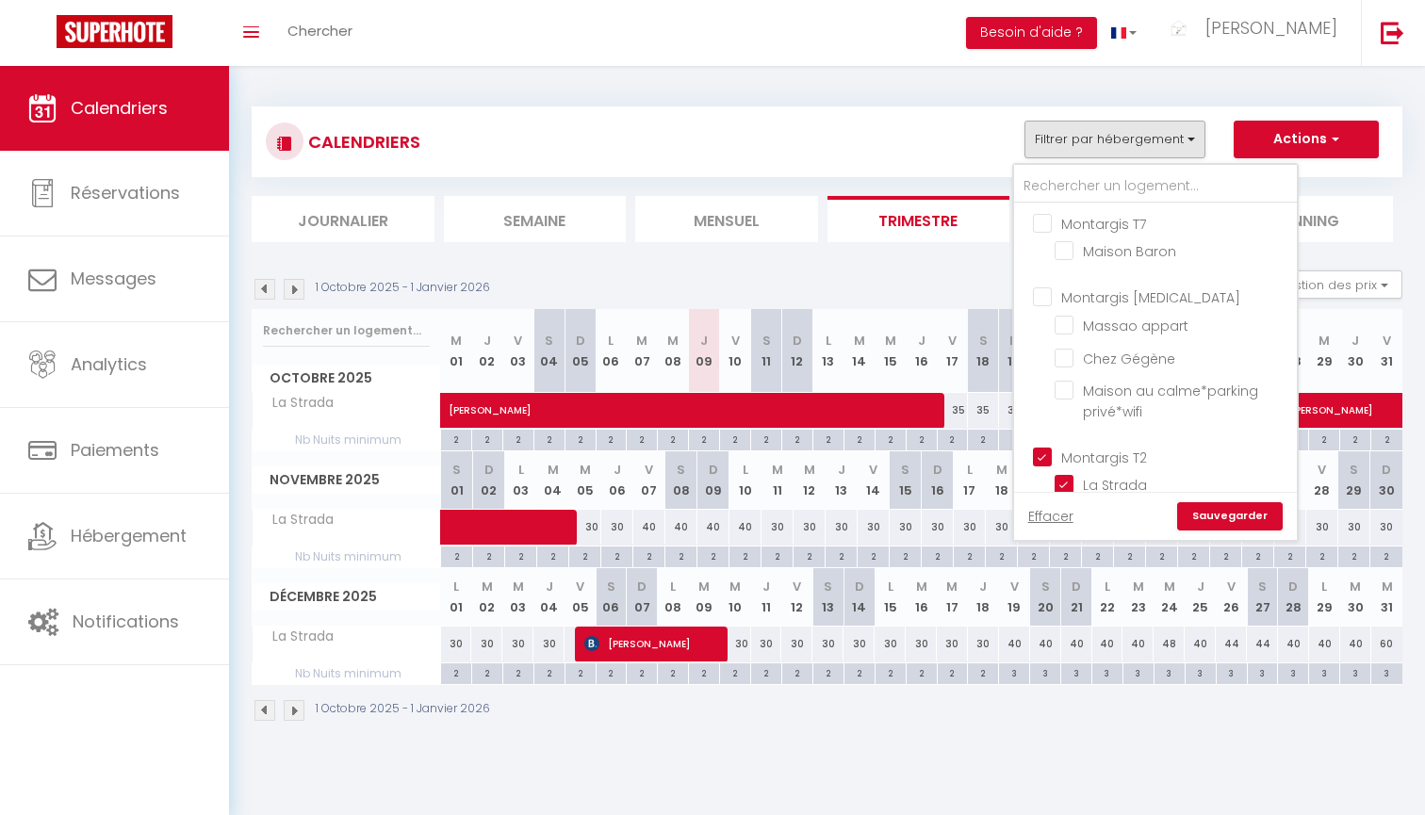
click at [1080, 453] on input "Montargis T2" at bounding box center [1174, 456] width 283 height 19
click at [1090, 295] on input "Montargis [MEDICAL_DATA]" at bounding box center [1174, 295] width 283 height 19
click at [1210, 515] on link "Sauvegarder" at bounding box center [1230, 516] width 106 height 28
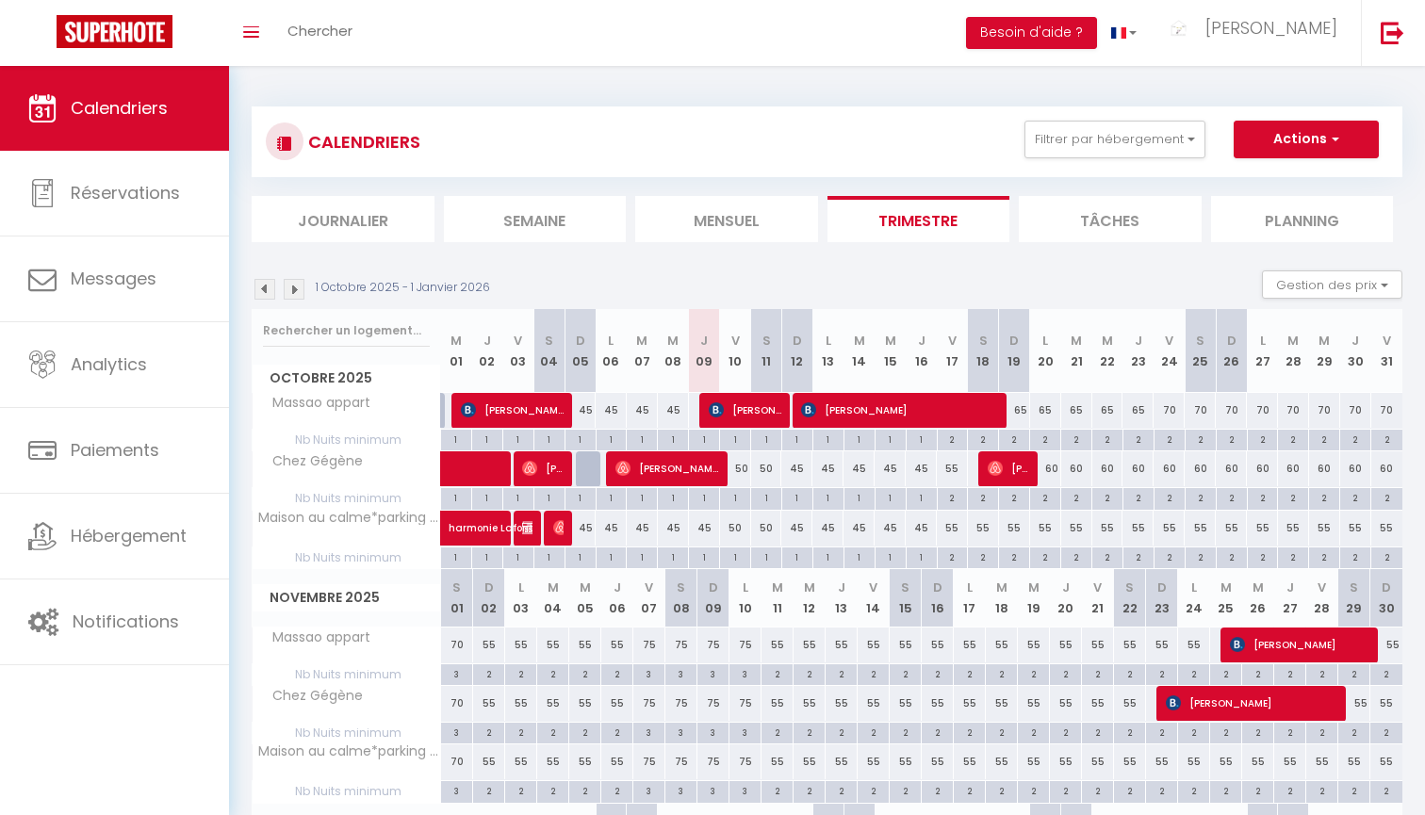
click at [699, 481] on span "[PERSON_NAME]" at bounding box center [667, 468] width 104 height 36
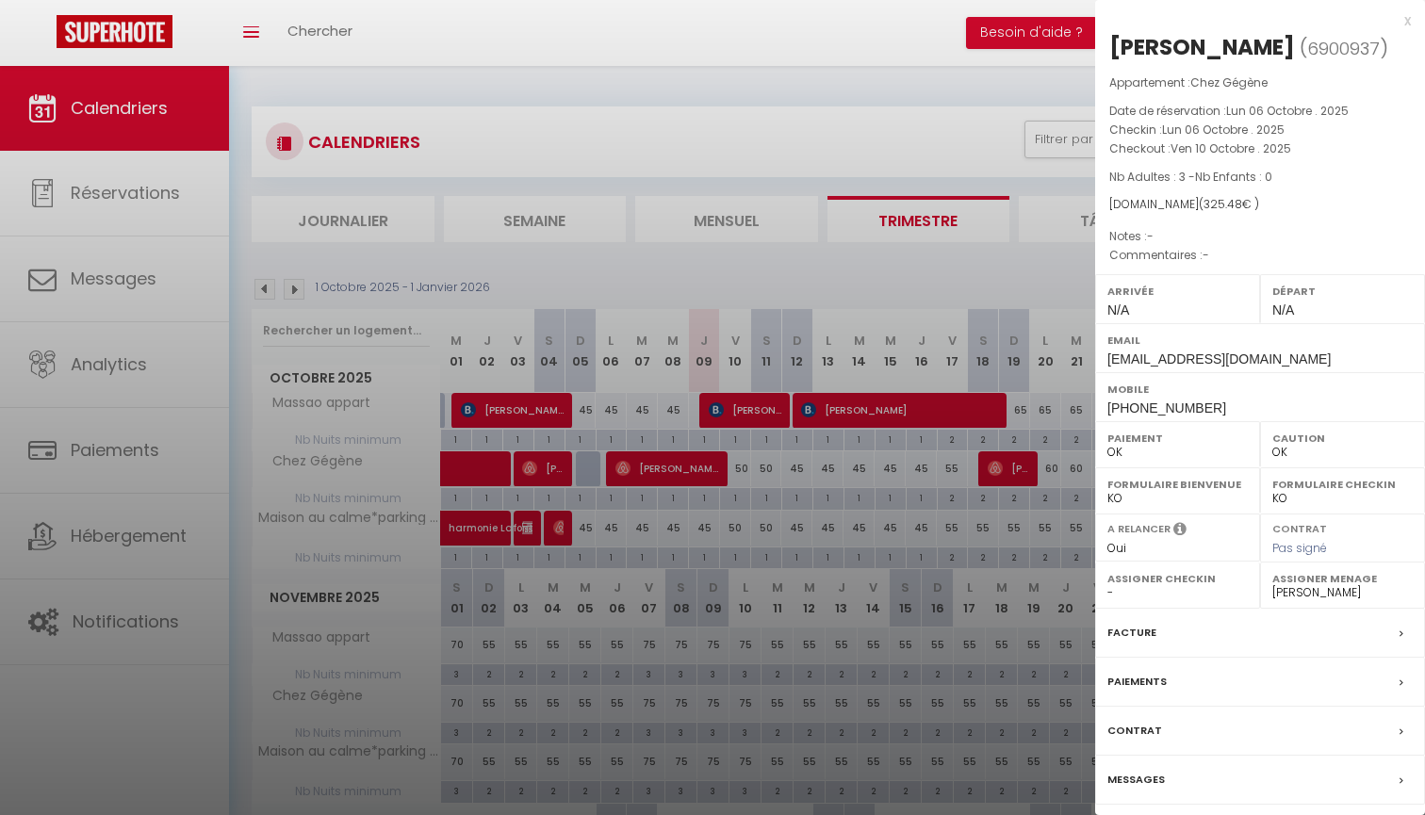
click at [968, 502] on div at bounding box center [712, 407] width 1425 height 815
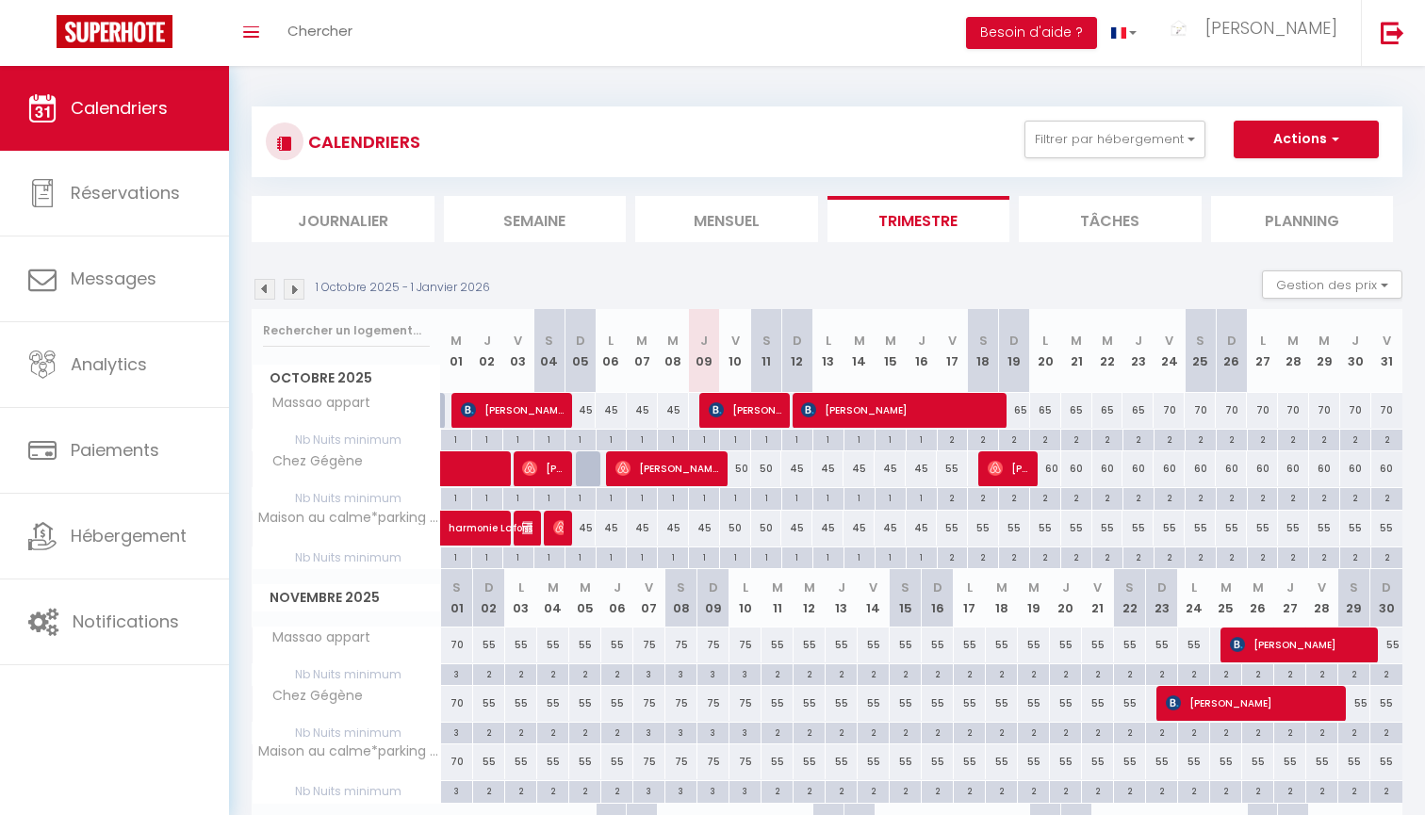
click at [757, 405] on span "[PERSON_NAME]" at bounding box center [745, 410] width 73 height 36
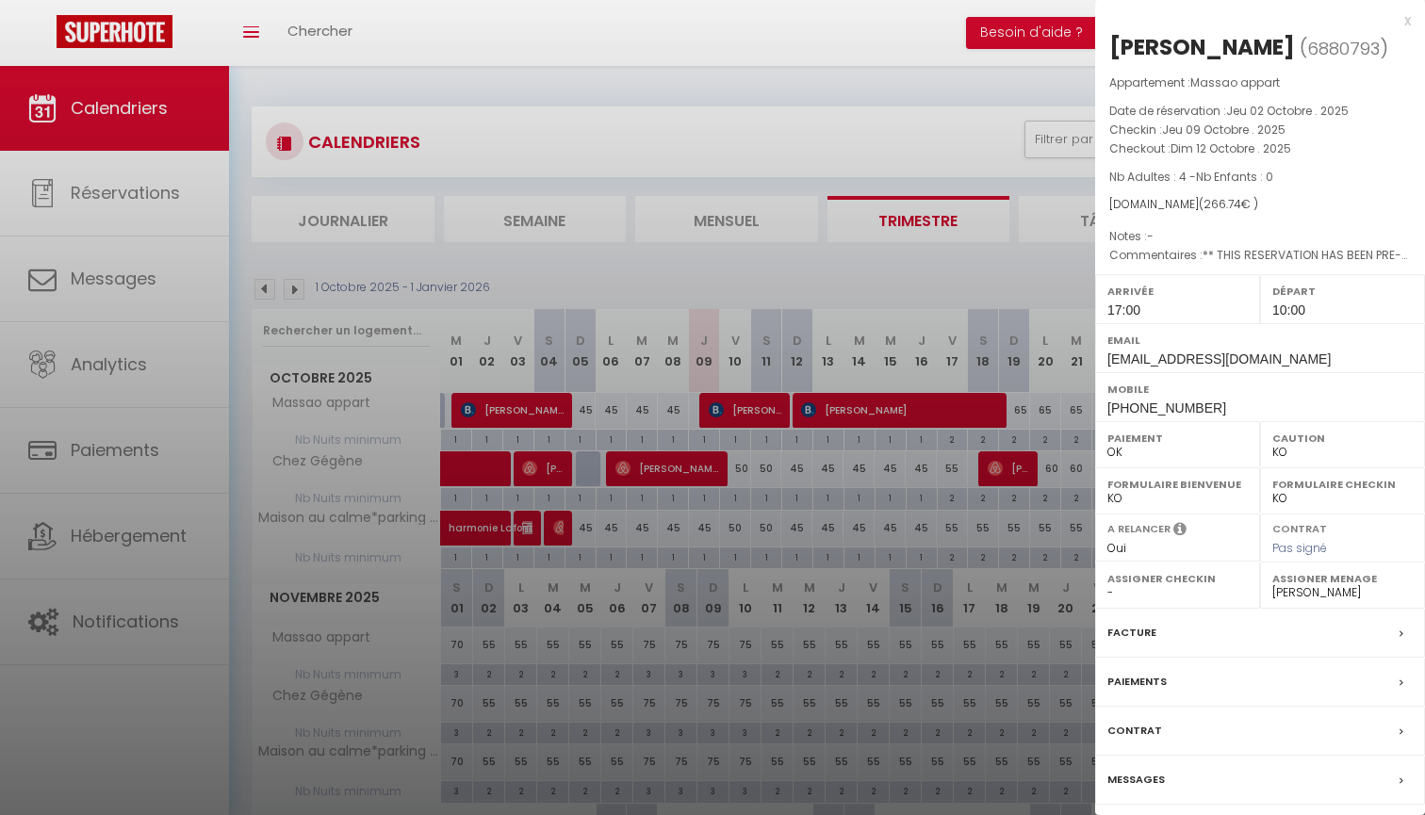
click at [833, 408] on div at bounding box center [712, 407] width 1425 height 815
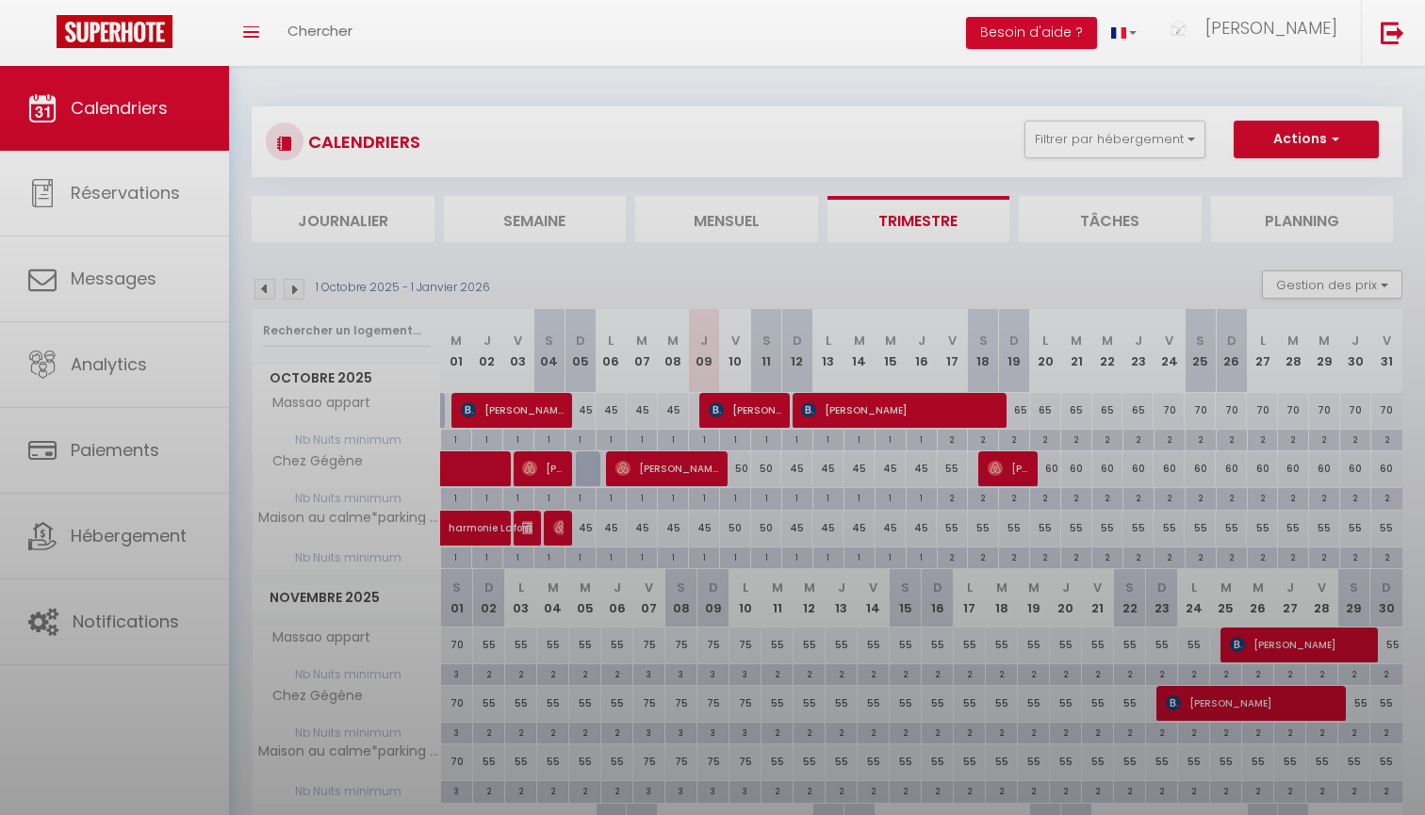
click at [849, 408] on div at bounding box center [712, 407] width 1425 height 815
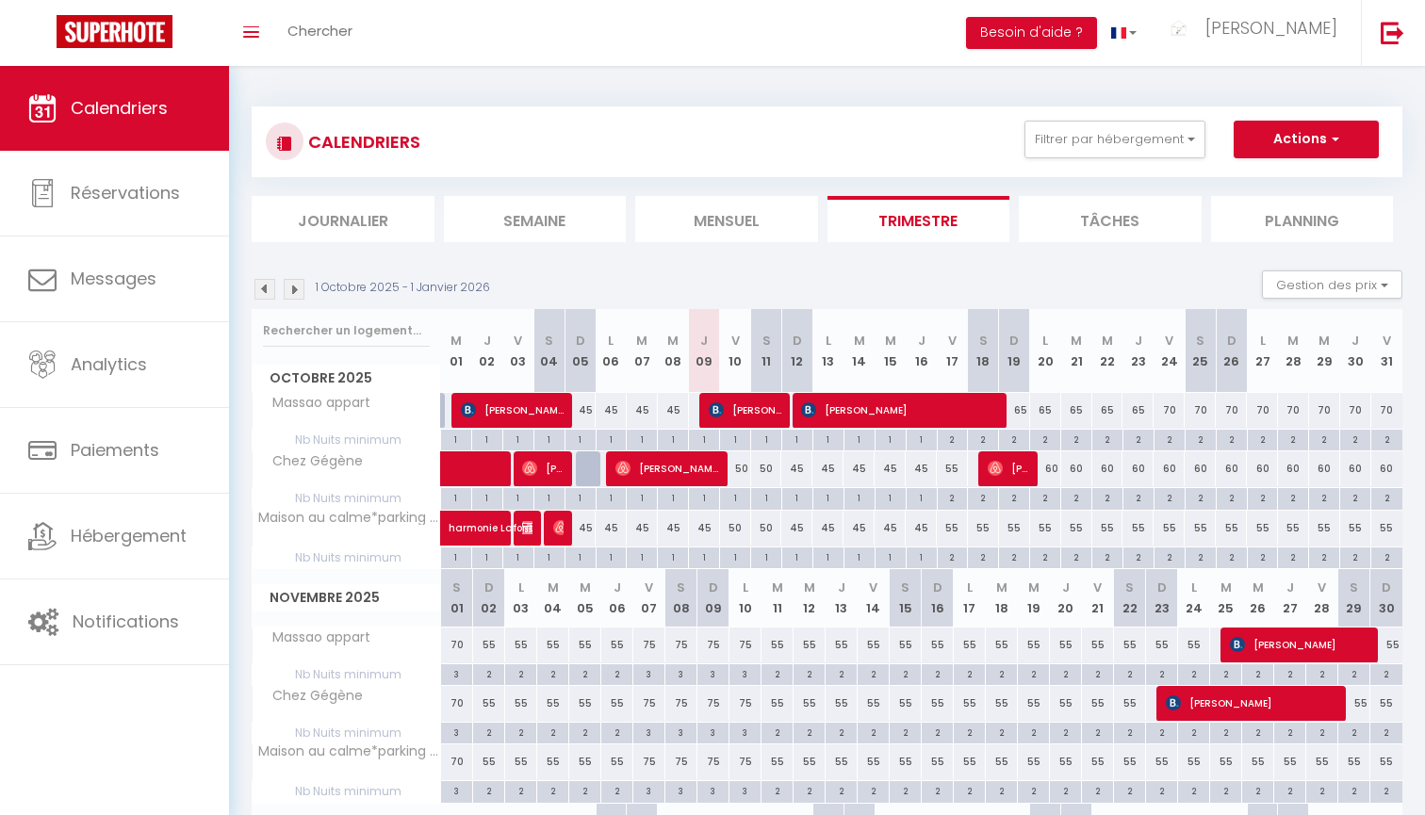
click at [849, 408] on span "[PERSON_NAME]" at bounding box center [899, 410] width 197 height 36
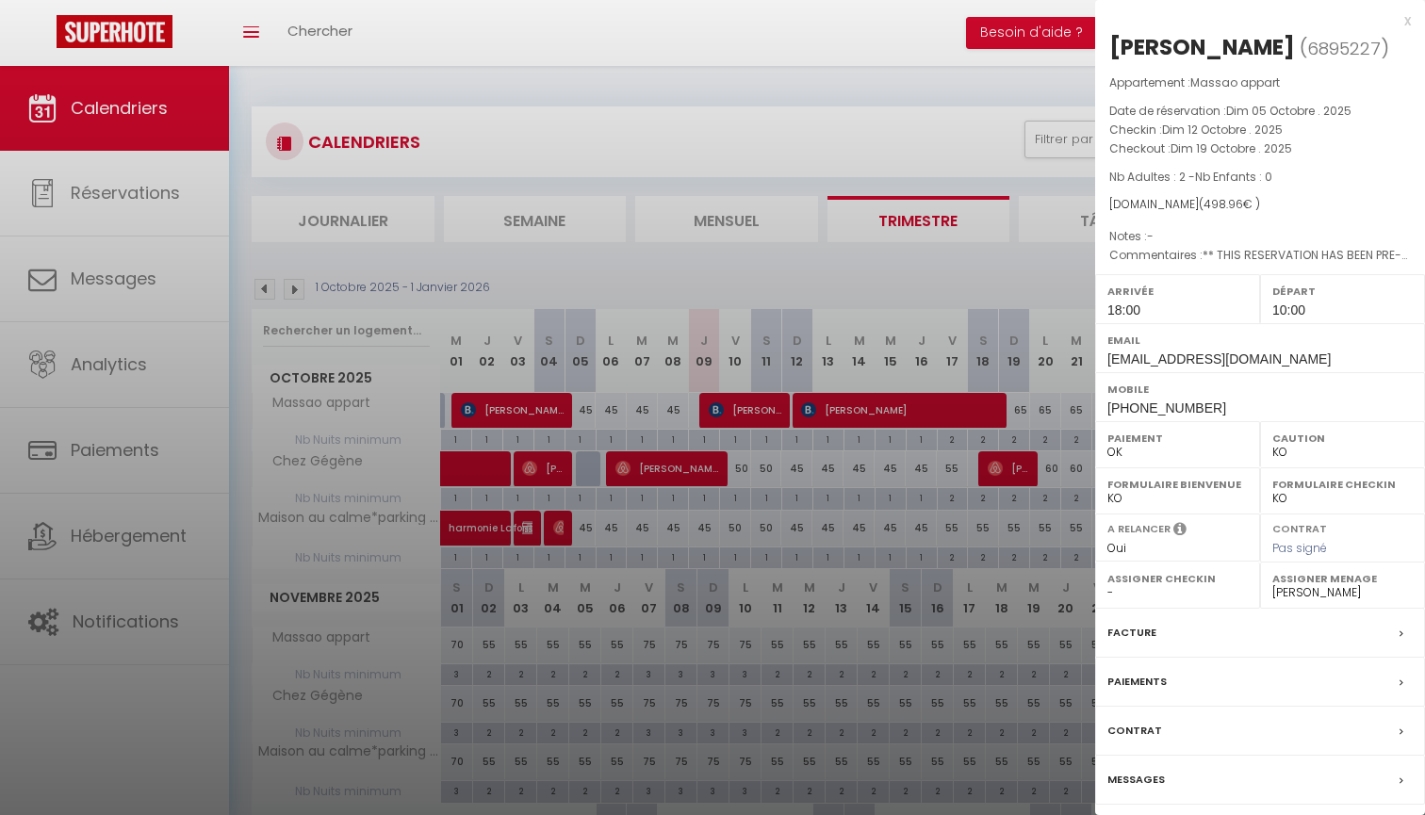
click at [924, 515] on div at bounding box center [712, 407] width 1425 height 815
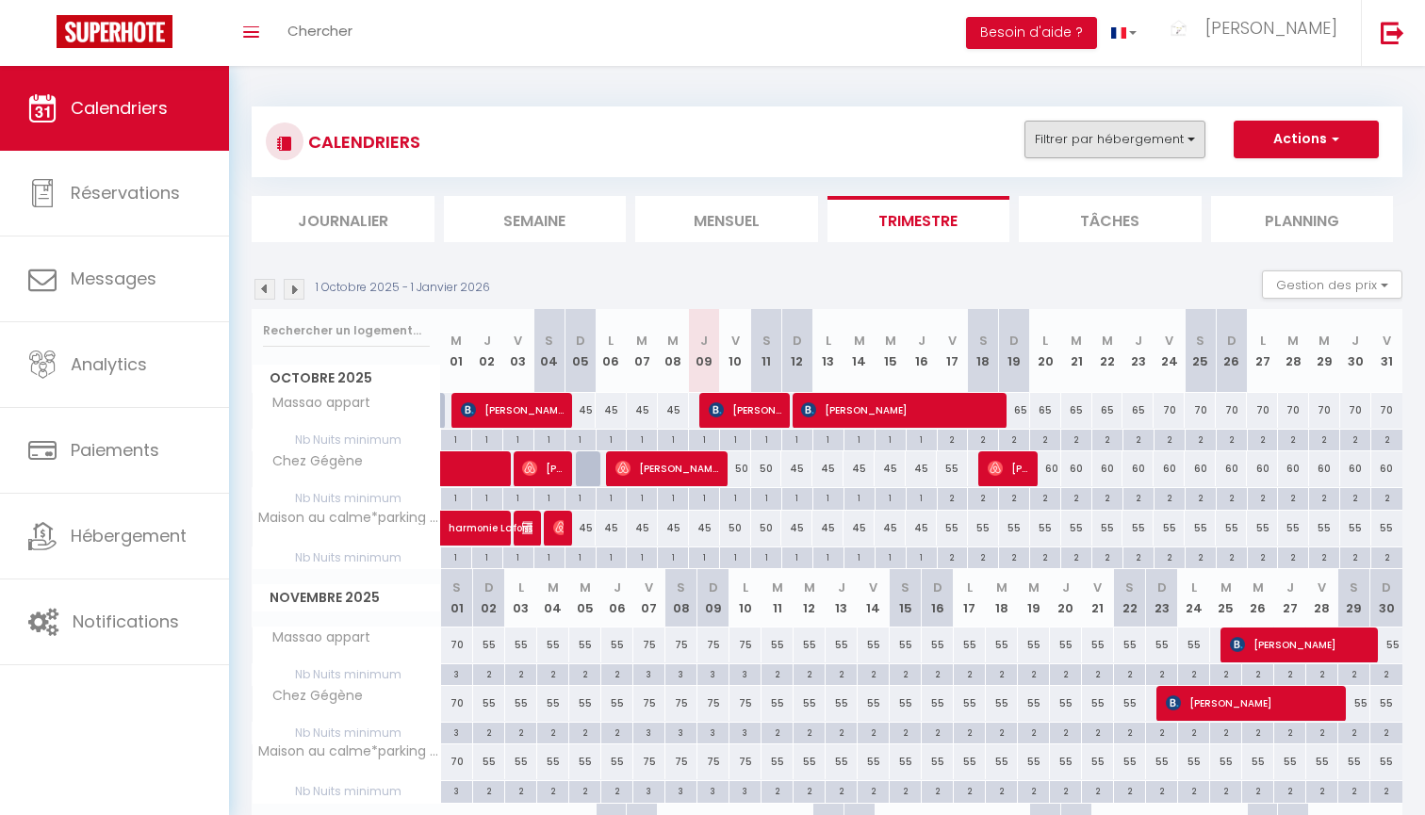
click at [1187, 140] on button "Filtrer par hébergement" at bounding box center [1114, 140] width 181 height 38
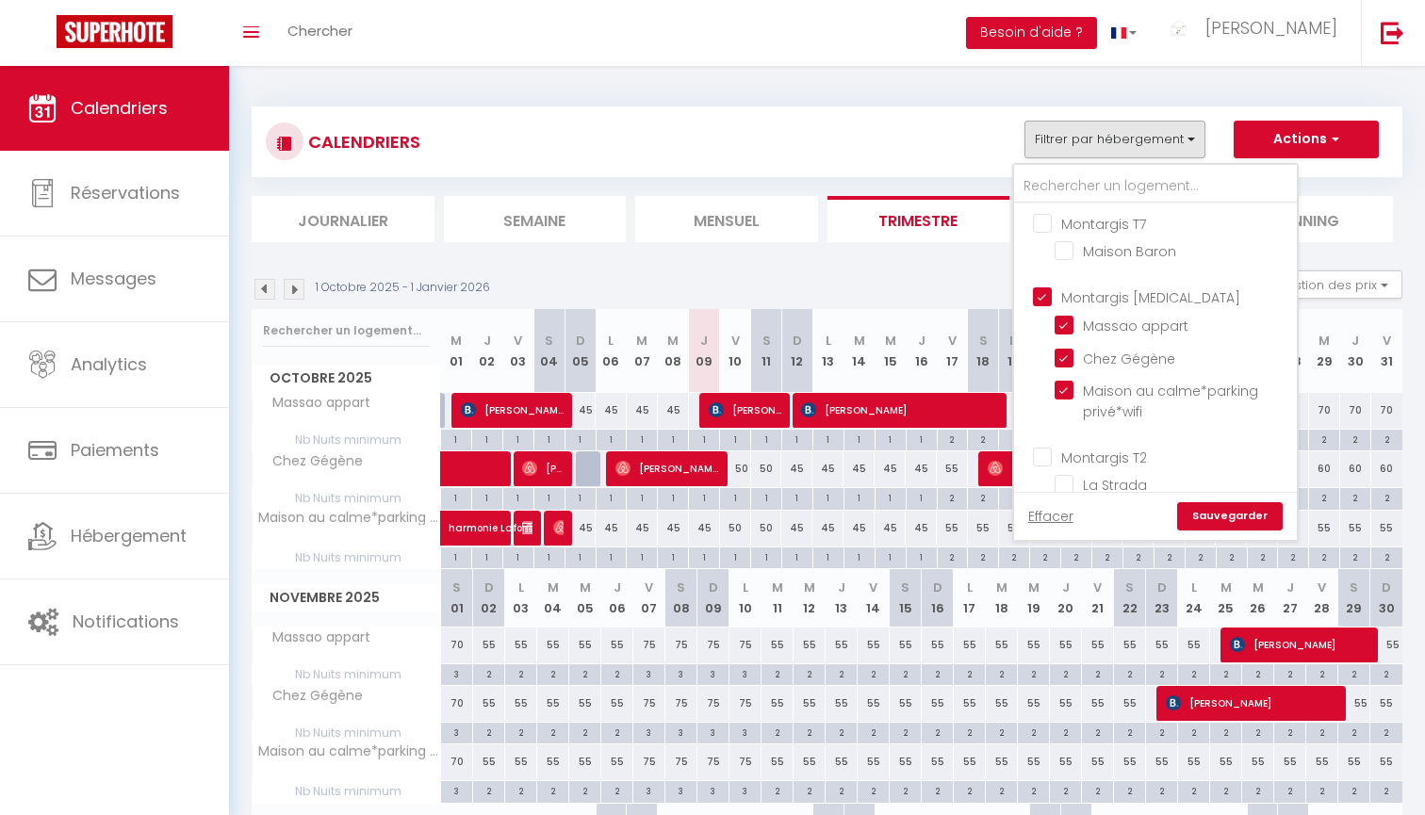
click at [1107, 301] on input "Montargis [MEDICAL_DATA]" at bounding box center [1174, 295] width 283 height 19
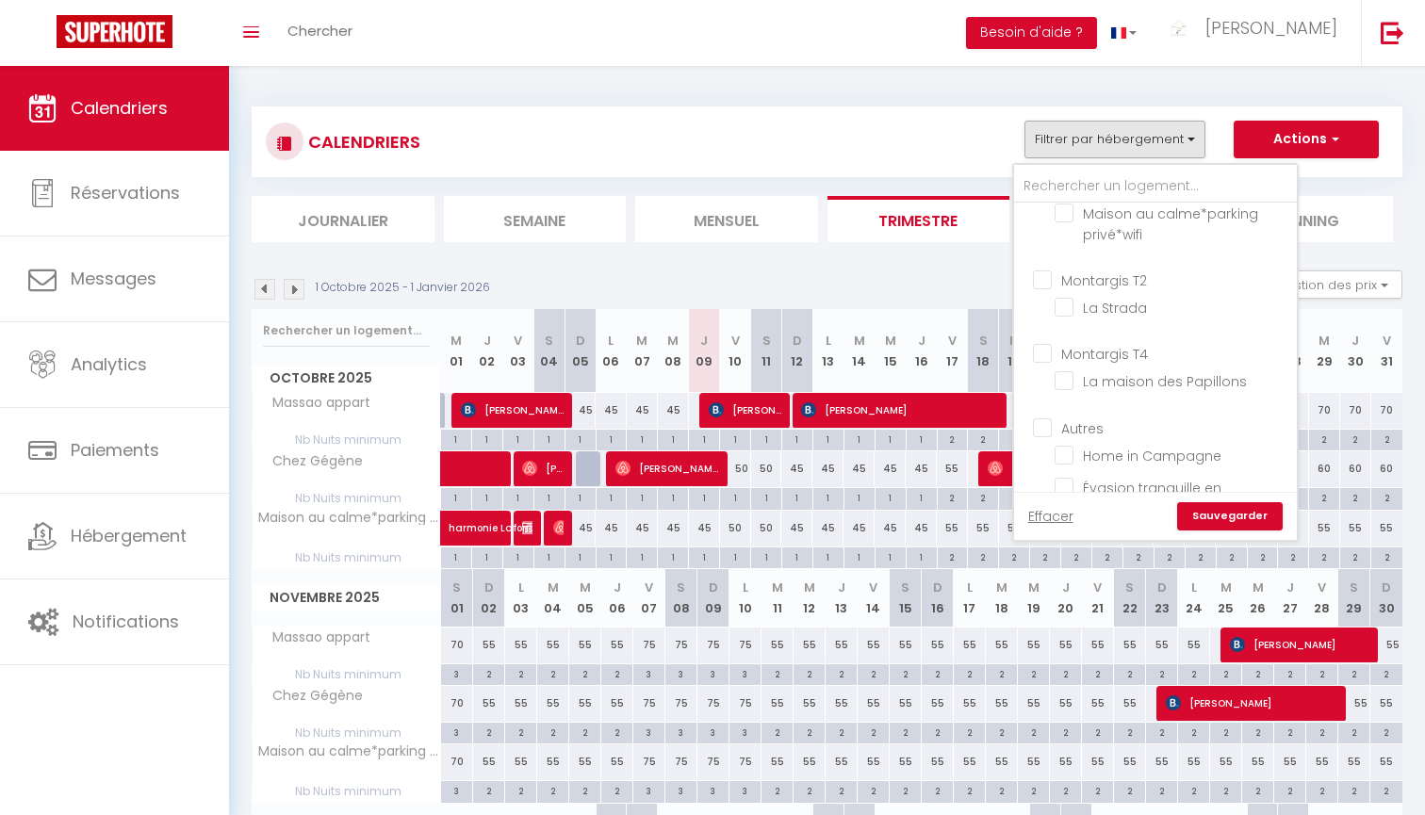
click at [1126, 355] on input "Montargis T4" at bounding box center [1174, 352] width 283 height 19
click at [1247, 510] on link "Sauvegarder" at bounding box center [1230, 516] width 106 height 28
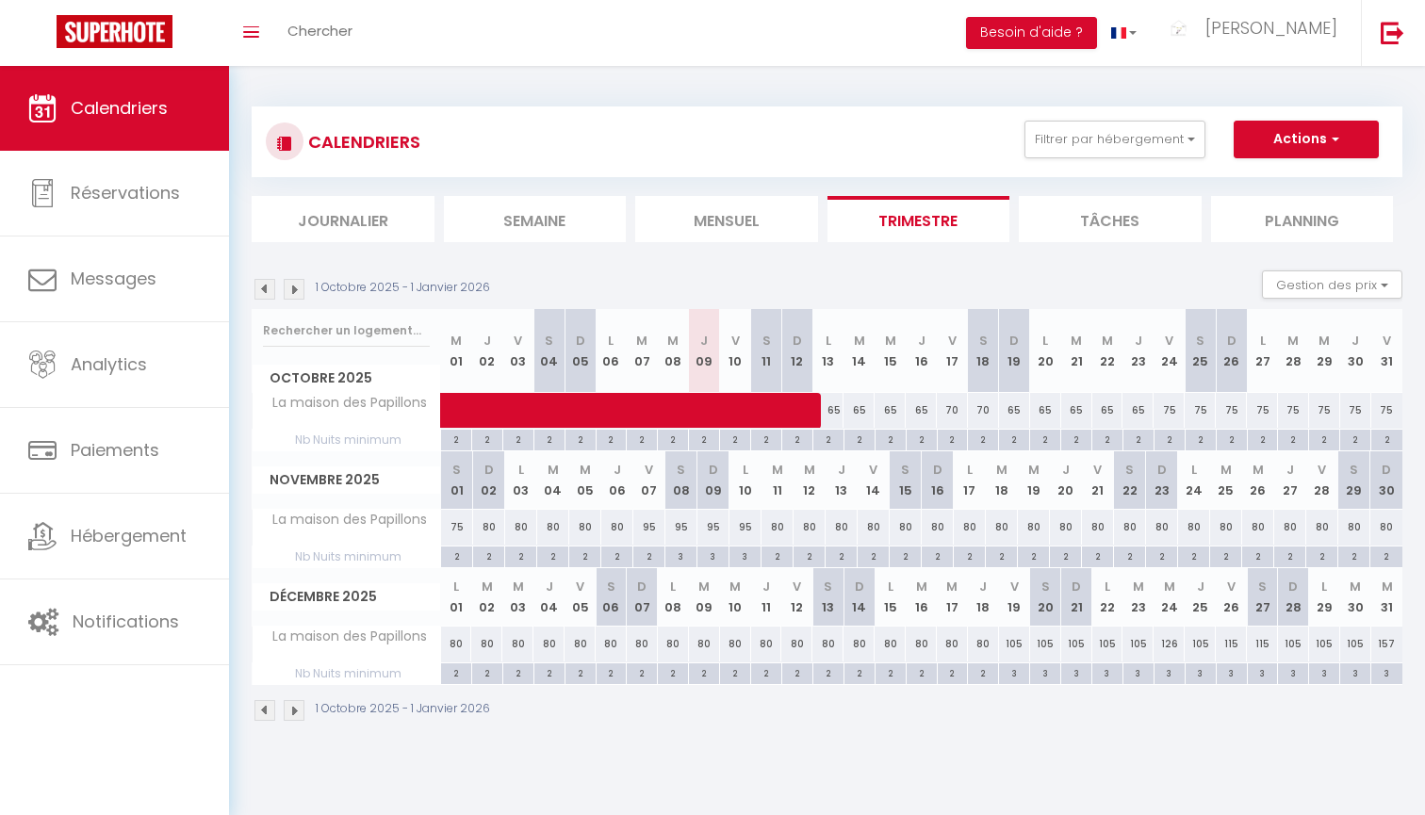
click at [699, 404] on span at bounding box center [721, 411] width 520 height 36
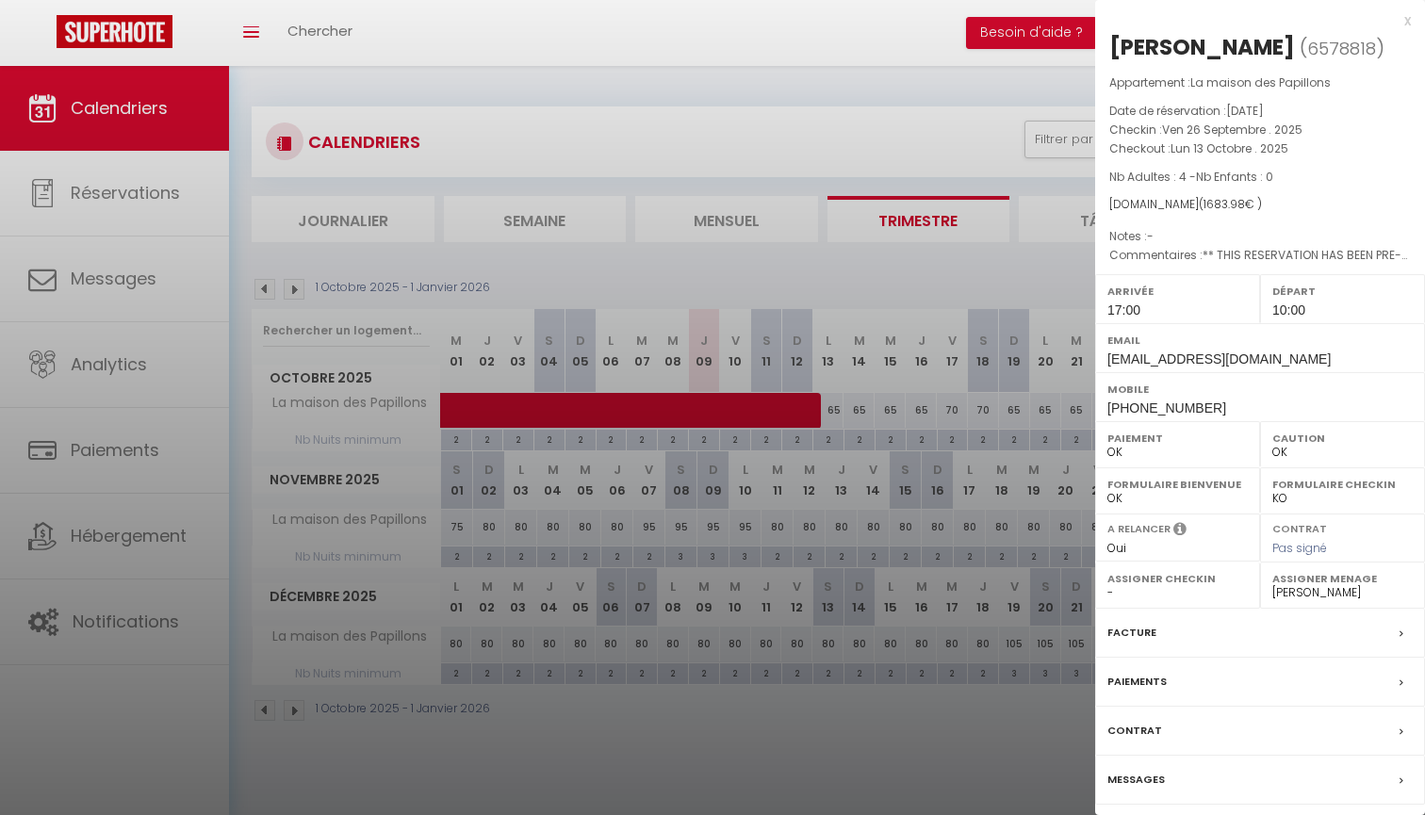
click at [759, 440] on div at bounding box center [712, 407] width 1425 height 815
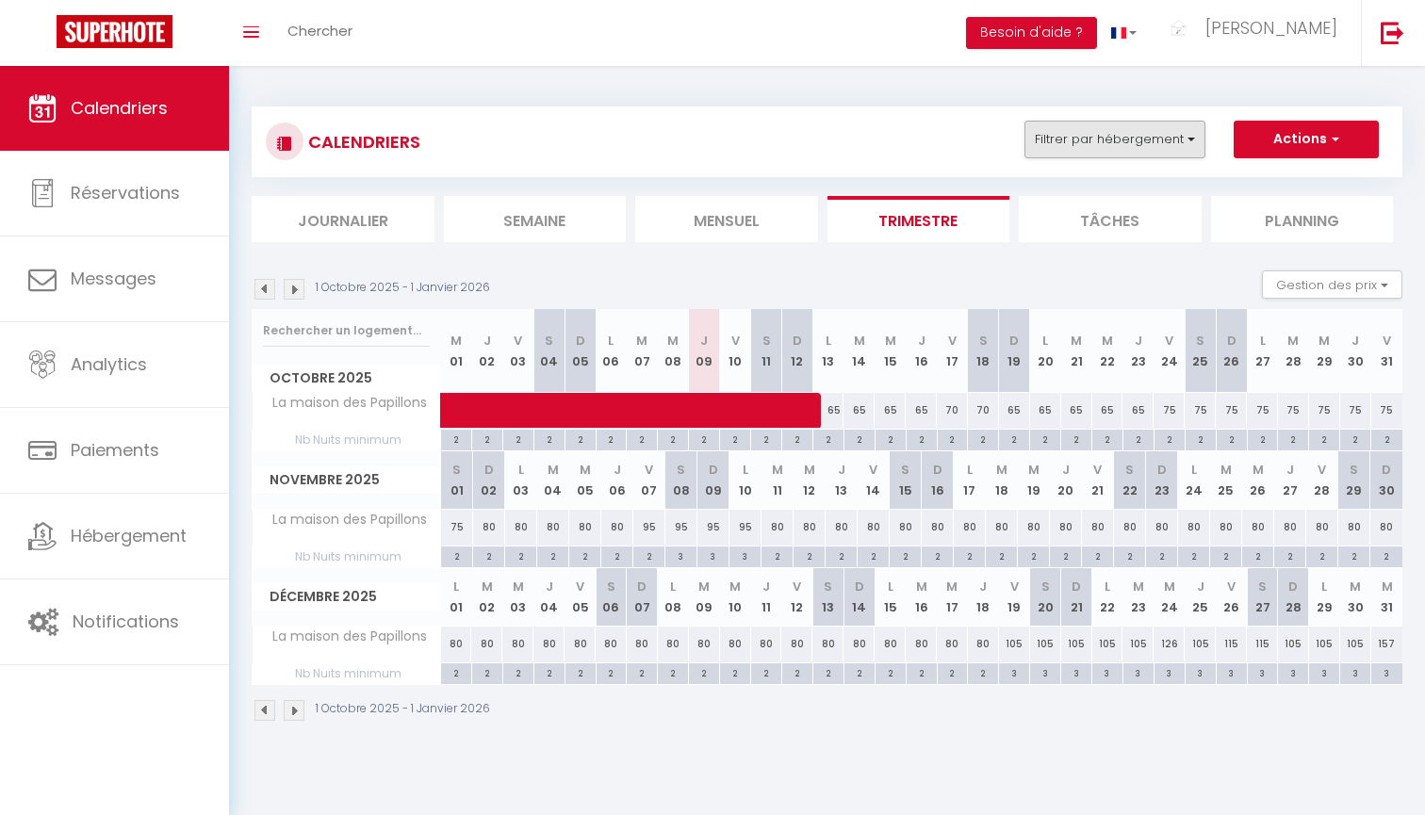
click at [1113, 124] on button "Filtrer par hébergement" at bounding box center [1114, 140] width 181 height 38
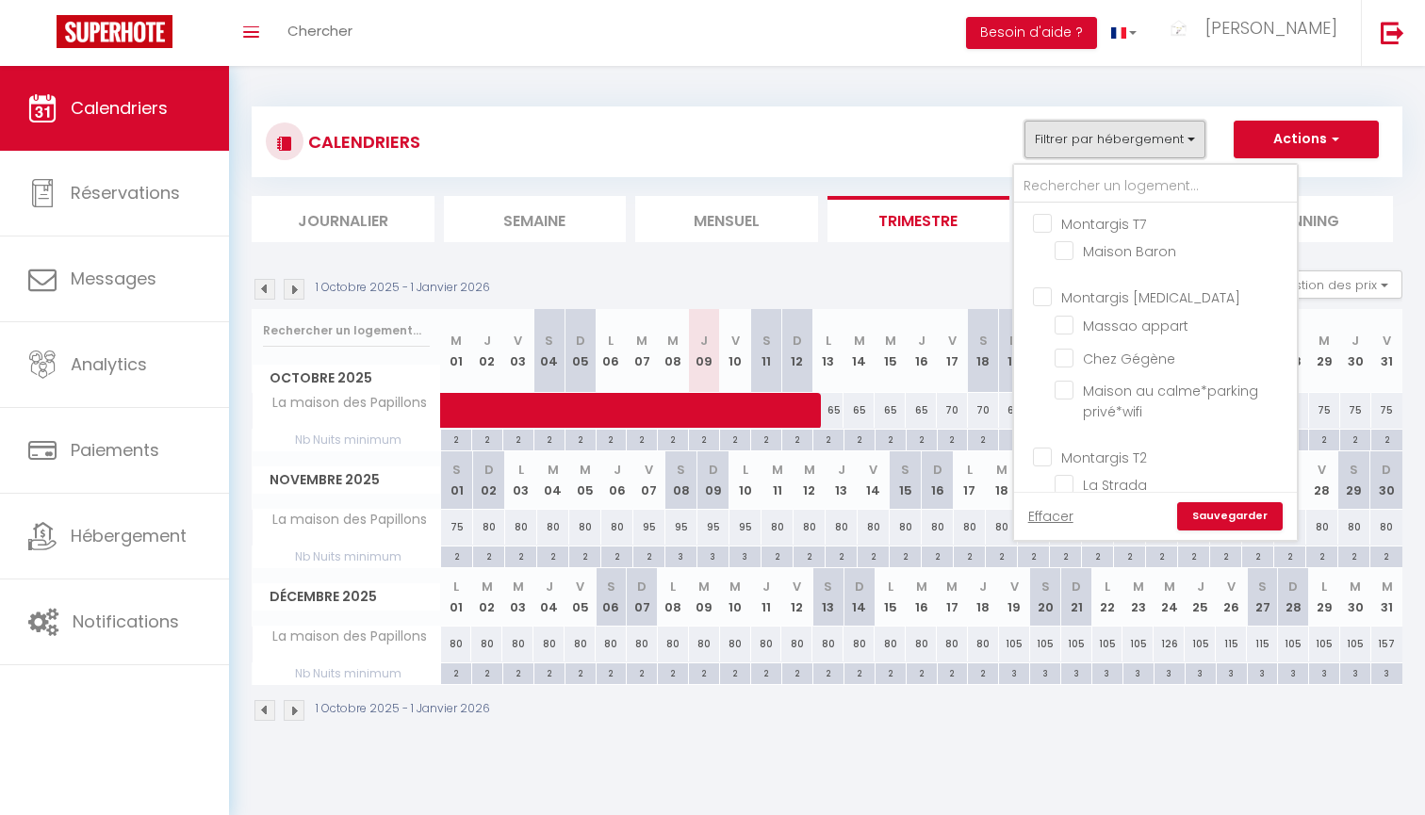
scroll to position [188, 0]
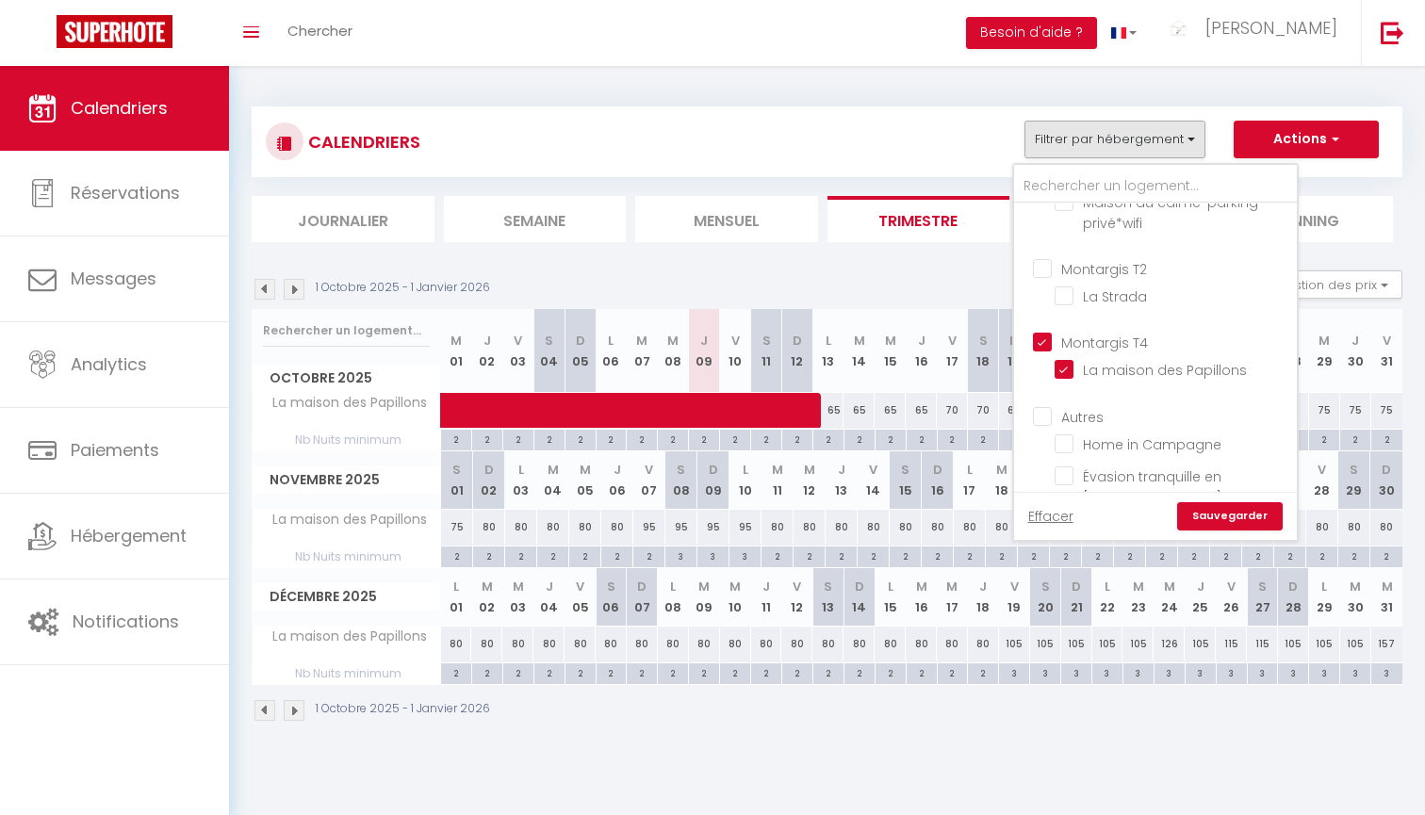
click at [1099, 133] on button "Filtrer par hébergement" at bounding box center [1114, 140] width 181 height 38
